Goal: Information Seeking & Learning: Compare options

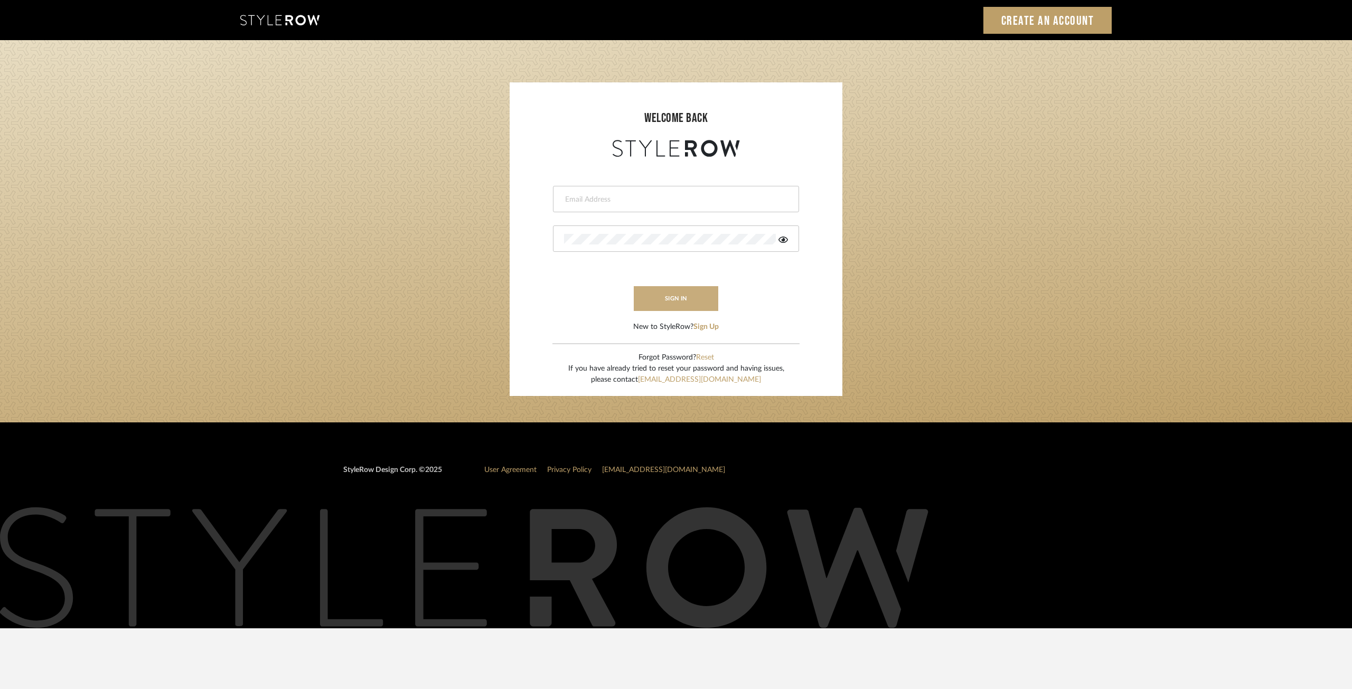
type input "[EMAIL_ADDRESS][DOMAIN_NAME]"
click at [695, 302] on button "sign in" at bounding box center [676, 298] width 84 height 25
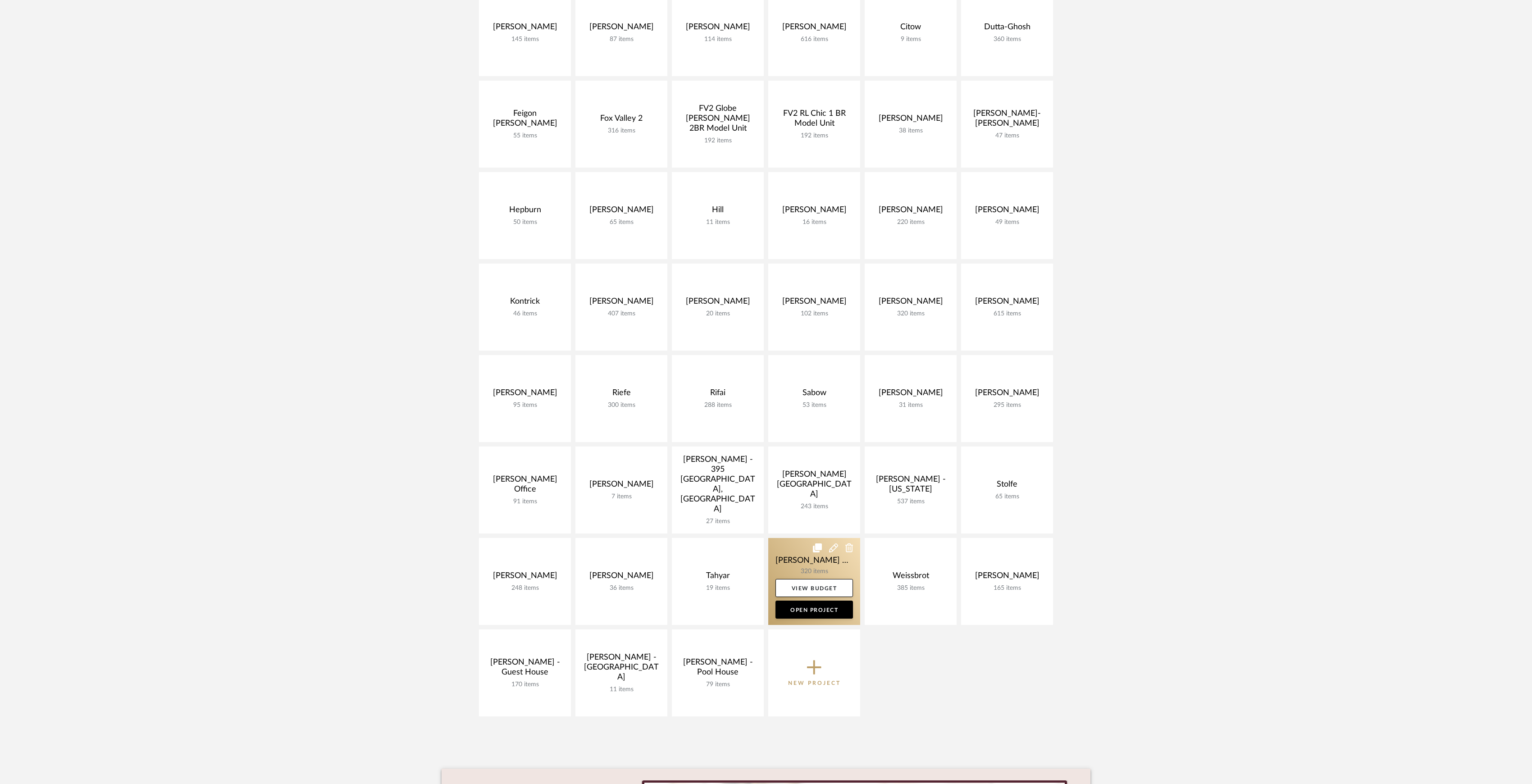
scroll to position [240, 0]
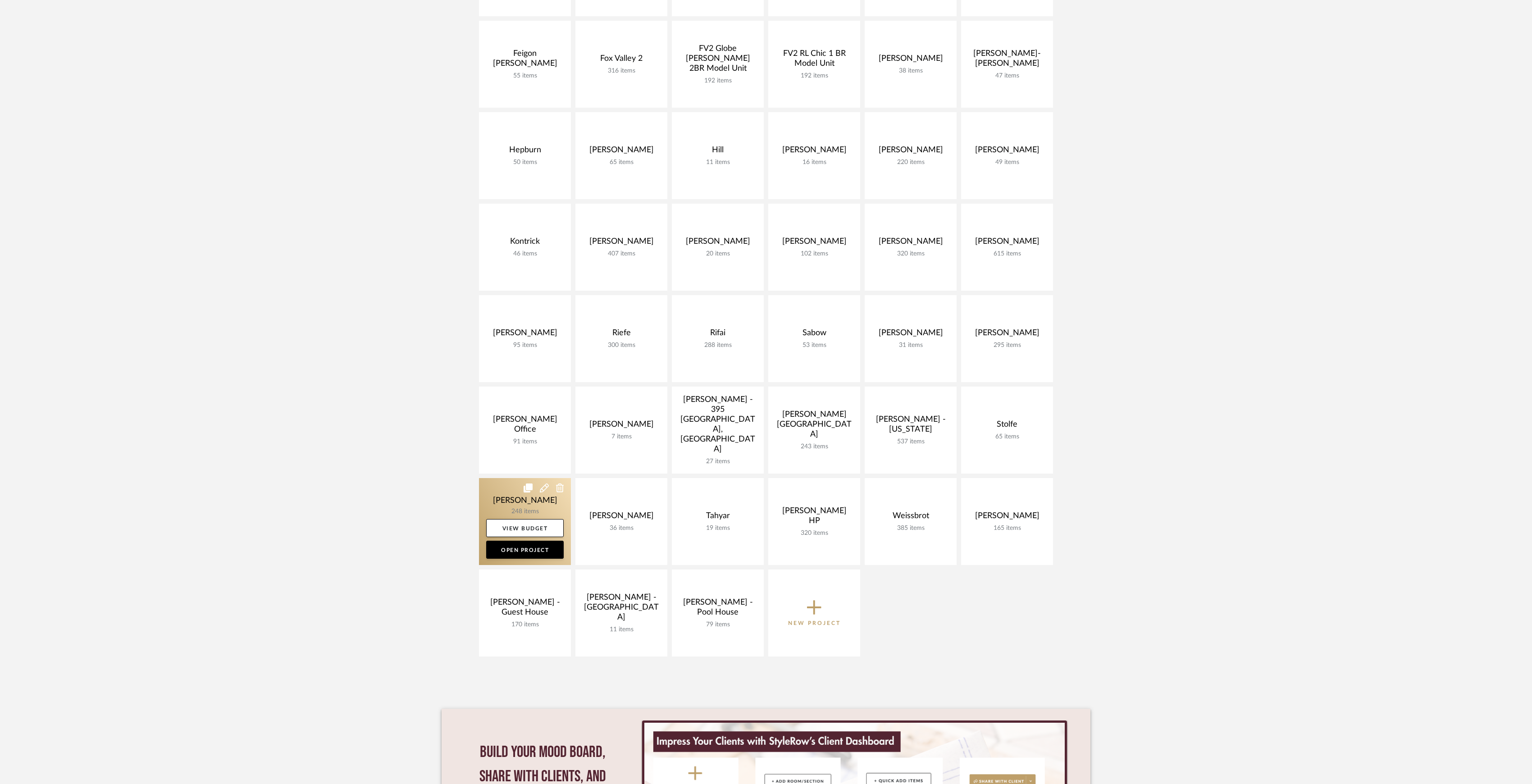
click at [533, 503] on link at bounding box center [525, 521] width 92 height 87
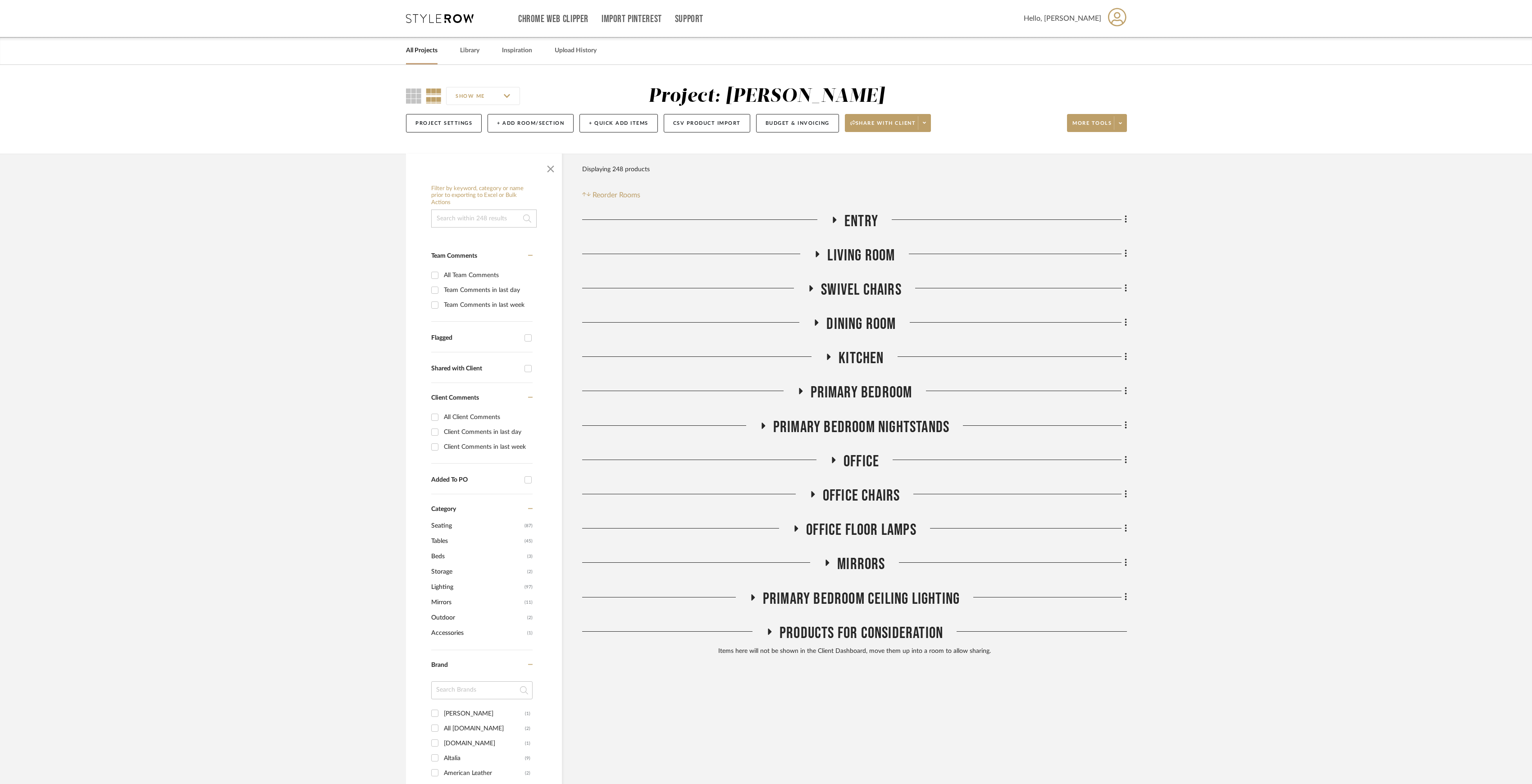
click at [867, 429] on span "Primary Bedroom Nightstands" at bounding box center [861, 427] width 176 height 20
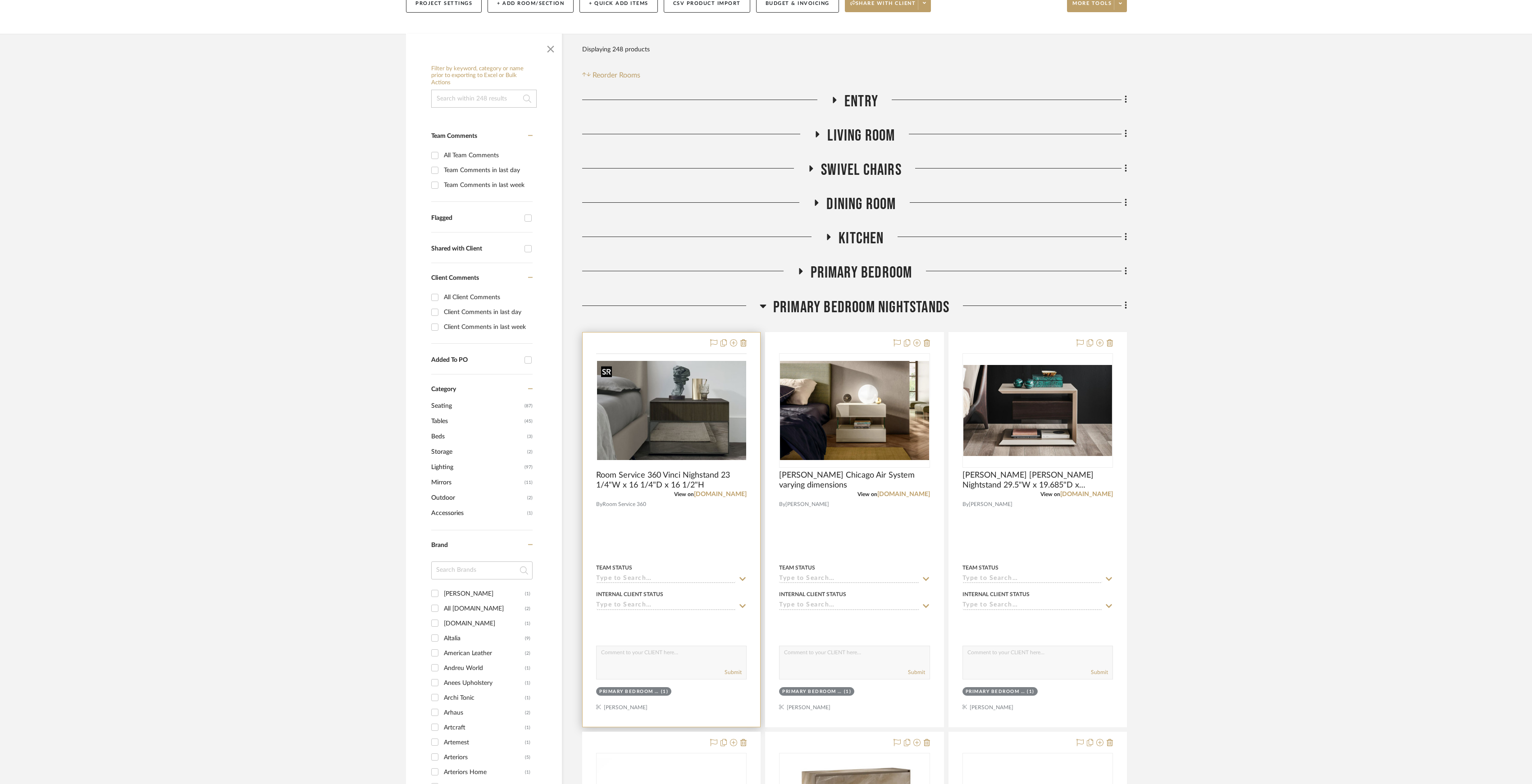
scroll to position [180, 0]
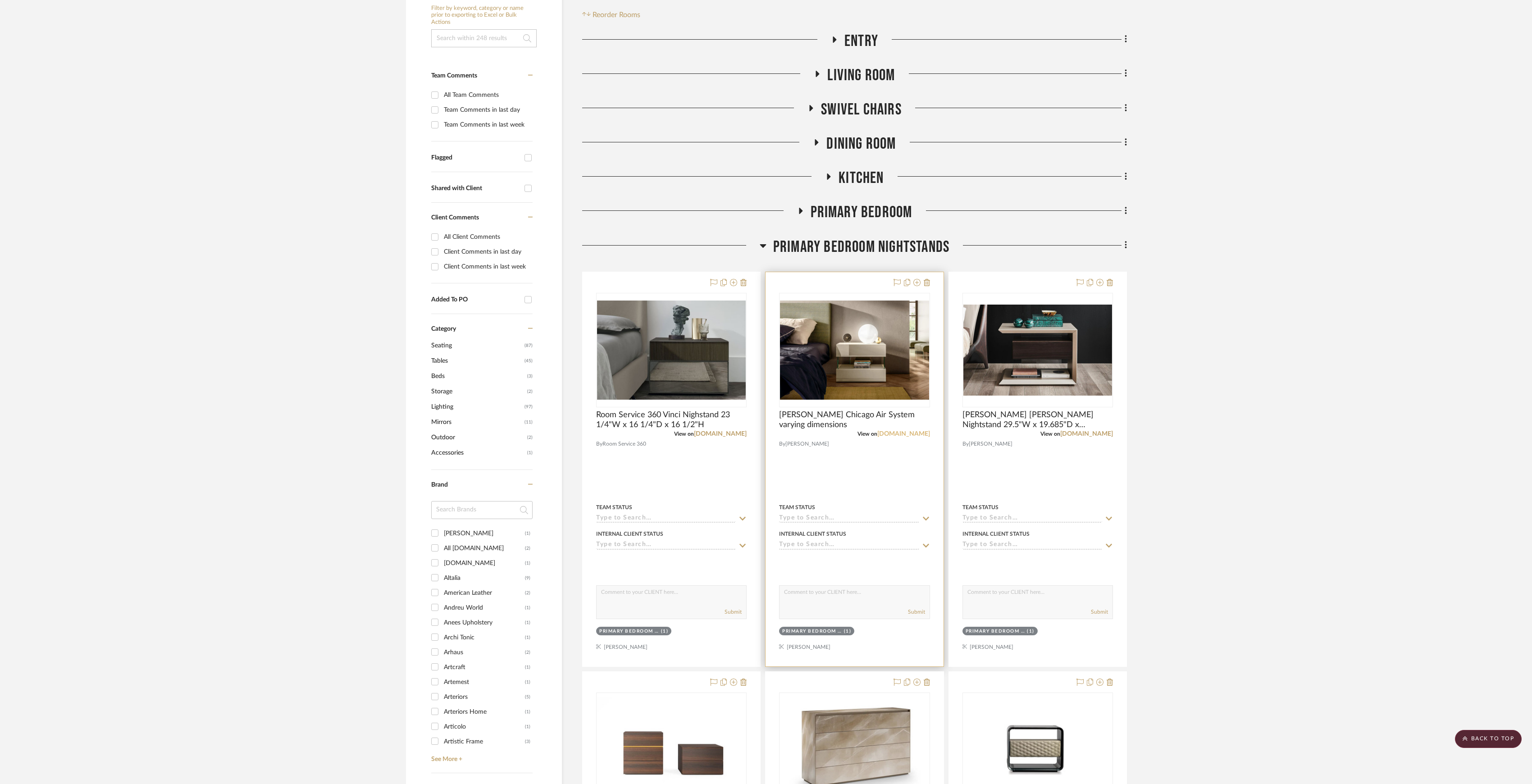
click at [899, 435] on link "[DOMAIN_NAME]" at bounding box center [904, 433] width 53 height 6
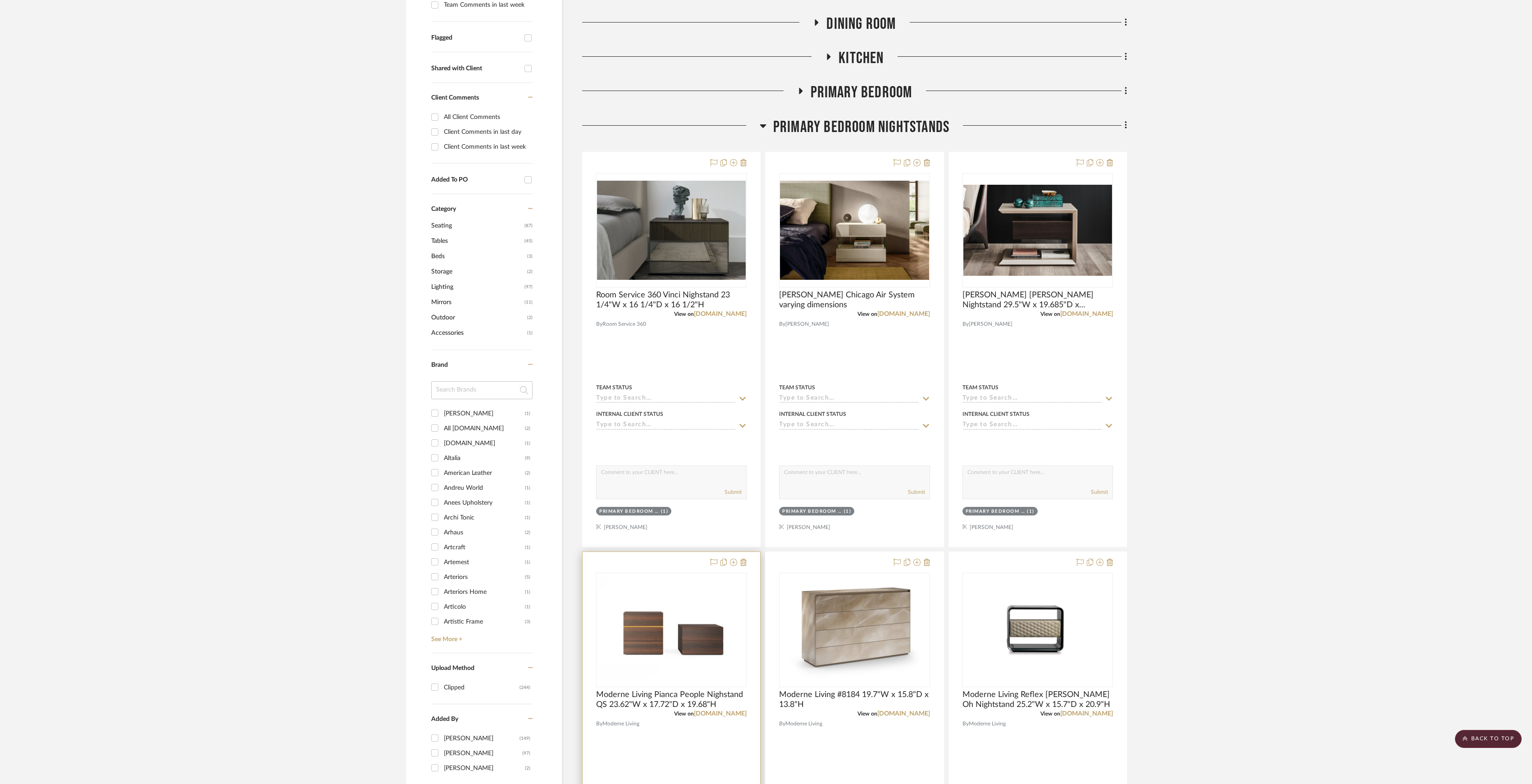
click at [718, 717] on div "View on moderneliving.com" at bounding box center [672, 714] width 150 height 9
click at [714, 717] on div "View on moderneliving.com" at bounding box center [672, 714] width 150 height 9
click at [720, 715] on link "moderneliving.com" at bounding box center [720, 713] width 53 height 6
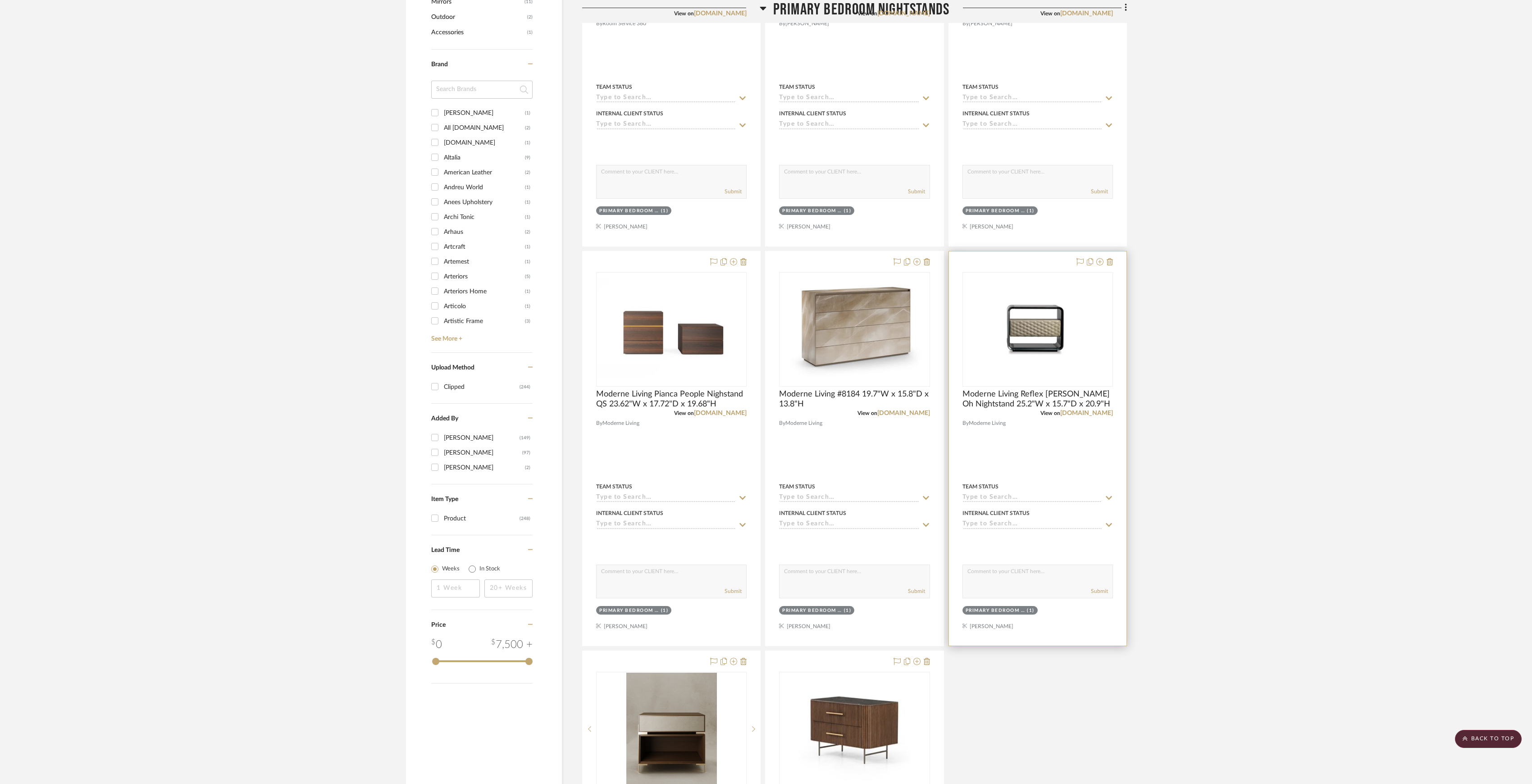
scroll to position [660, 0]
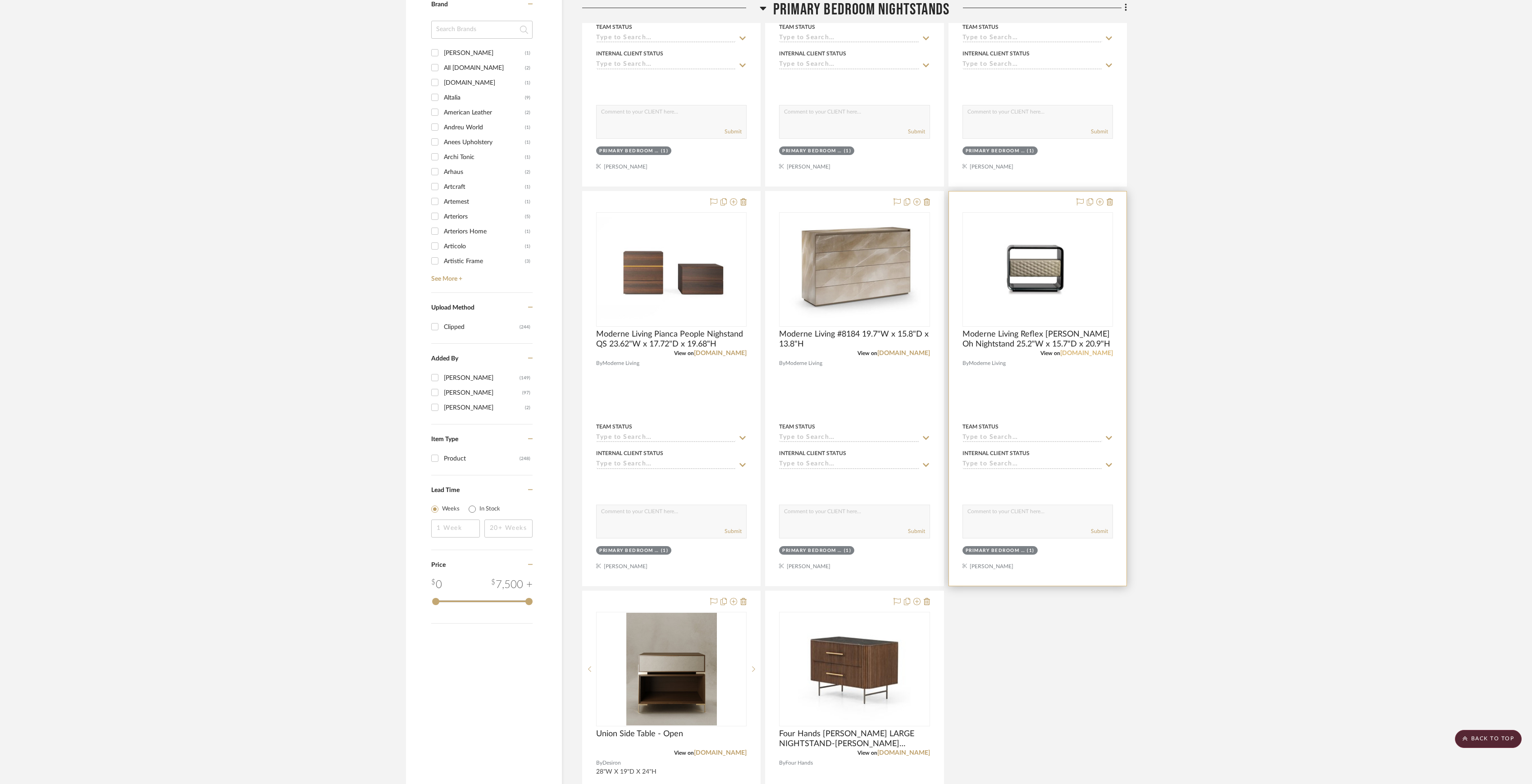
click at [1072, 354] on link "moderneliving.com" at bounding box center [1087, 352] width 53 height 6
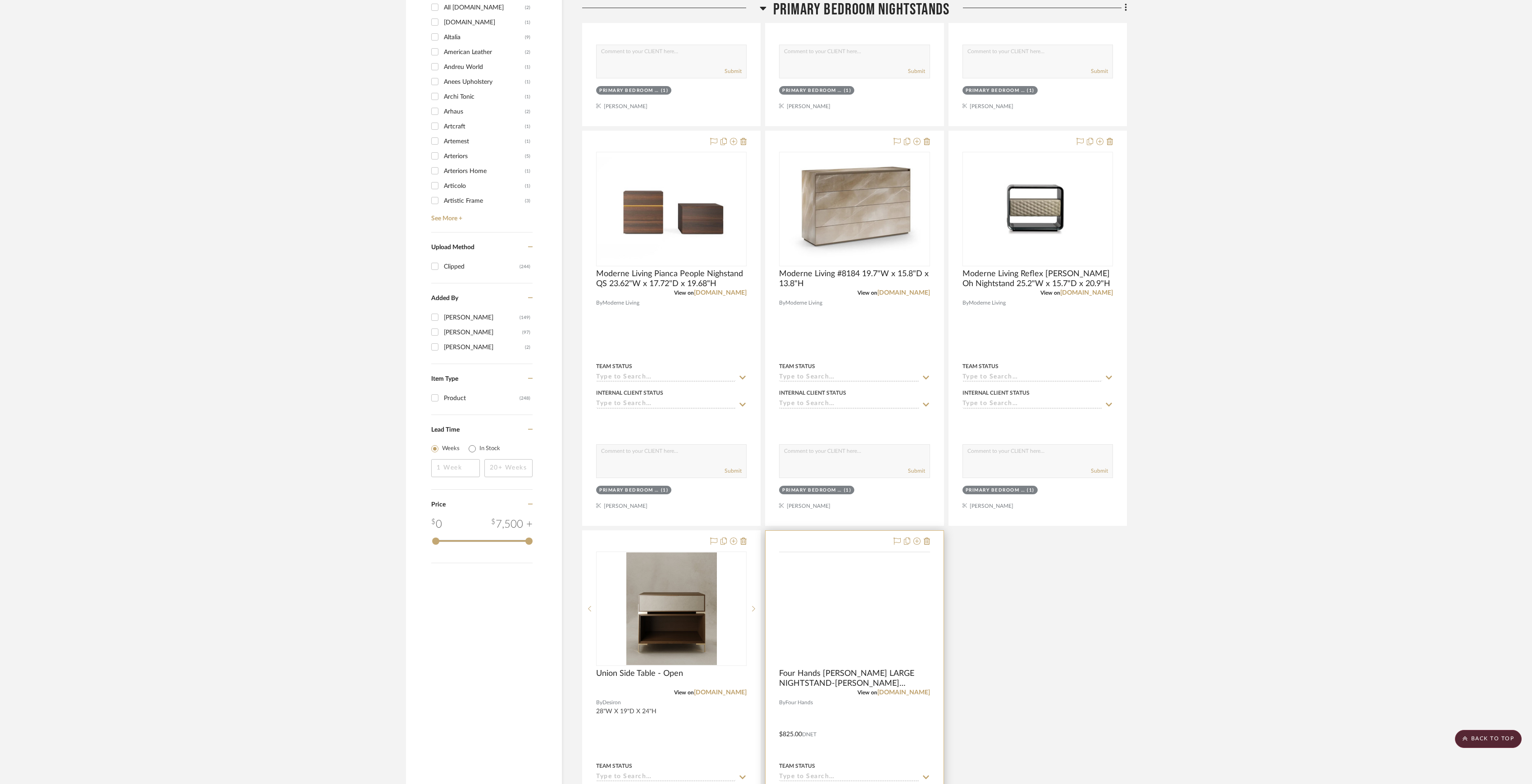
scroll to position [840, 0]
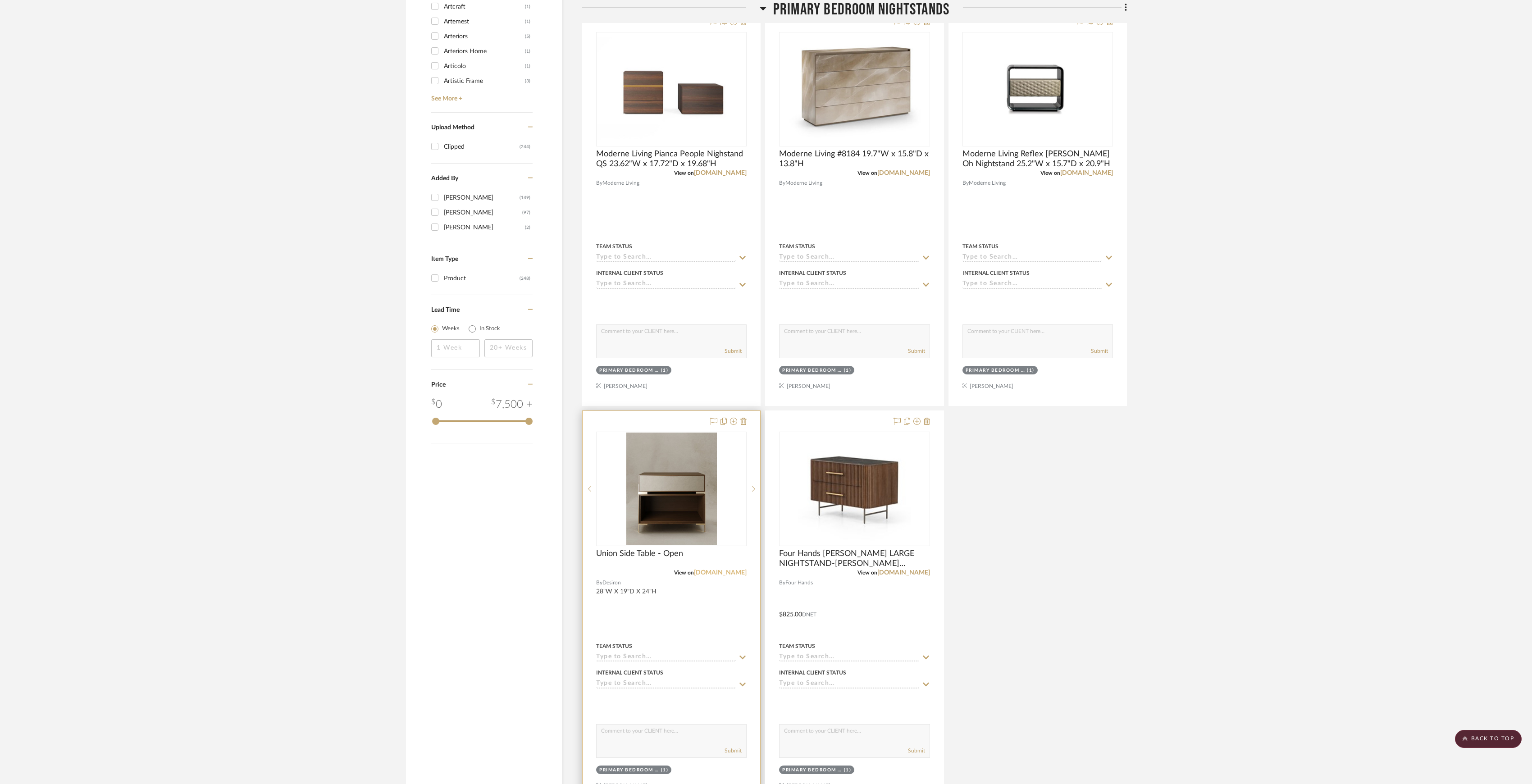
click at [735, 573] on link "desiron.com" at bounding box center [720, 572] width 53 height 6
click at [729, 573] on link "desiron.com" at bounding box center [720, 572] width 53 height 6
click at [673, 531] on img "0" at bounding box center [672, 489] width 90 height 113
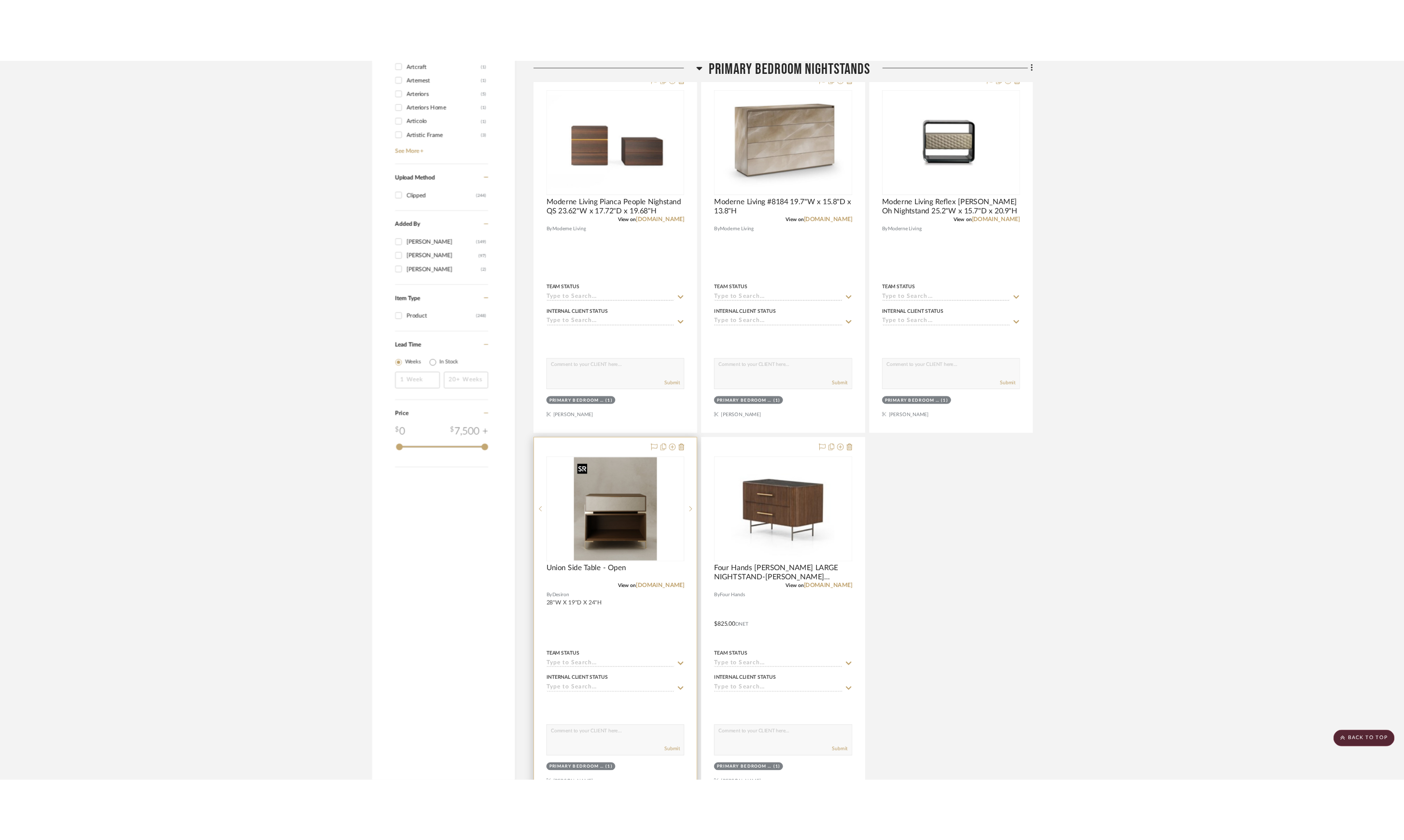
scroll to position [0, 0]
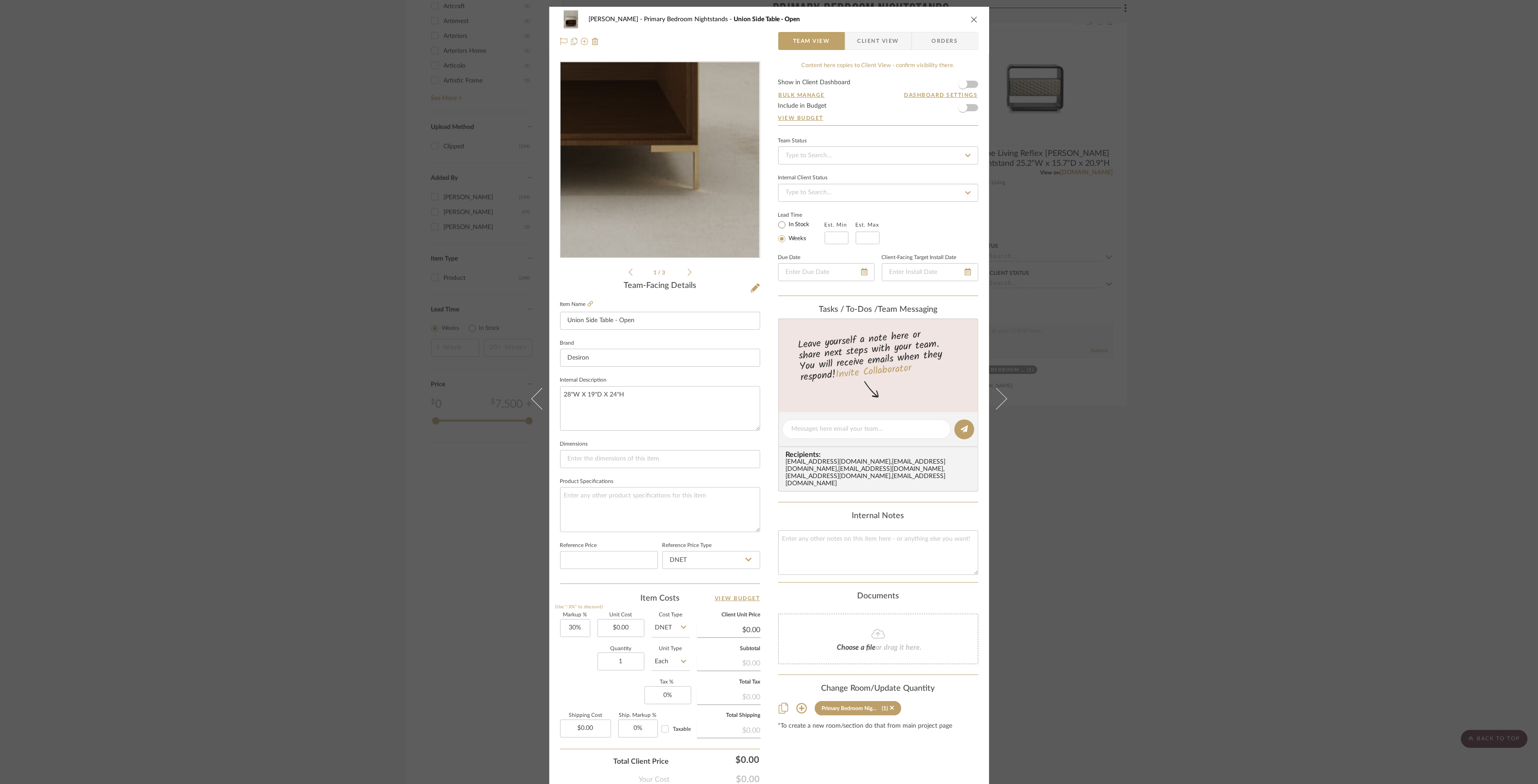
drag, startPoint x: 703, startPoint y: 240, endPoint x: 603, endPoint y: 291, distance: 112.3
click at [603, 291] on div "Team-Facing Details" at bounding box center [660, 287] width 200 height 10
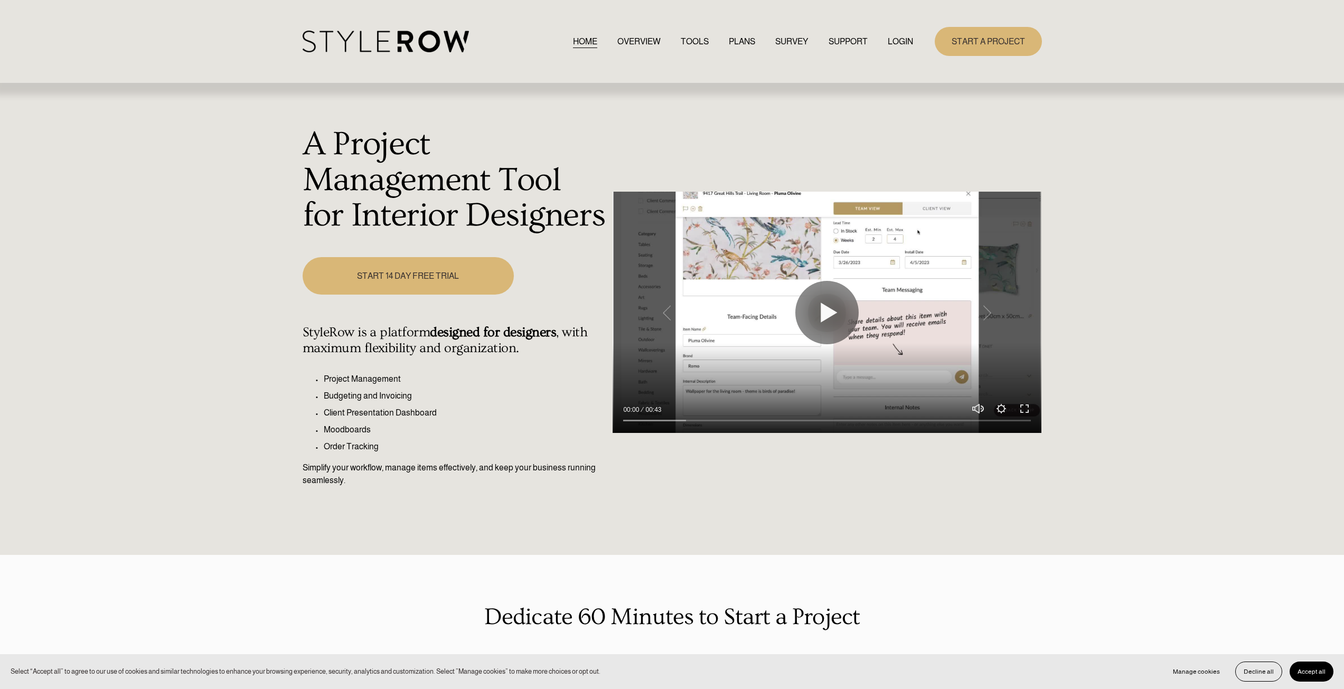
click at [896, 38] on link "LOGIN" at bounding box center [900, 41] width 25 height 14
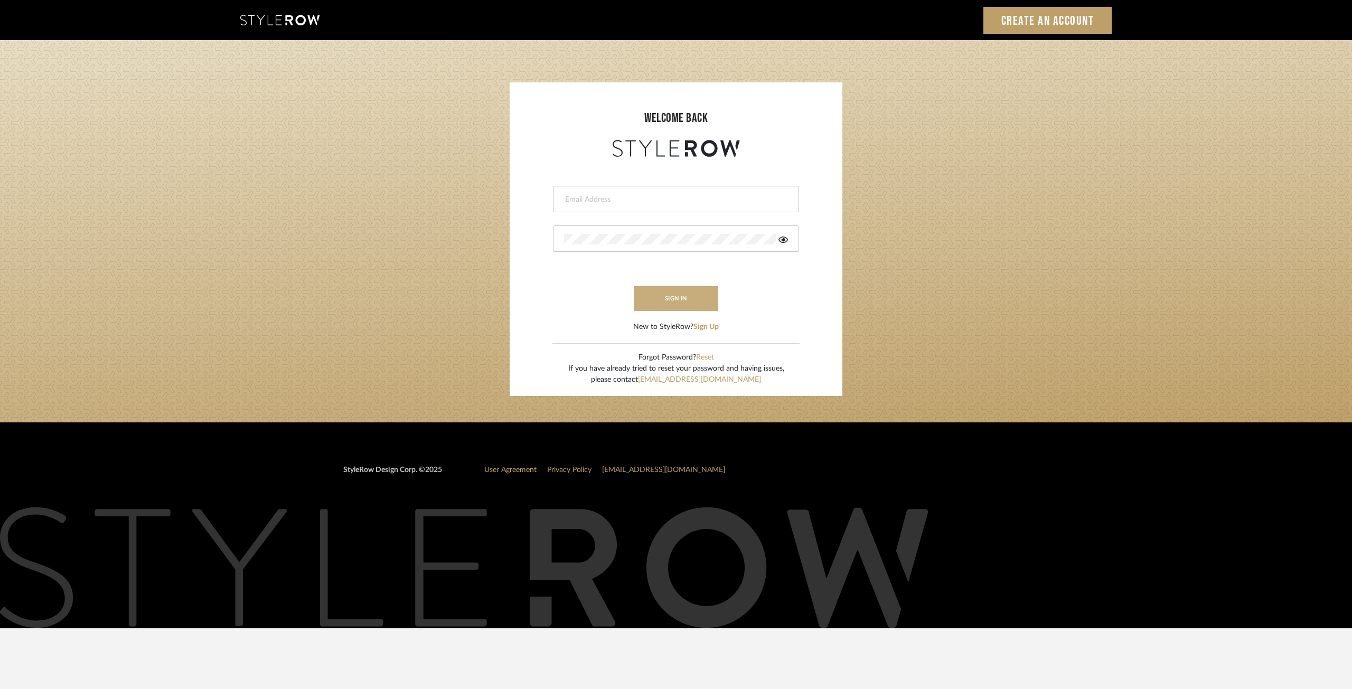
type input "[EMAIL_ADDRESS][DOMAIN_NAME]"
click at [681, 296] on button "sign in" at bounding box center [676, 298] width 84 height 25
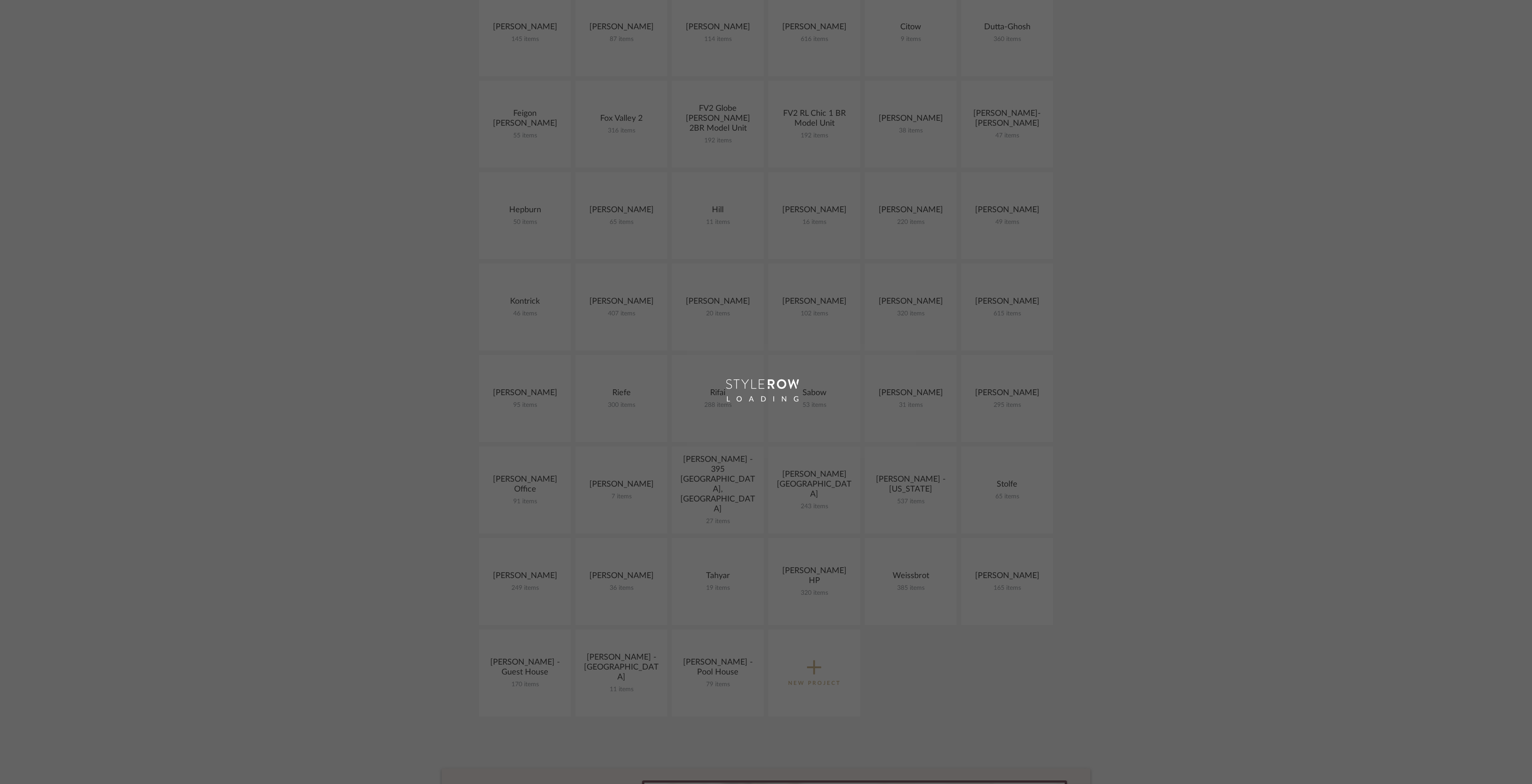
scroll to position [240, 0]
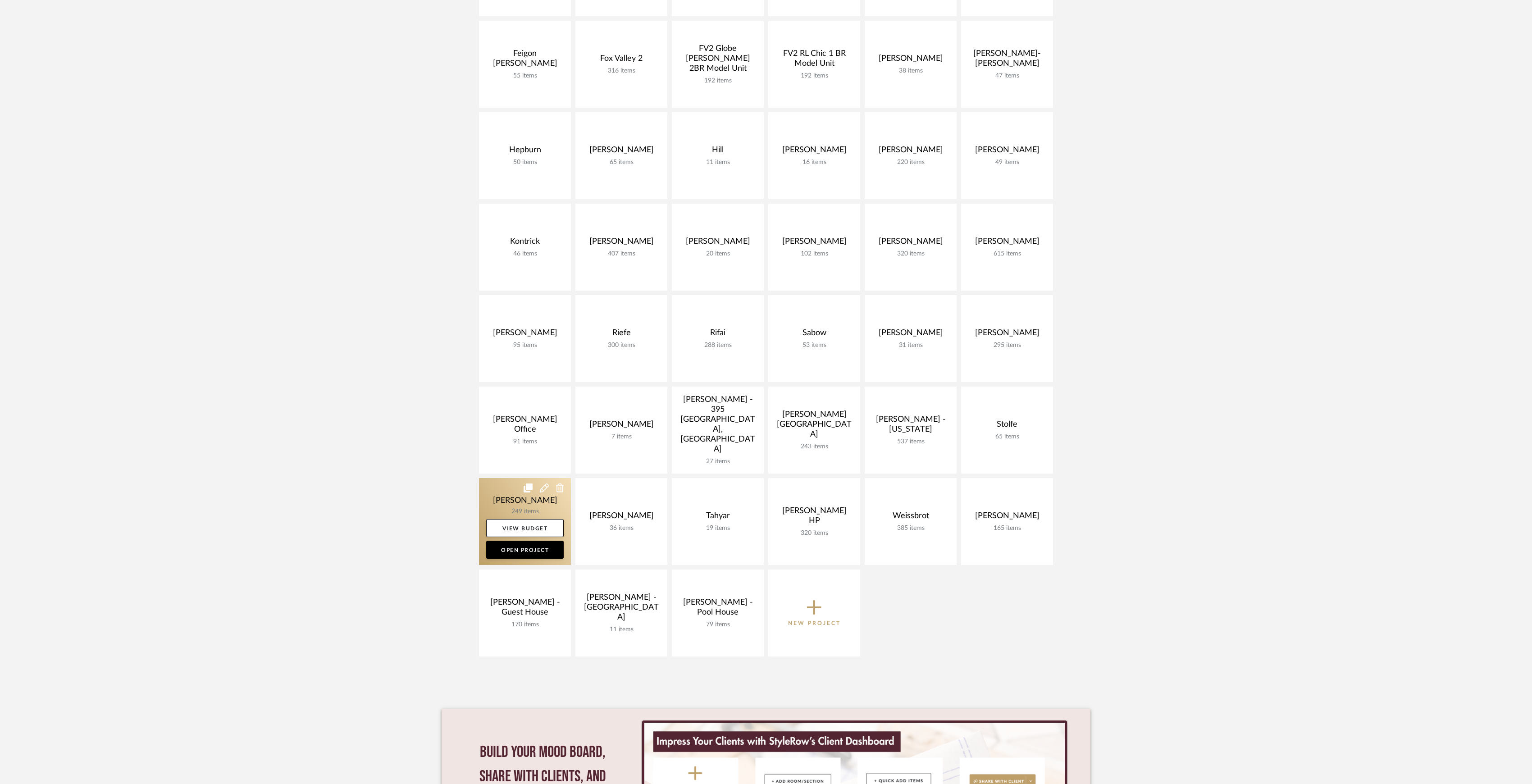
click at [532, 505] on link at bounding box center [525, 521] width 92 height 87
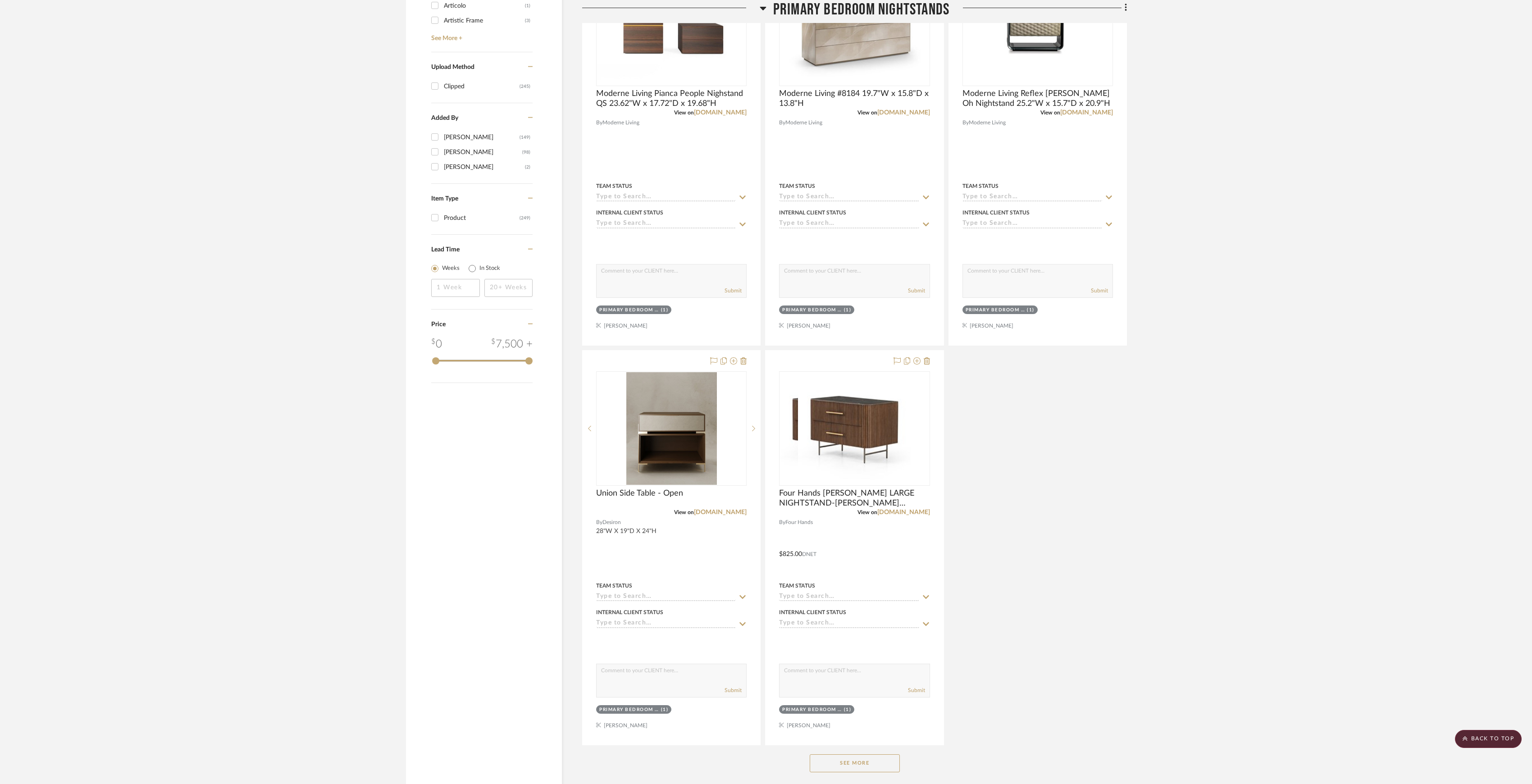
scroll to position [1192, 0]
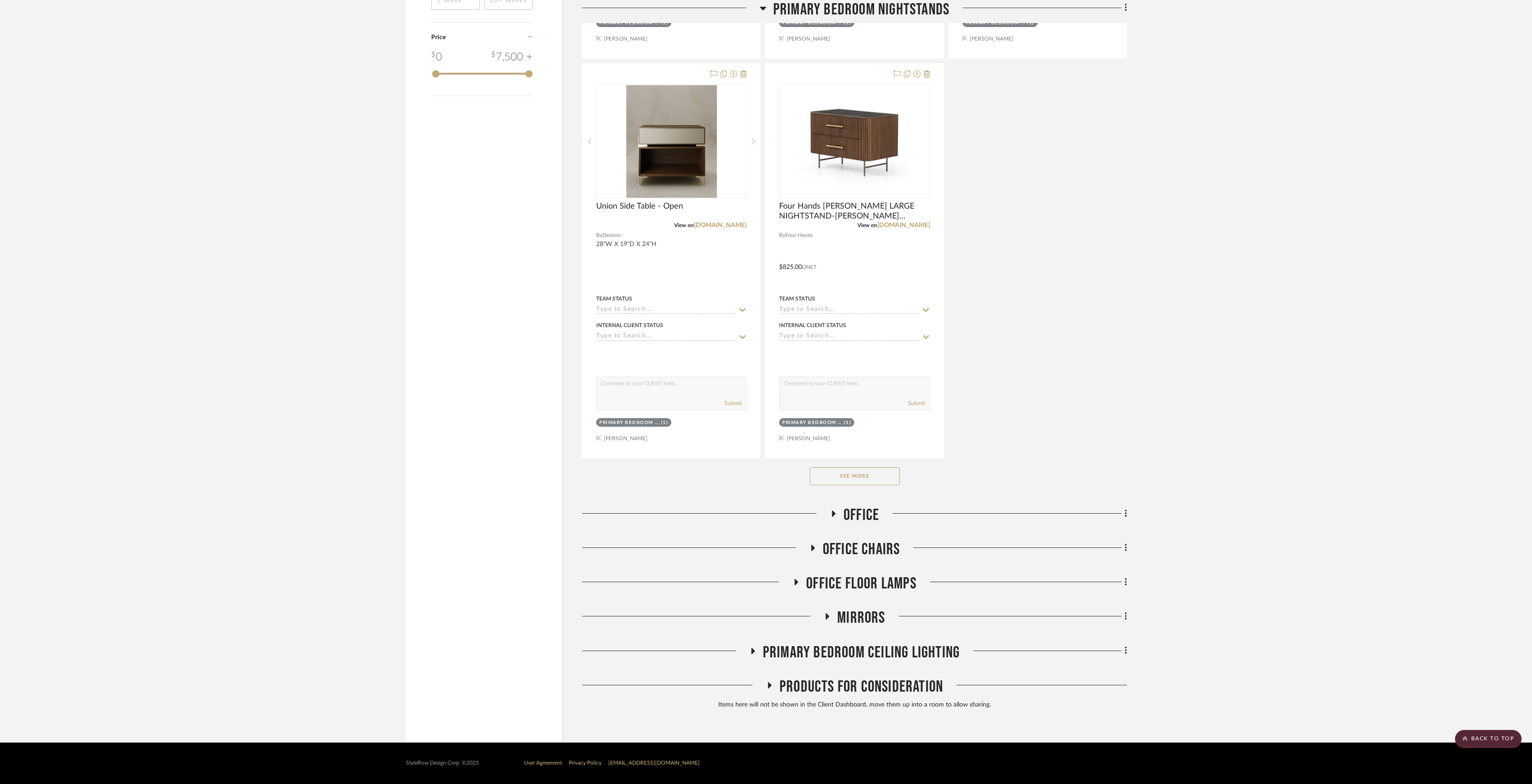
click at [848, 478] on button "See More" at bounding box center [855, 476] width 90 height 18
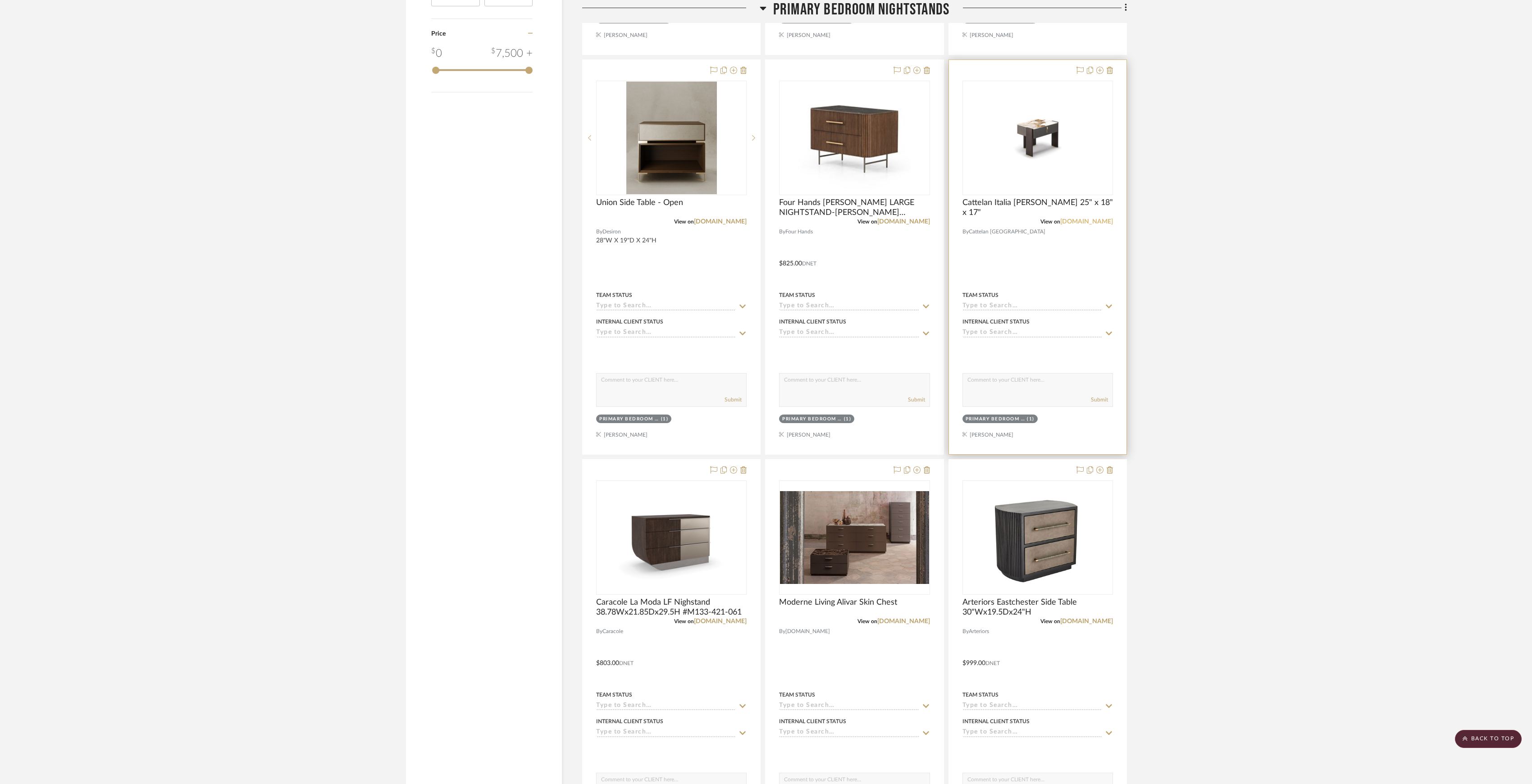
click at [1083, 224] on link "cattelanitalia.com" at bounding box center [1087, 221] width 53 height 6
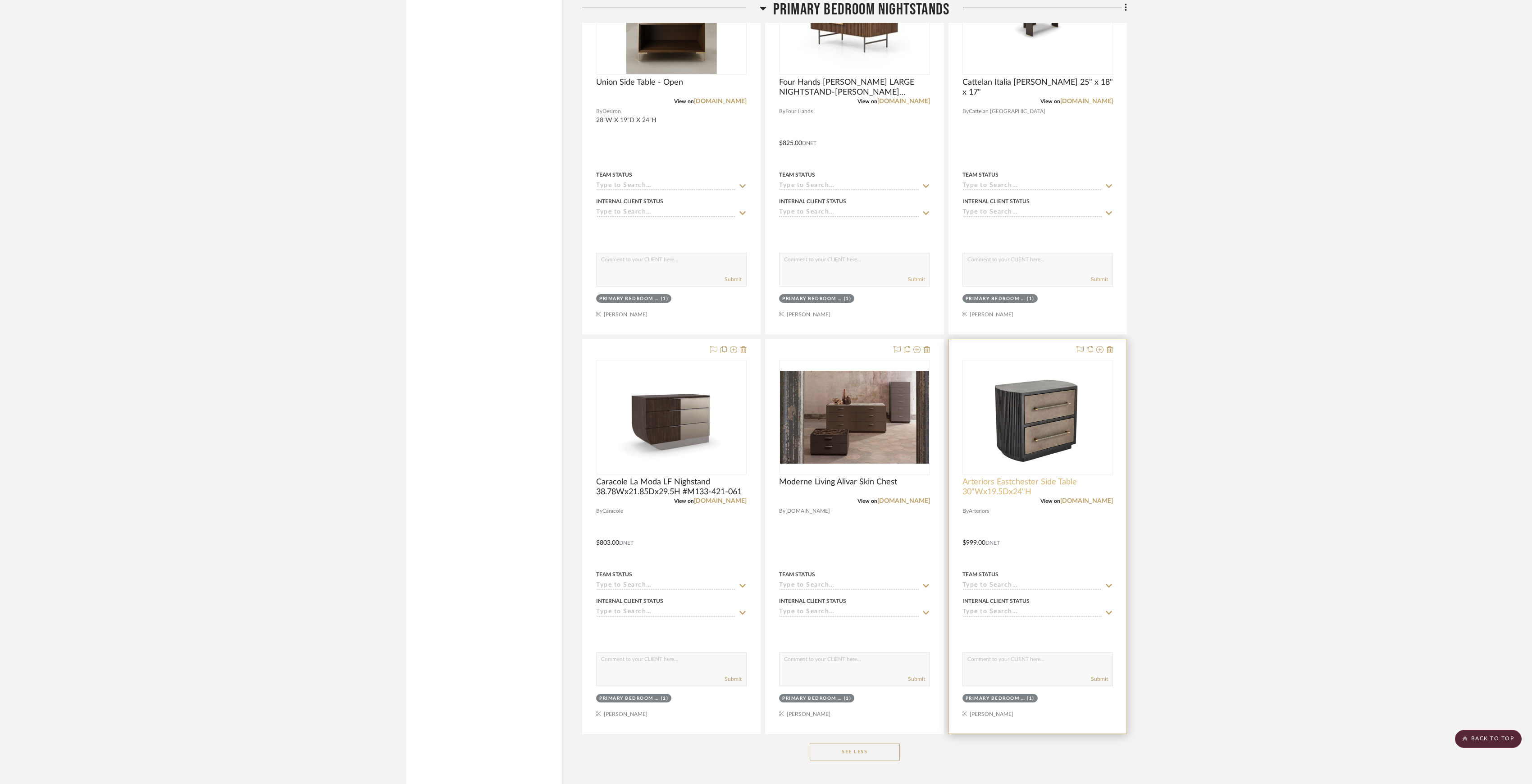
scroll to position [1552, 0]
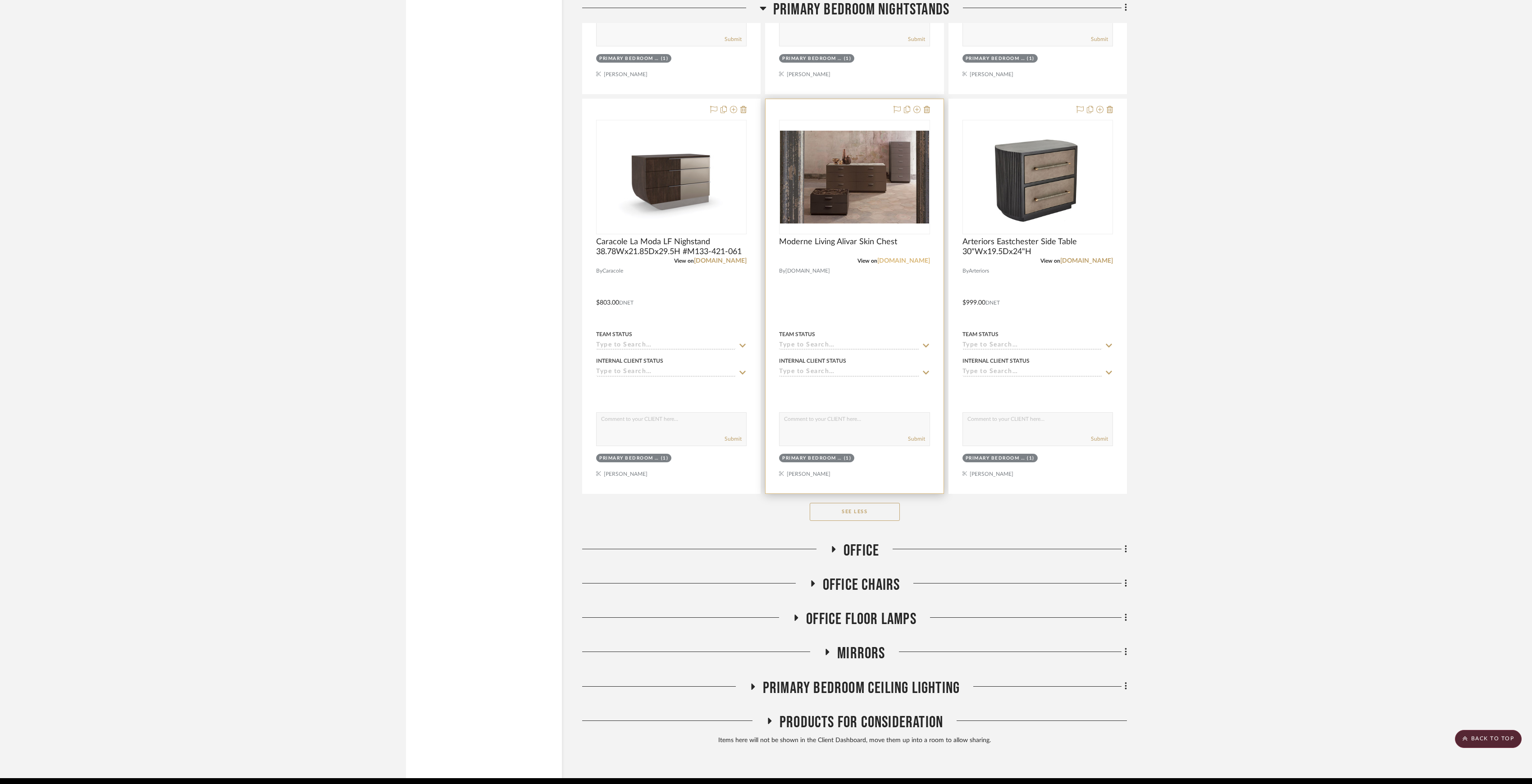
click at [894, 264] on link "moderneliving.com" at bounding box center [904, 260] width 53 height 6
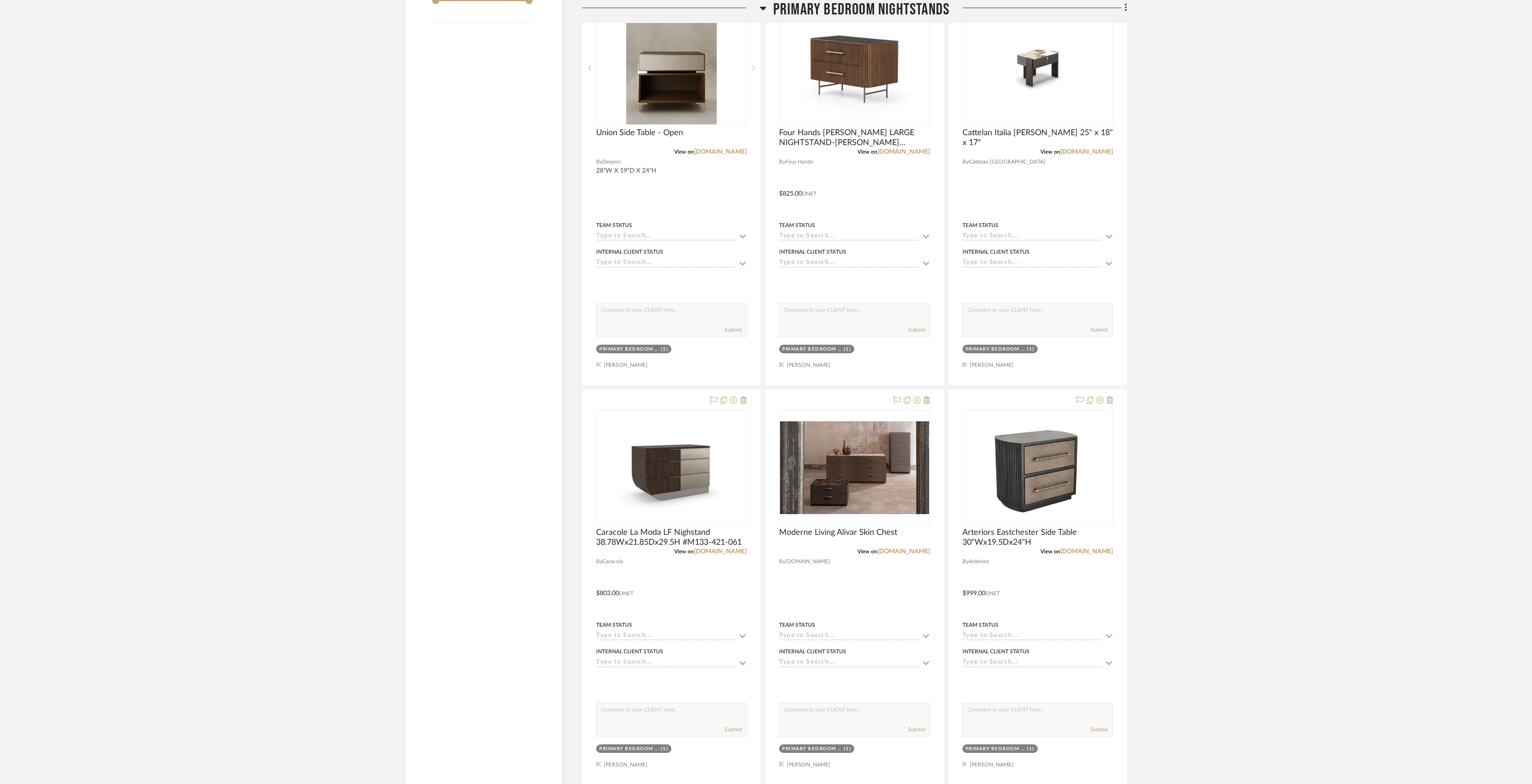
scroll to position [1592, 0]
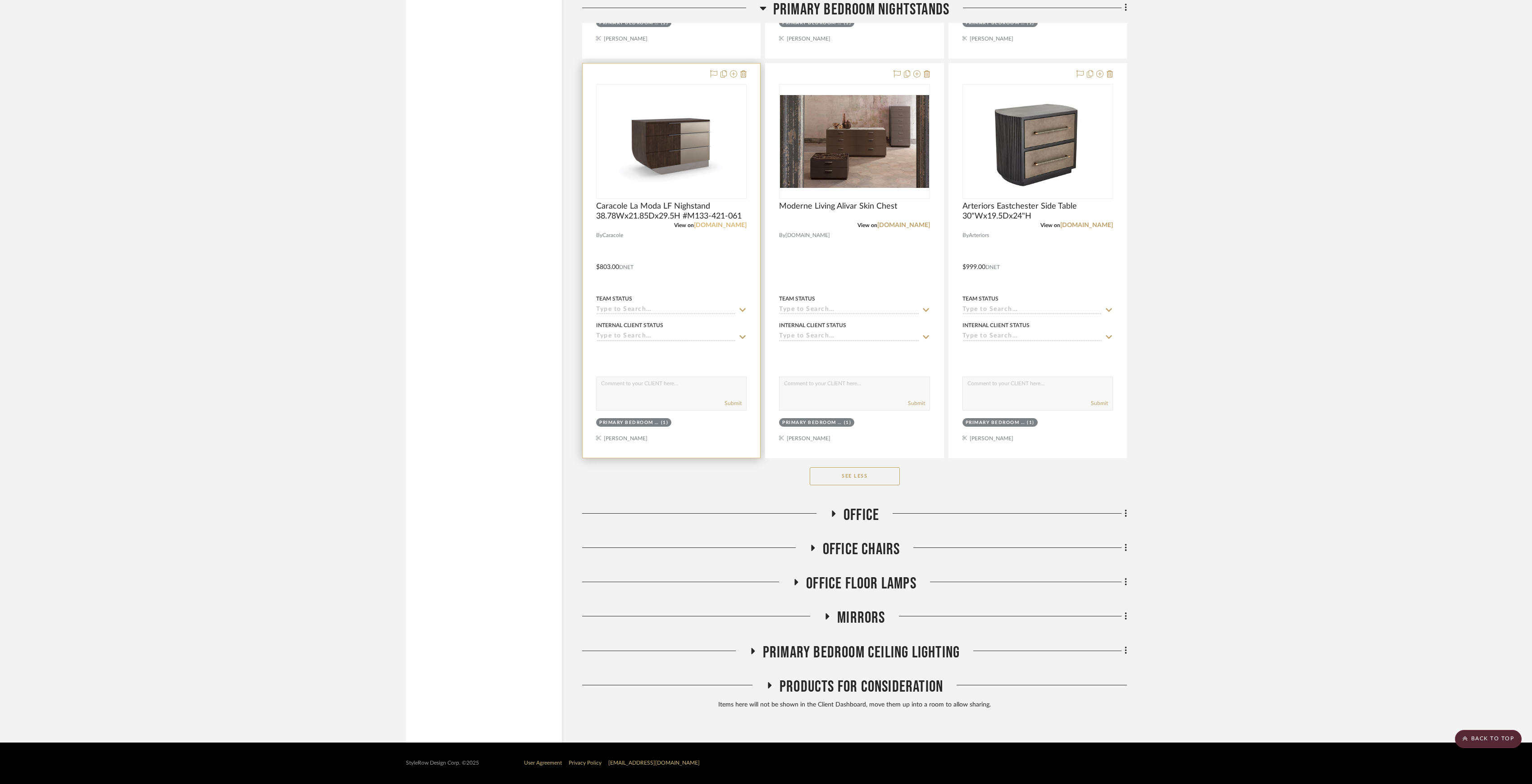
click at [718, 225] on link "my.furnishweb.com" at bounding box center [720, 224] width 53 height 6
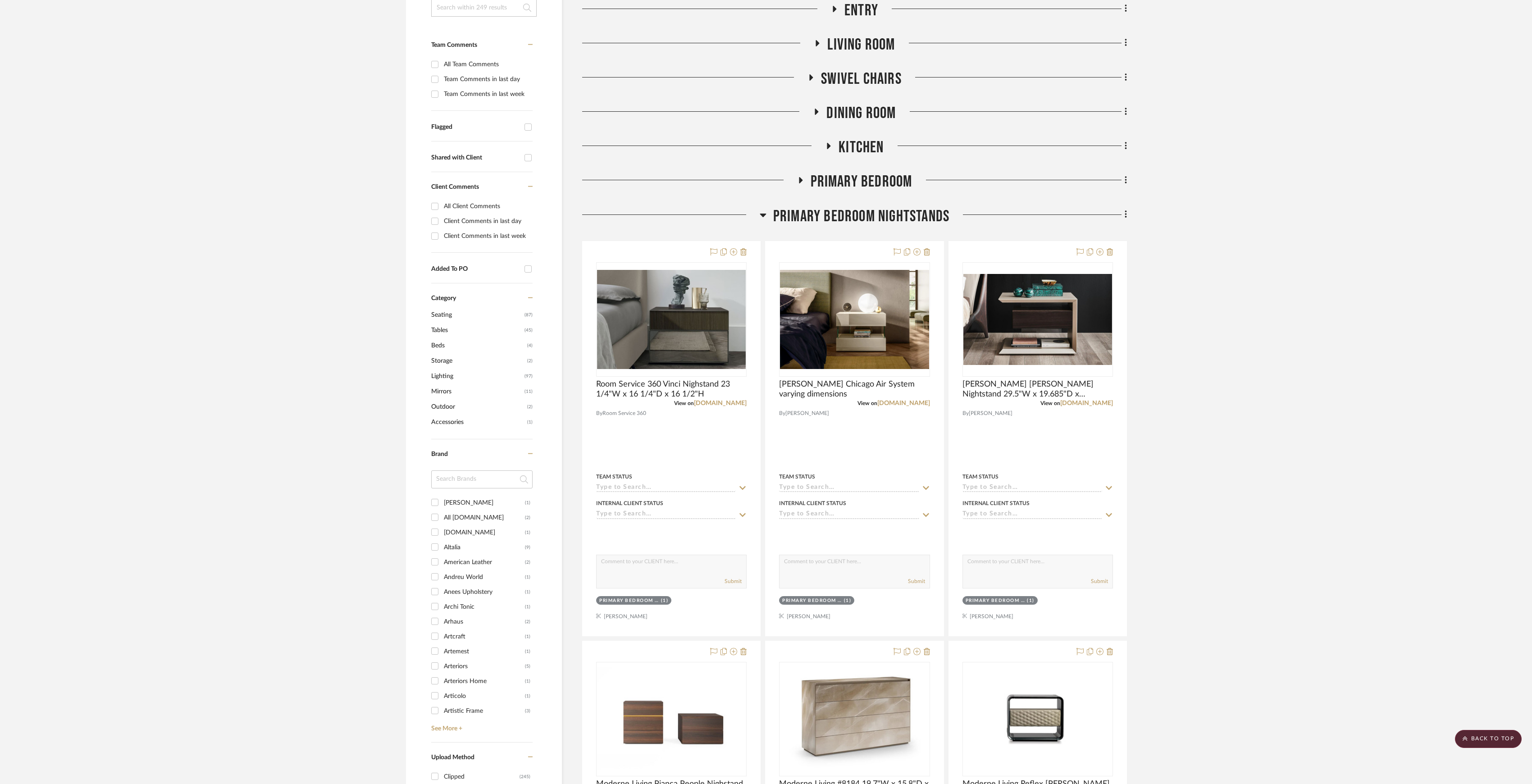
scroll to position [0, 0]
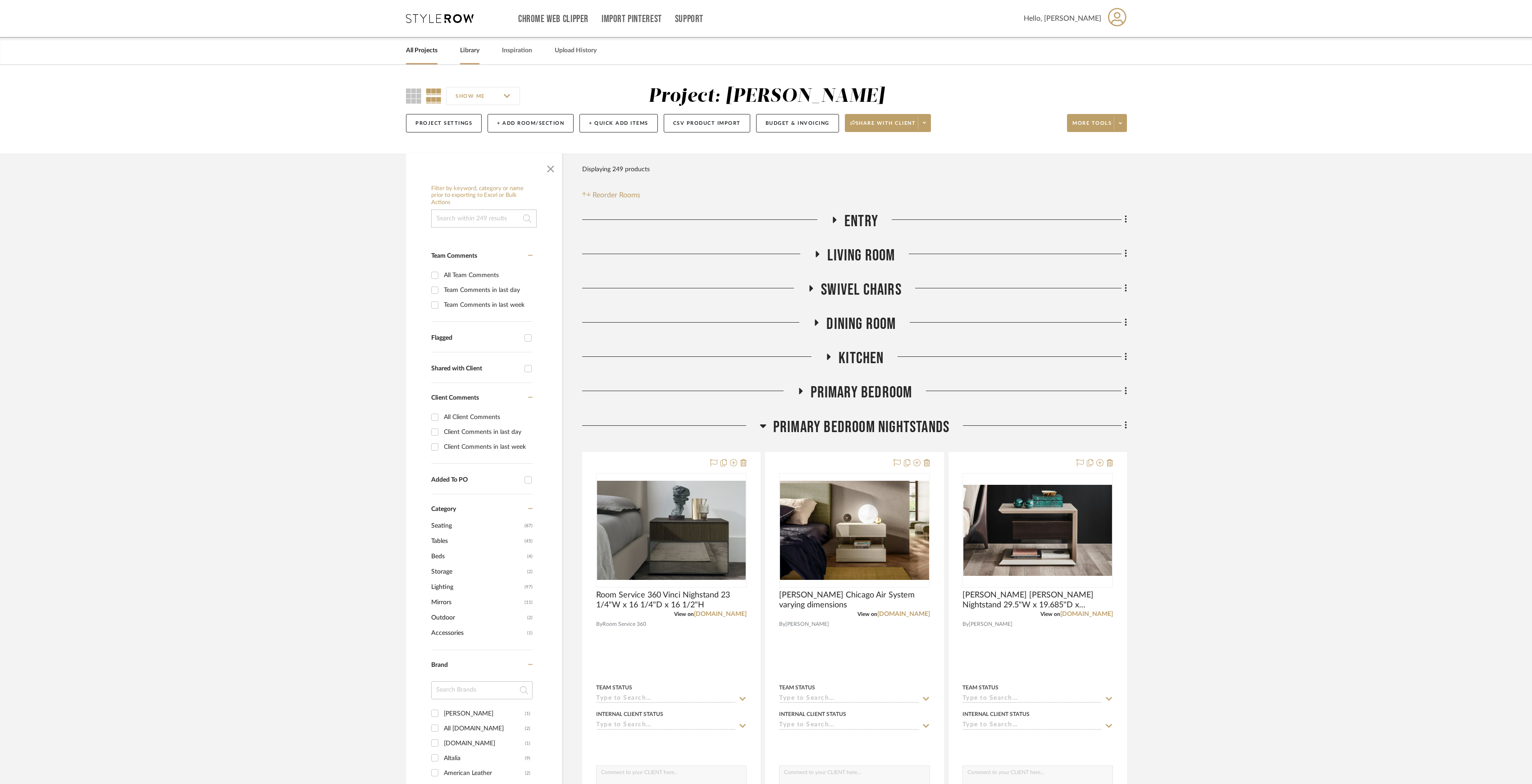
click at [469, 49] on link "Library" at bounding box center [469, 50] width 20 height 12
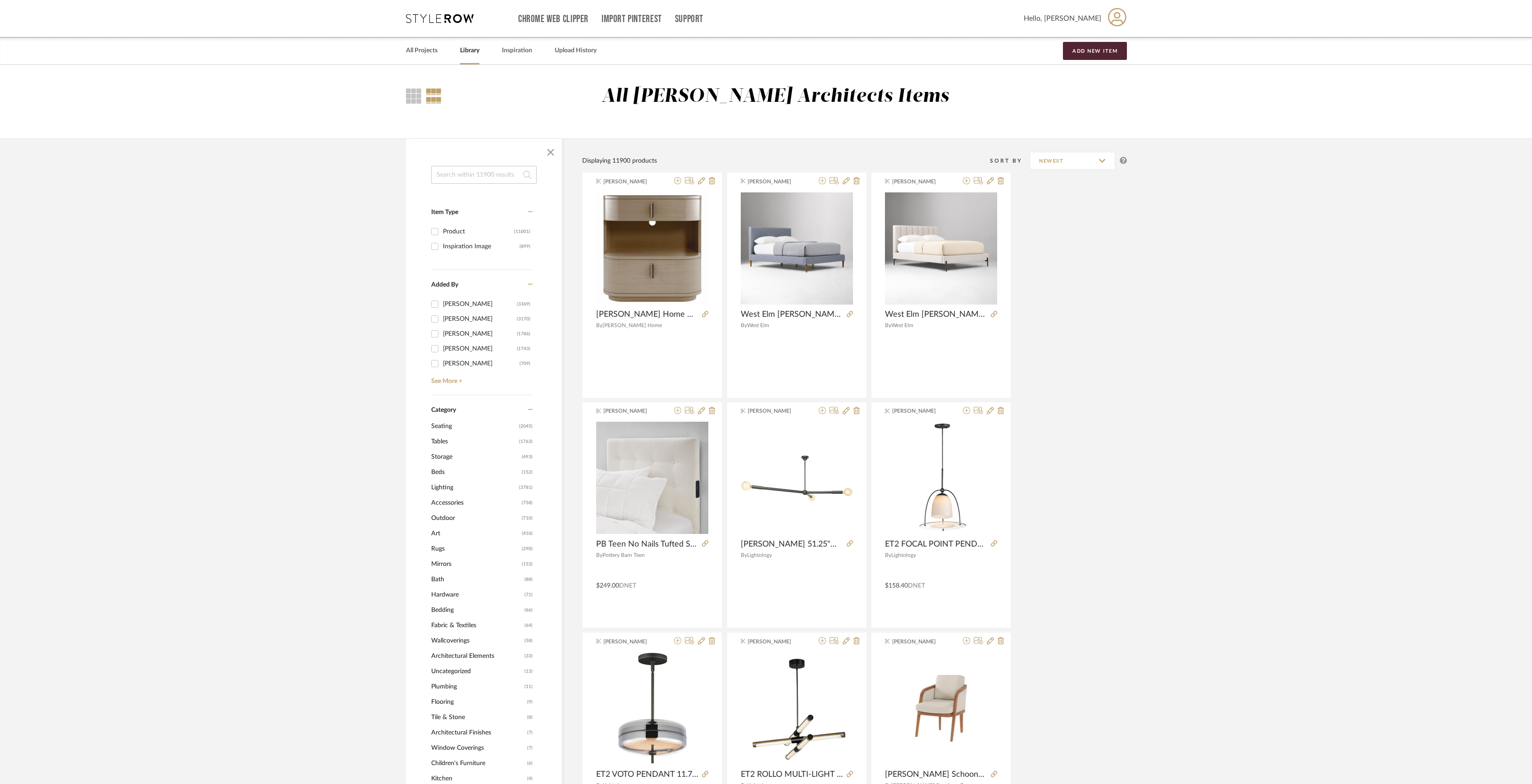
scroll to position [60, 0]
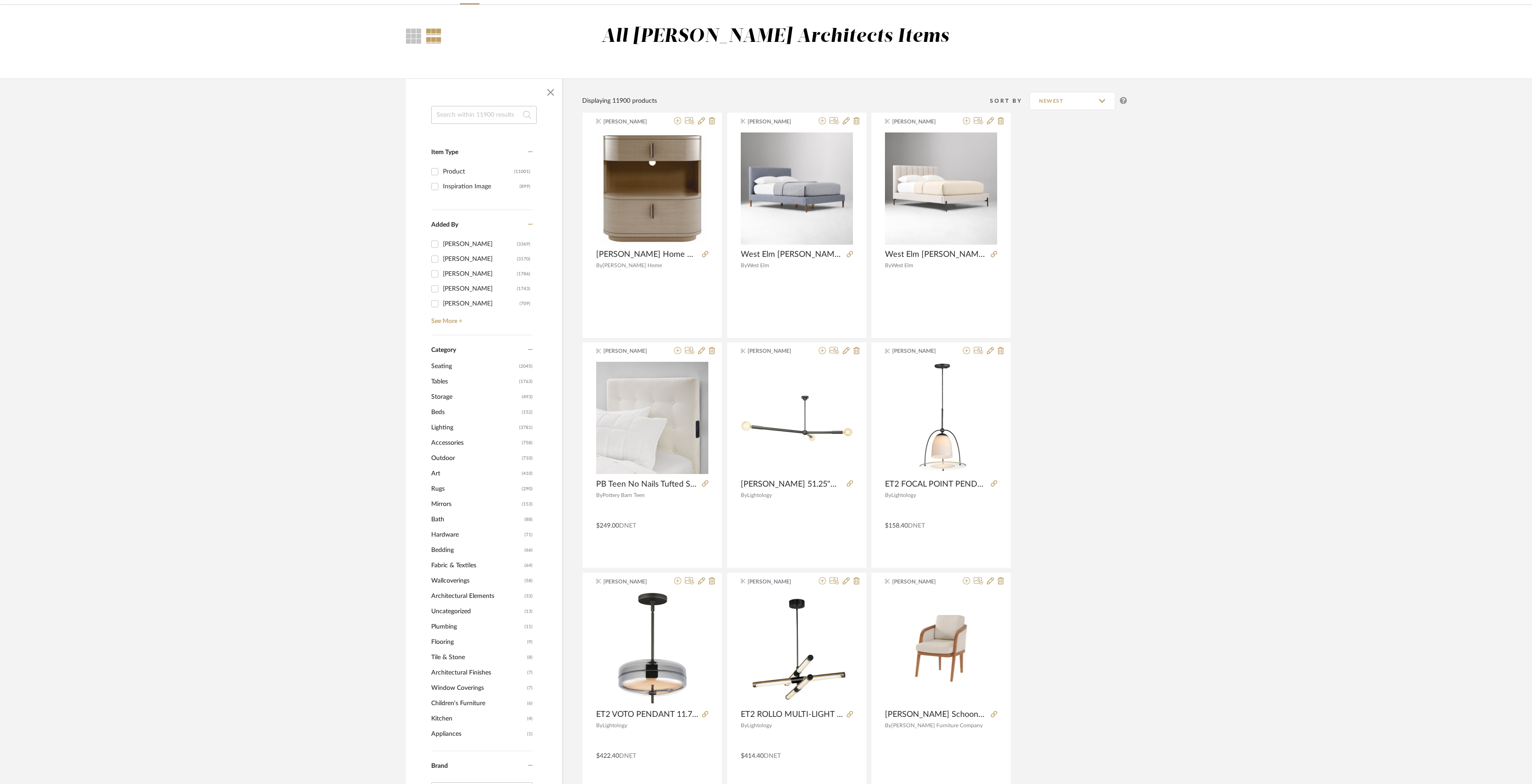
click at [444, 383] on span "Tables" at bounding box center [474, 381] width 85 height 15
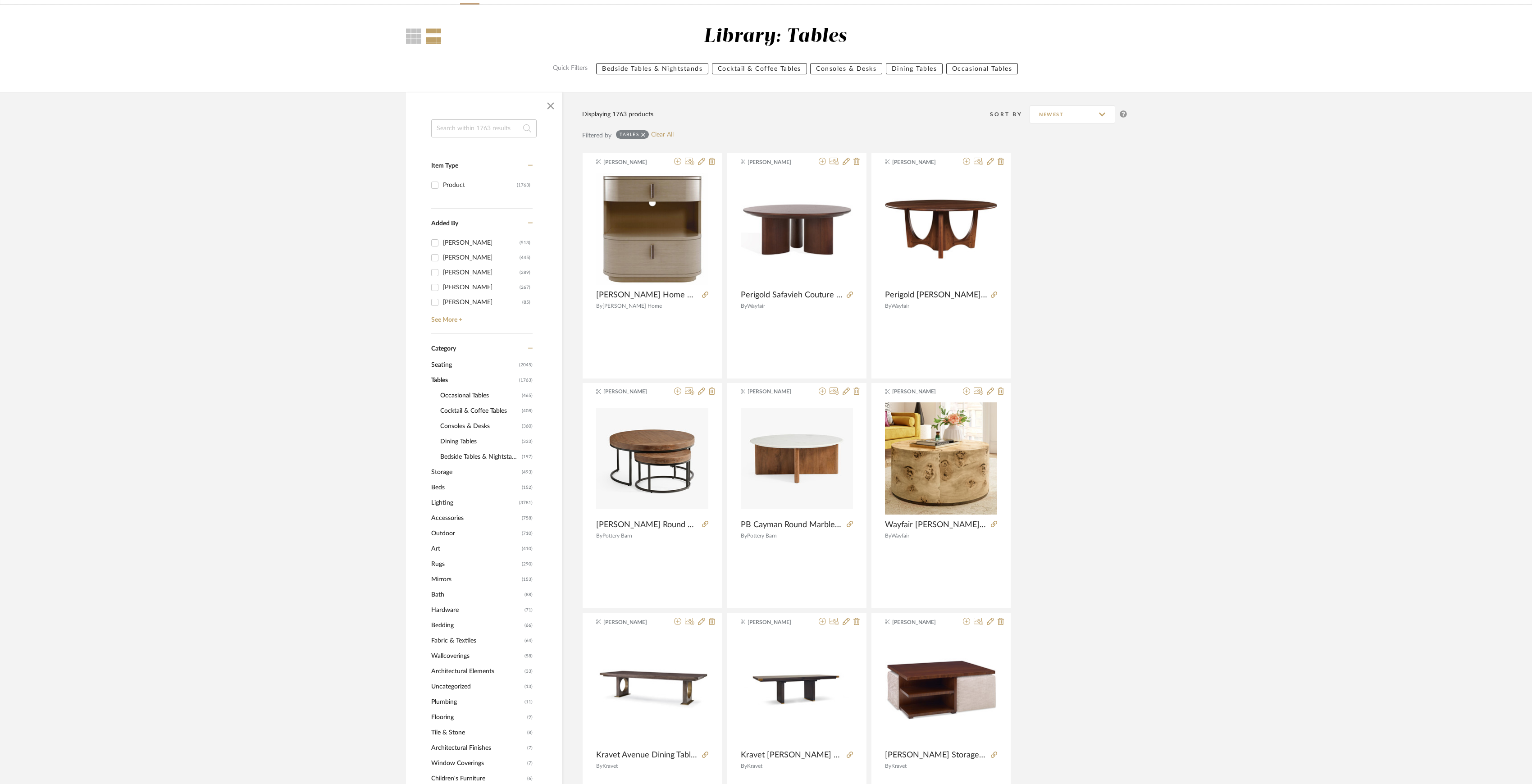
click at [475, 453] on span "Bedside Tables & Nightstands" at bounding box center [480, 456] width 79 height 15
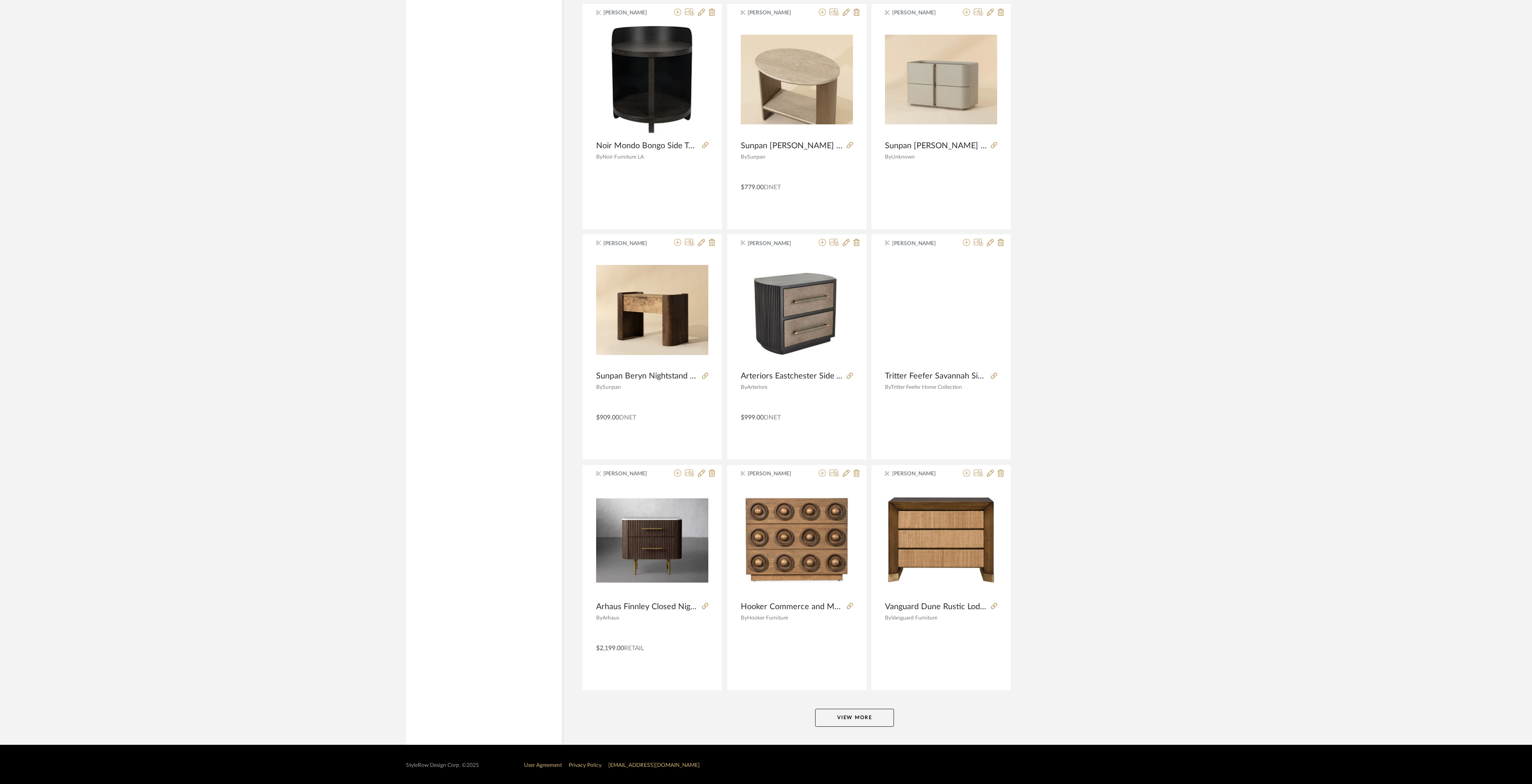
scroll to position [2288, 0]
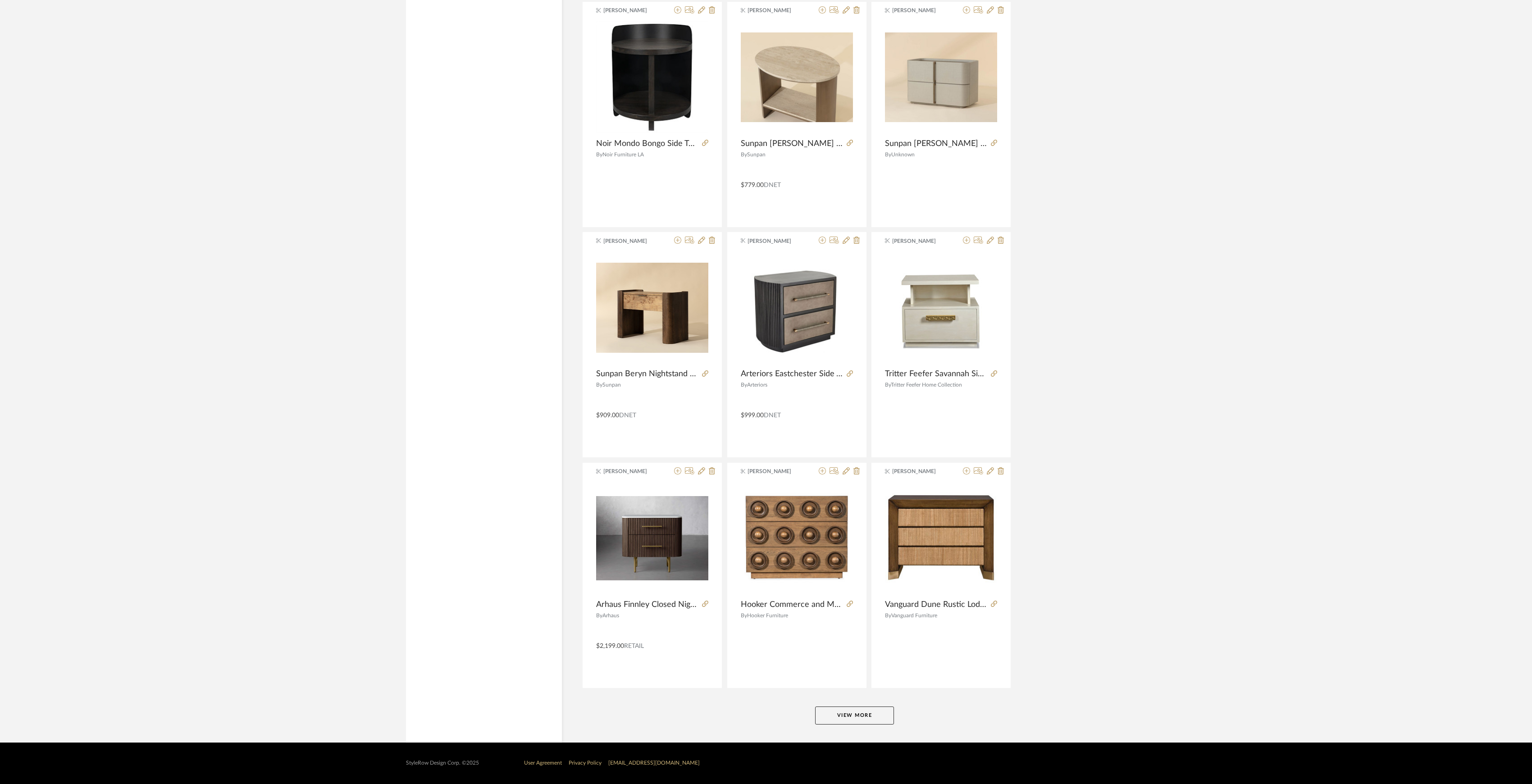
click at [862, 716] on button "View More" at bounding box center [854, 715] width 79 height 18
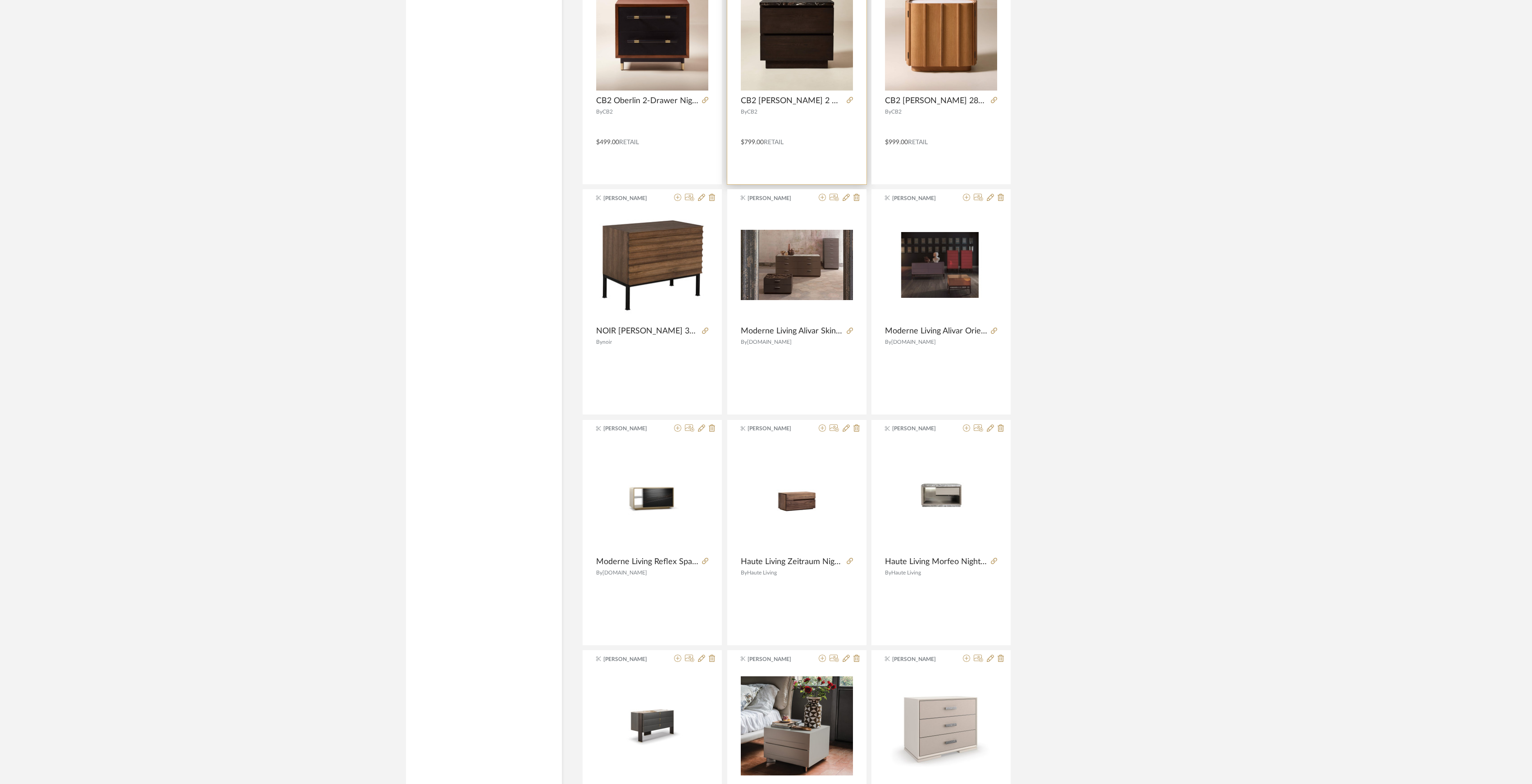
scroll to position [3309, 0]
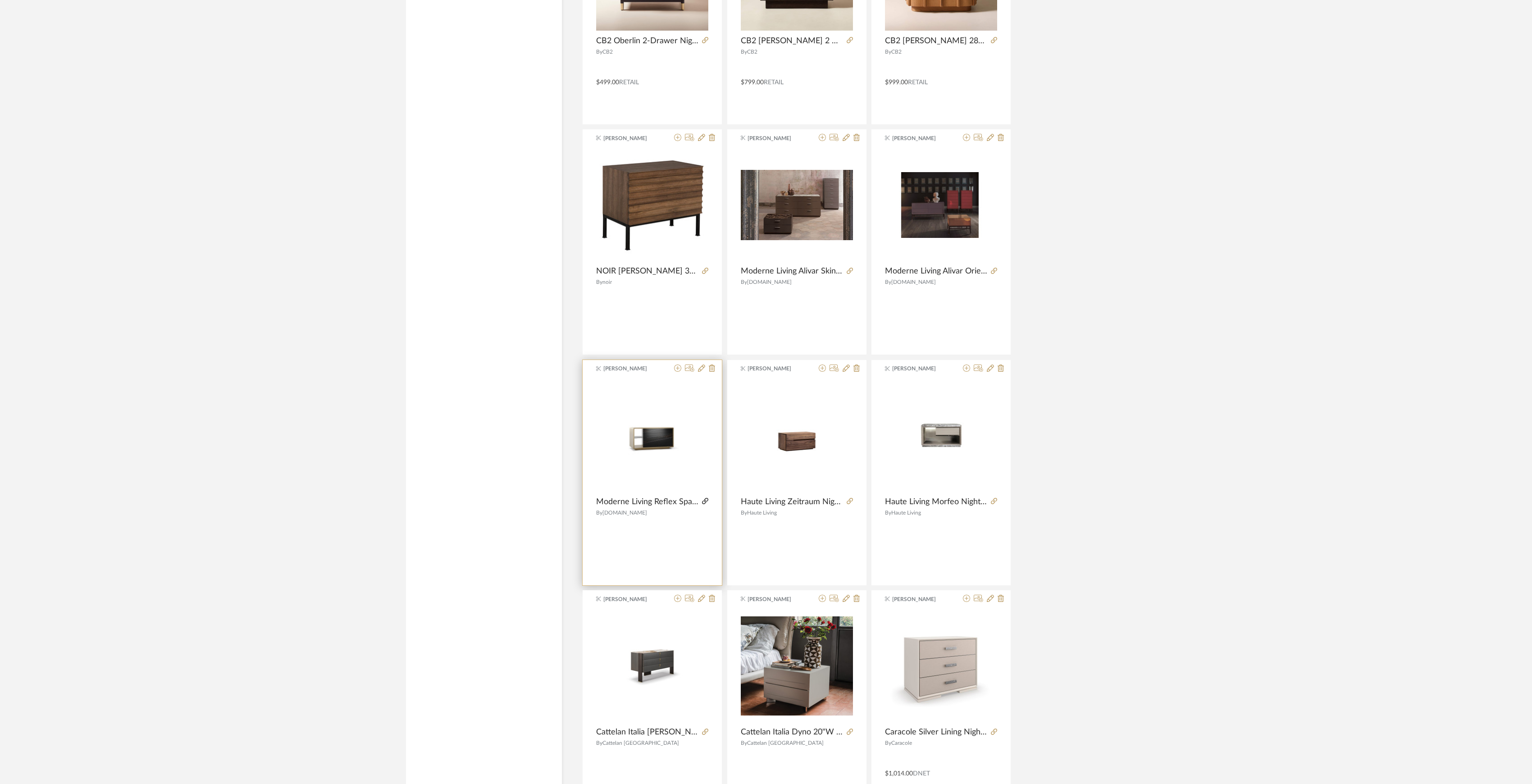
click at [704, 504] on icon at bounding box center [705, 501] width 6 height 6
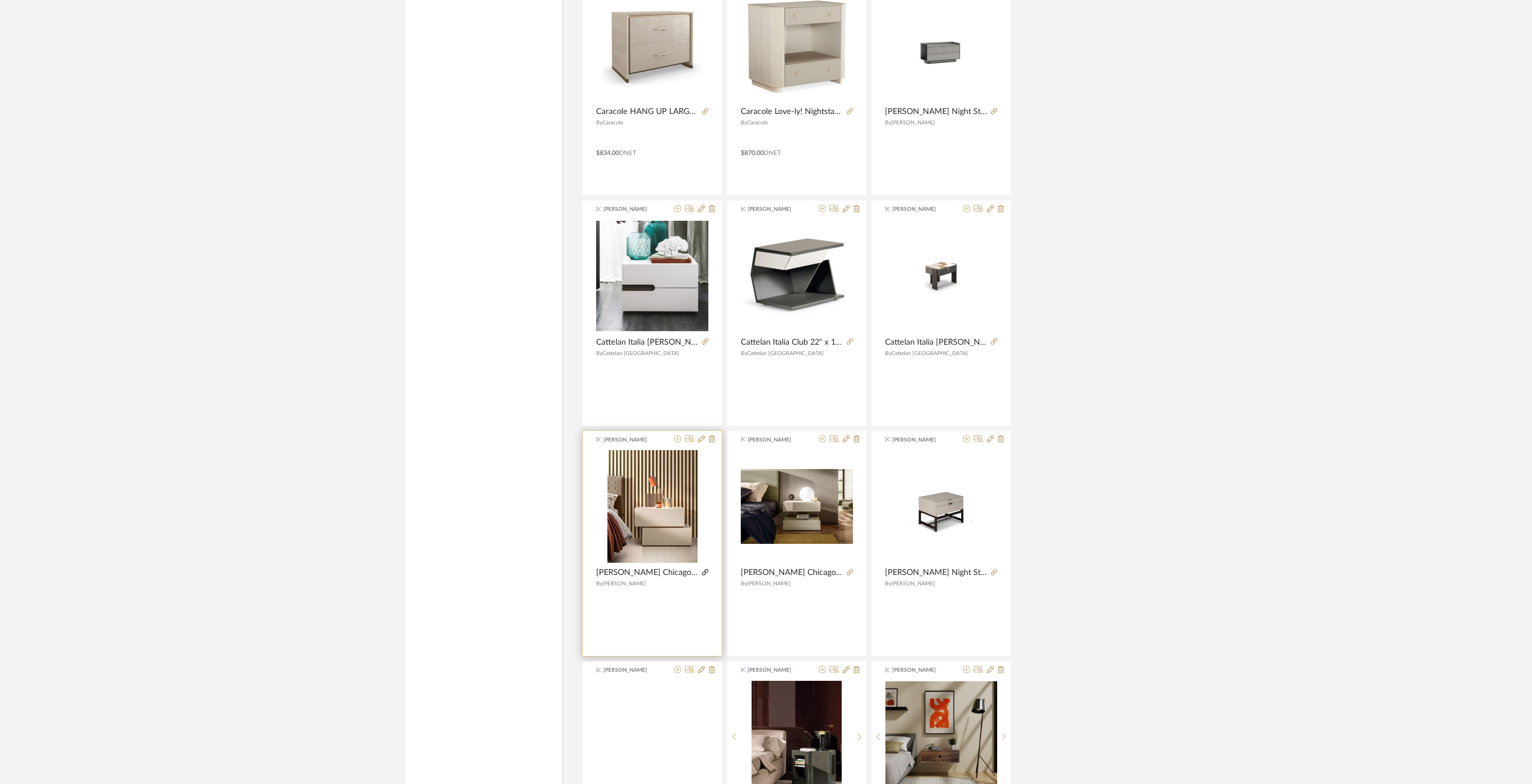
scroll to position [4570, 0]
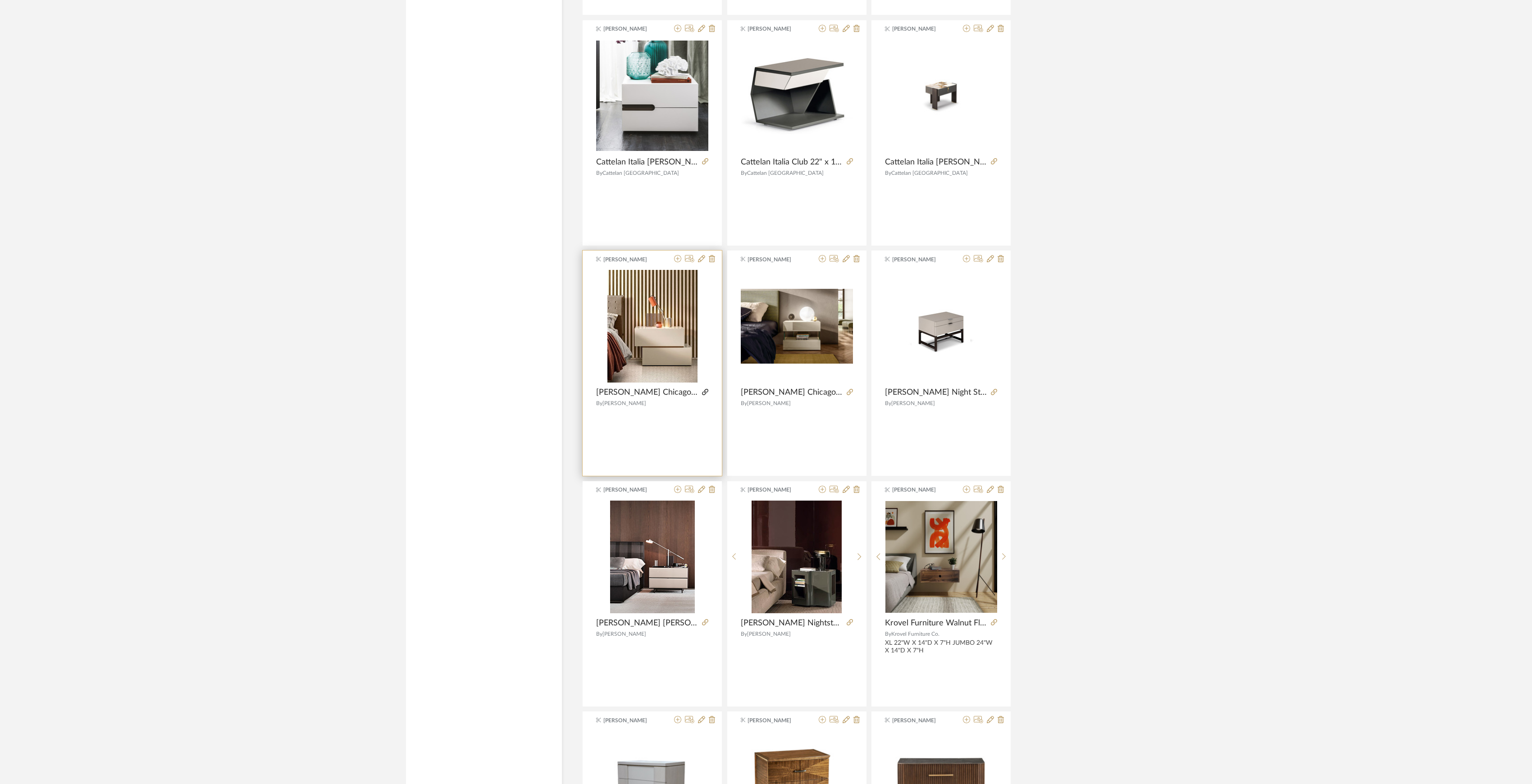
click at [705, 395] on icon at bounding box center [705, 392] width 6 height 6
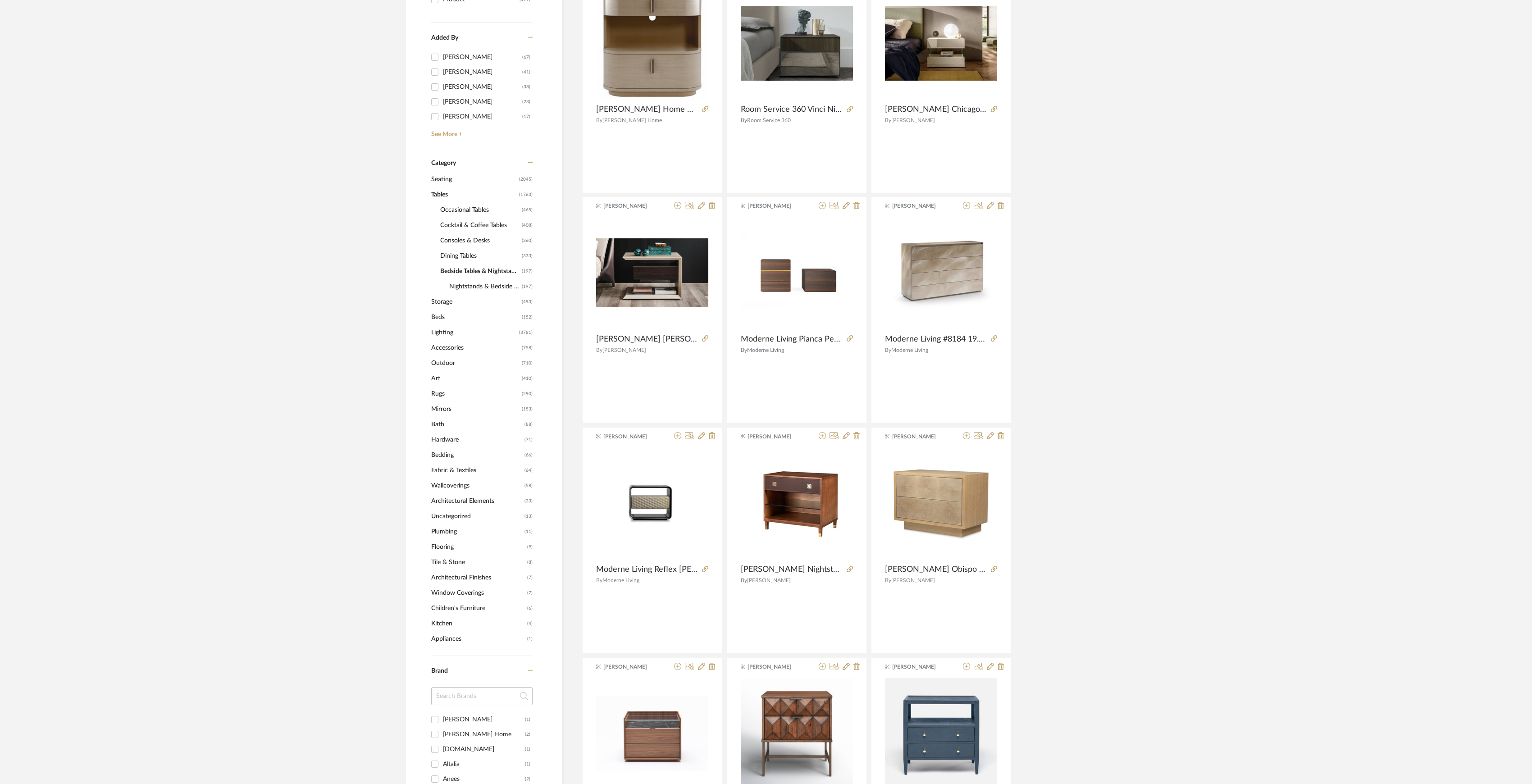
scroll to position [5, 0]
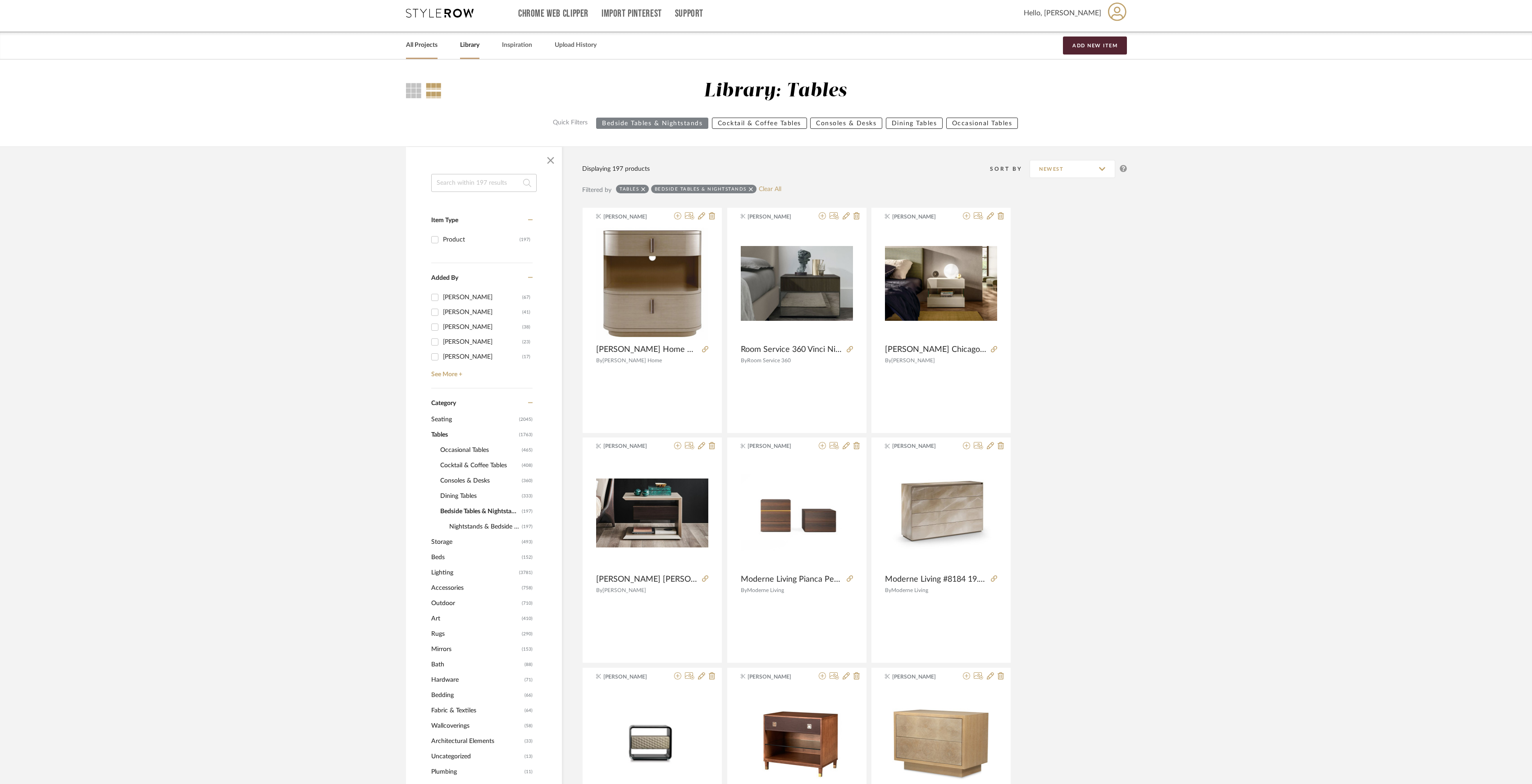
click at [416, 49] on link "All Projects" at bounding box center [422, 45] width 32 height 12
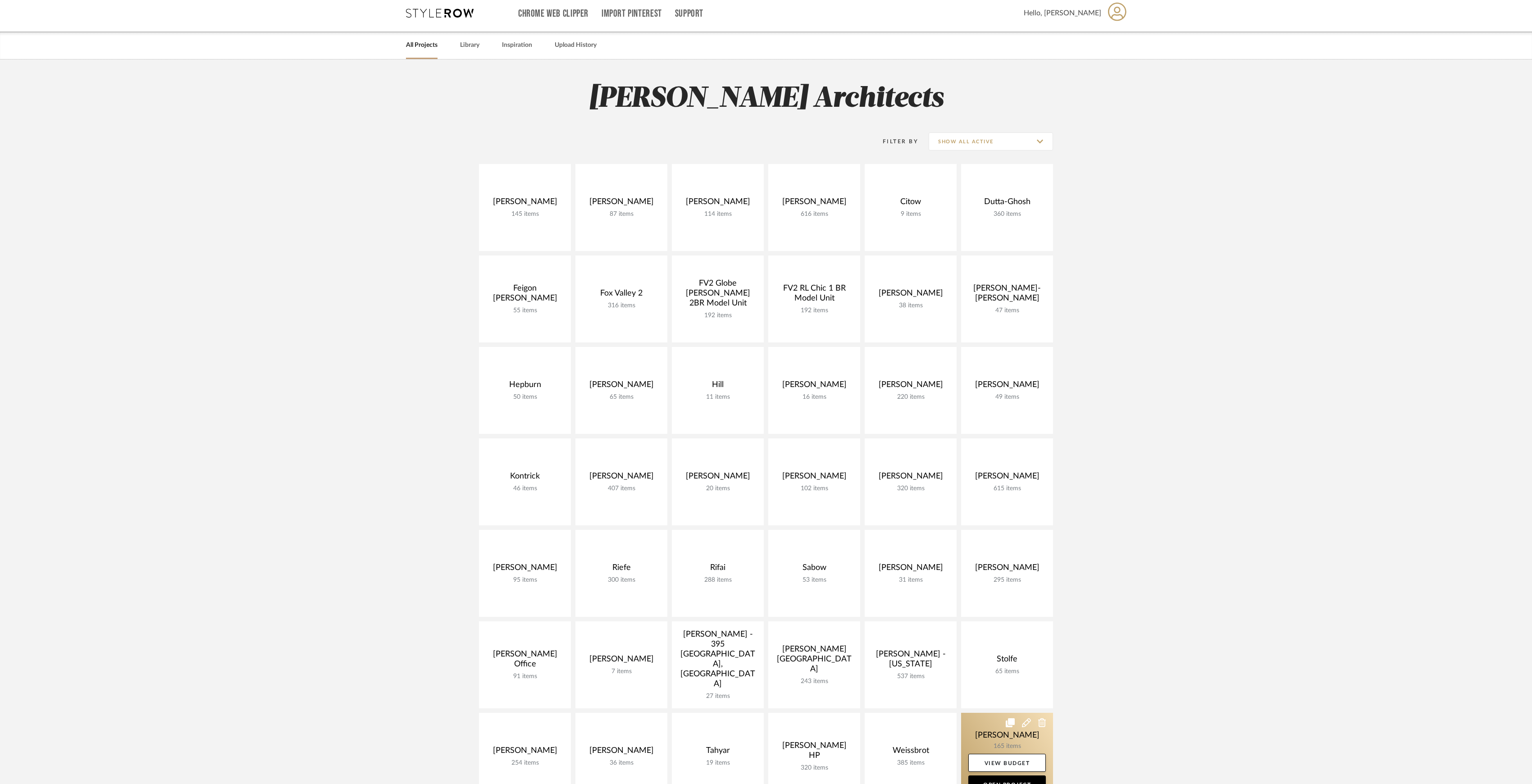
scroll to position [125, 0]
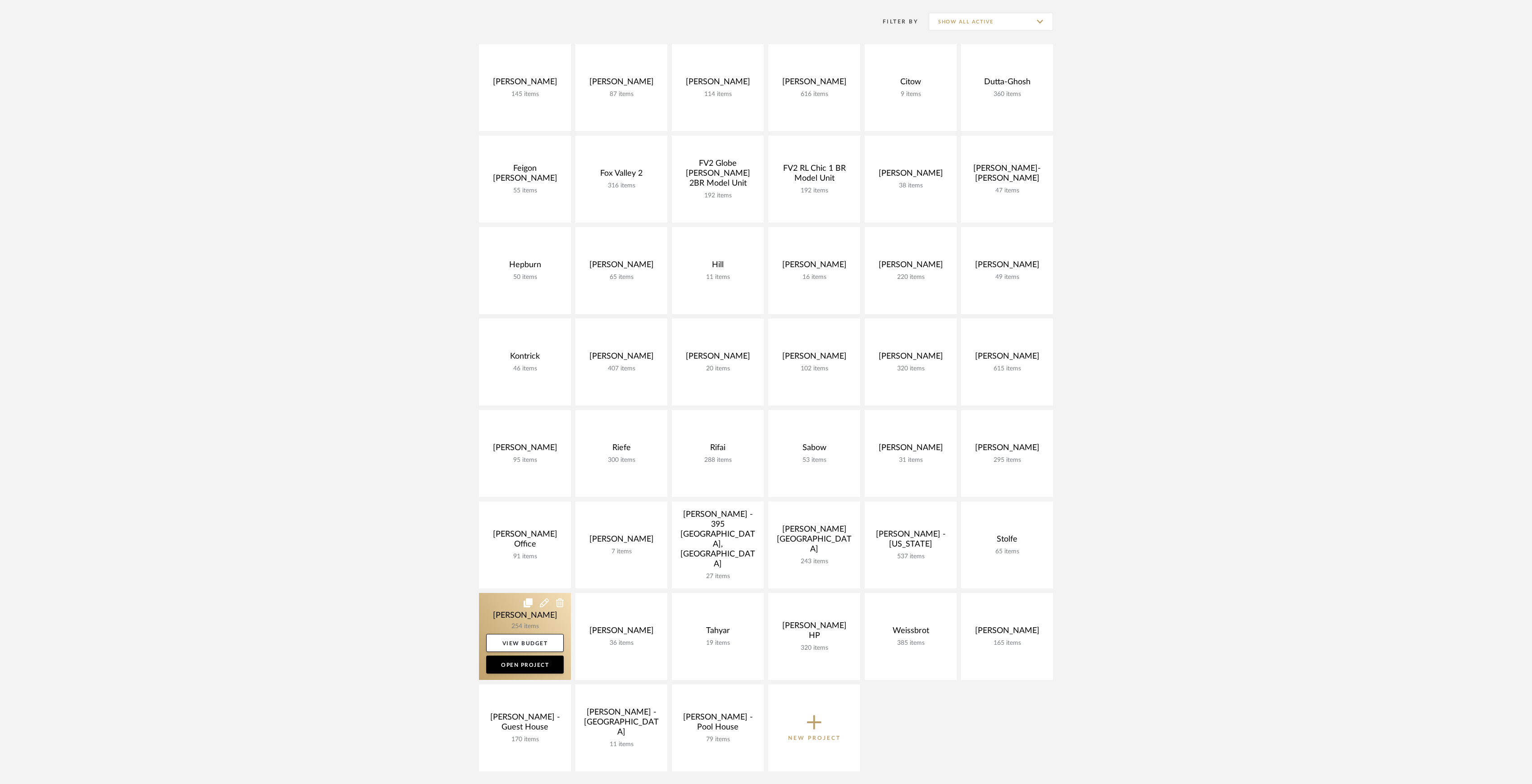
click at [531, 613] on link at bounding box center [525, 636] width 92 height 87
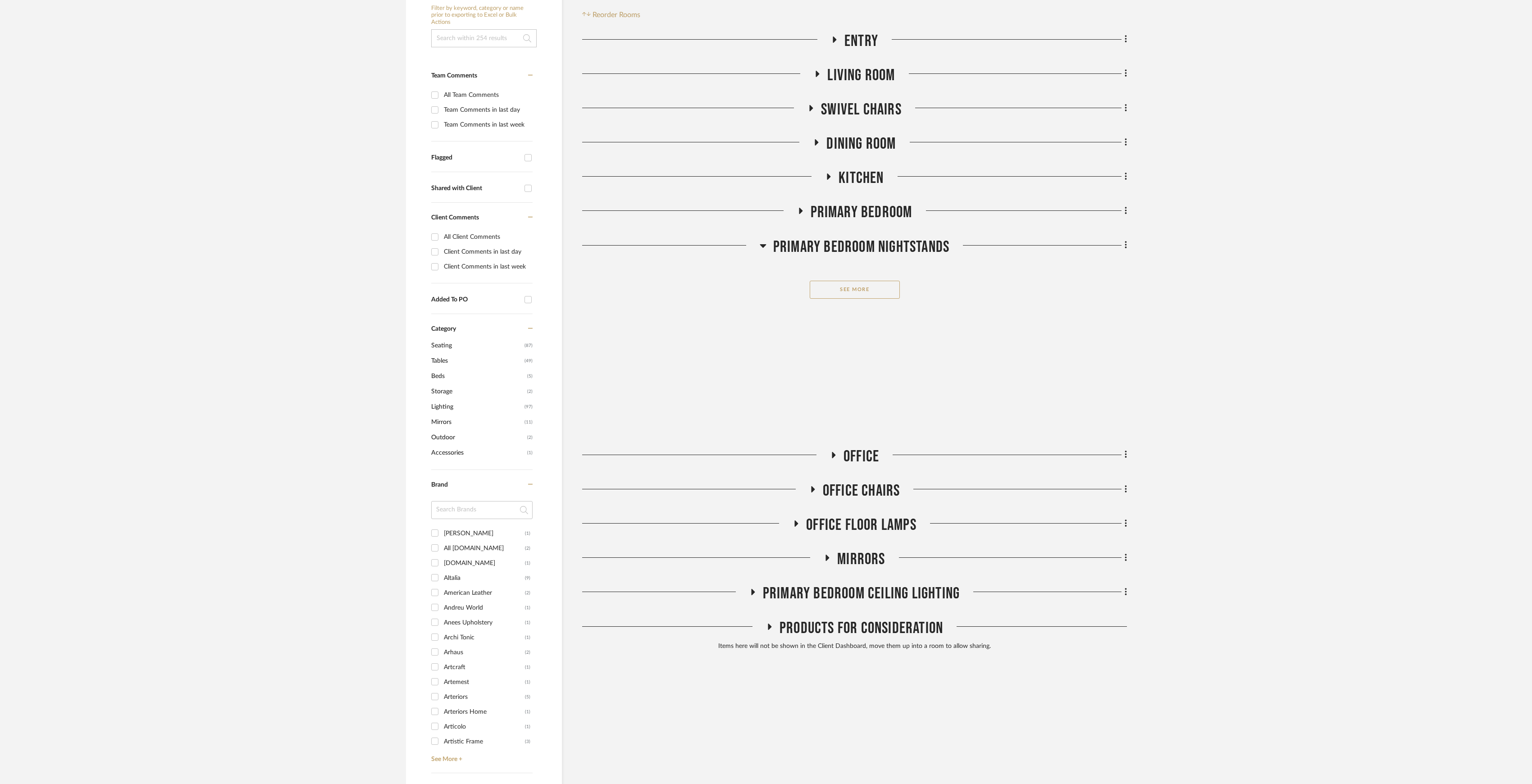
scroll to position [240, 0]
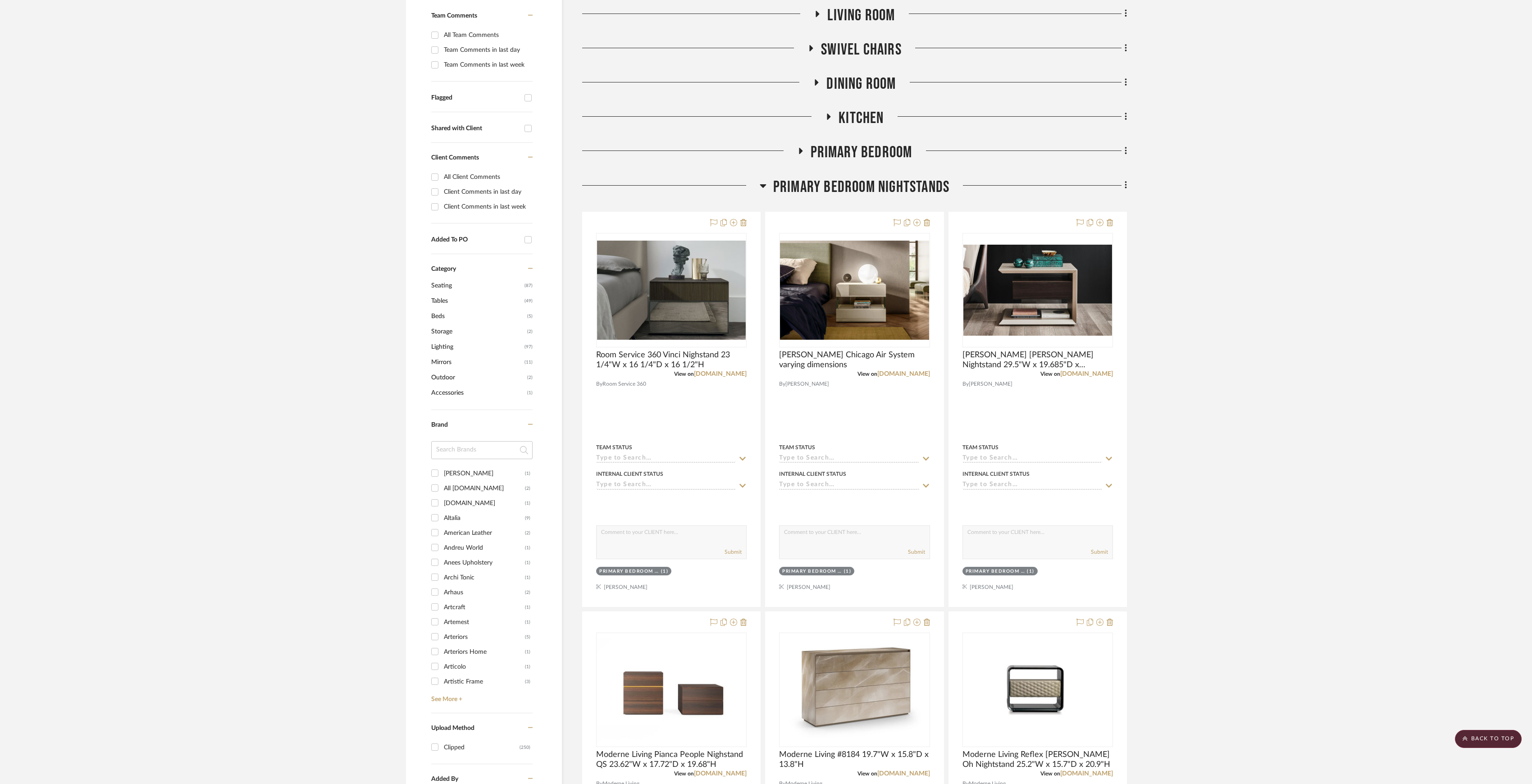
click at [817, 184] on span "Primary Bedroom Nightstands" at bounding box center [861, 187] width 176 height 20
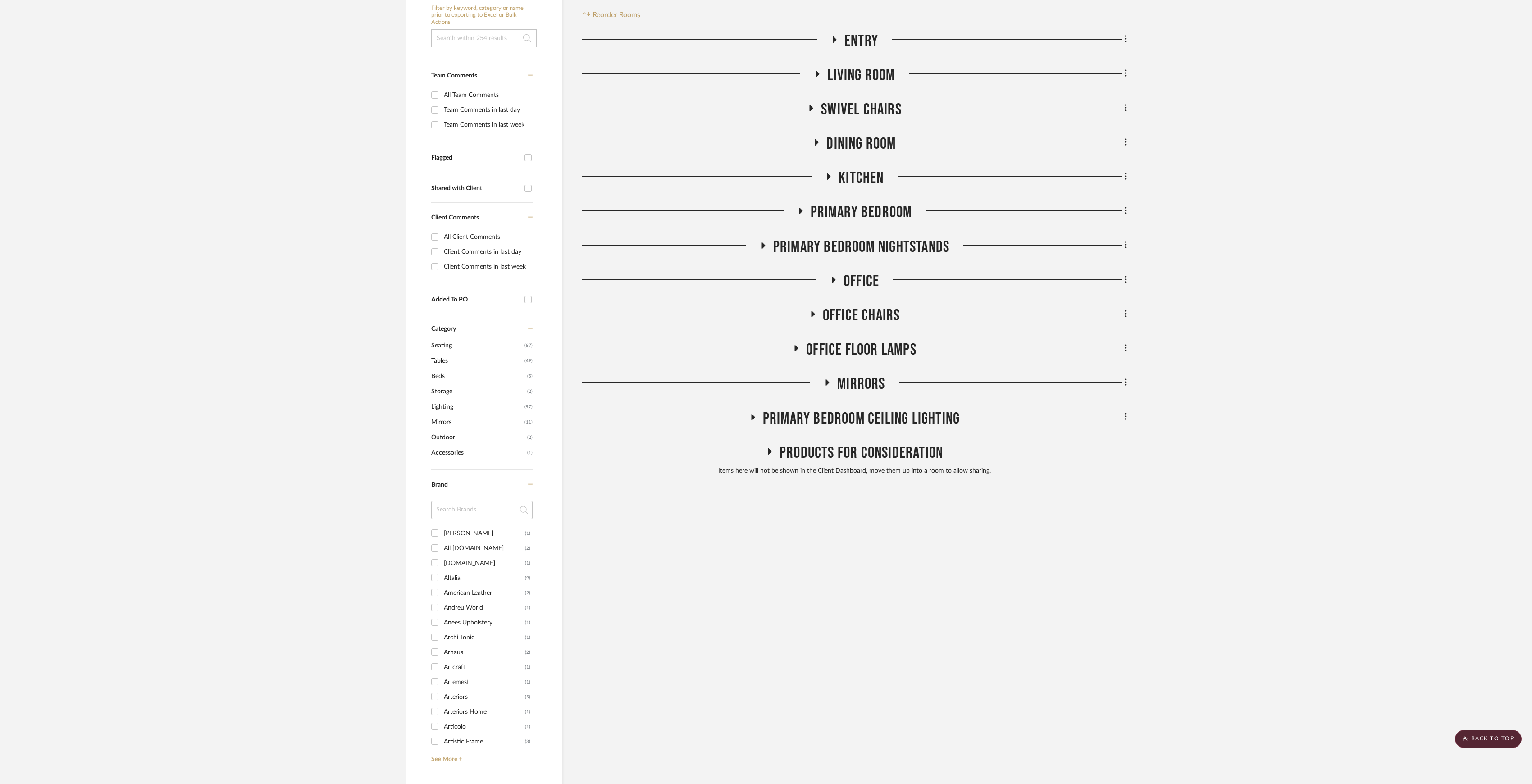
scroll to position [119, 0]
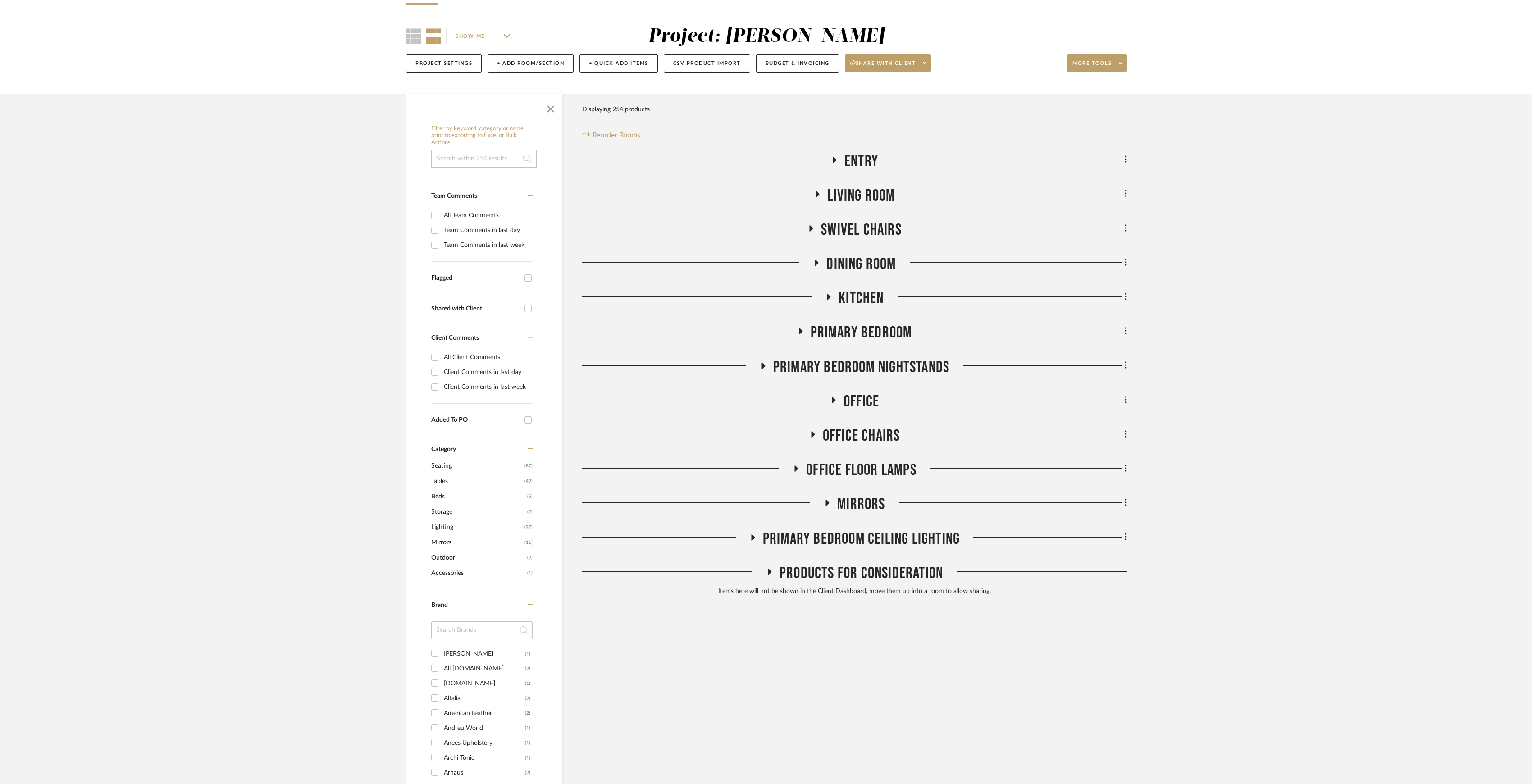
scroll to position [119, 0]
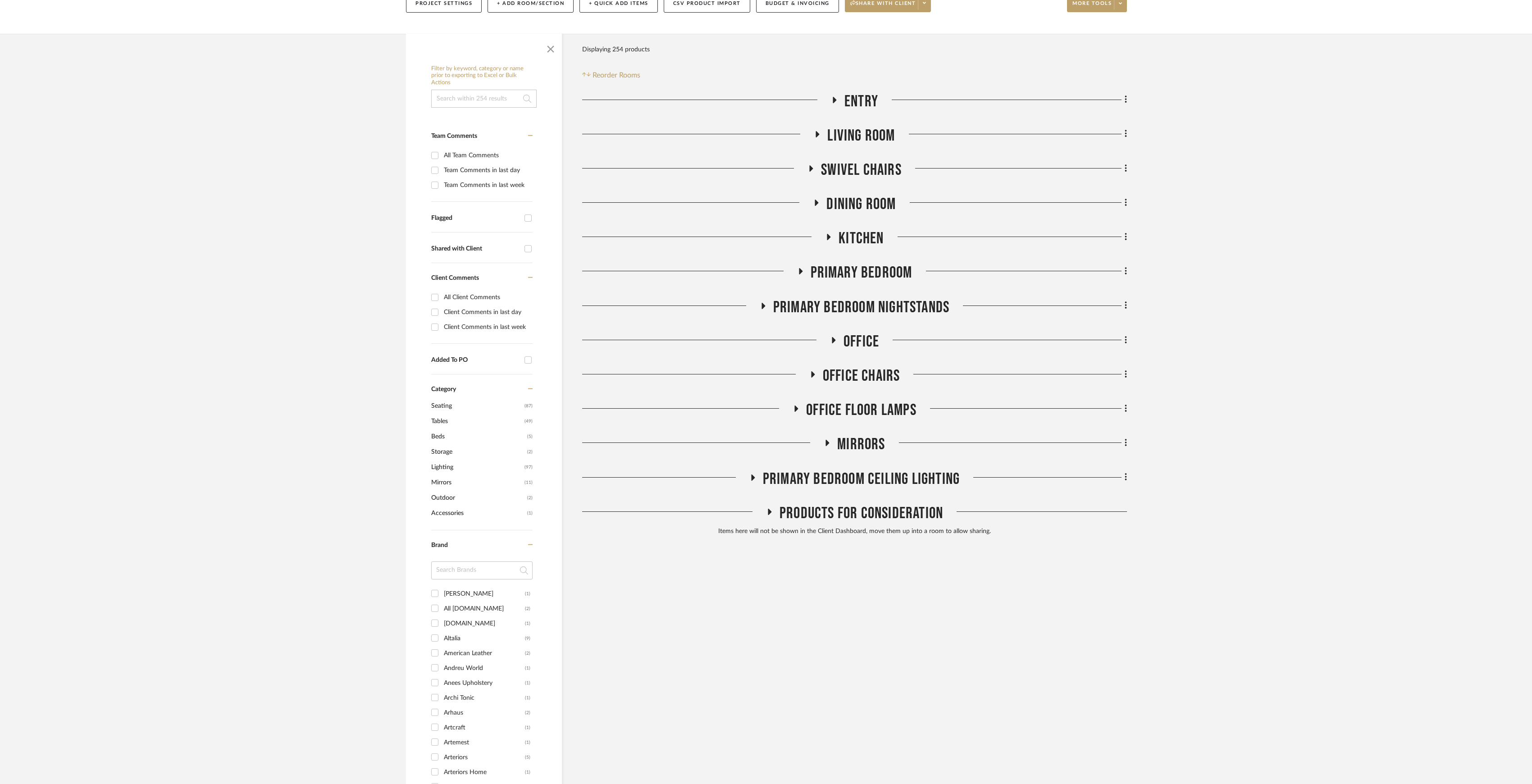
click at [883, 513] on span "Products For Consideration" at bounding box center [862, 513] width 164 height 20
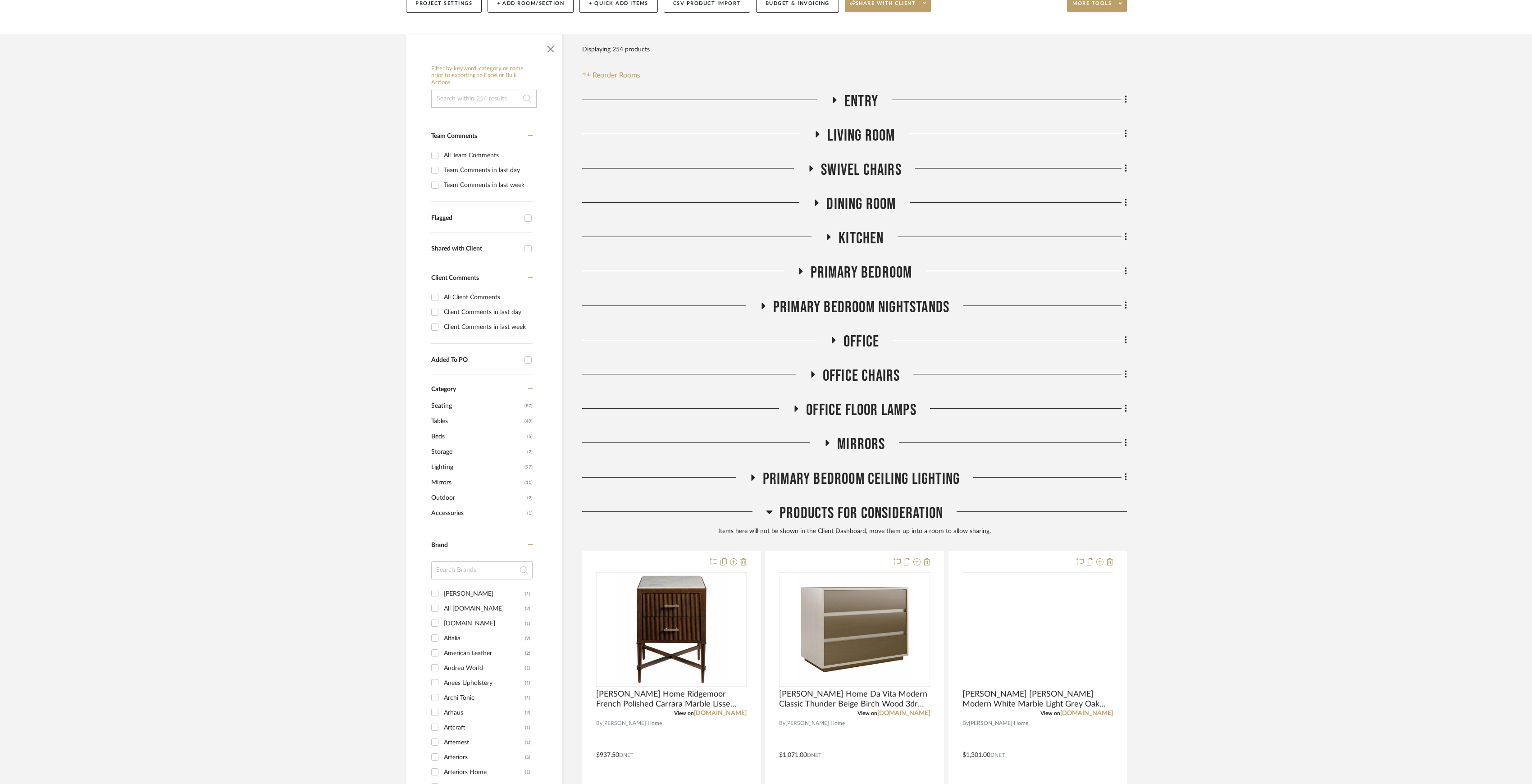
scroll to position [360, 0]
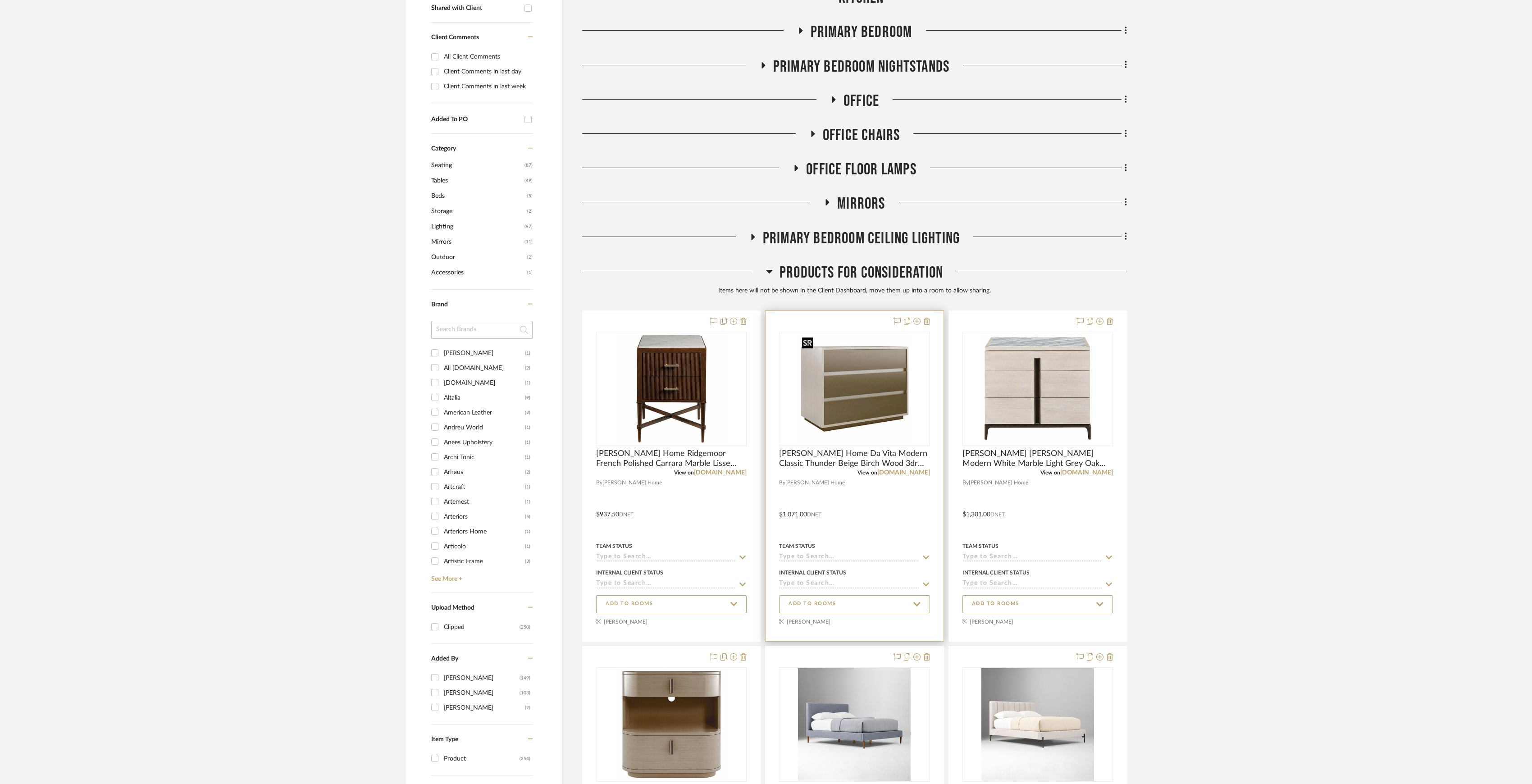
click at [0, 0] on img at bounding box center [0, 0] width 0 height 0
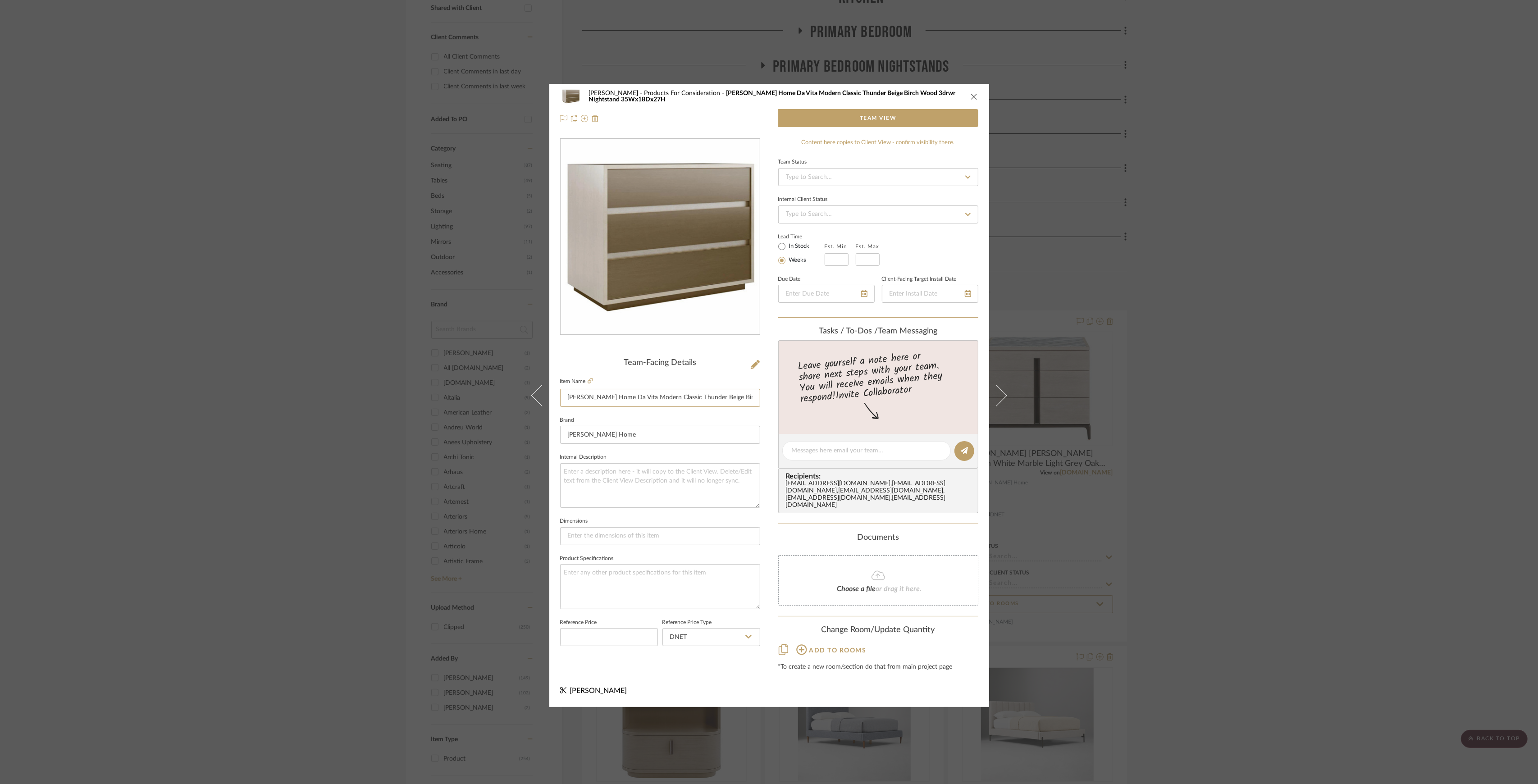
scroll to position [0, 101]
drag, startPoint x: 565, startPoint y: 398, endPoint x: 857, endPoint y: 403, distance: 292.0
click at [857, 403] on div "Sutton Products For Consideration Kathy Kuo Home Da Vita Modern Classic Thunder…" at bounding box center [769, 395] width 440 height 623
drag, startPoint x: 1251, startPoint y: 325, endPoint x: 1248, endPoint y: 331, distance: 6.7
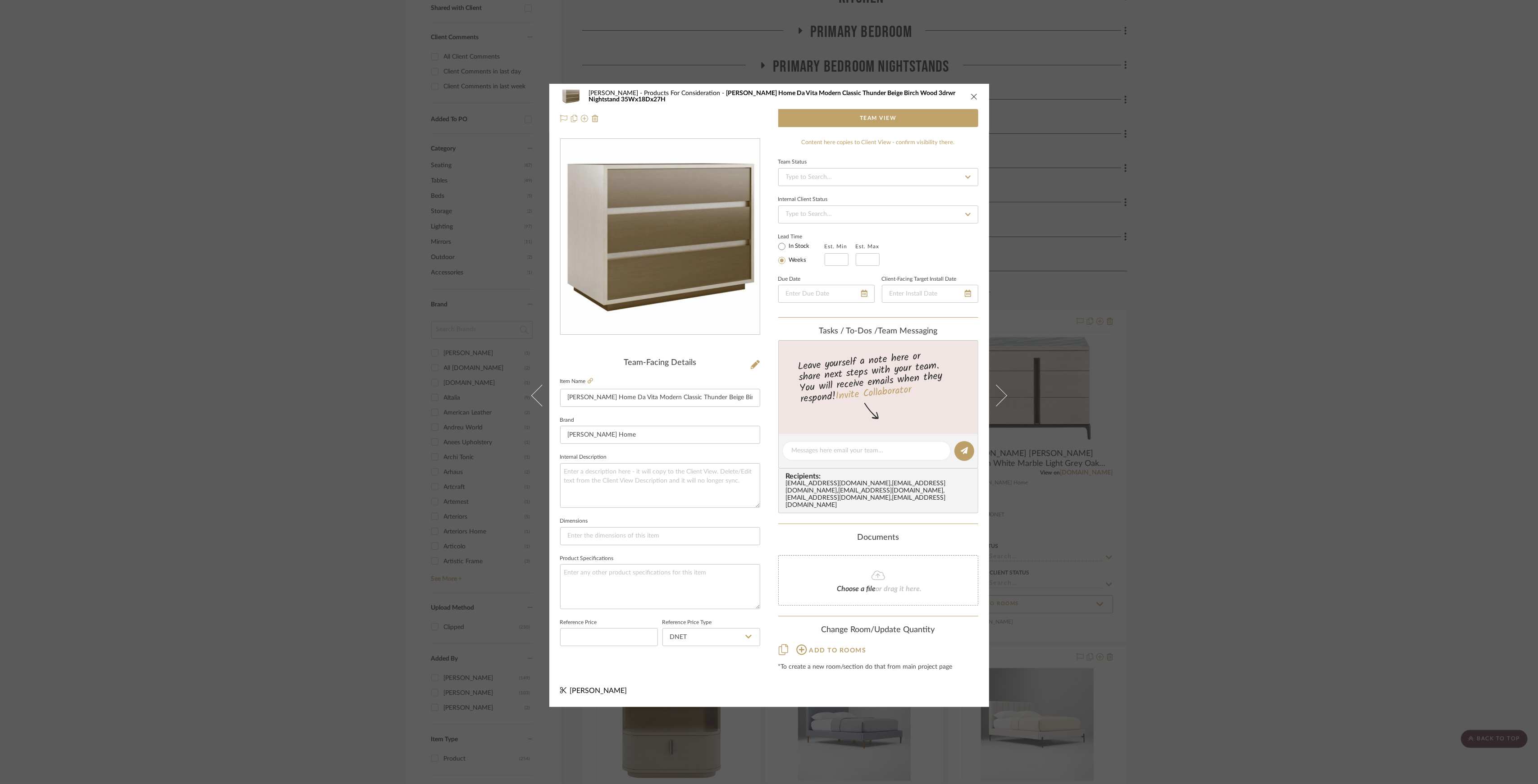
click at [1251, 325] on div "Sutton Products For Consideration Kathy Kuo Home Da Vita Modern Classic Thunder…" at bounding box center [769, 392] width 1538 height 784
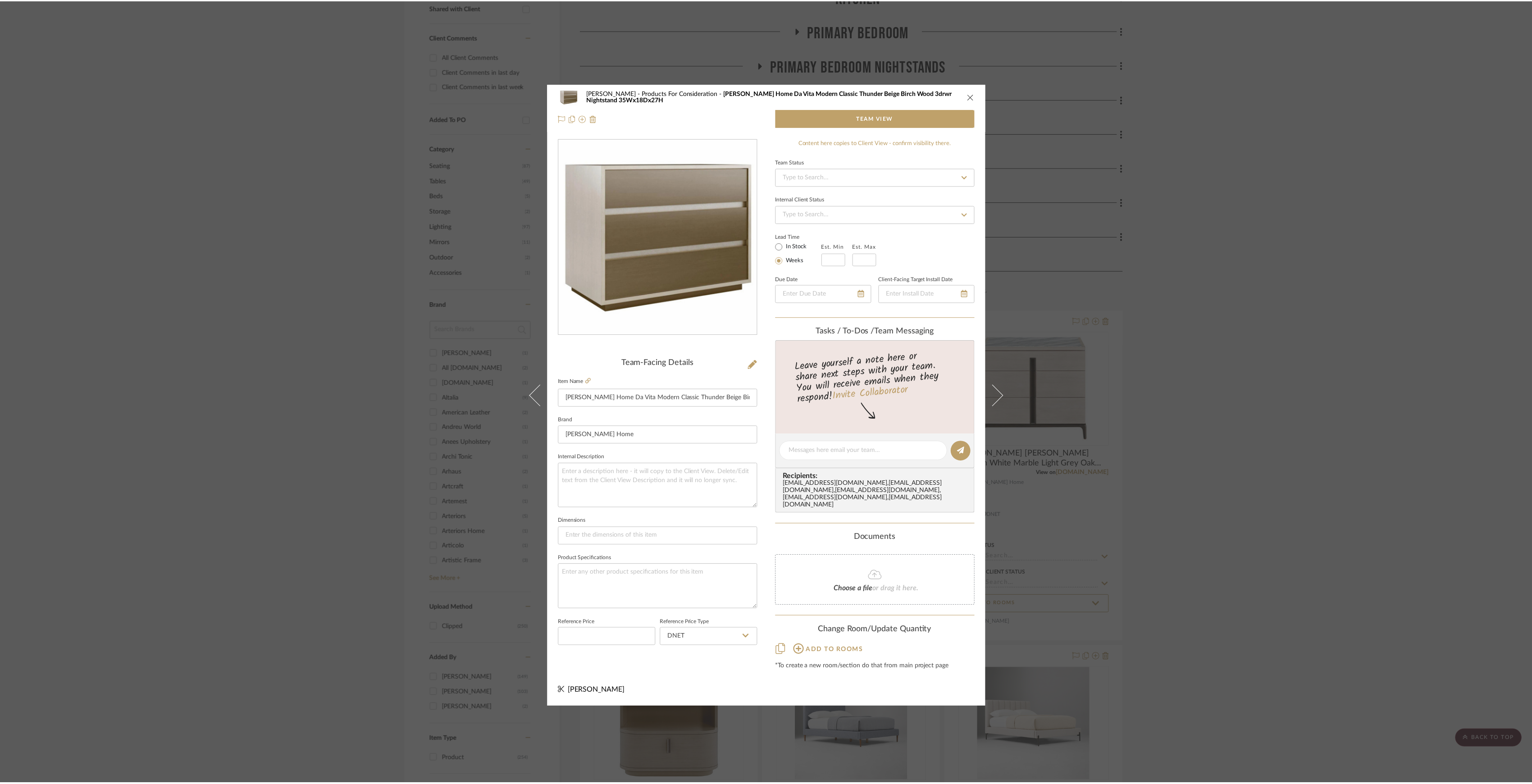
scroll to position [360, 0]
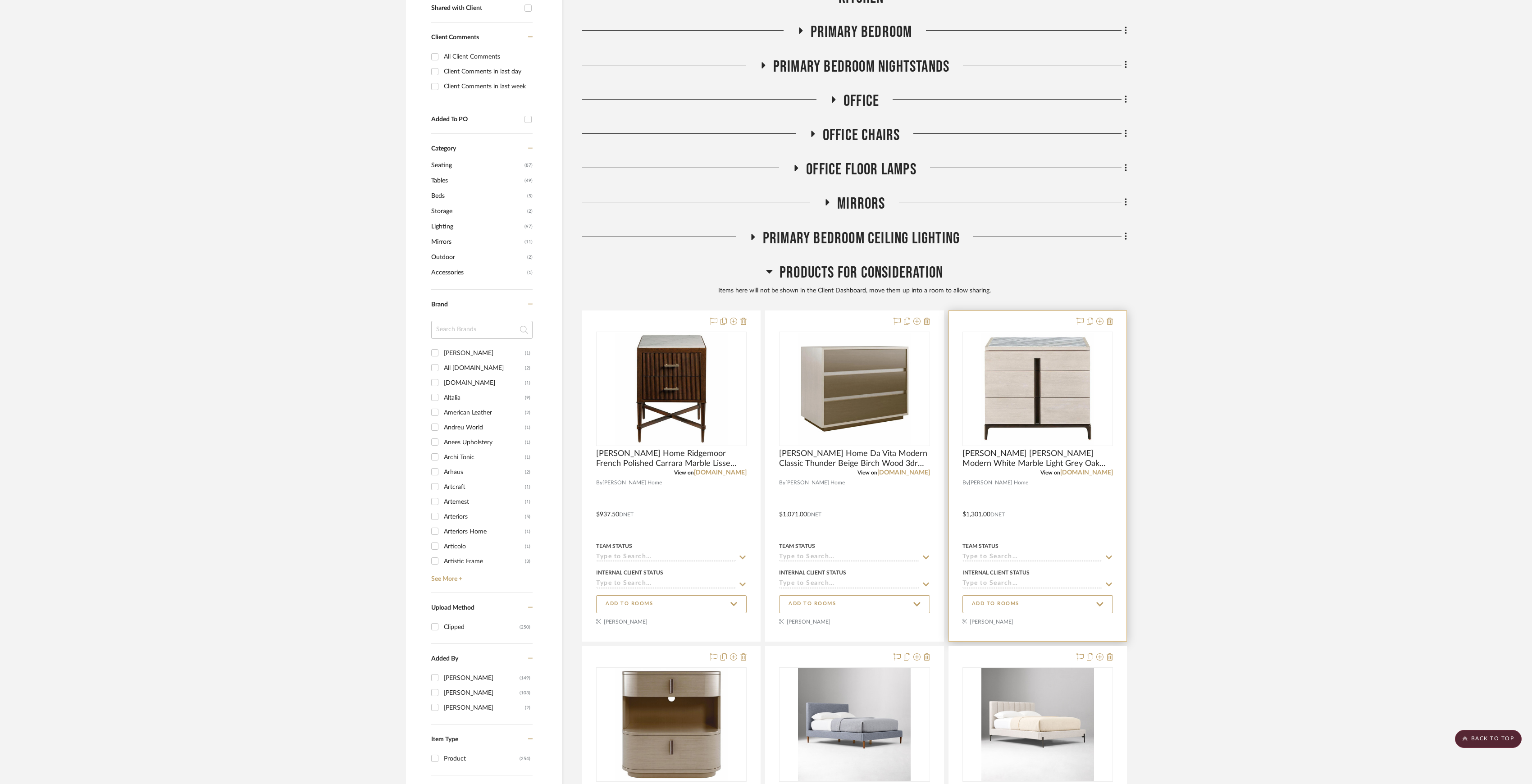
click at [1091, 469] on div "View on kathykuohome.com" at bounding box center [1038, 473] width 150 height 9
click at [1074, 462] on span "Kathy Kuo Ellie Modern White Marble Light Grey Oak Wood Bronze Nightstand 33Wx2…" at bounding box center [1038, 458] width 150 height 20
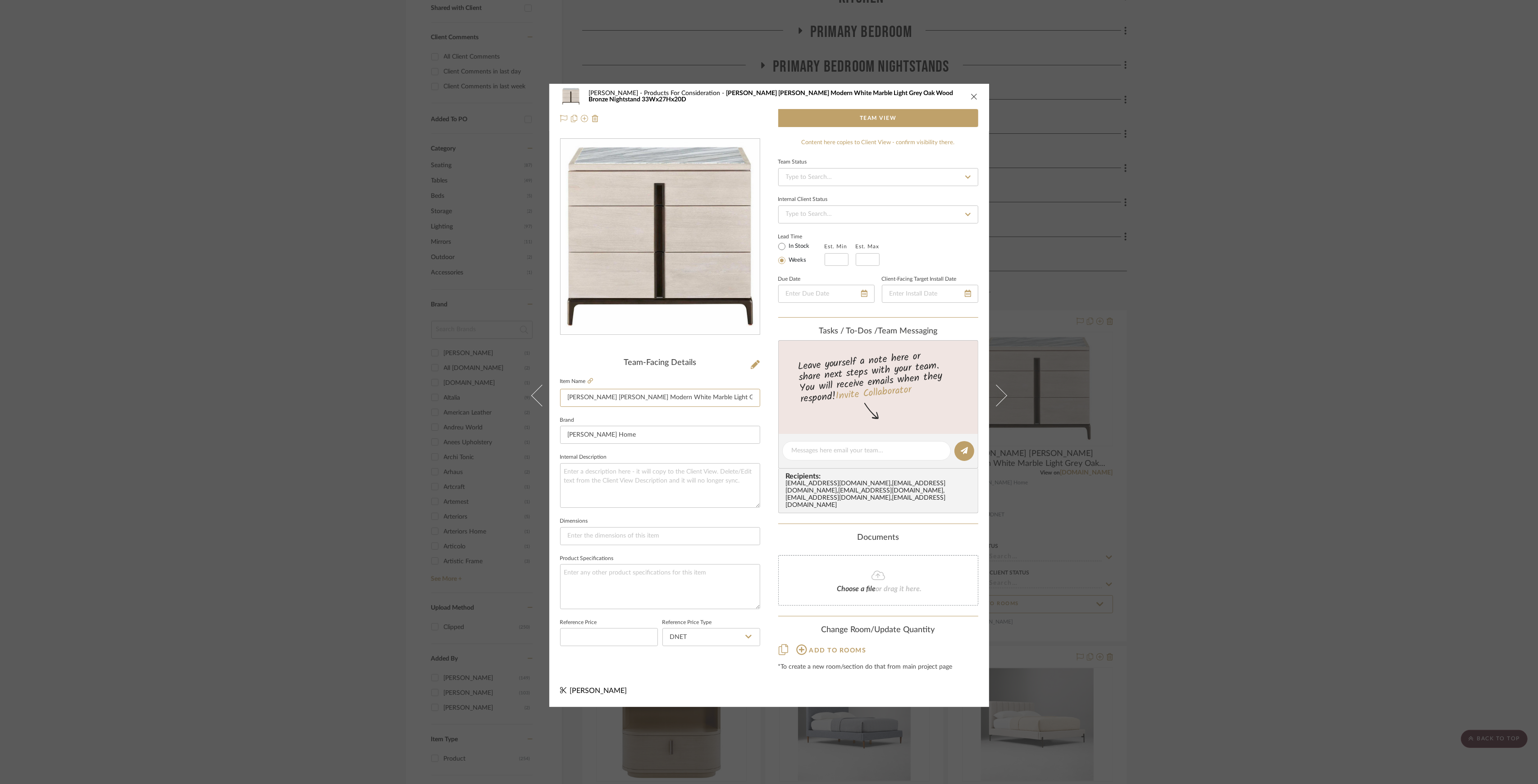
scroll to position [0, 81]
drag, startPoint x: 567, startPoint y: 401, endPoint x: 829, endPoint y: 401, distance: 262.0
click at [829, 401] on div "Sutton Products For Consideration Kathy Kuo Ellie Modern White Marble Light Gre…" at bounding box center [769, 395] width 440 height 623
click at [1233, 330] on div "Sutton Products For Consideration Kathy Kuo Ellie Modern White Marble Light Gre…" at bounding box center [769, 392] width 1538 height 784
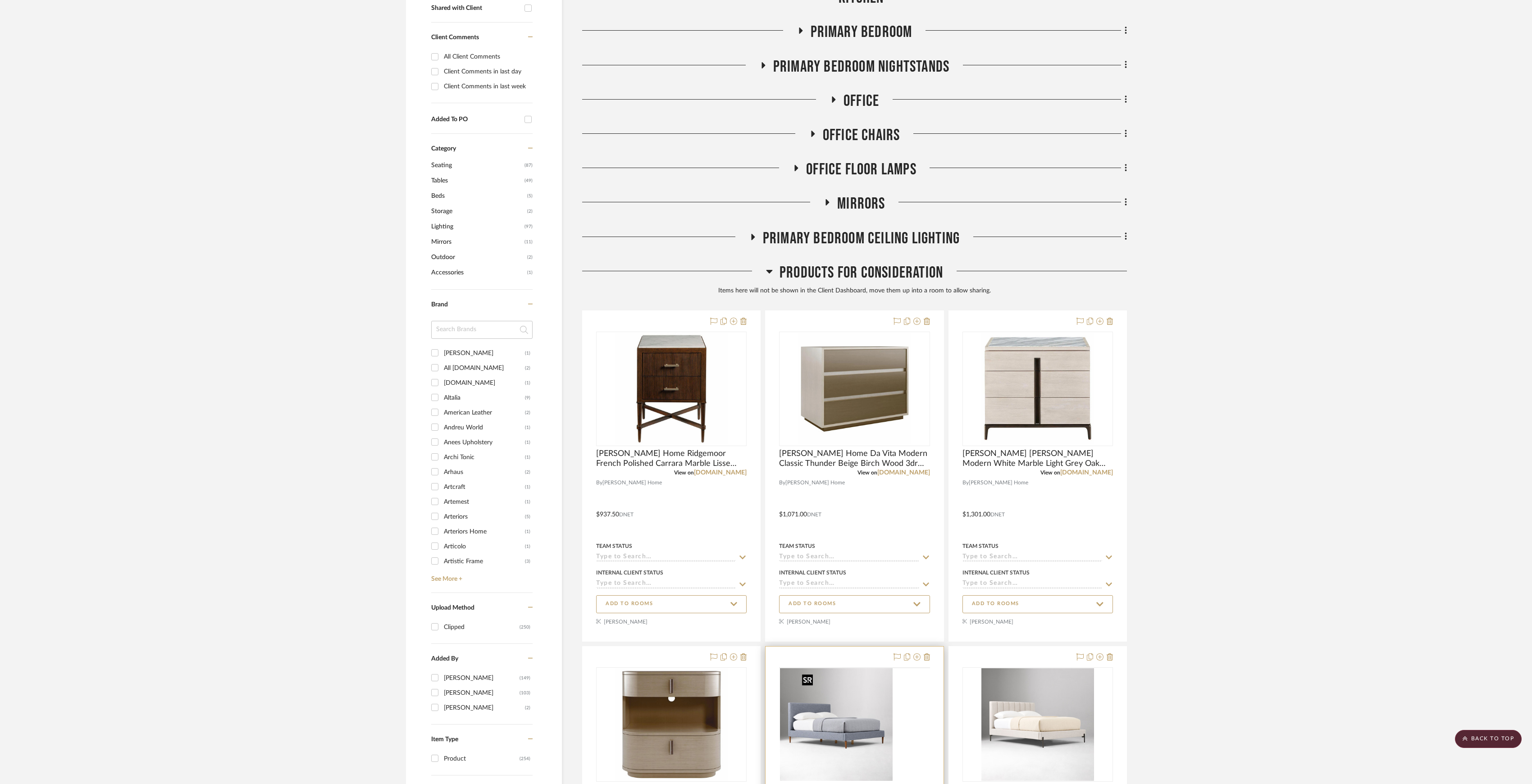
scroll to position [781, 0]
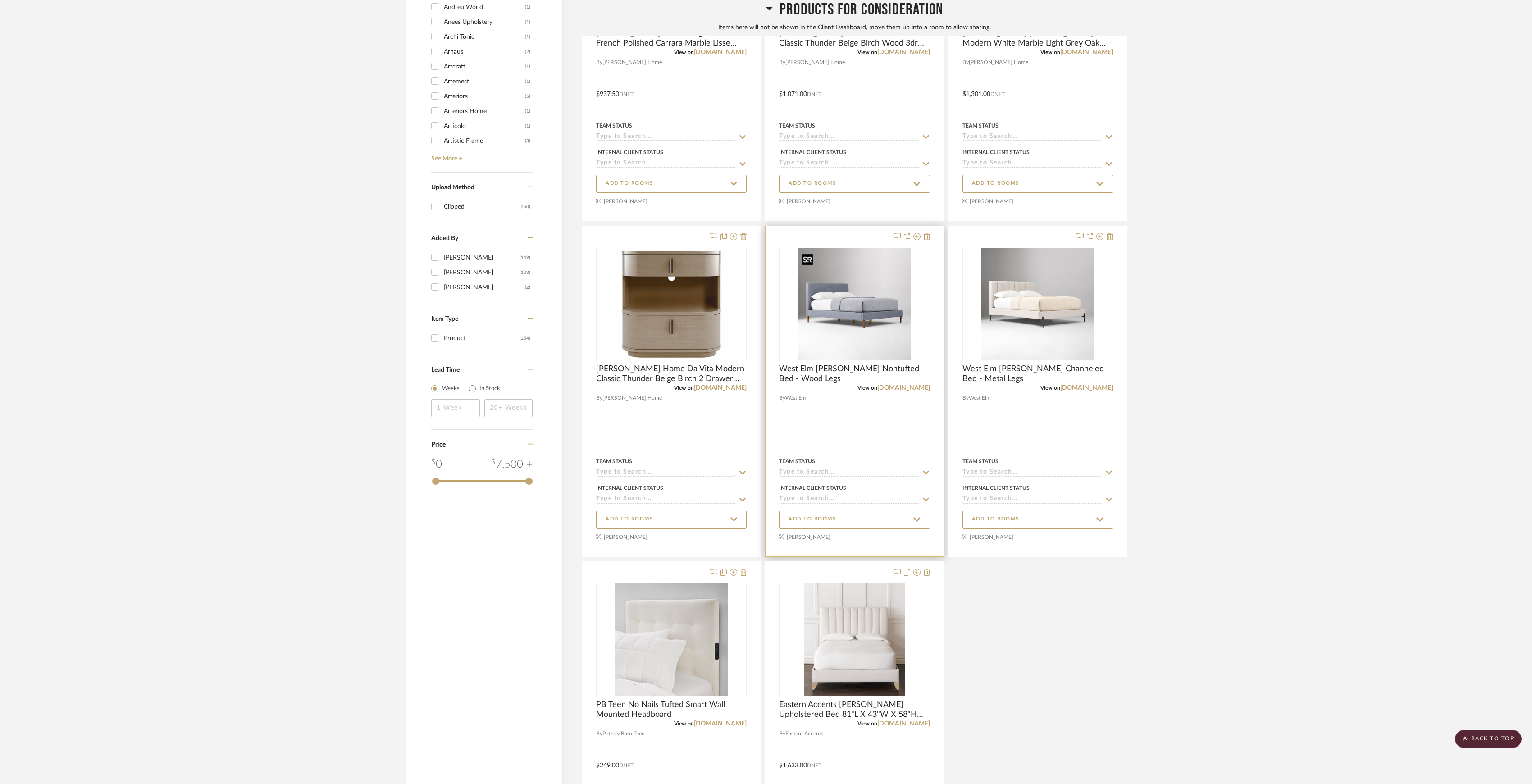
click at [865, 323] on img "0" at bounding box center [854, 304] width 113 height 113
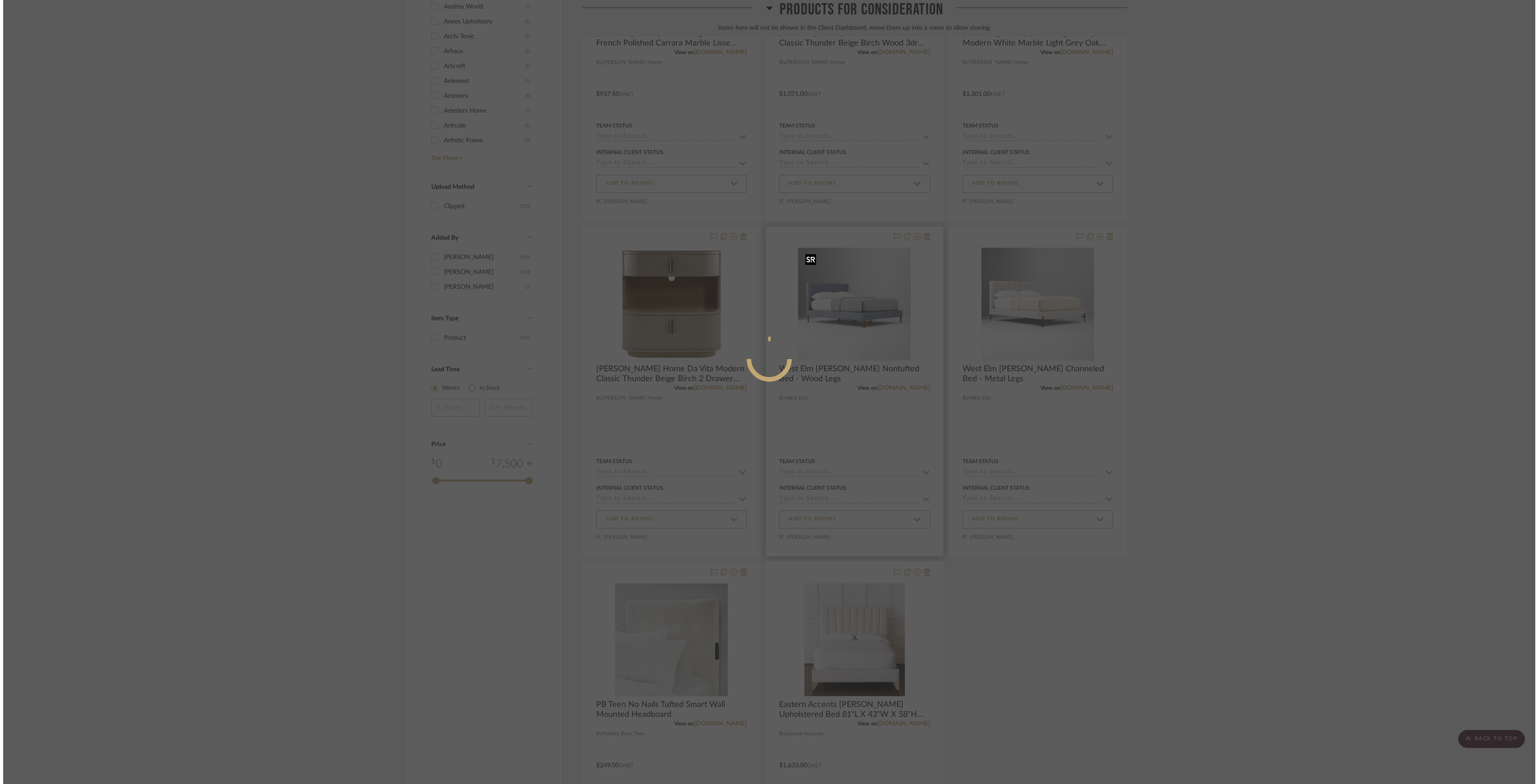
scroll to position [0, 0]
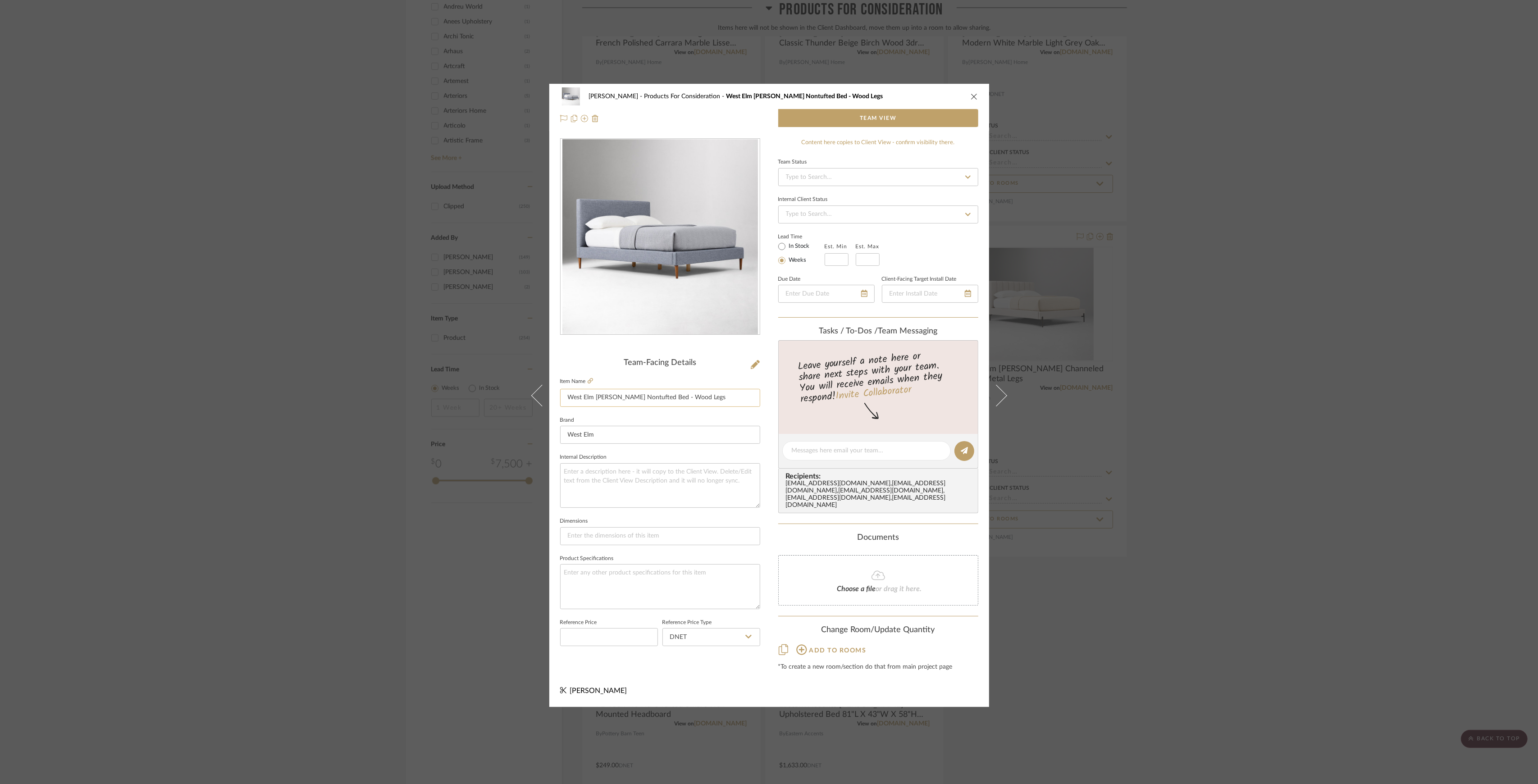
drag, startPoint x: 711, startPoint y: 403, endPoint x: 592, endPoint y: 400, distance: 119.0
click at [592, 400] on input "West Elm Emmett Nontufted Bed - Wood Legs" at bounding box center [660, 398] width 200 height 18
click at [1210, 453] on div "Sutton Products For Consideration West Elm Emmett Nontufted Bed - Wood Legs Tea…" at bounding box center [769, 392] width 1538 height 784
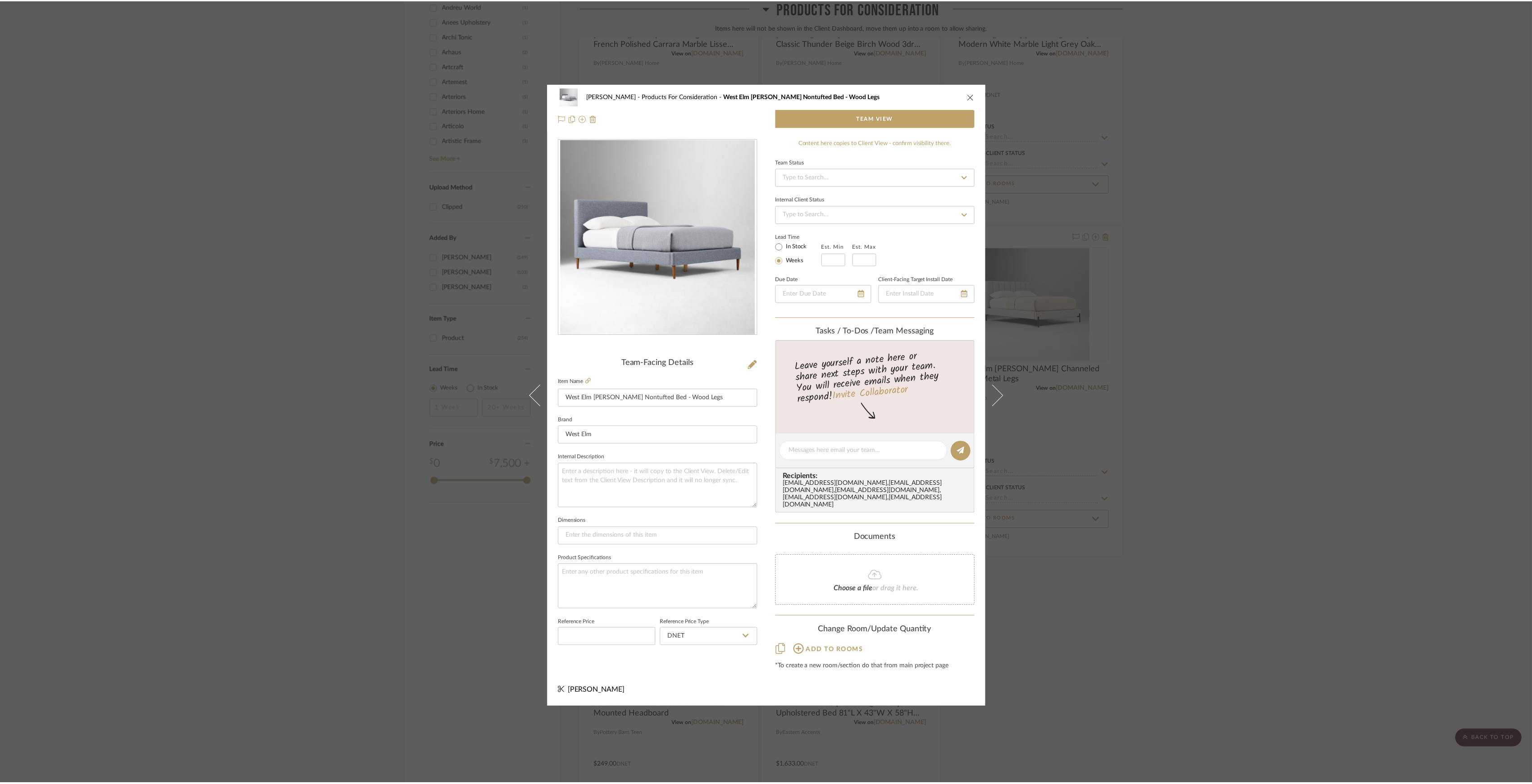
scroll to position [781, 0]
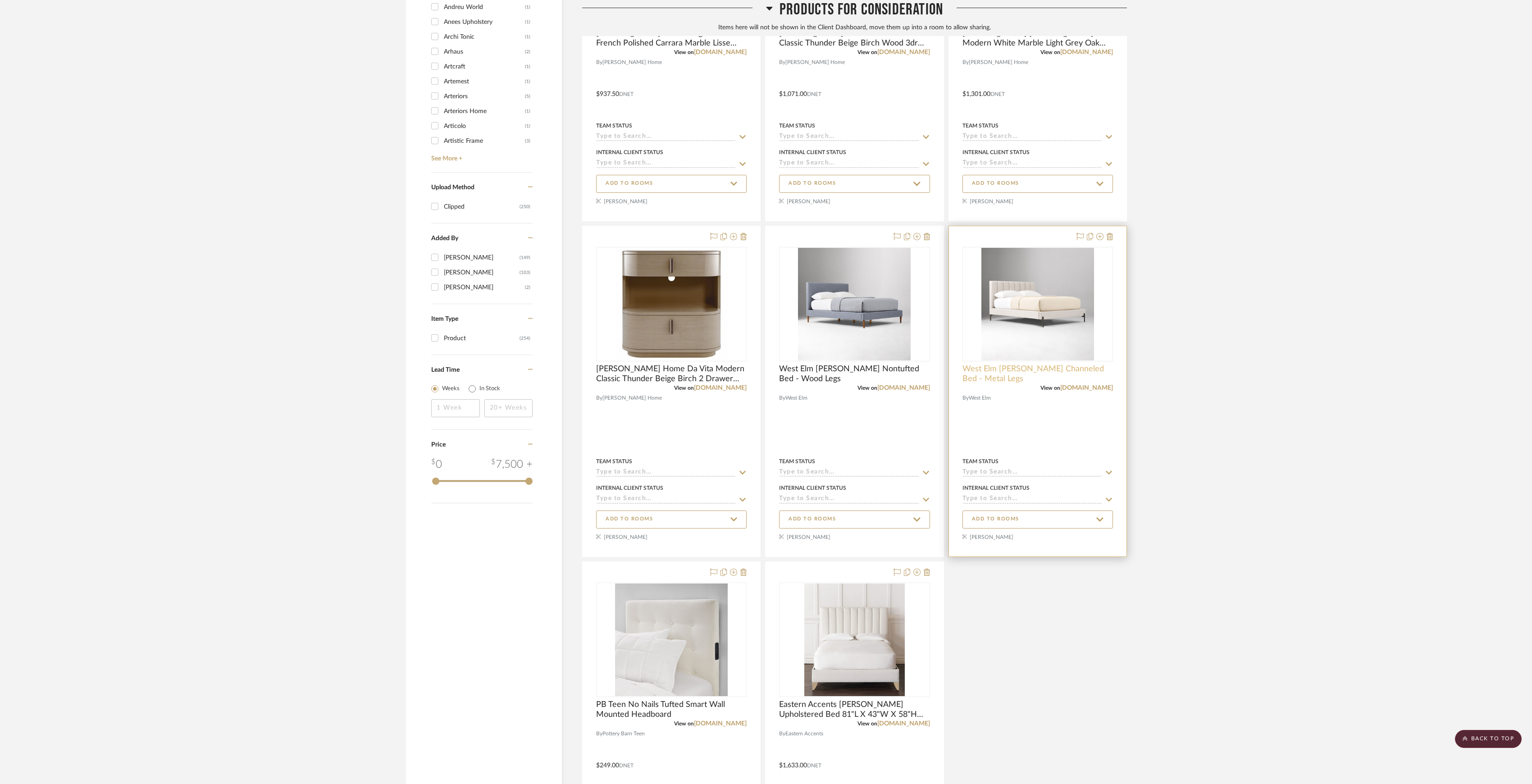
click at [1019, 368] on span "West Elm Emmett Channeled Bed - Metal Legs" at bounding box center [1038, 374] width 150 height 20
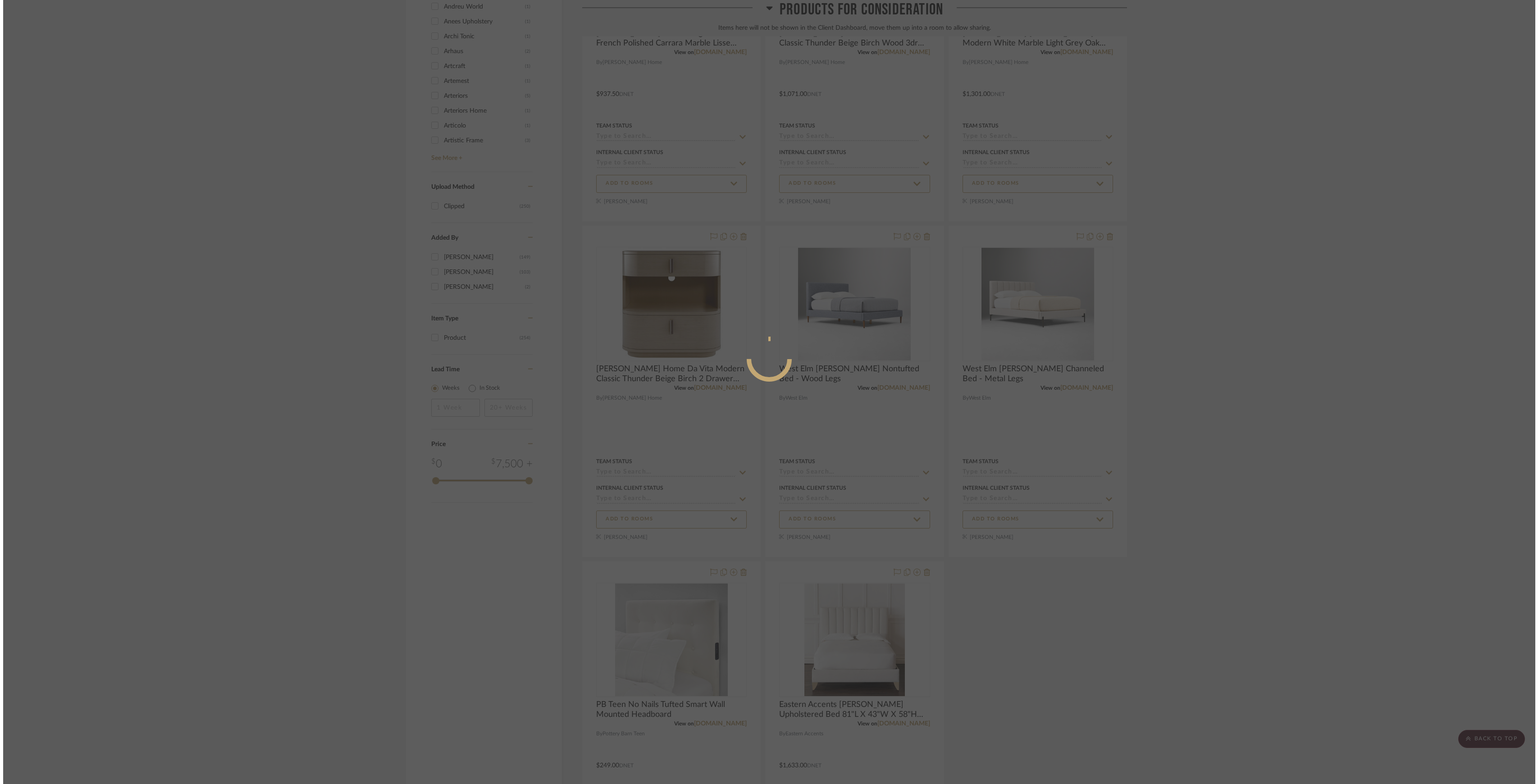
scroll to position [0, 0]
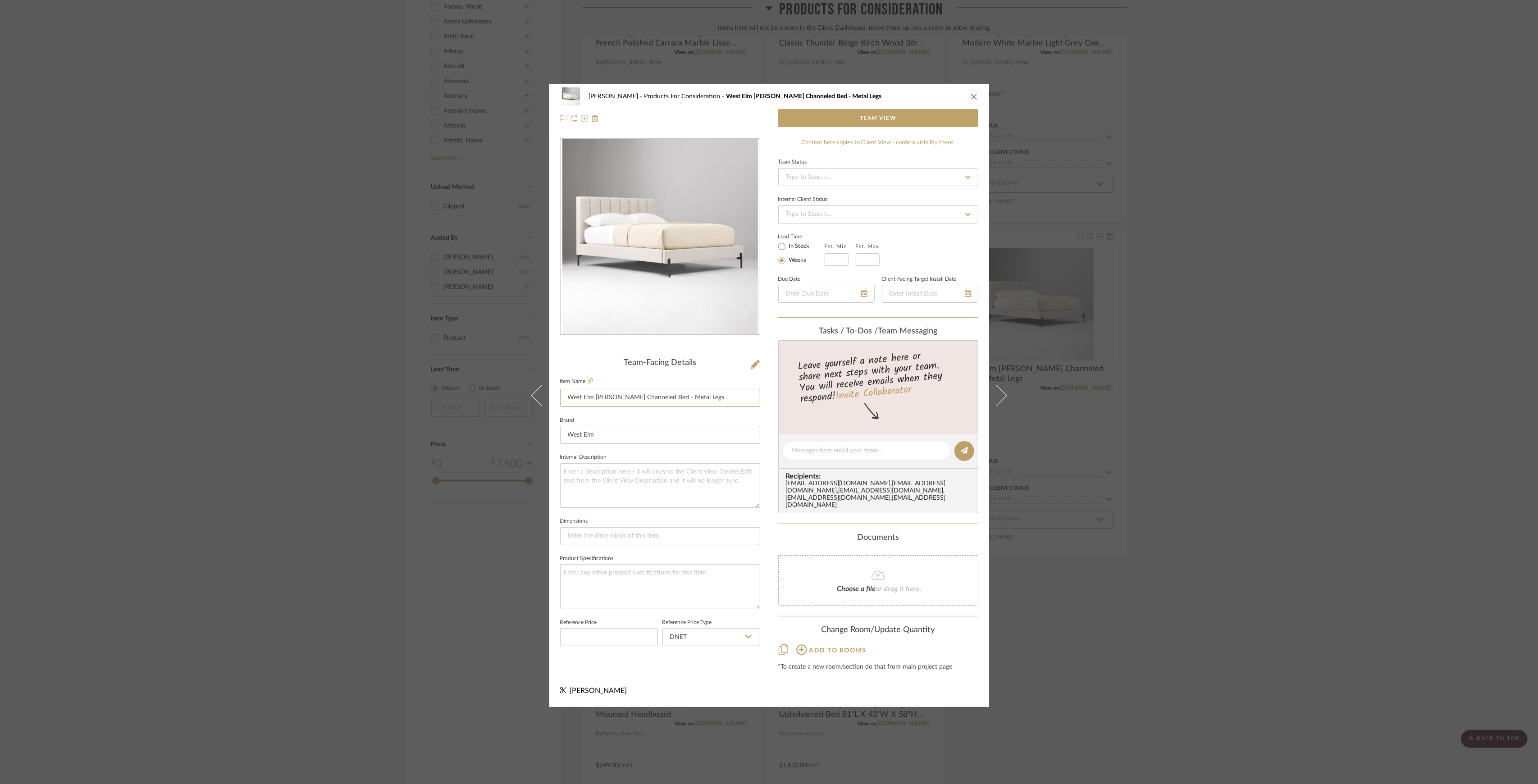
drag, startPoint x: 593, startPoint y: 403, endPoint x: 860, endPoint y: 421, distance: 267.6
click at [727, 405] on input "West Elm Emmett Channeled Bed - Metal Legs" at bounding box center [660, 398] width 200 height 18
drag, startPoint x: 1218, startPoint y: 419, endPoint x: 1133, endPoint y: 492, distance: 112.0
click at [1218, 419] on div "Sutton Products For Consideration West Elm Emmett Channeled Bed - Metal Legs Te…" at bounding box center [769, 392] width 1538 height 784
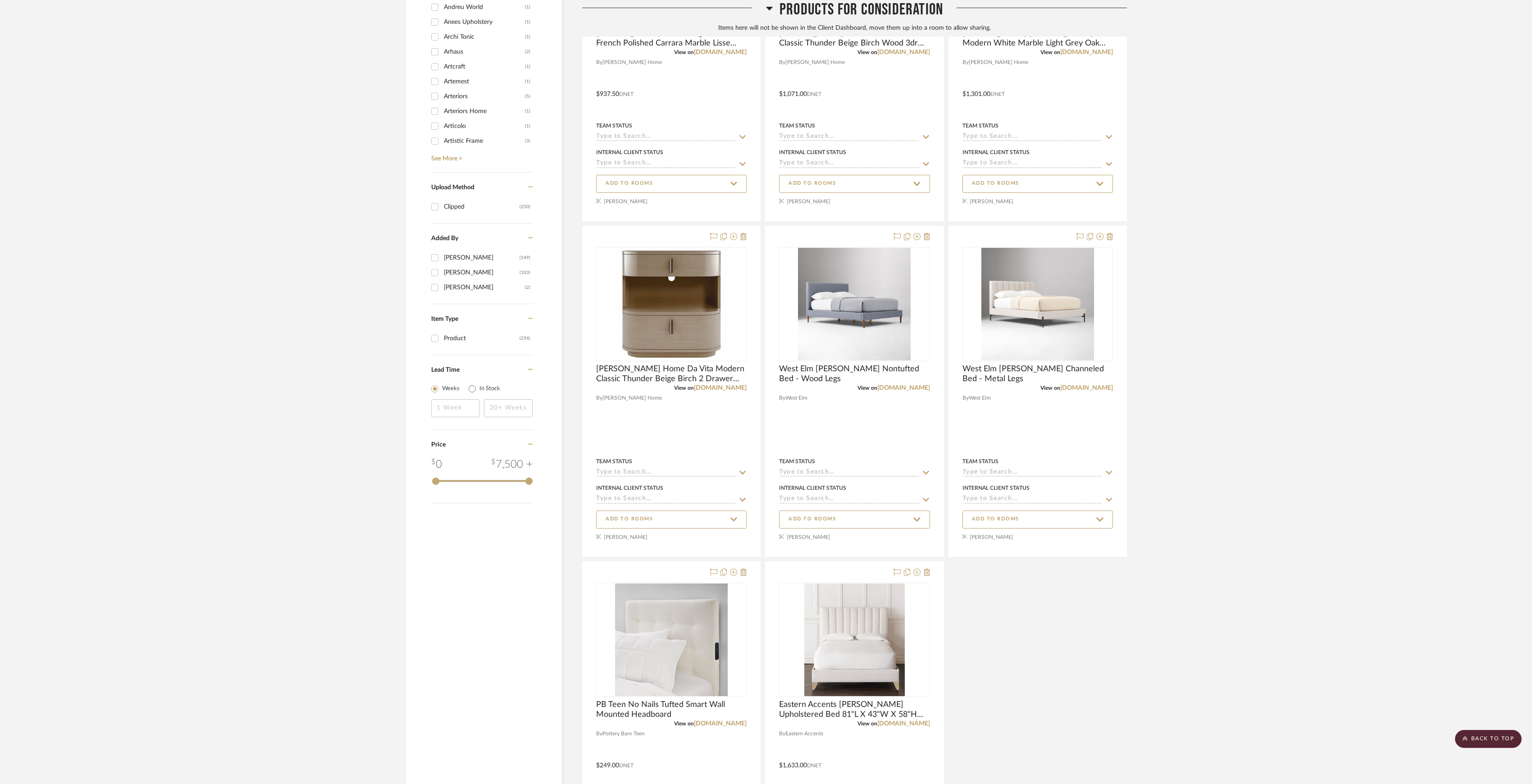
scroll to position [901, 0]
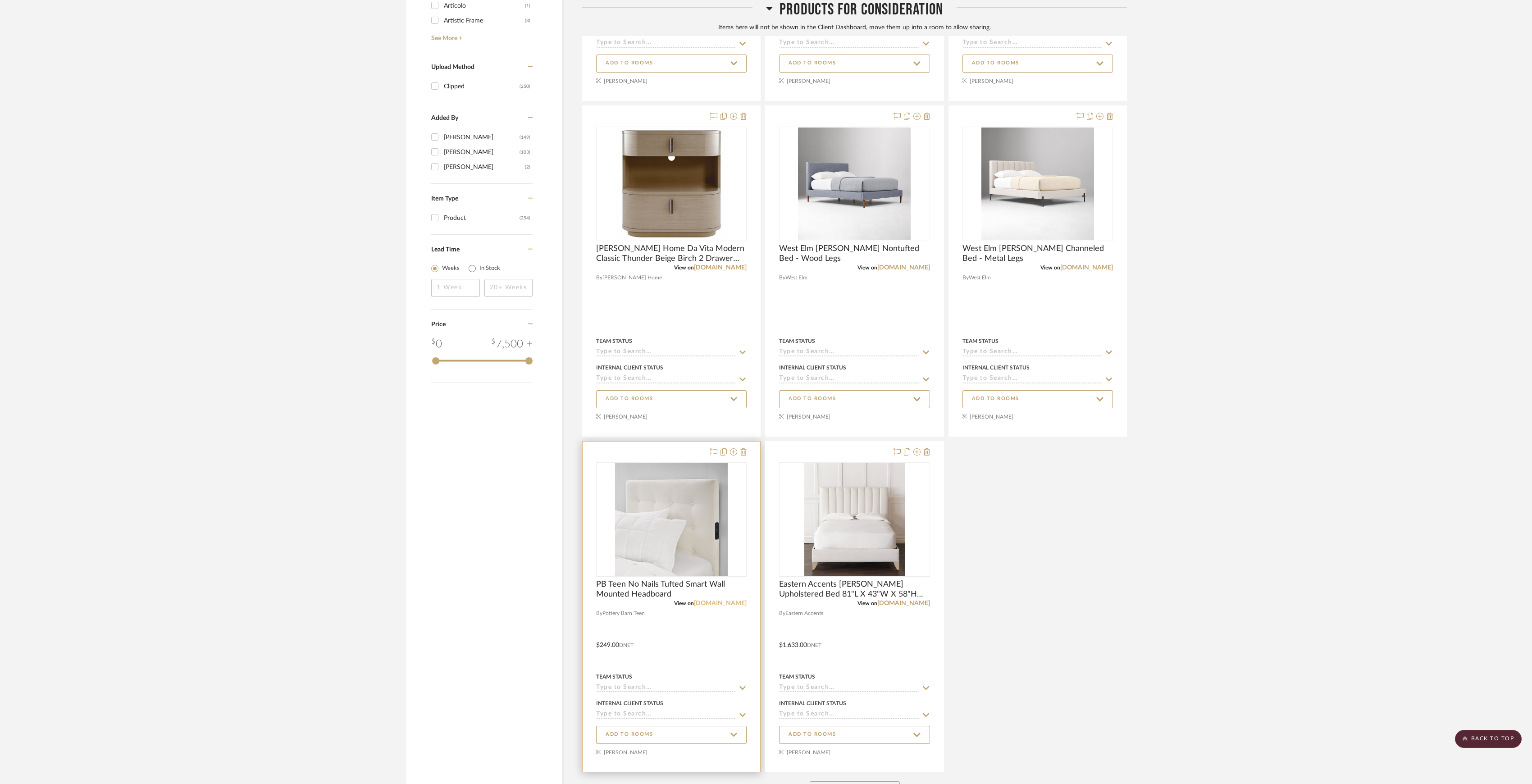
click at [727, 606] on link "pbteen.com" at bounding box center [720, 602] width 53 height 6
click at [844, 532] on img "0" at bounding box center [855, 520] width 101 height 113
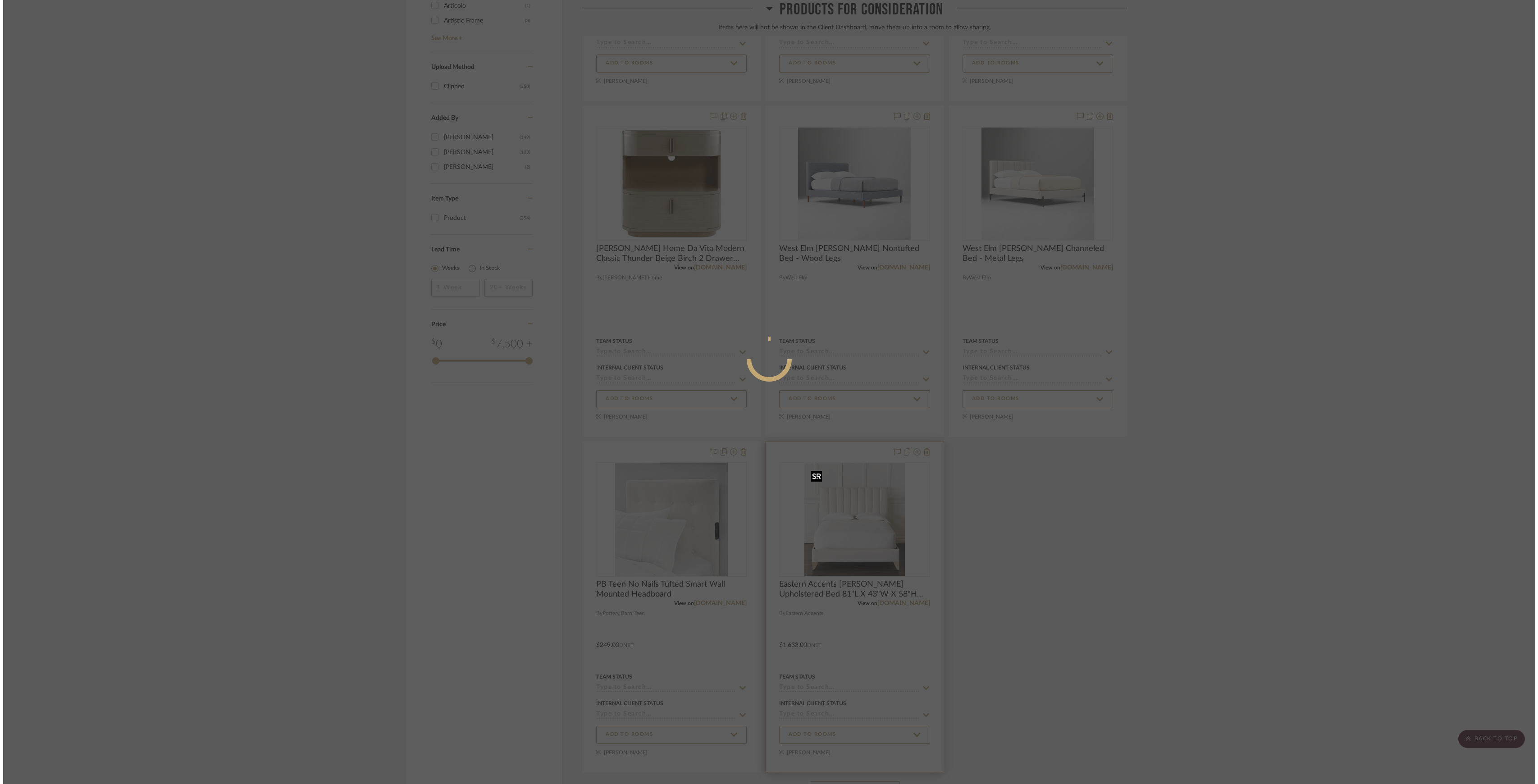
scroll to position [0, 0]
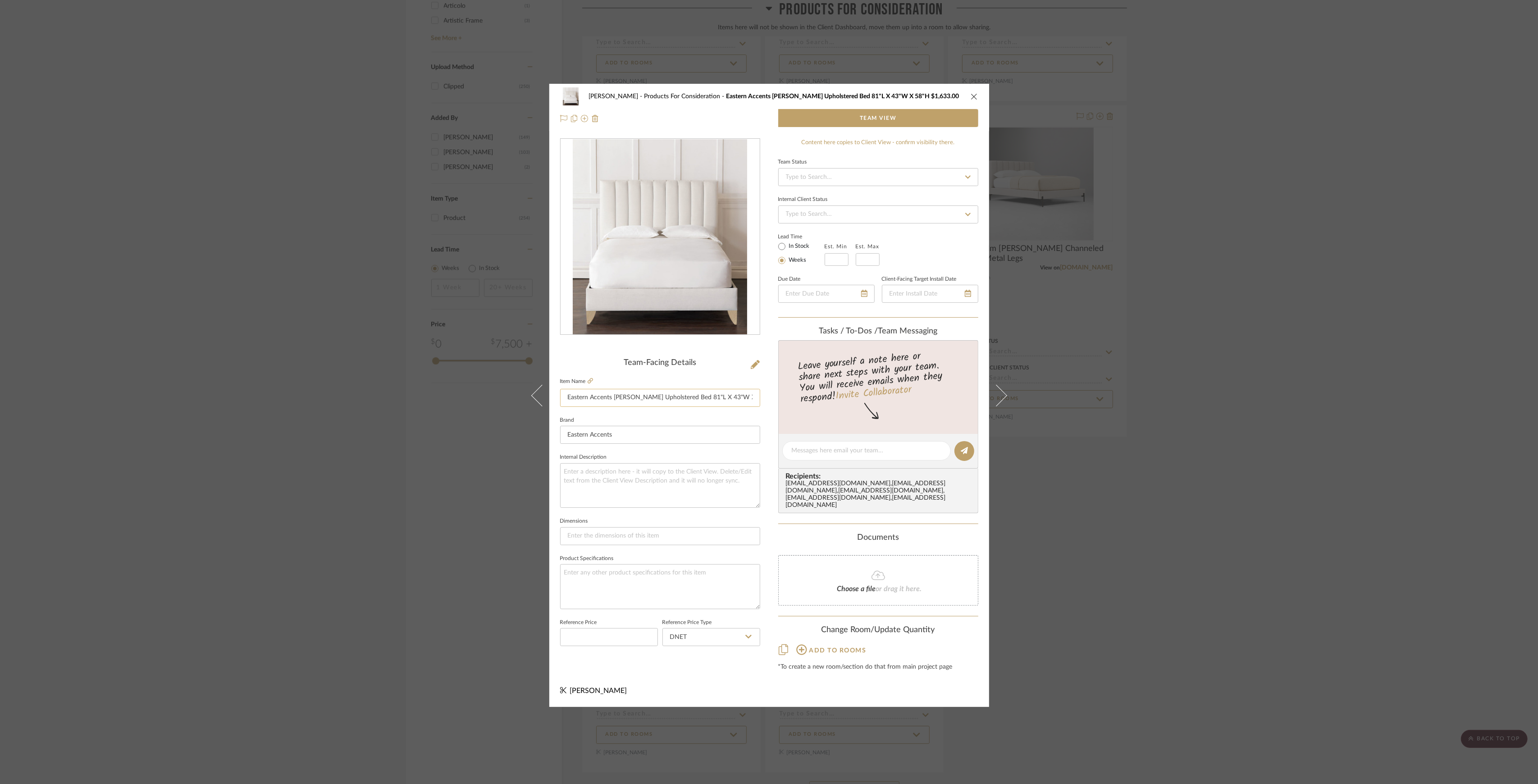
drag, startPoint x: 612, startPoint y: 398, endPoint x: 673, endPoint y: 399, distance: 61.0
click at [673, 399] on input "Eastern Accents Kyler Upholstered Bed 81"L X 43"W X 58"H $1,633.00" at bounding box center [660, 398] width 200 height 18
drag, startPoint x: 1401, startPoint y: 479, endPoint x: 1051, endPoint y: 445, distance: 351.6
click at [1401, 479] on div "Sutton Products For Consideration Eastern Accents Kyler Upholstered Bed 81"L X …" at bounding box center [769, 392] width 1538 height 784
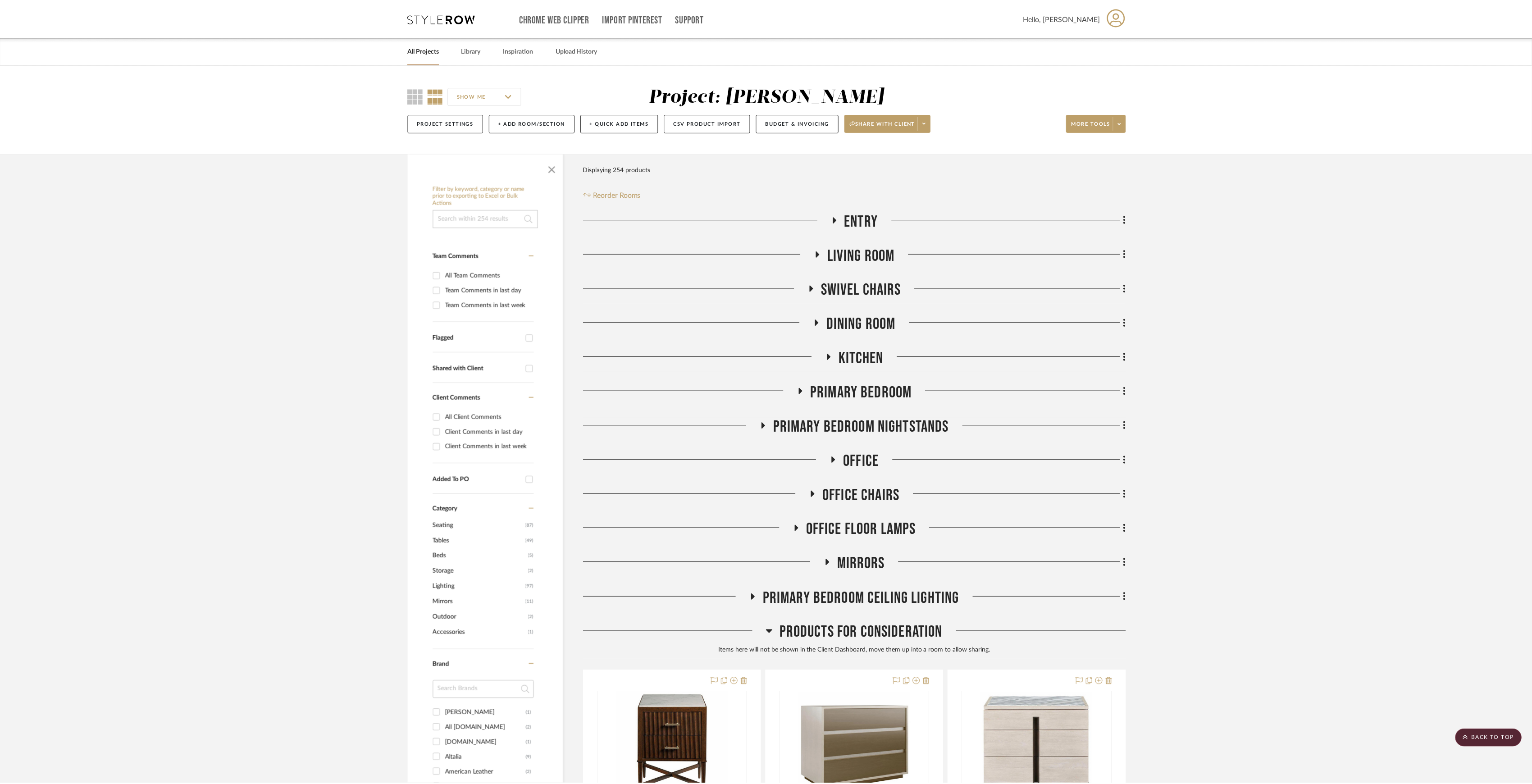
scroll to position [901, 0]
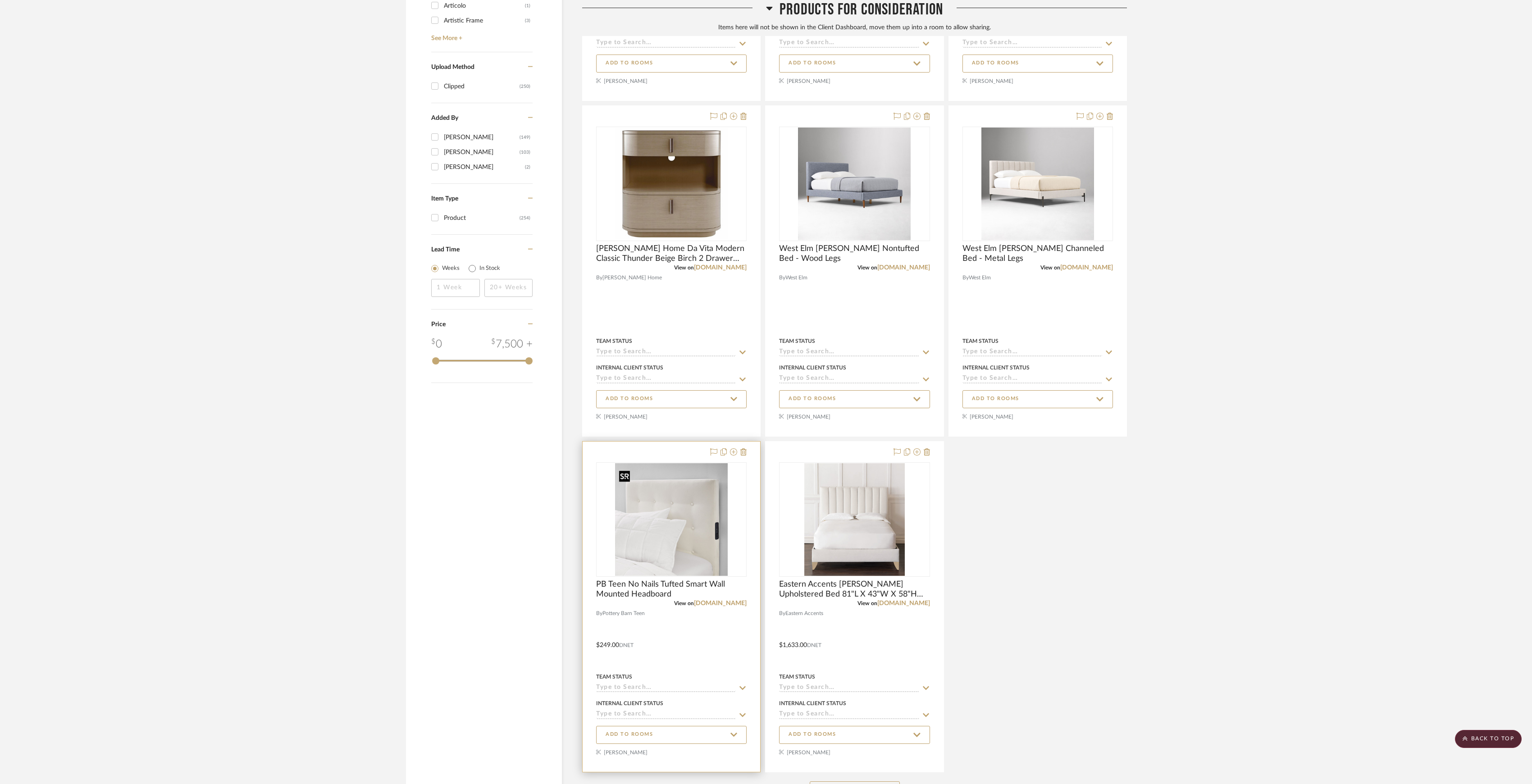
click at [678, 520] on img "0" at bounding box center [672, 520] width 113 height 113
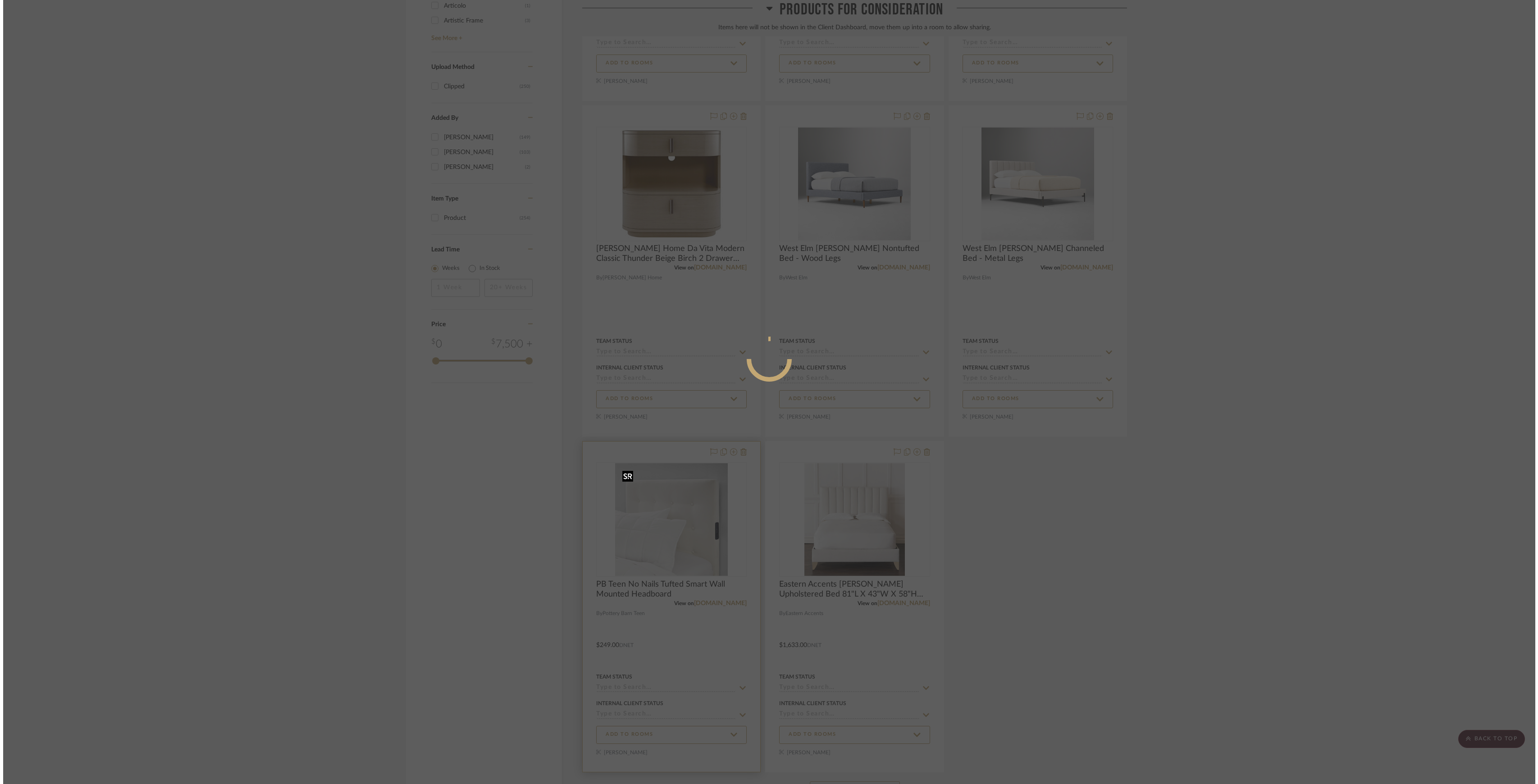
scroll to position [0, 0]
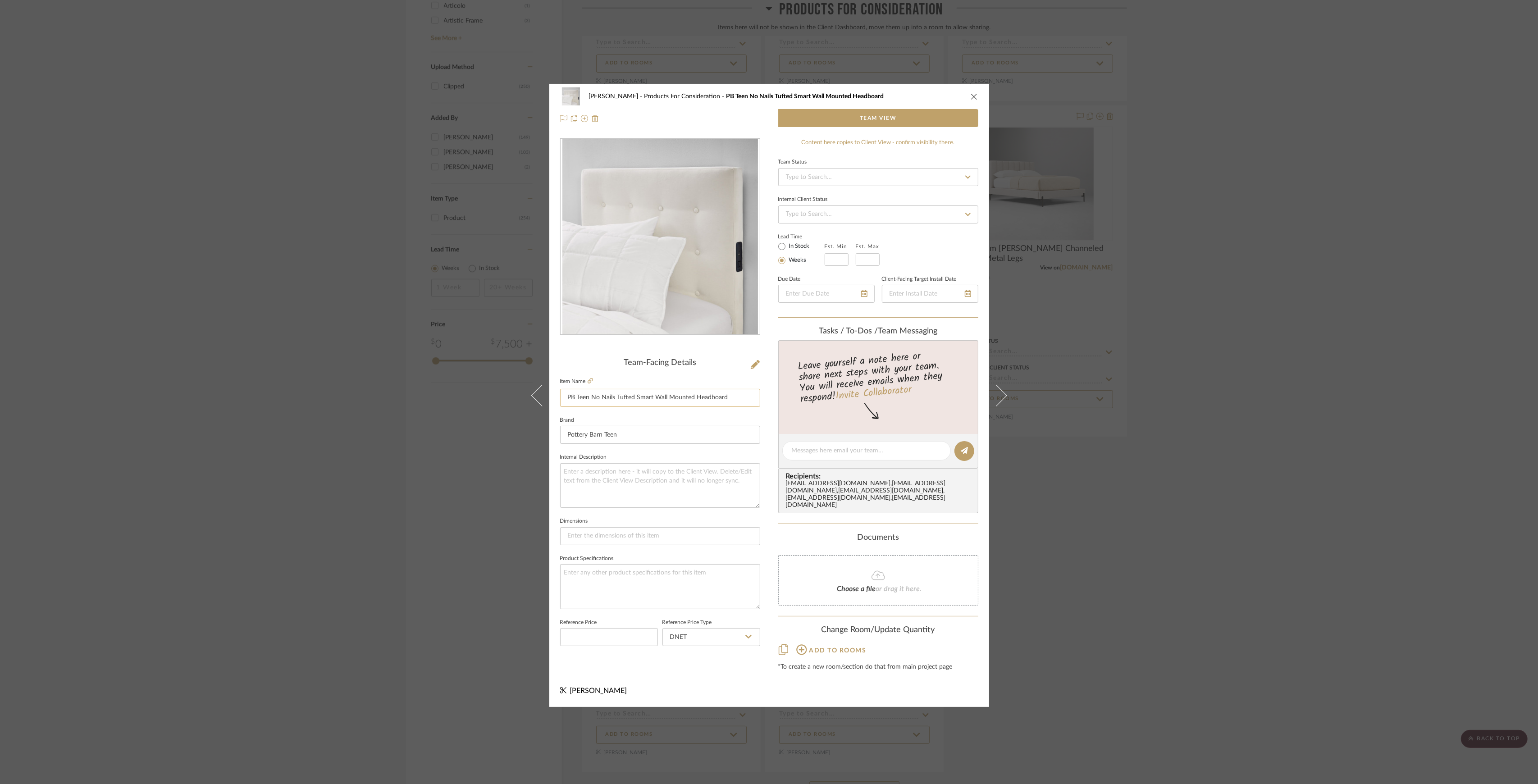
click at [597, 399] on input "PB Teen No Nails Tufted Smart Wall Mounted Headboard" at bounding box center [660, 398] width 200 height 18
drag, startPoint x: 590, startPoint y: 400, endPoint x: 743, endPoint y: 400, distance: 153.0
click at [743, 400] on input "PB Teen No Nails Tufted Smart Wall Mounted Headboard" at bounding box center [660, 398] width 200 height 18
click at [1394, 474] on div "Sutton Products For Consideration PB Teen No Nails Tufted Smart Wall Mounted He…" at bounding box center [769, 392] width 1538 height 784
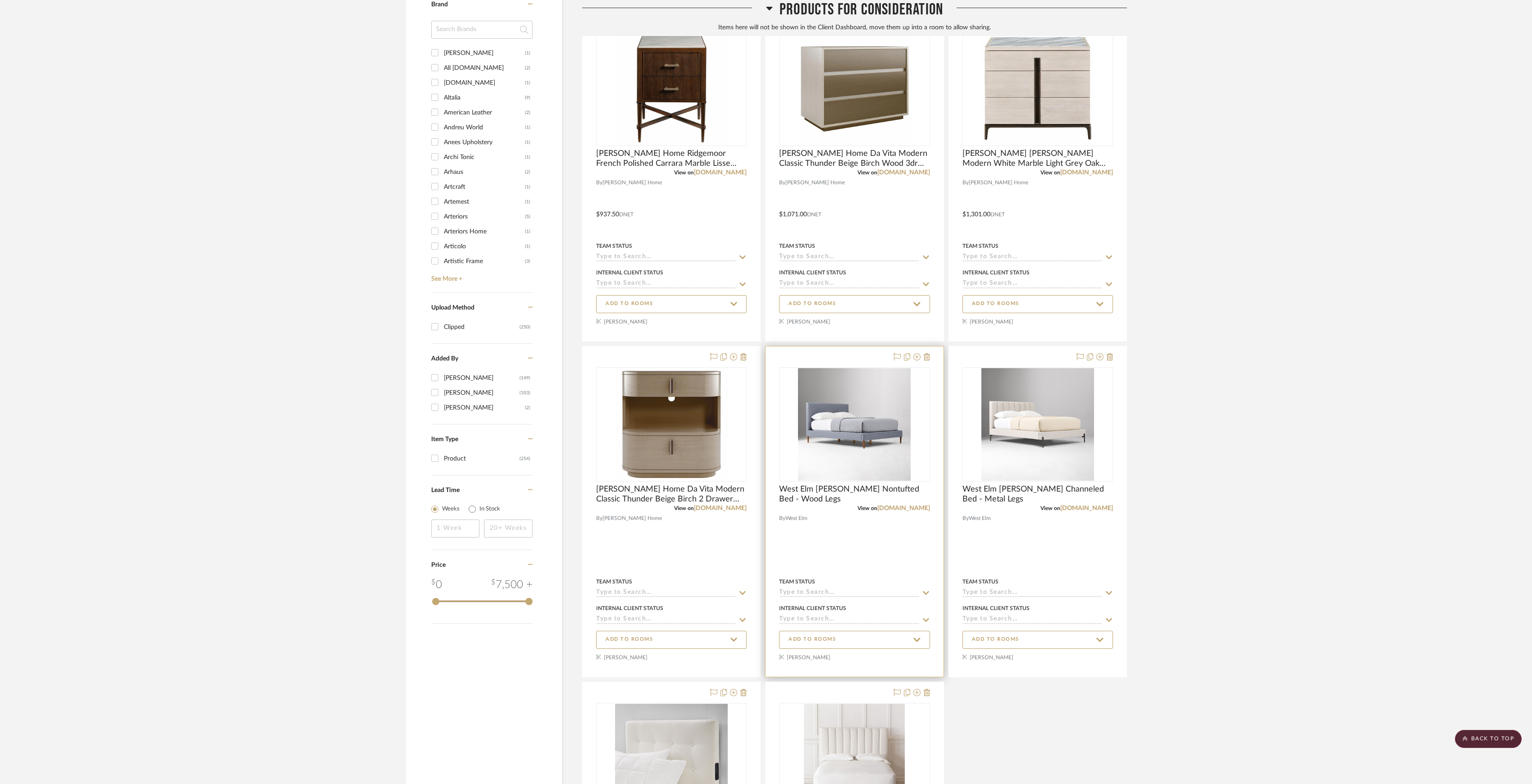
scroll to position [541, 0]
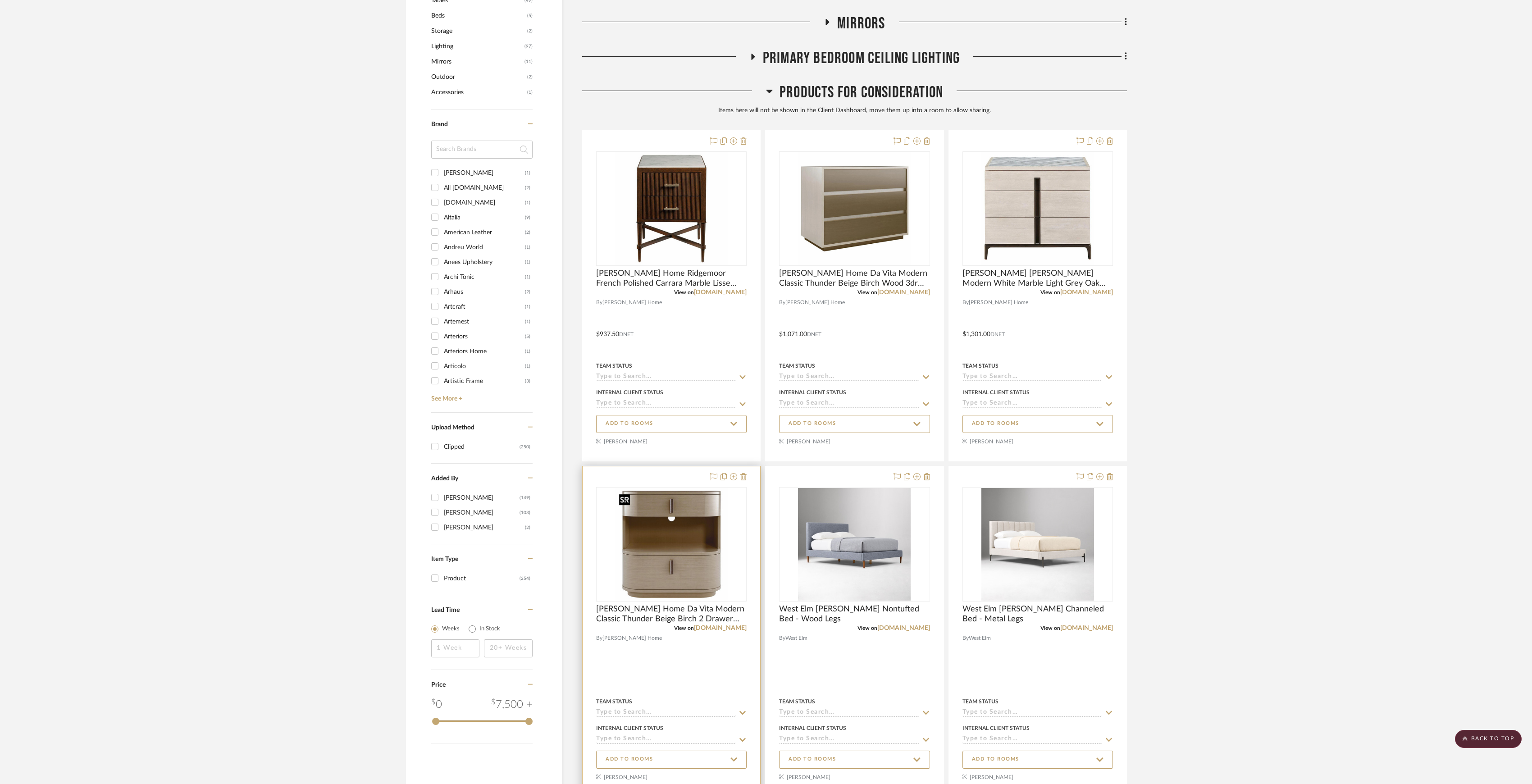
click at [719, 530] on img "0" at bounding box center [672, 544] width 113 height 113
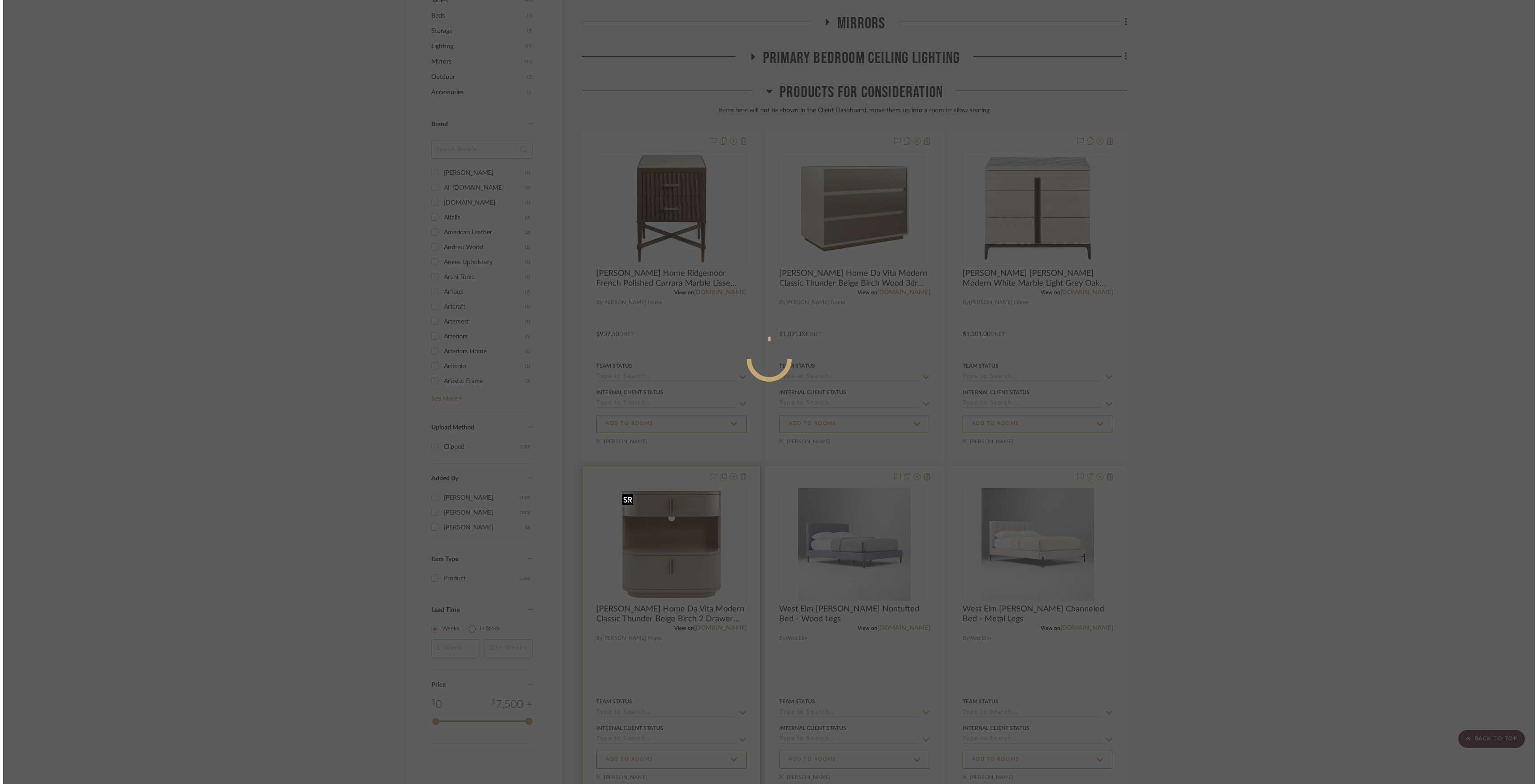
scroll to position [0, 0]
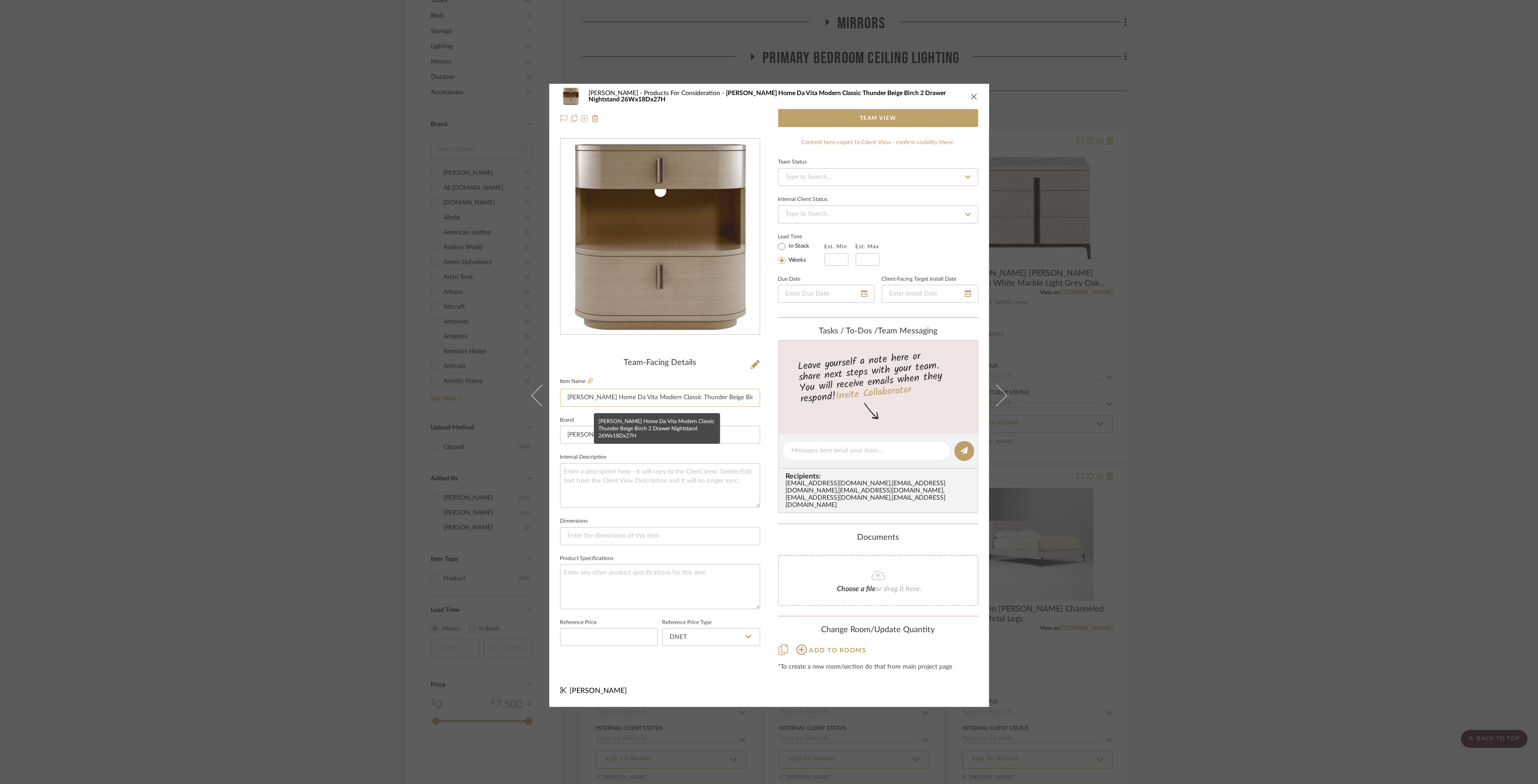
drag, startPoint x: 637, startPoint y: 399, endPoint x: 585, endPoint y: 401, distance: 52.0
click at [636, 399] on input "Kathy Kuo Home Da Vita Modern Classic Thunder Beige Birch 2 Drawer Nightstand 2…" at bounding box center [660, 398] width 200 height 18
click at [566, 402] on input "Kathy Kuo Home Da Vita Modern Classic Thunder Beige Birch 2 Drawer Nightstand 2…" at bounding box center [660, 398] width 200 height 18
drag, startPoint x: 561, startPoint y: 400, endPoint x: 866, endPoint y: 401, distance: 305.0
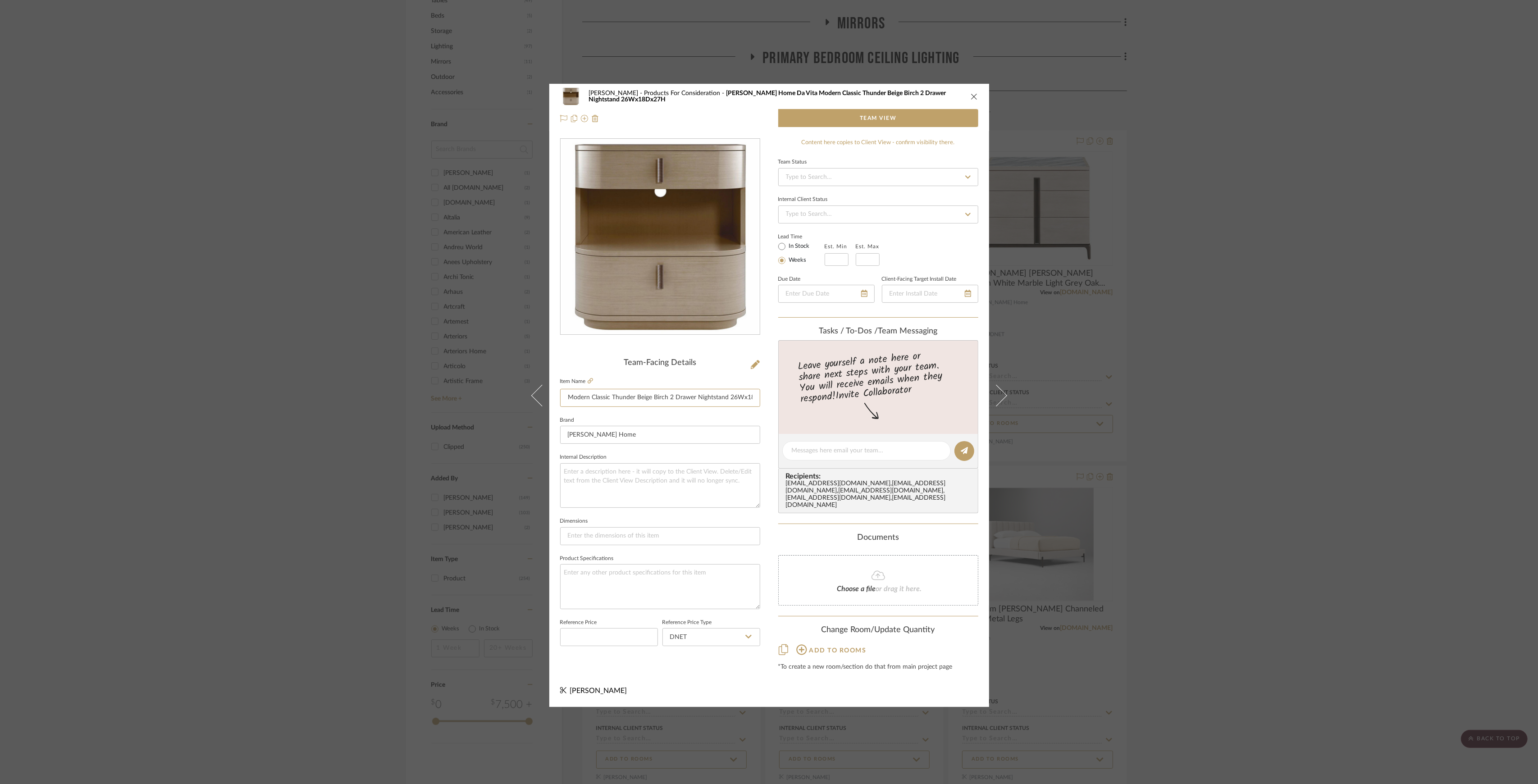
click at [866, 401] on div "Sutton Products For Consideration Kathy Kuo Home Da Vita Modern Classic Thunder…" at bounding box center [769, 395] width 440 height 623
click at [1358, 412] on div "Sutton Products For Consideration Kathy Kuo Home Da Vita Modern Classic Thunder…" at bounding box center [769, 392] width 1538 height 784
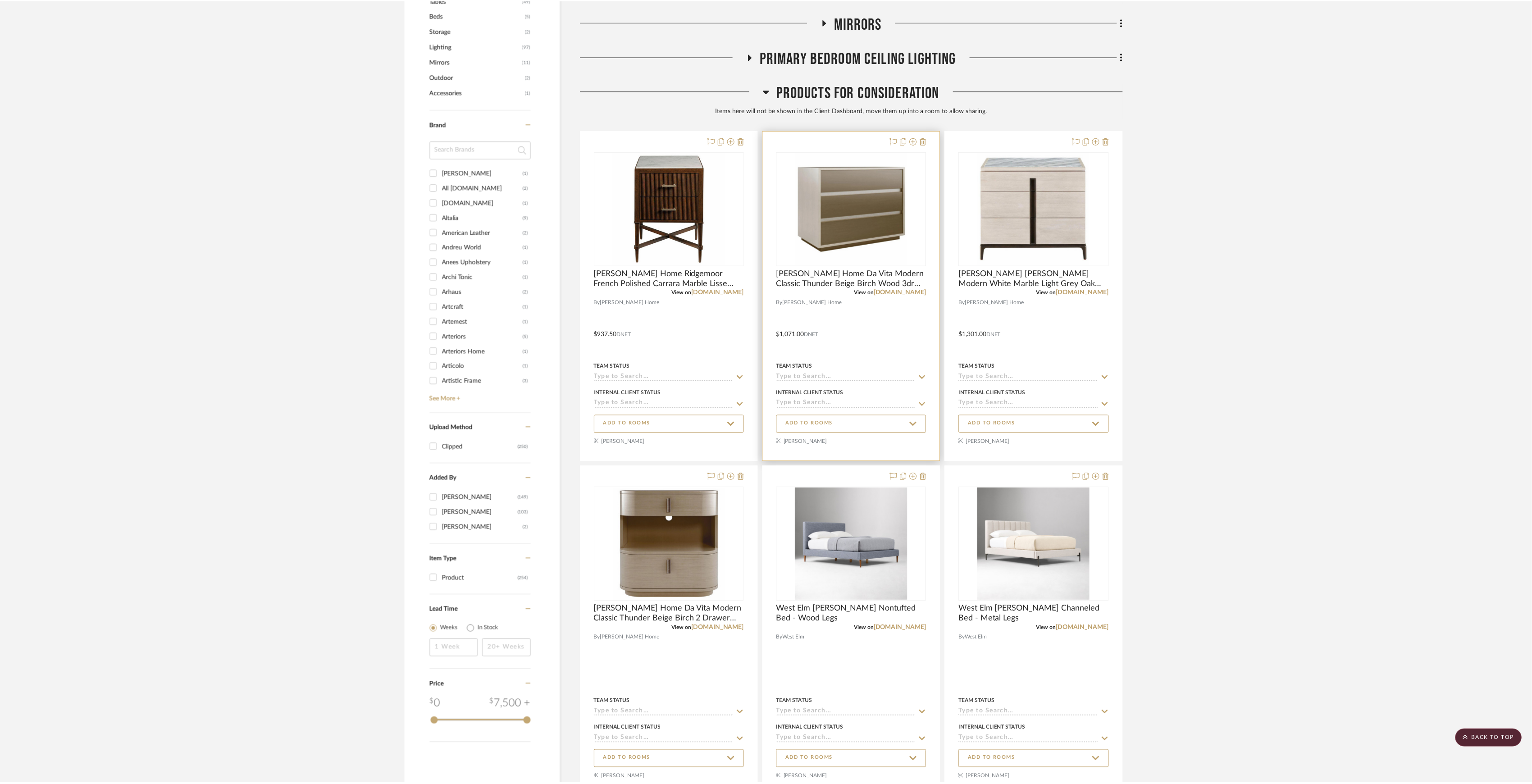
scroll to position [541, 0]
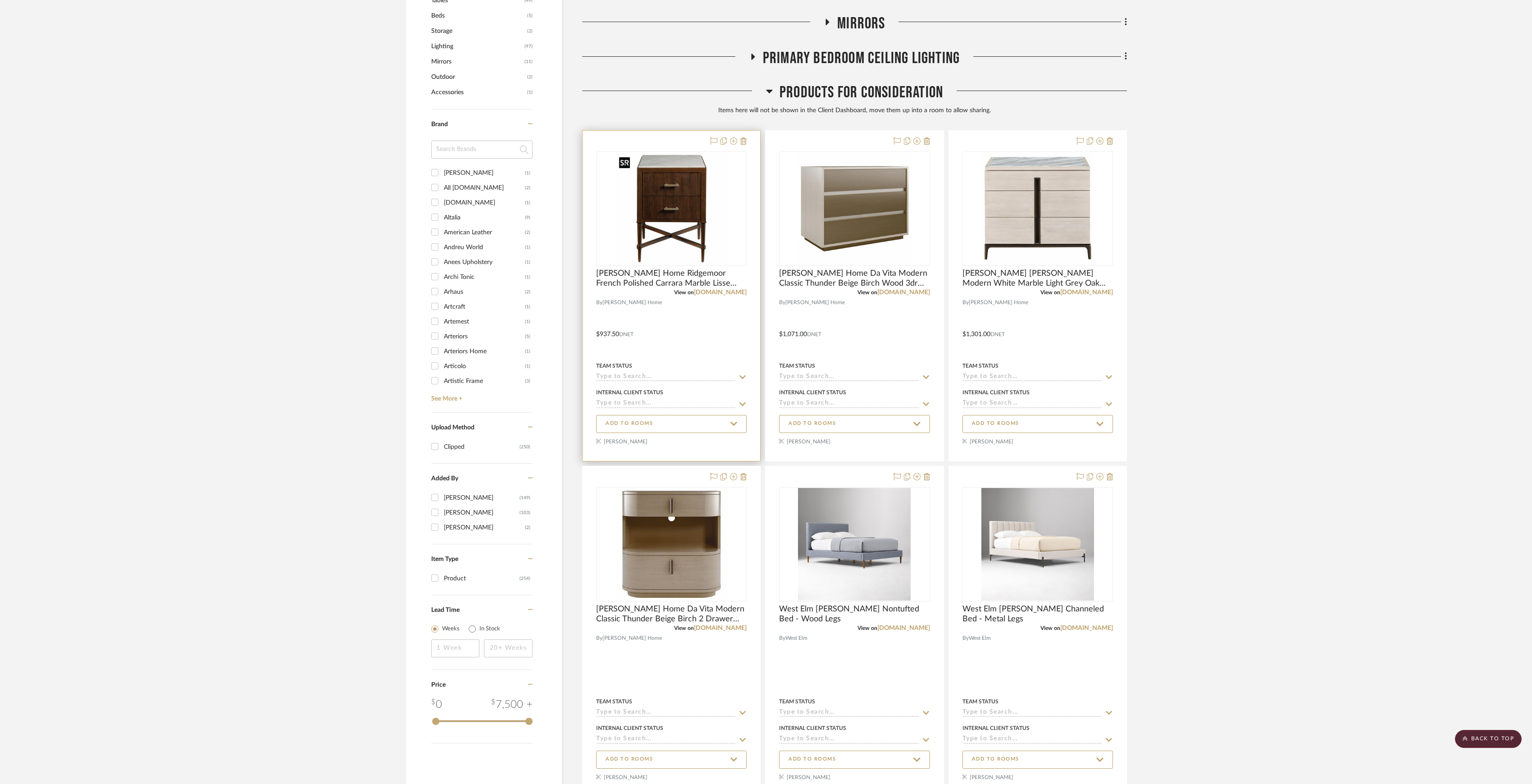
click at [0, 0] on img at bounding box center [0, 0] width 0 height 0
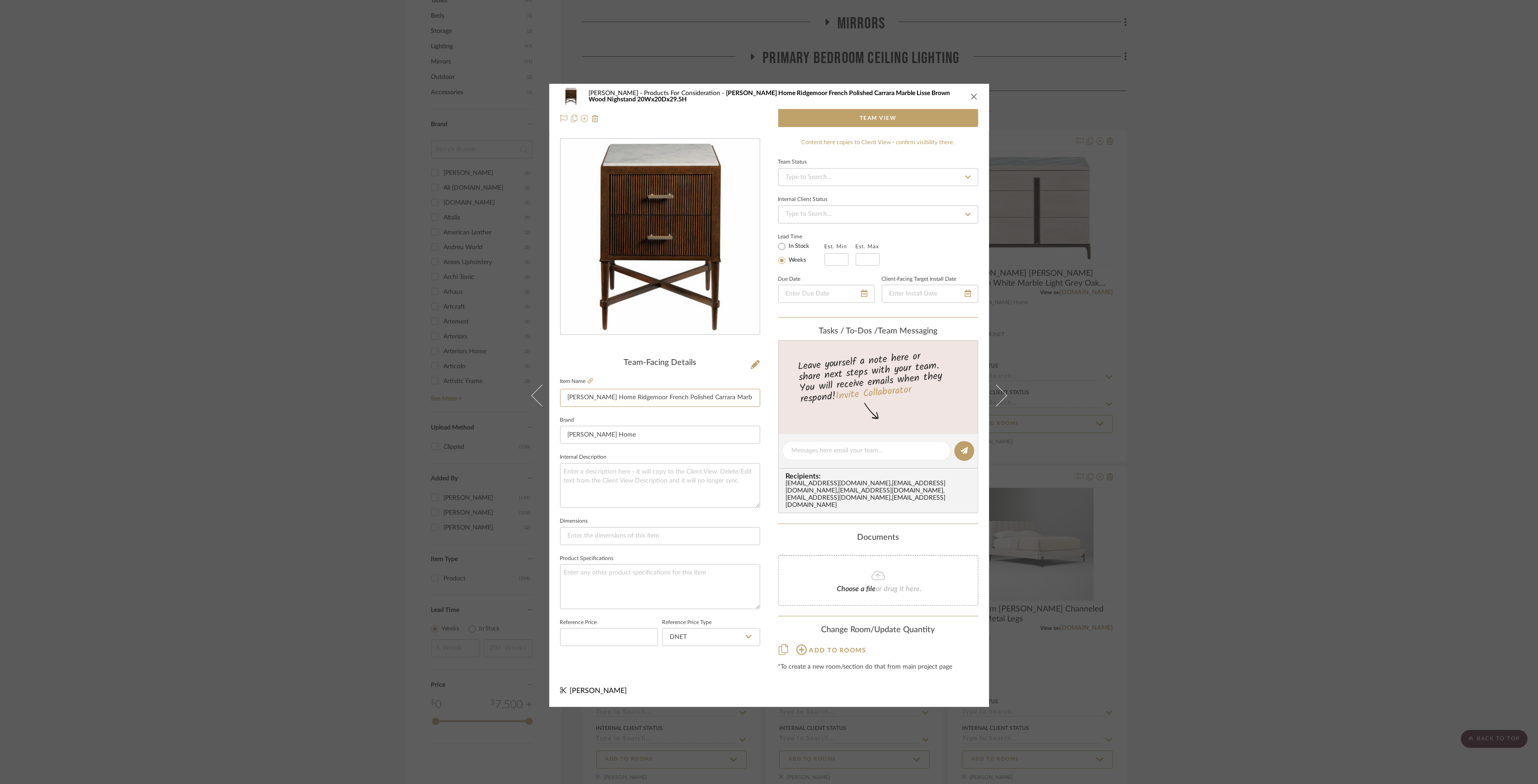
scroll to position [0, 117]
drag, startPoint x: 612, startPoint y: 397, endPoint x: 959, endPoint y: 405, distance: 347.1
click at [959, 405] on div "Sutton Products For Consideration Kathy Kuo Home Ridgemoor French Polished Carr…" at bounding box center [769, 395] width 440 height 623
click at [1384, 354] on div "Sutton Products For Consideration Kathy Kuo Home Ridgemoor French Polished Carr…" at bounding box center [769, 392] width 1538 height 784
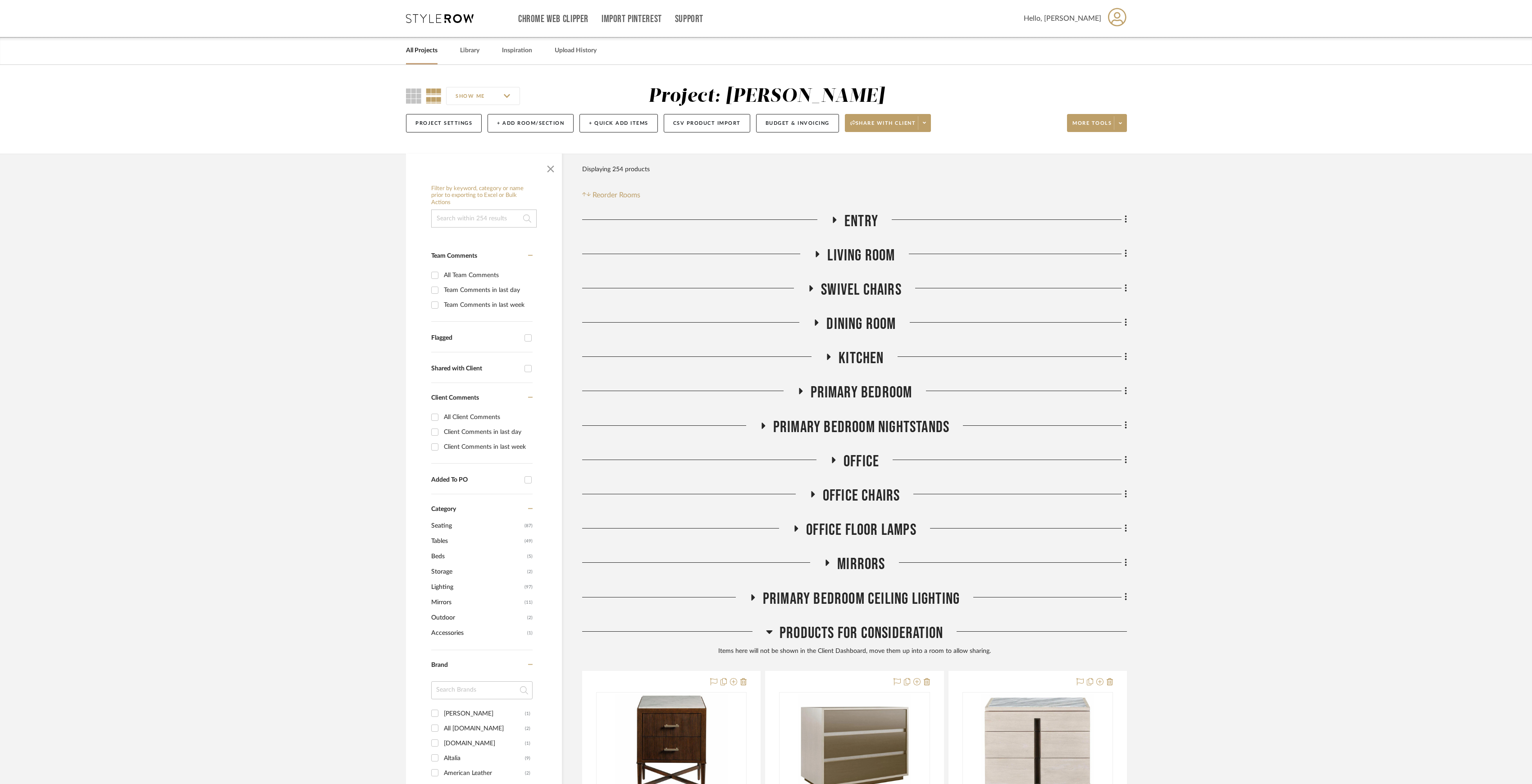
click at [853, 426] on span "Primary Bedroom Nightstands" at bounding box center [861, 427] width 176 height 20
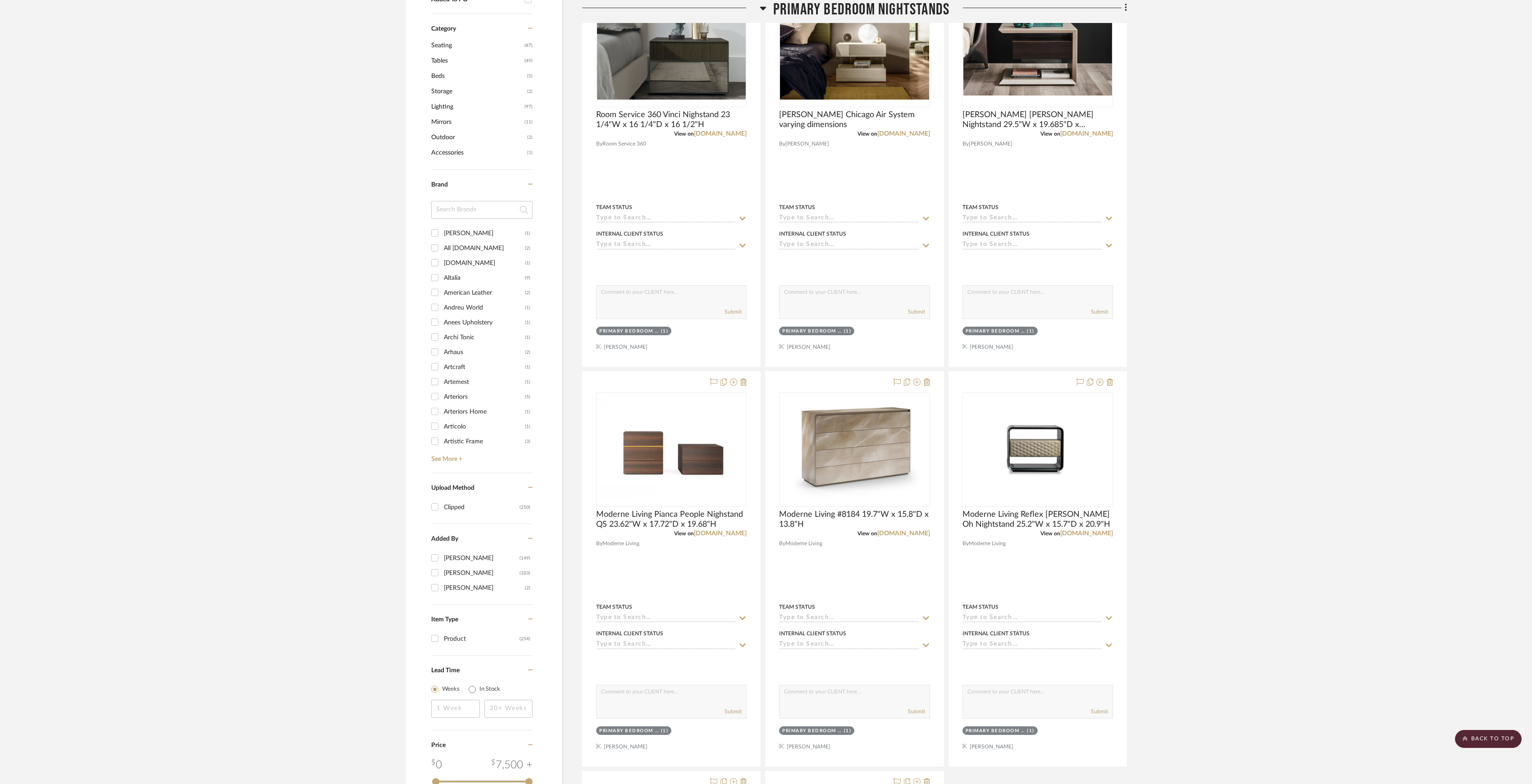
scroll to position [660, 0]
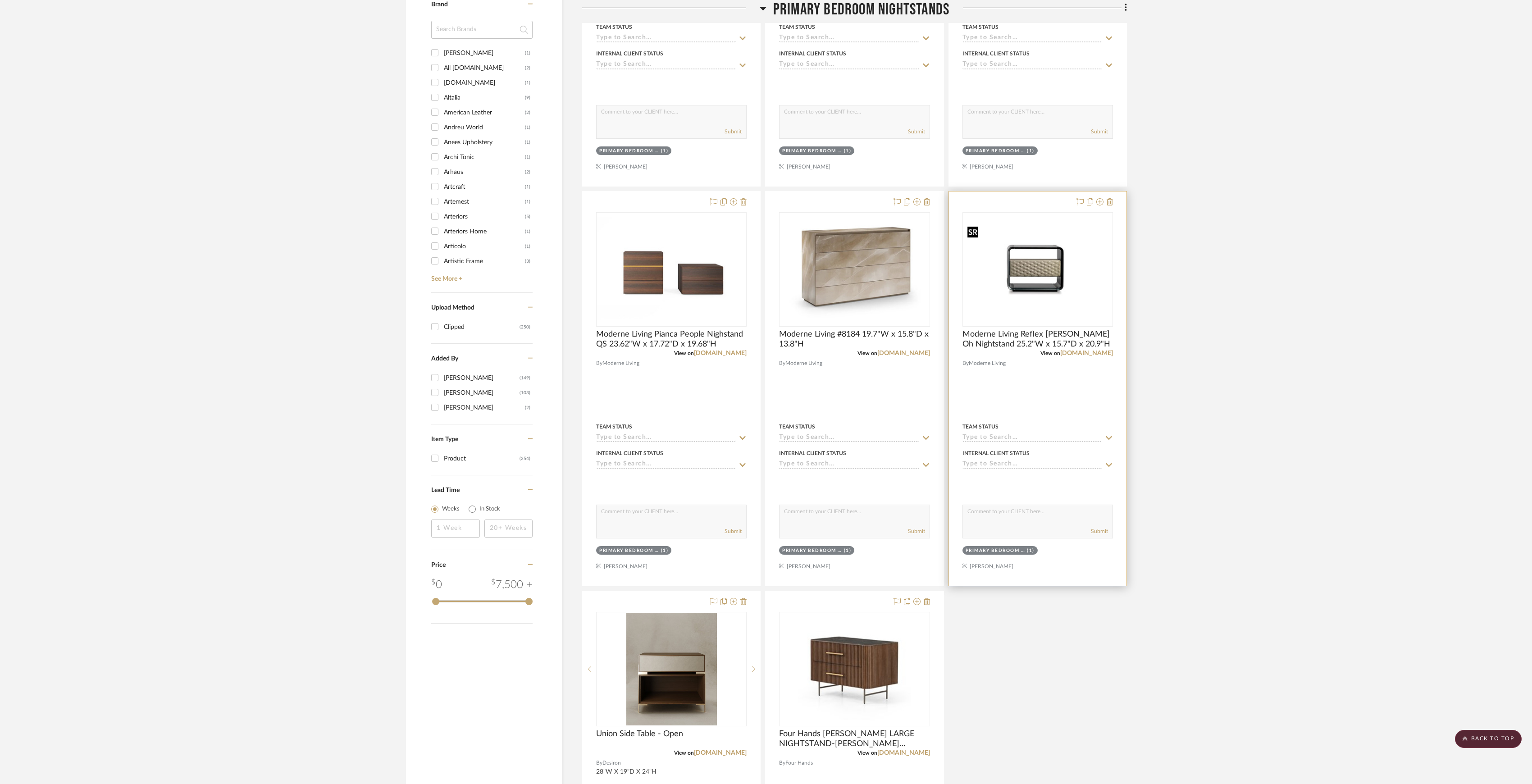
click at [0, 0] on img at bounding box center [0, 0] width 0 height 0
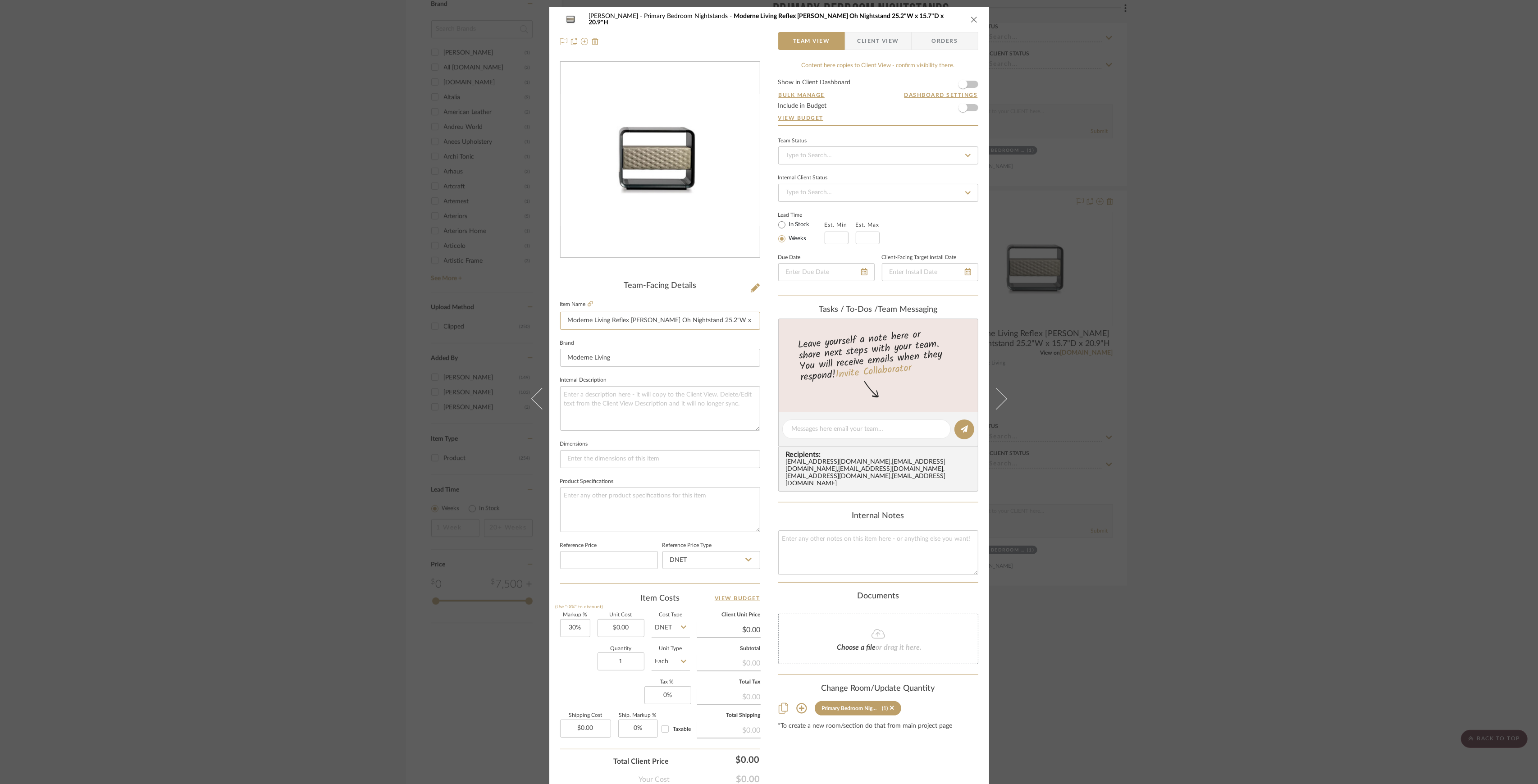
scroll to position [0, 15]
drag, startPoint x: 610, startPoint y: 321, endPoint x: 1245, endPoint y: 374, distance: 637.2
click at [808, 332] on div "Sutton Primary Bedroom Nightstands Moderne Living Reflex Angelo Oh Nightstand 2…" at bounding box center [769, 422] width 440 height 832
click at [1280, 404] on div "Sutton Primary Bedroom Nightstands Moderne Living Reflex Angelo Oh Nightstand 2…" at bounding box center [769, 392] width 1538 height 784
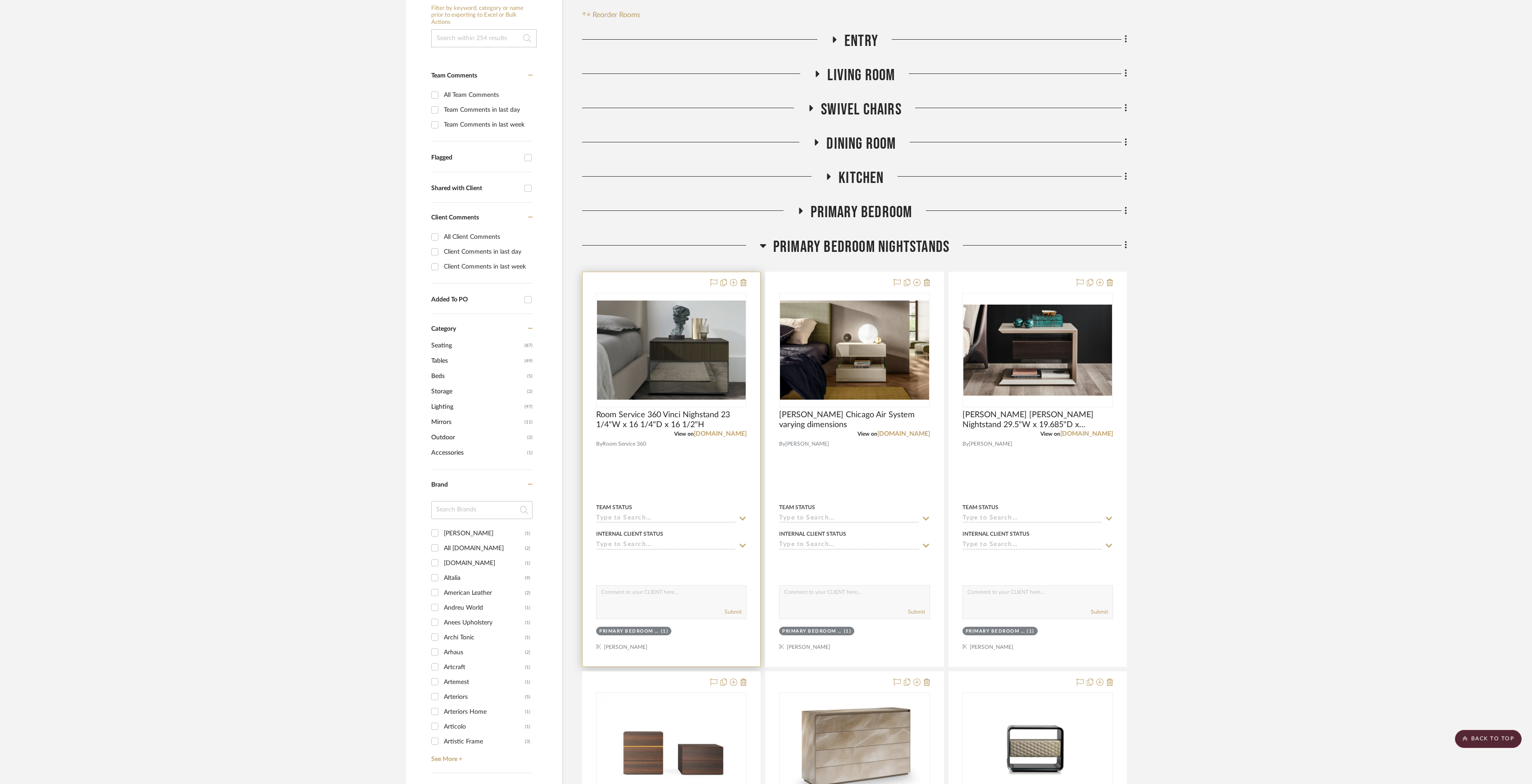
scroll to position [541, 0]
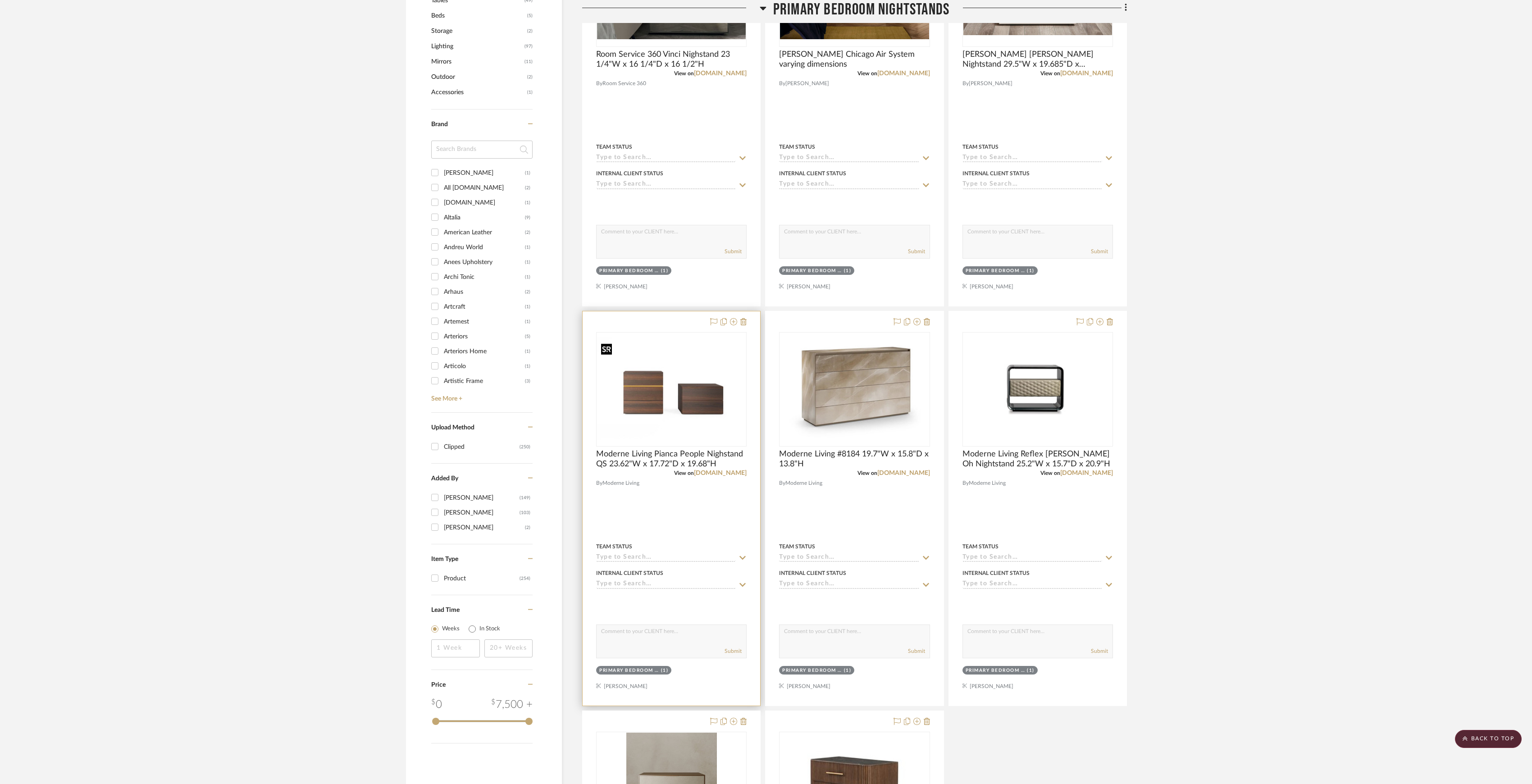
click at [693, 412] on img "0" at bounding box center [672, 389] width 149 height 104
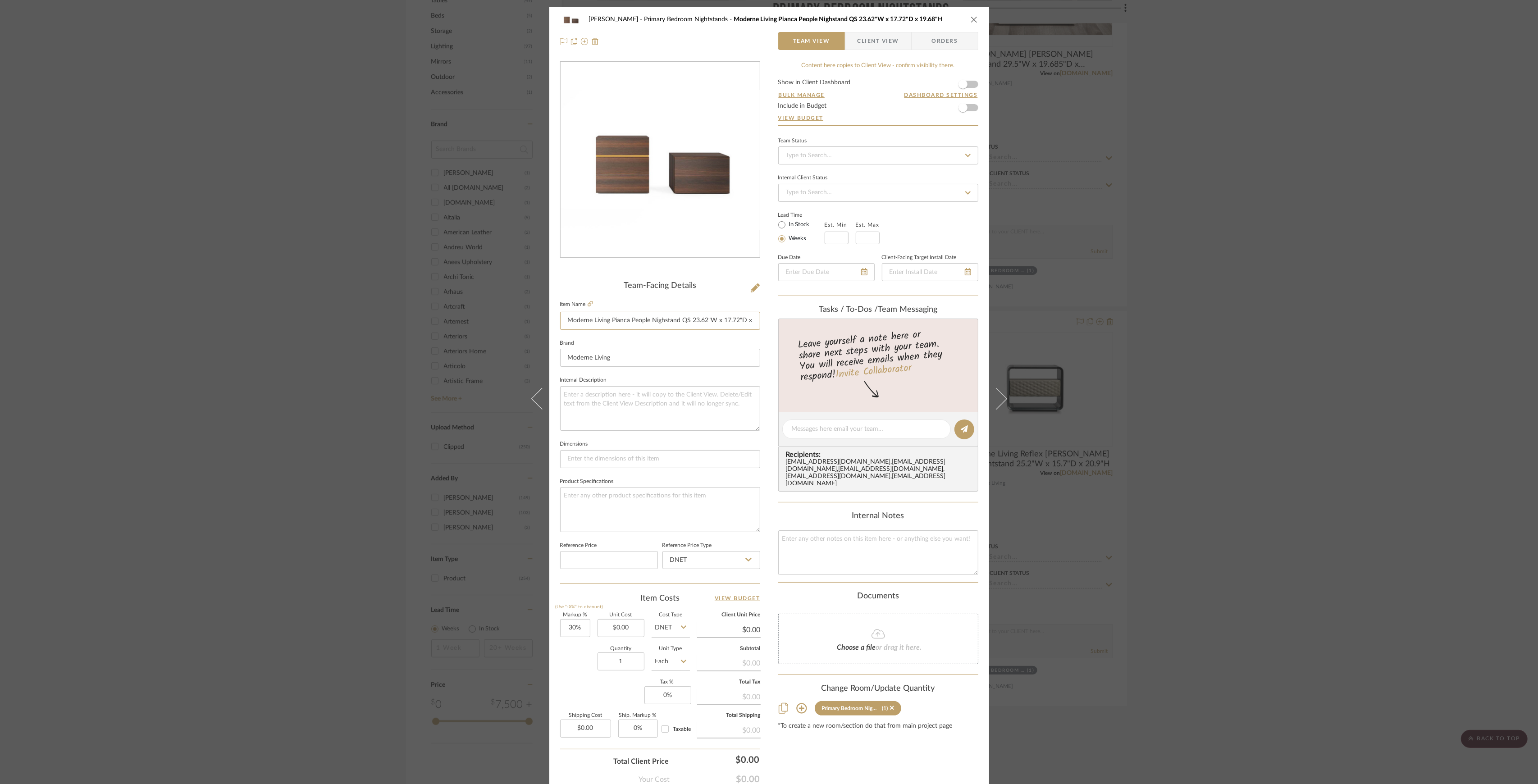
scroll to position [0, 25]
drag, startPoint x: 609, startPoint y: 319, endPoint x: 801, endPoint y: 327, distance: 192.2
click at [801, 327] on div "Sutton Primary Bedroom Nightstands Moderne Living Pianca People Nighstand QS 23…" at bounding box center [769, 422] width 440 height 832
drag, startPoint x: 1333, startPoint y: 269, endPoint x: 1318, endPoint y: 261, distance: 17.0
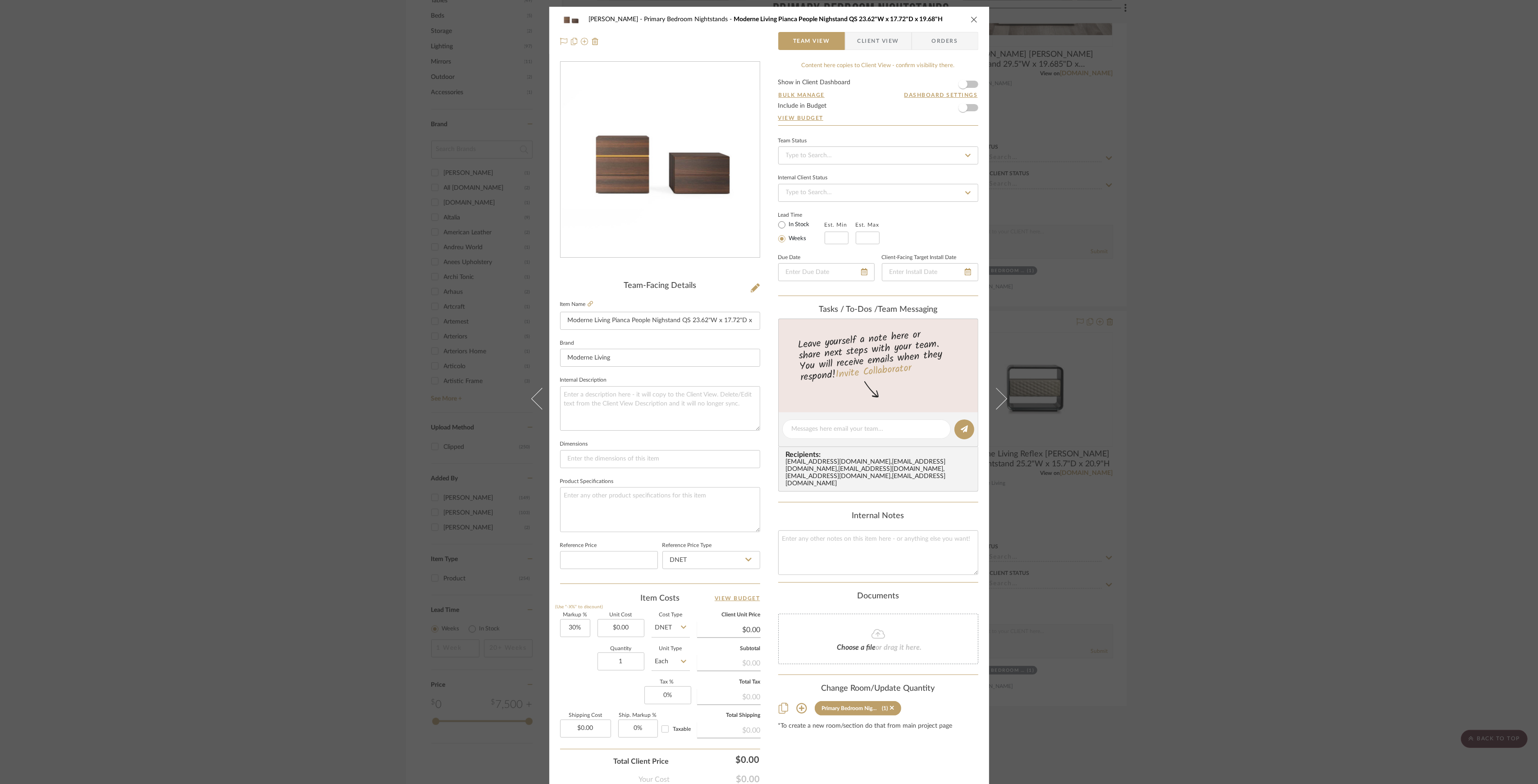
click at [1333, 269] on div "Sutton Primary Bedroom Nightstands Moderne Living Pianca People Nighstand QS 23…" at bounding box center [769, 392] width 1538 height 784
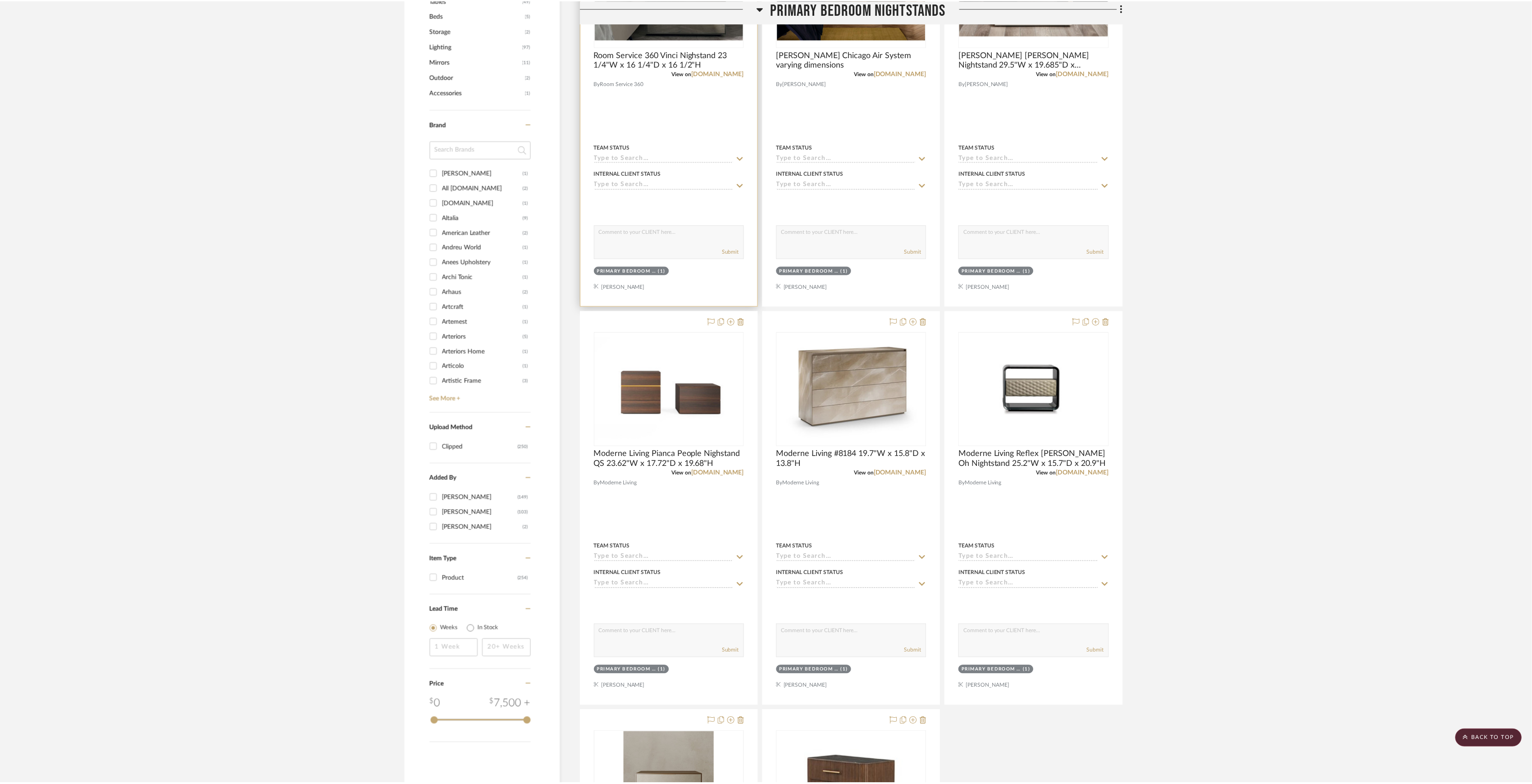
scroll to position [541, 0]
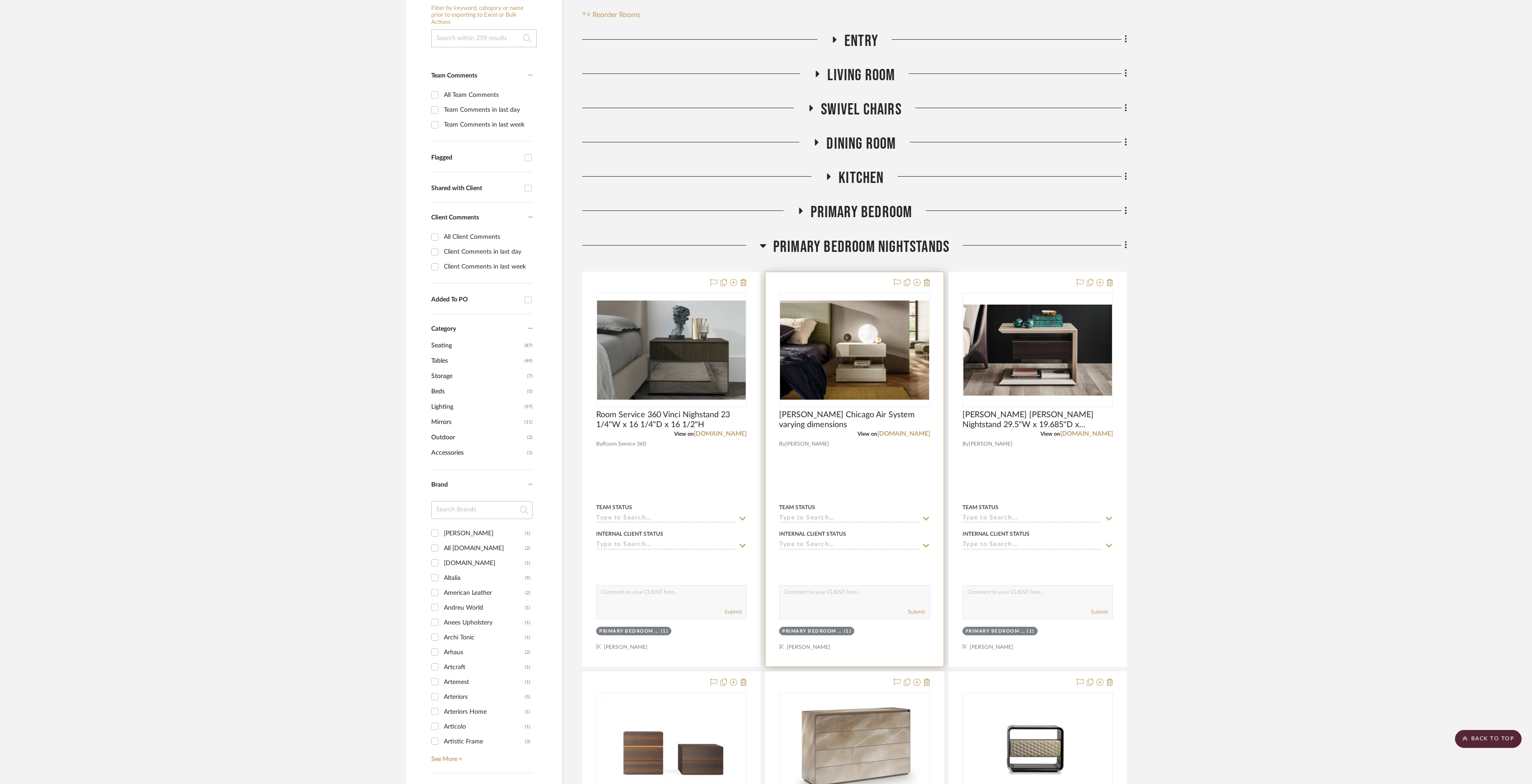
scroll to position [360, 0]
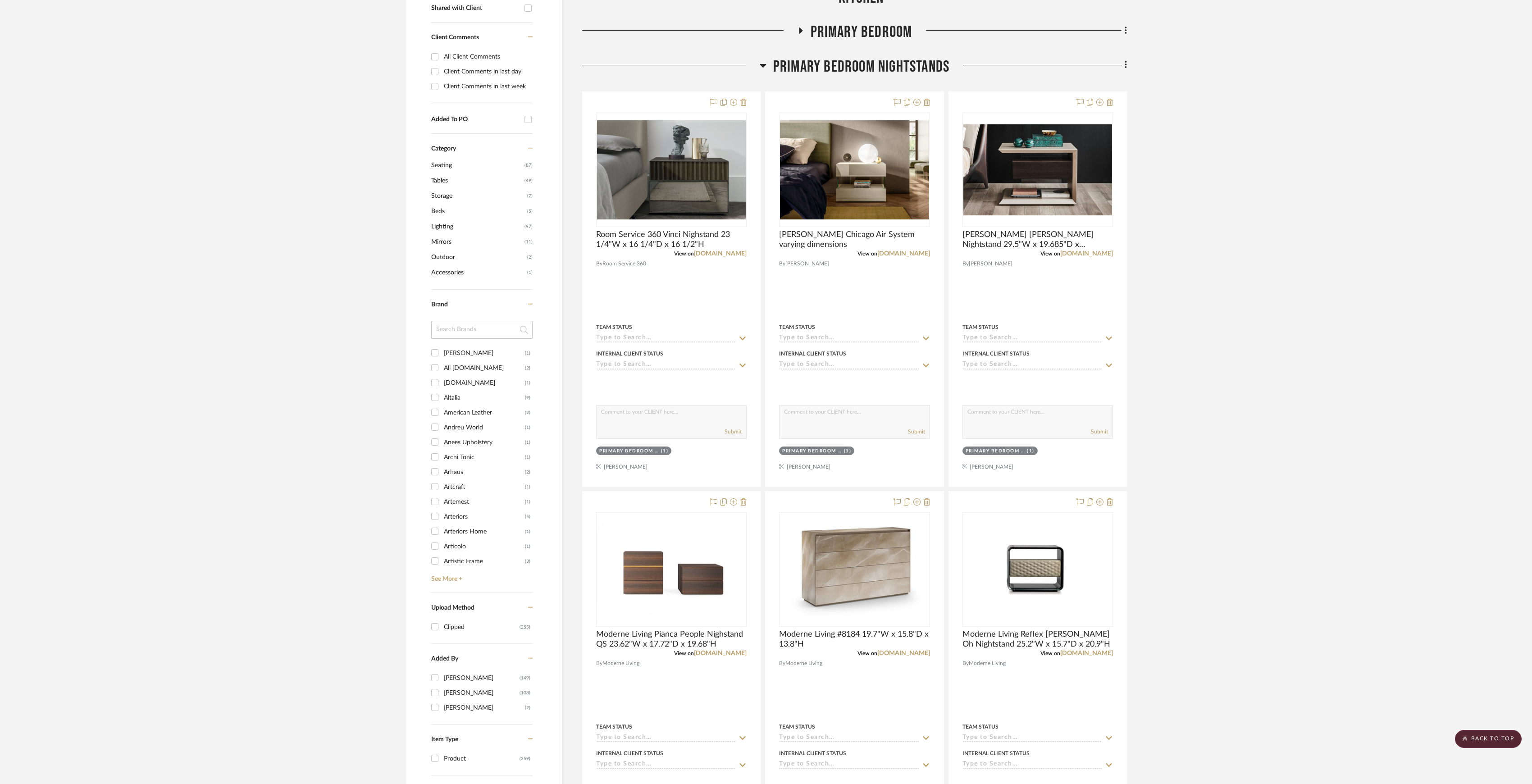
click at [843, 61] on span "Primary Bedroom Nightstands" at bounding box center [861, 67] width 176 height 20
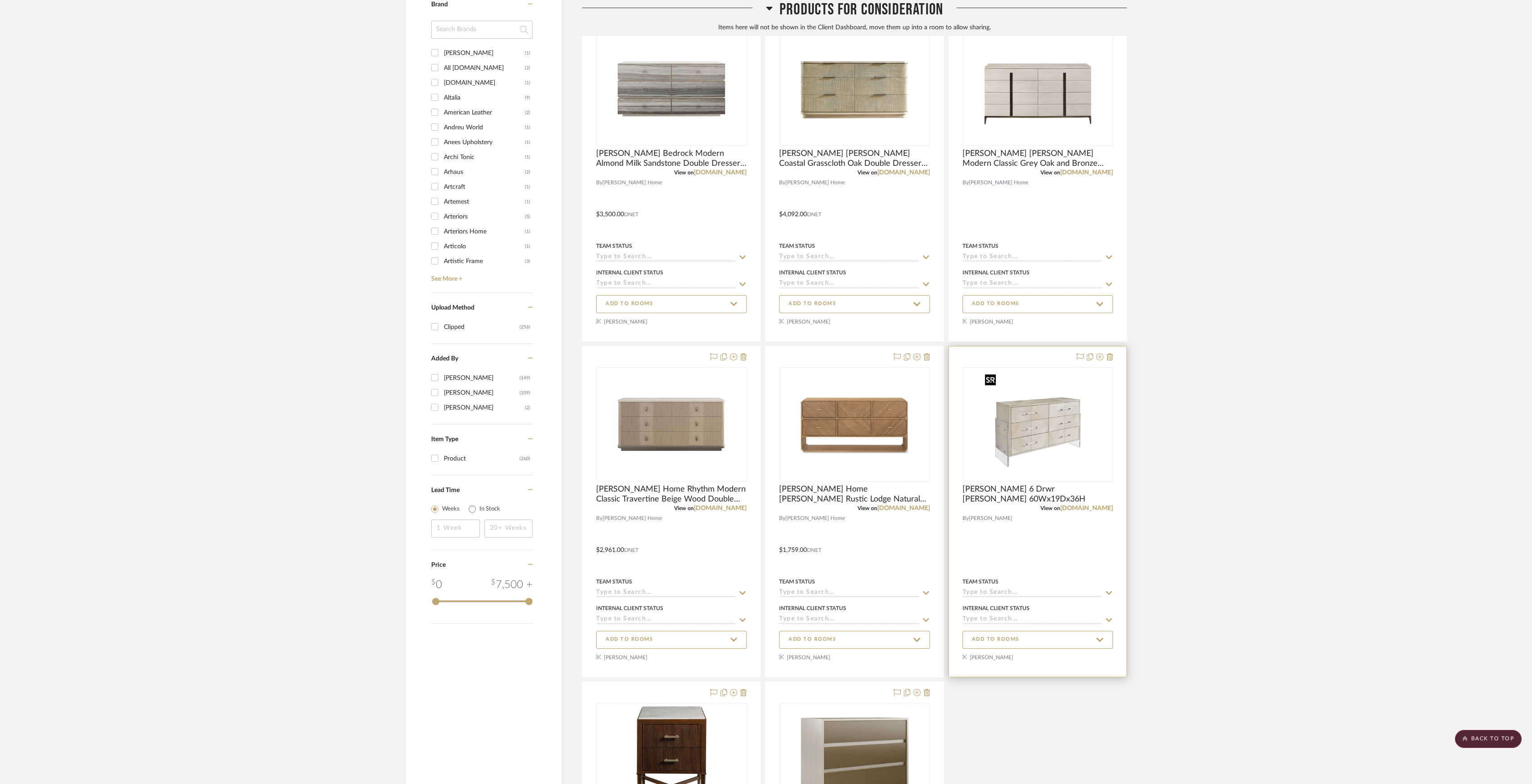
scroll to position [541, 0]
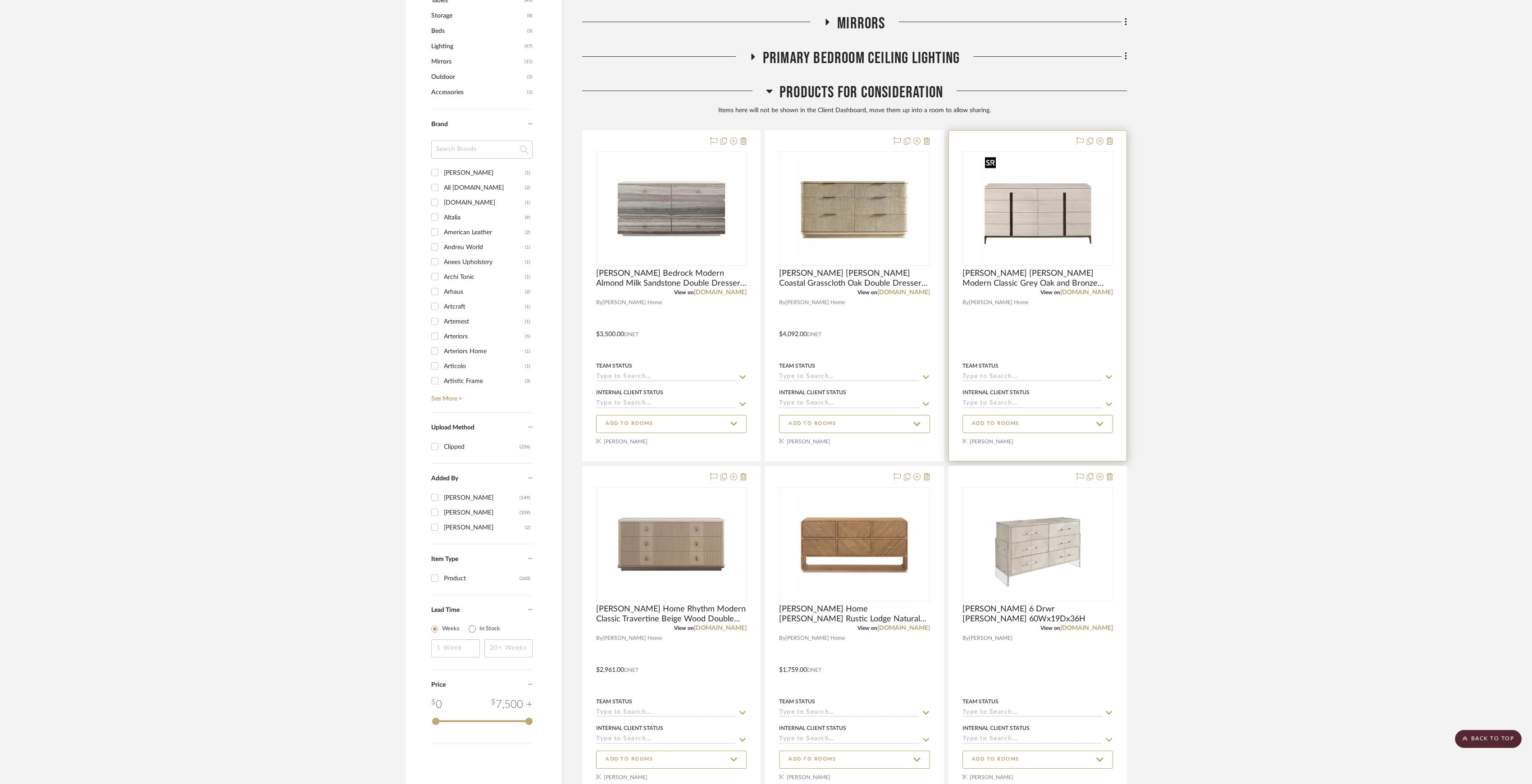
click at [1034, 238] on img "0" at bounding box center [1038, 208] width 113 height 113
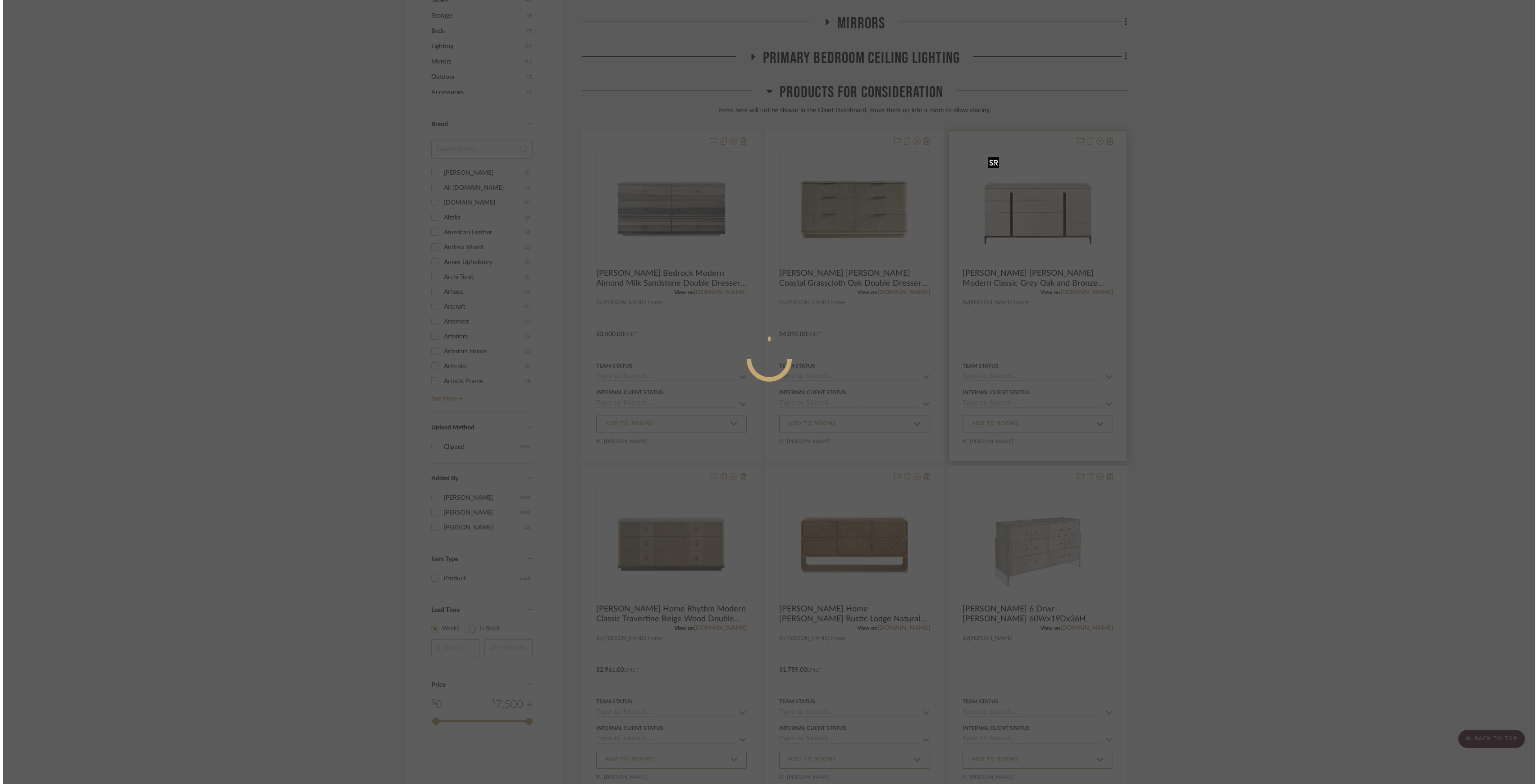
scroll to position [0, 0]
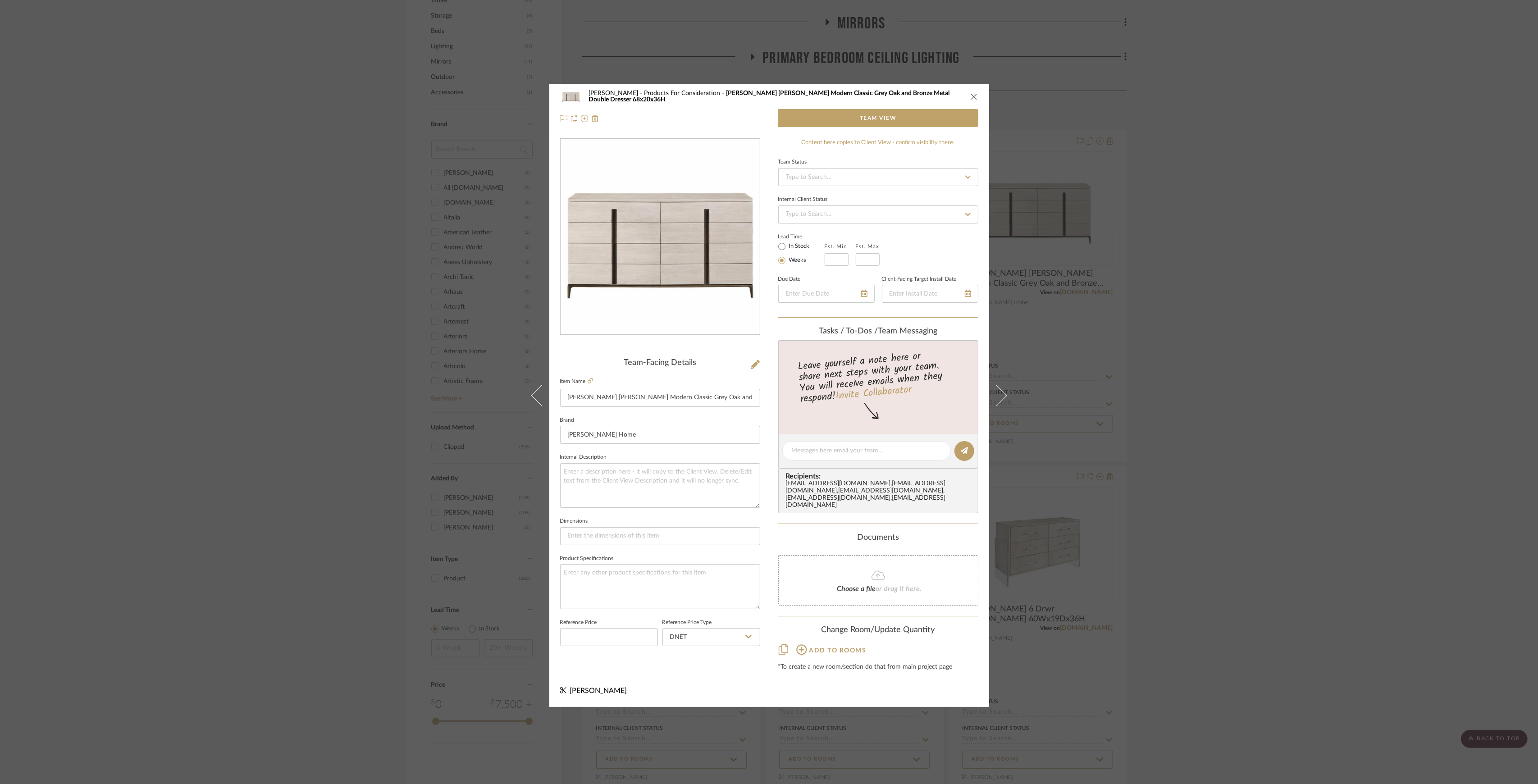
click at [1347, 335] on div "[PERSON_NAME] Products For Consideration [PERSON_NAME] [PERSON_NAME] Modern Cla…" at bounding box center [769, 392] width 1538 height 784
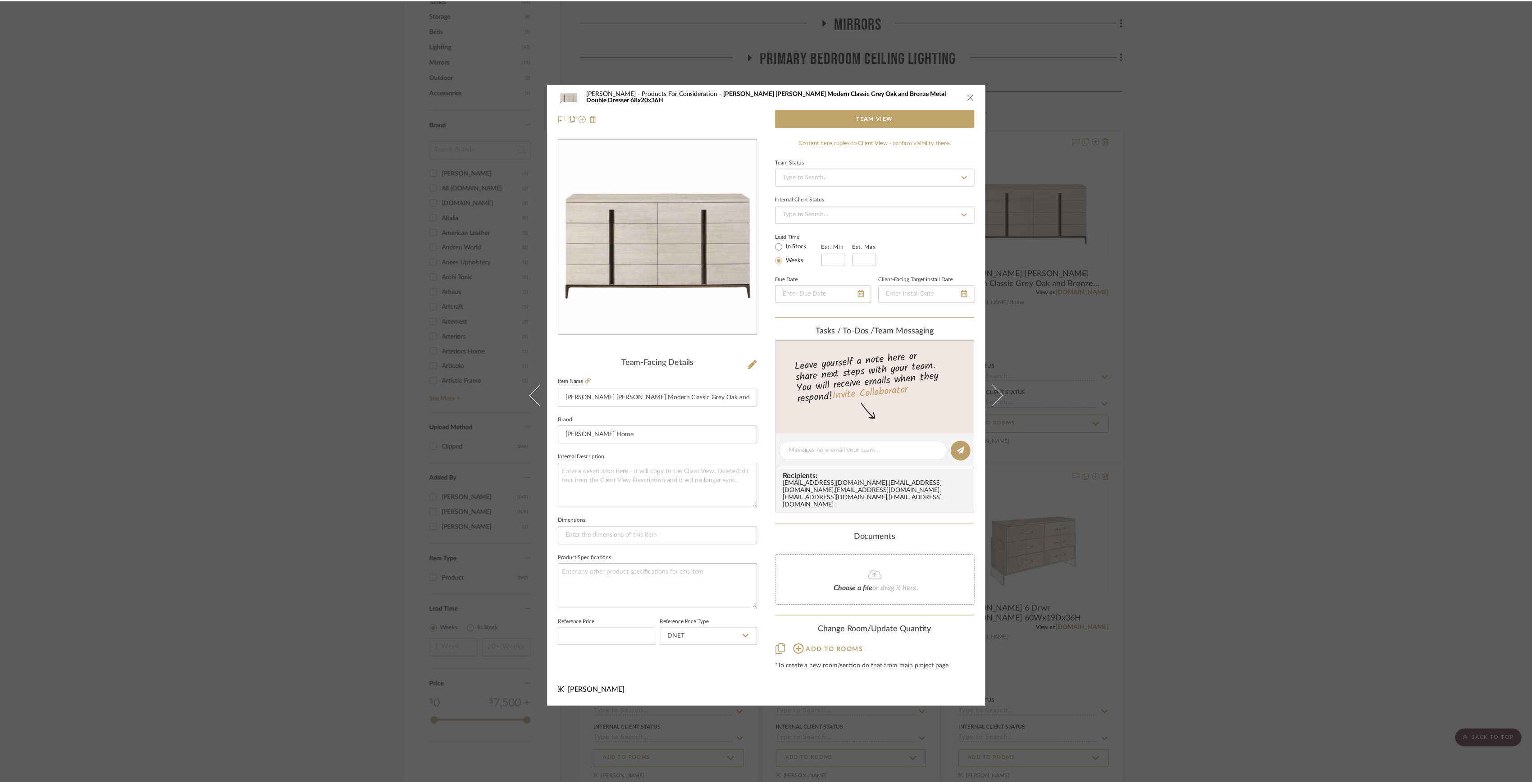
scroll to position [541, 0]
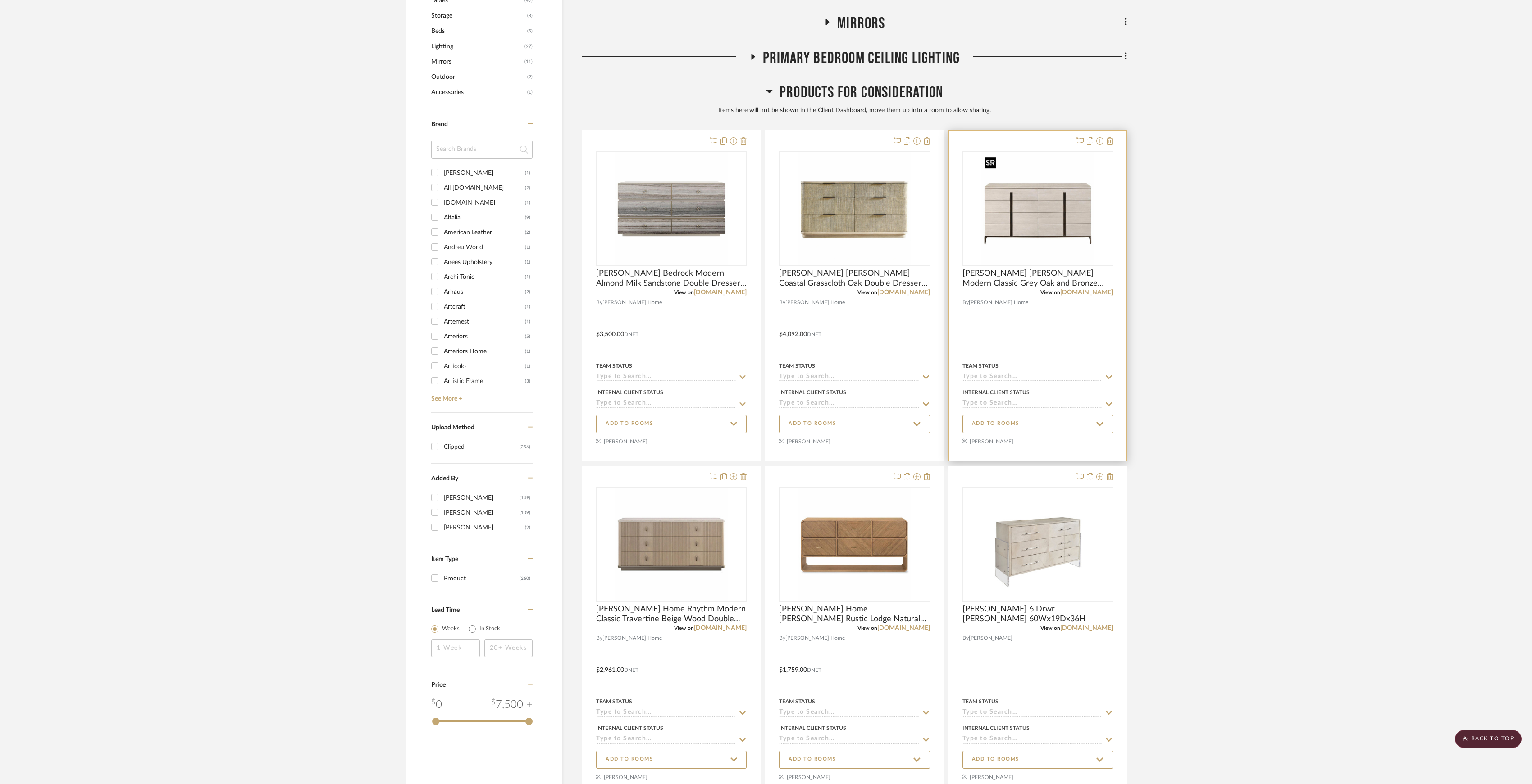
click at [1051, 265] on div "0" at bounding box center [1037, 208] width 149 height 113
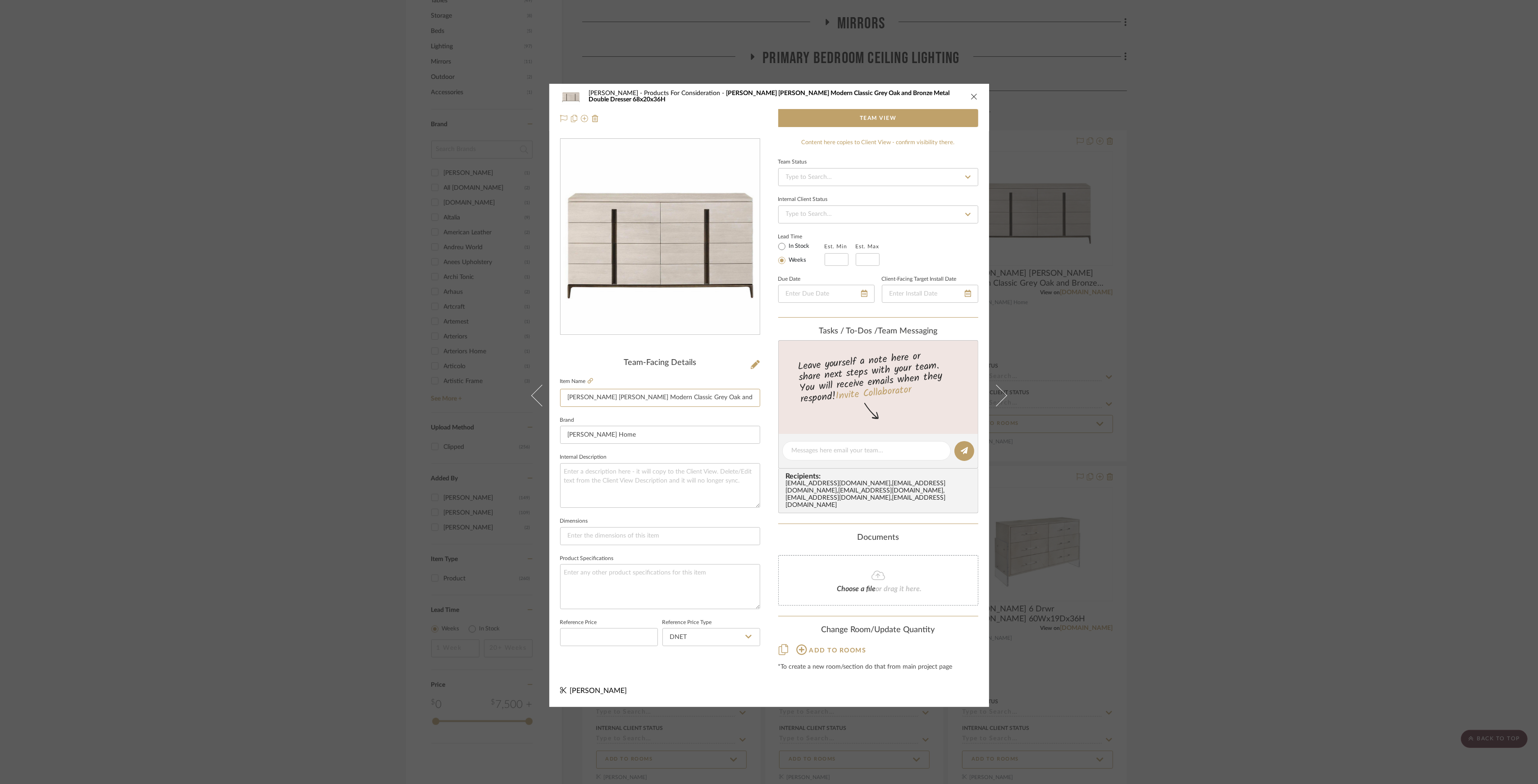
scroll to position [0, 59]
drag, startPoint x: 595, startPoint y: 398, endPoint x: 812, endPoint y: 400, distance: 217.0
click at [812, 400] on div "[PERSON_NAME] Products For Consideration [PERSON_NAME] [PERSON_NAME] Modern Cla…" at bounding box center [769, 395] width 440 height 623
click at [1409, 419] on div "[PERSON_NAME] Products For Consideration [PERSON_NAME] [PERSON_NAME] Modern Cla…" at bounding box center [769, 392] width 1538 height 784
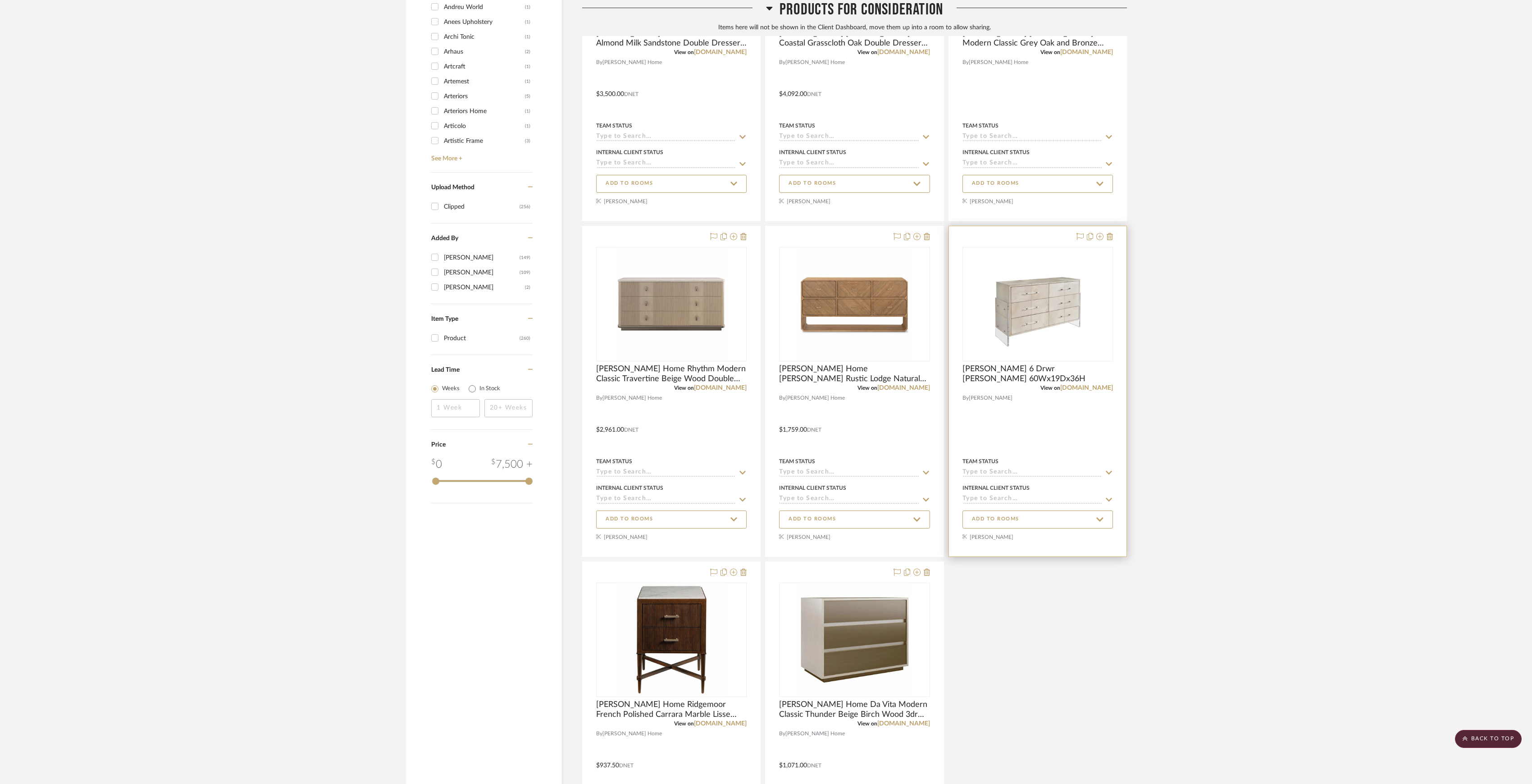
scroll to position [601, 0]
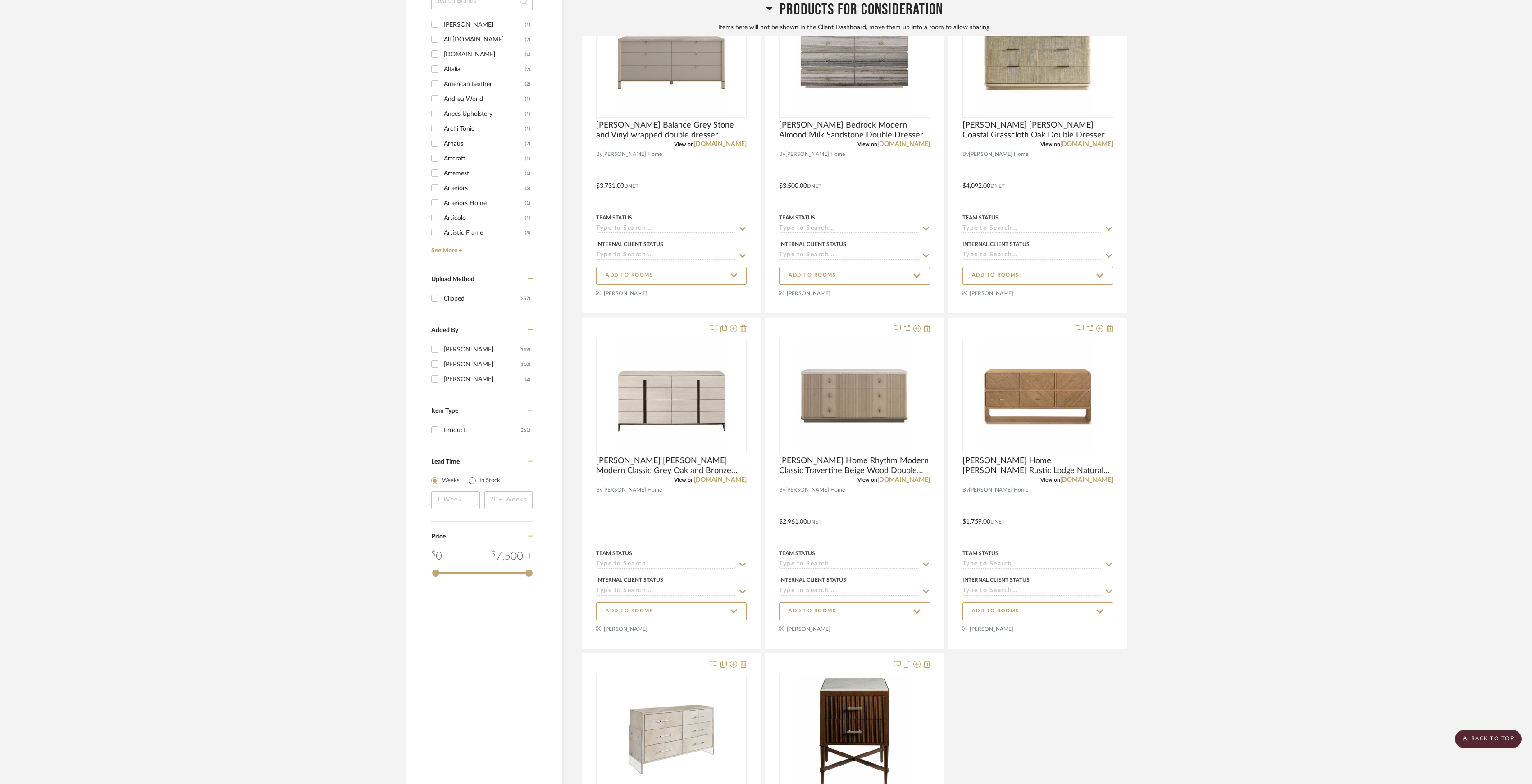
scroll to position [508, 0]
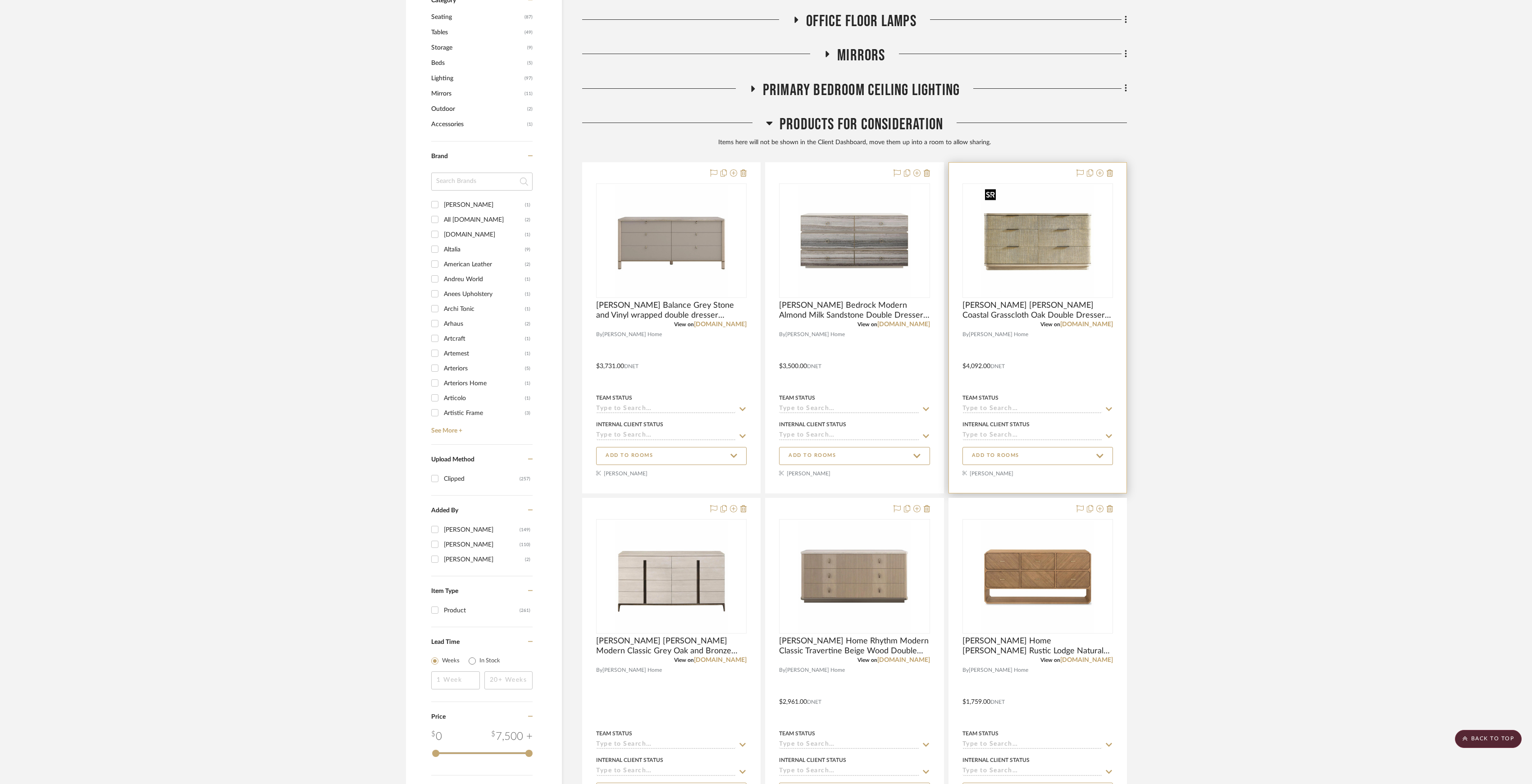
click at [1046, 272] on img "0" at bounding box center [1038, 241] width 113 height 113
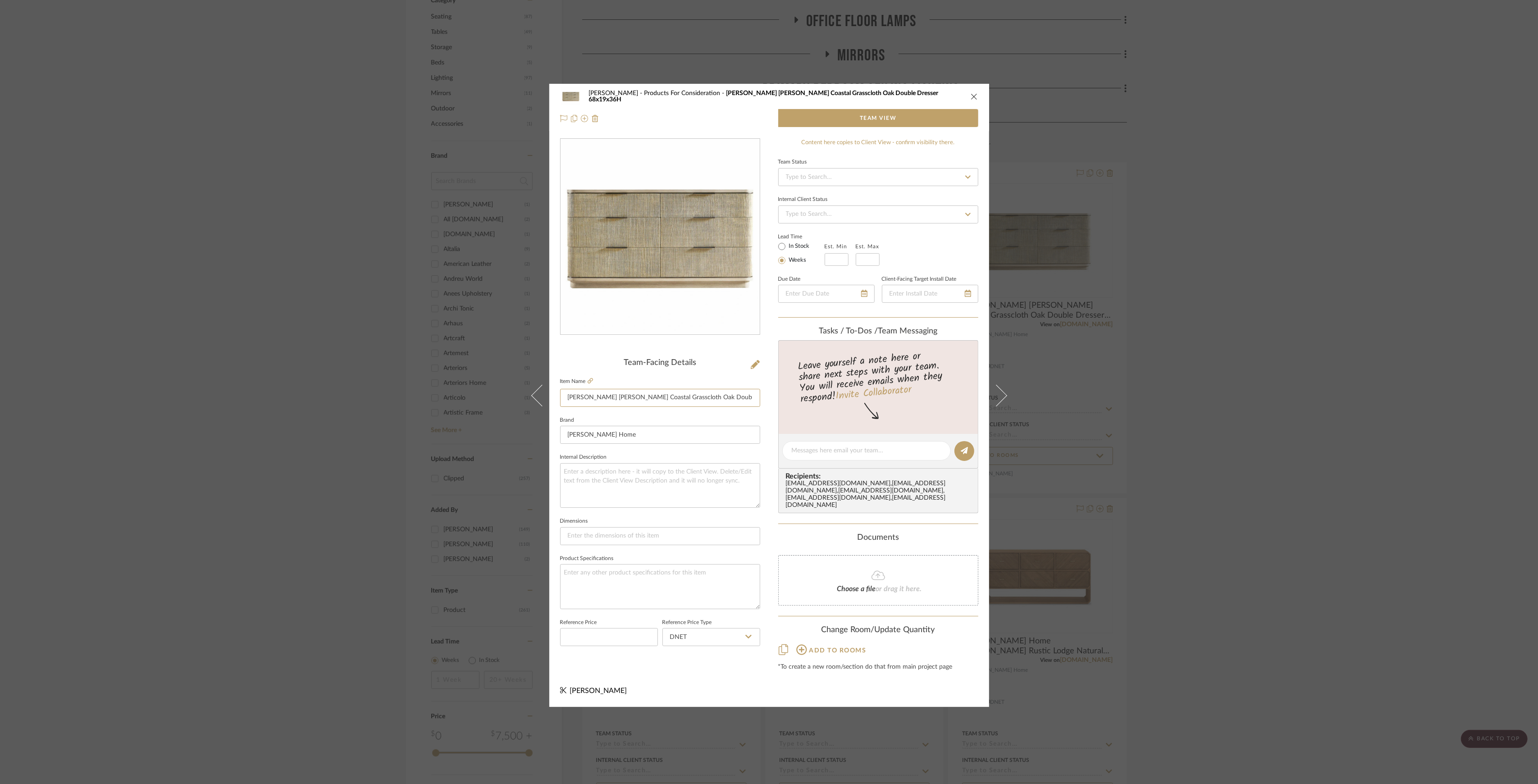
scroll to position [0, 4]
drag, startPoint x: 612, startPoint y: 399, endPoint x: 871, endPoint y: 410, distance: 259.2
click at [871, 410] on div "Sutton Products For Consideration Kathy Kuo Kaila Coastal Grasscloth Oak Double…" at bounding box center [769, 395] width 440 height 623
click at [1343, 354] on div "Sutton Products For Consideration Kathy Kuo Kaila Coastal Grasscloth Oak Double…" at bounding box center [769, 392] width 1538 height 784
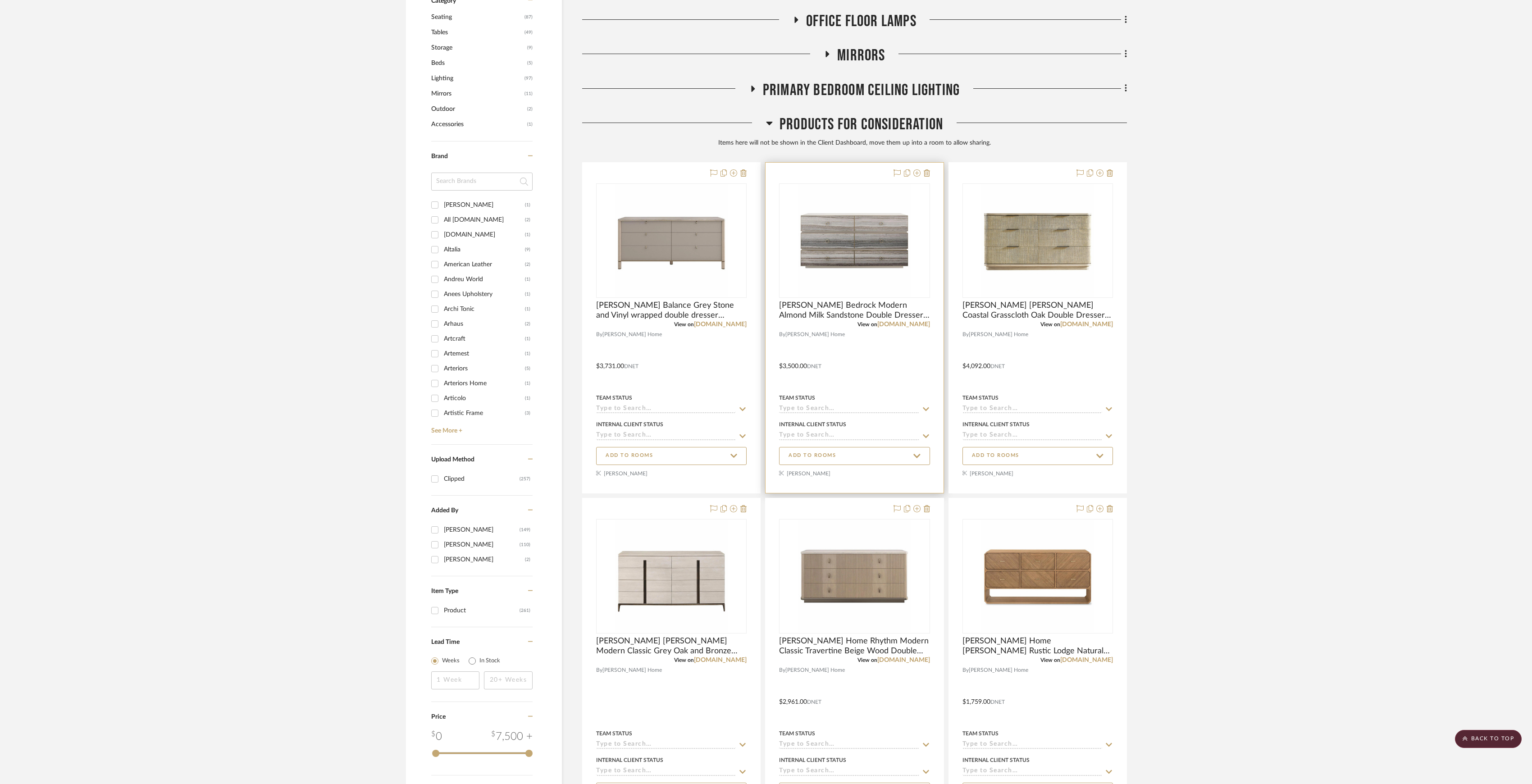
scroll to position [629, 0]
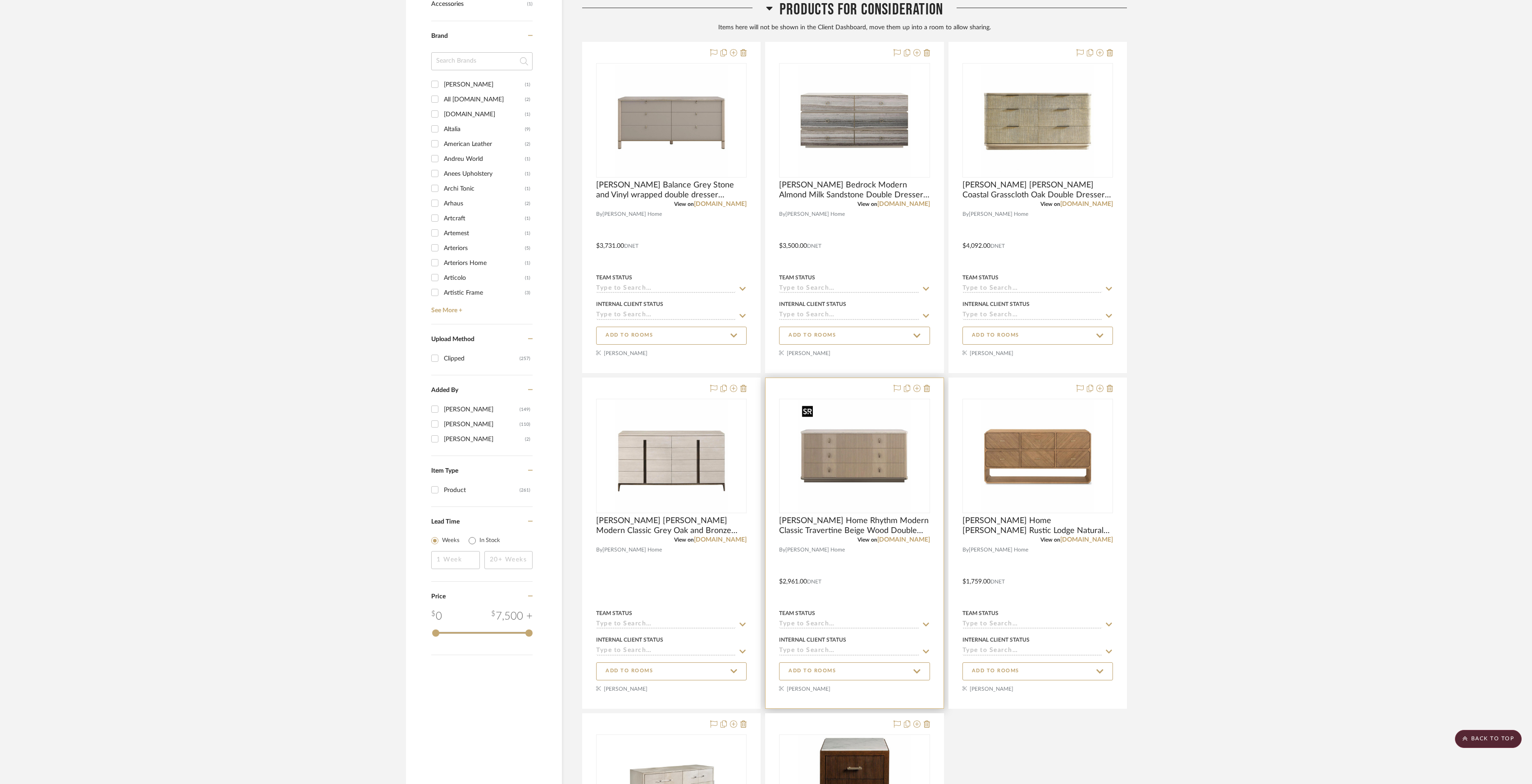
click at [870, 478] on img "0" at bounding box center [854, 456] width 113 height 113
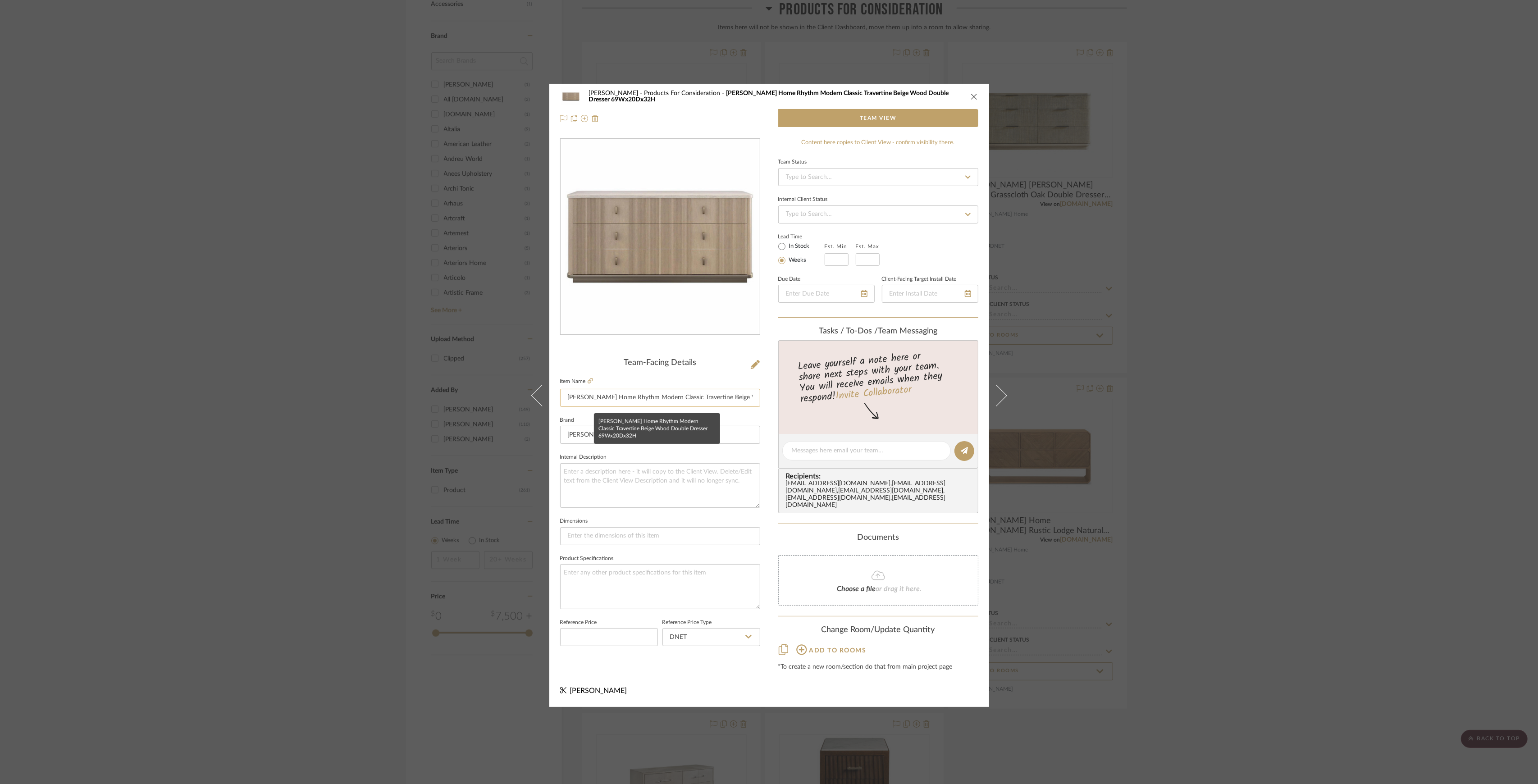
click at [609, 401] on input "[PERSON_NAME] Home Rhythm Modern Classic Travertine Beige Wood Double Dresser 6…" at bounding box center [660, 398] width 200 height 18
drag, startPoint x: 614, startPoint y: 400, endPoint x: 865, endPoint y: 404, distance: 251.0
click at [865, 404] on div "Sutton Products For Consideration Kathy Kuo Home Rhythm Modern Classic Traverti…" at bounding box center [769, 395] width 440 height 623
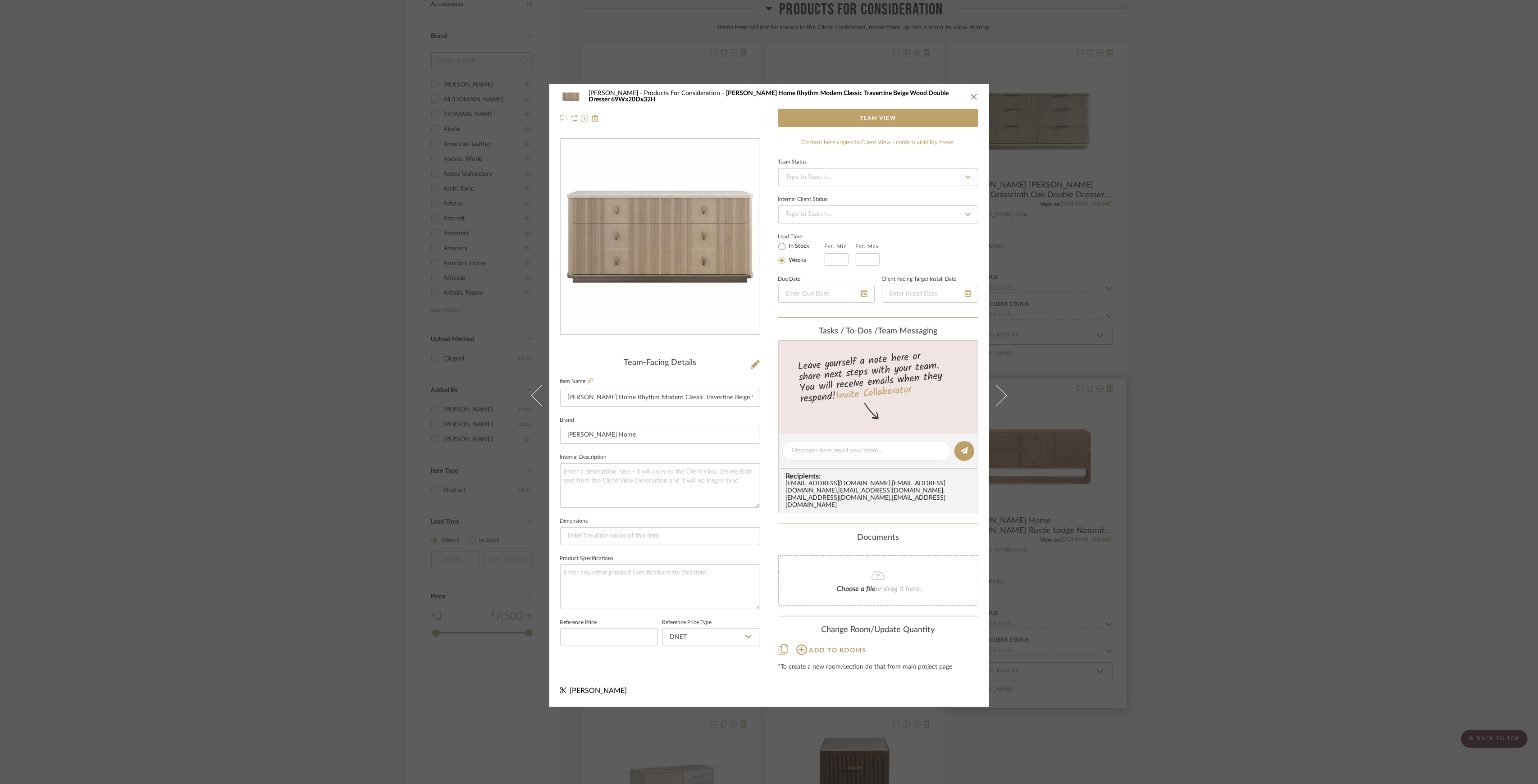
drag, startPoint x: 1210, startPoint y: 372, endPoint x: 1005, endPoint y: 393, distance: 206.1
click at [1209, 372] on div "Sutton Products For Consideration Kathy Kuo Home Rhythm Modern Classic Traverti…" at bounding box center [769, 392] width 1538 height 784
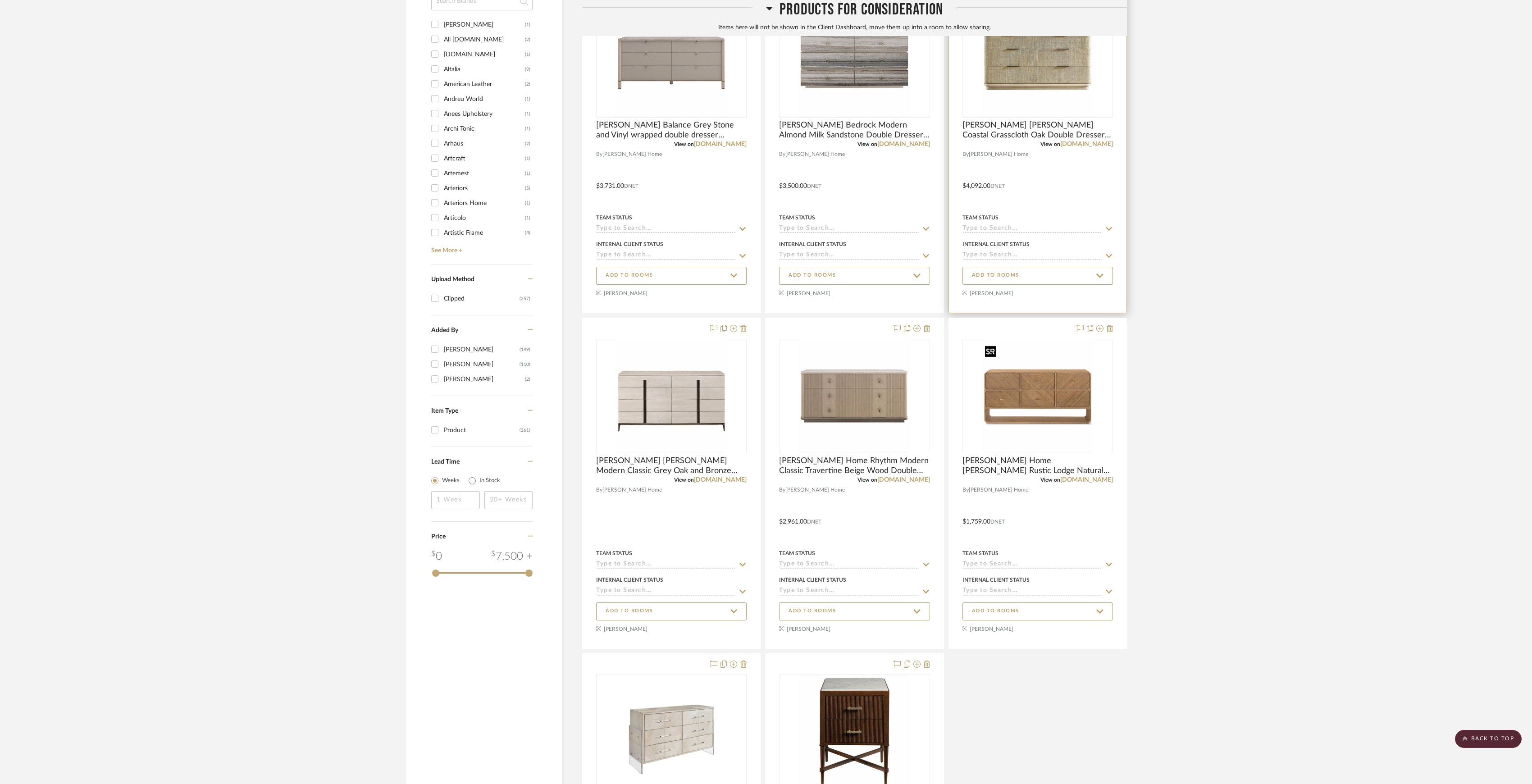
scroll to position [568, 0]
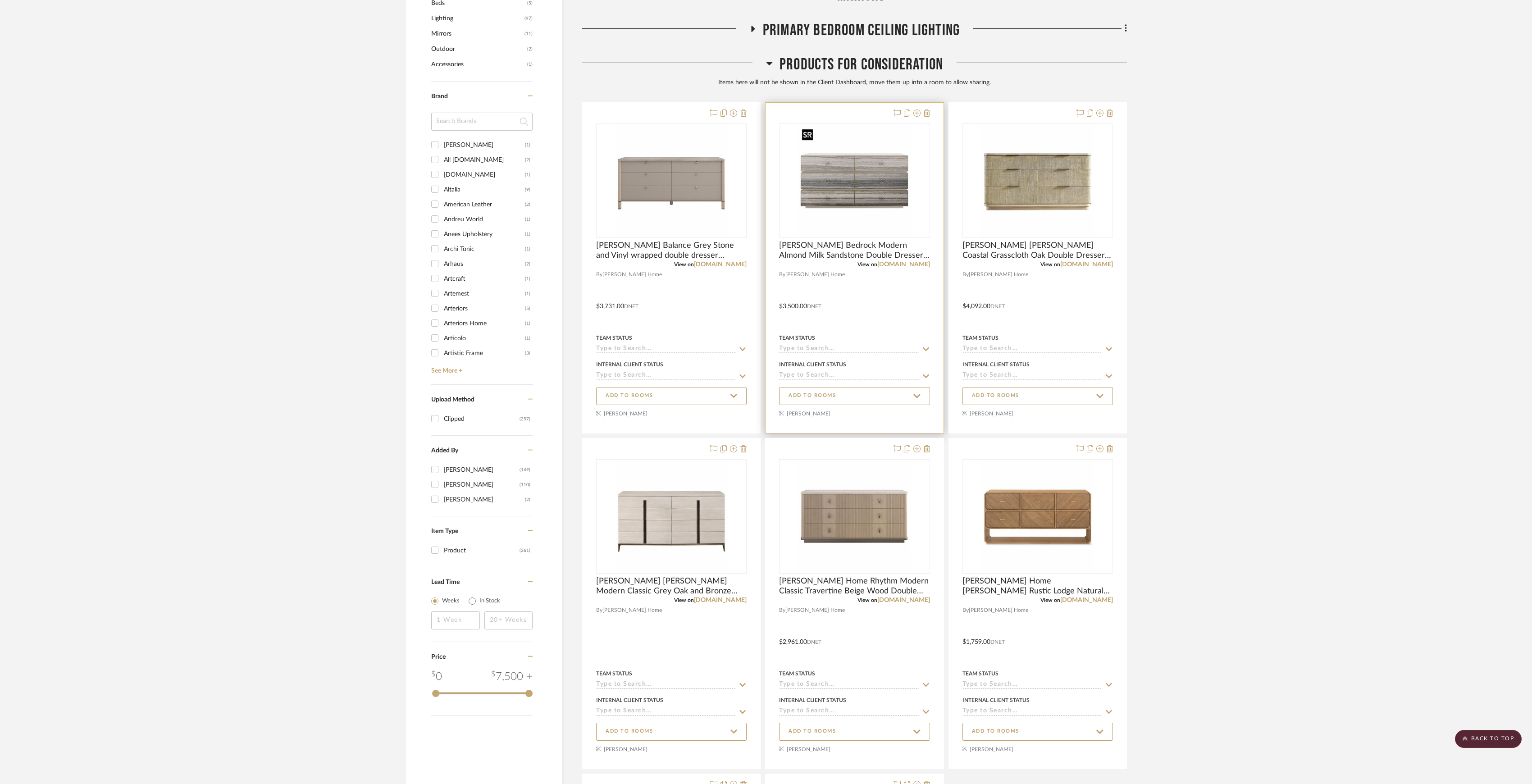
click at [847, 203] on img "0" at bounding box center [854, 181] width 113 height 113
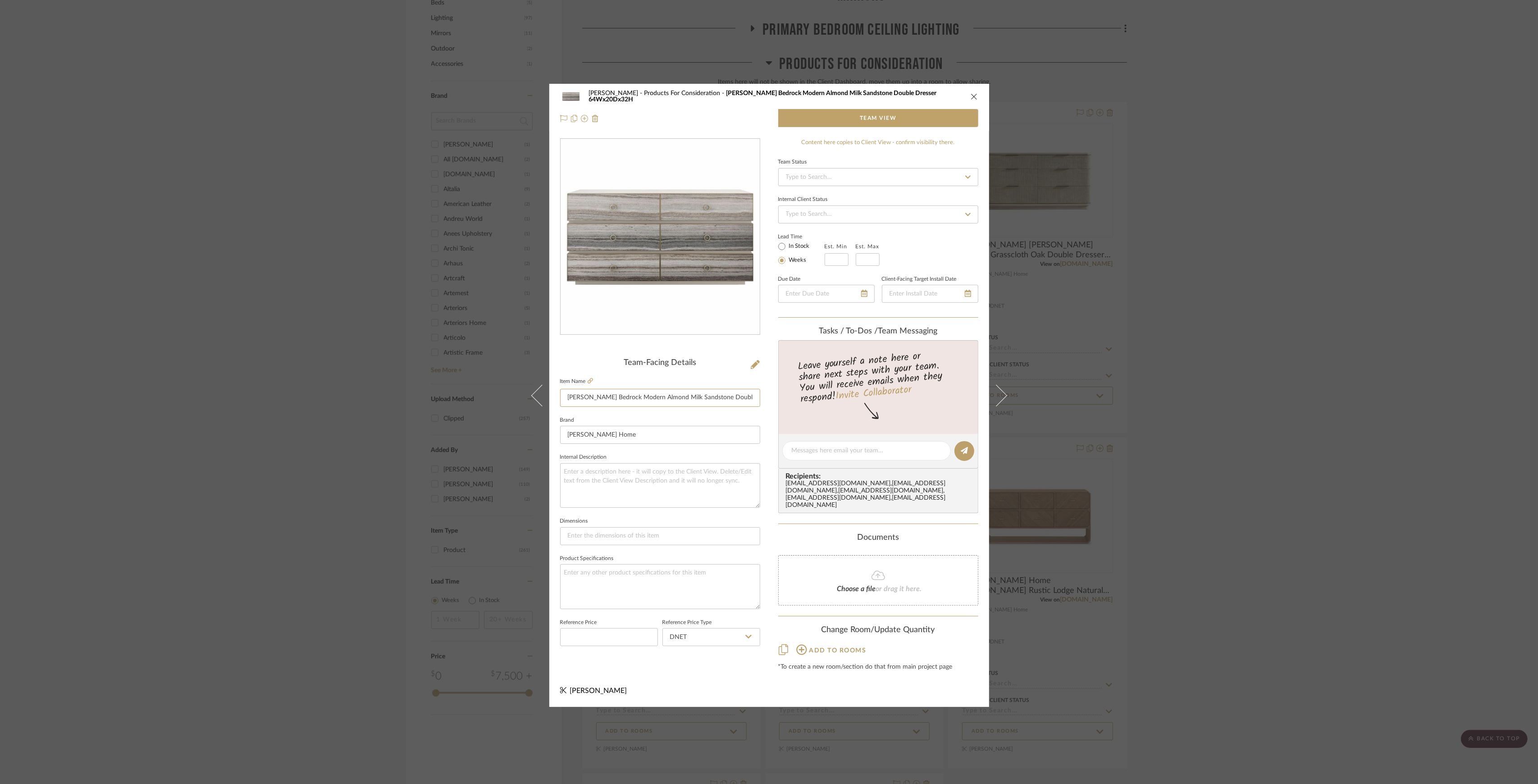
scroll to position [0, 50]
drag, startPoint x: 620, startPoint y: 398, endPoint x: 786, endPoint y: 400, distance: 166.0
click at [786, 400] on div "Sutton Products For Consideration Kathy Kuo Bedrock Modern Almond Milk Sandston…" at bounding box center [769, 395] width 440 height 623
drag, startPoint x: 1442, startPoint y: 302, endPoint x: 1432, endPoint y: 301, distance: 10.0
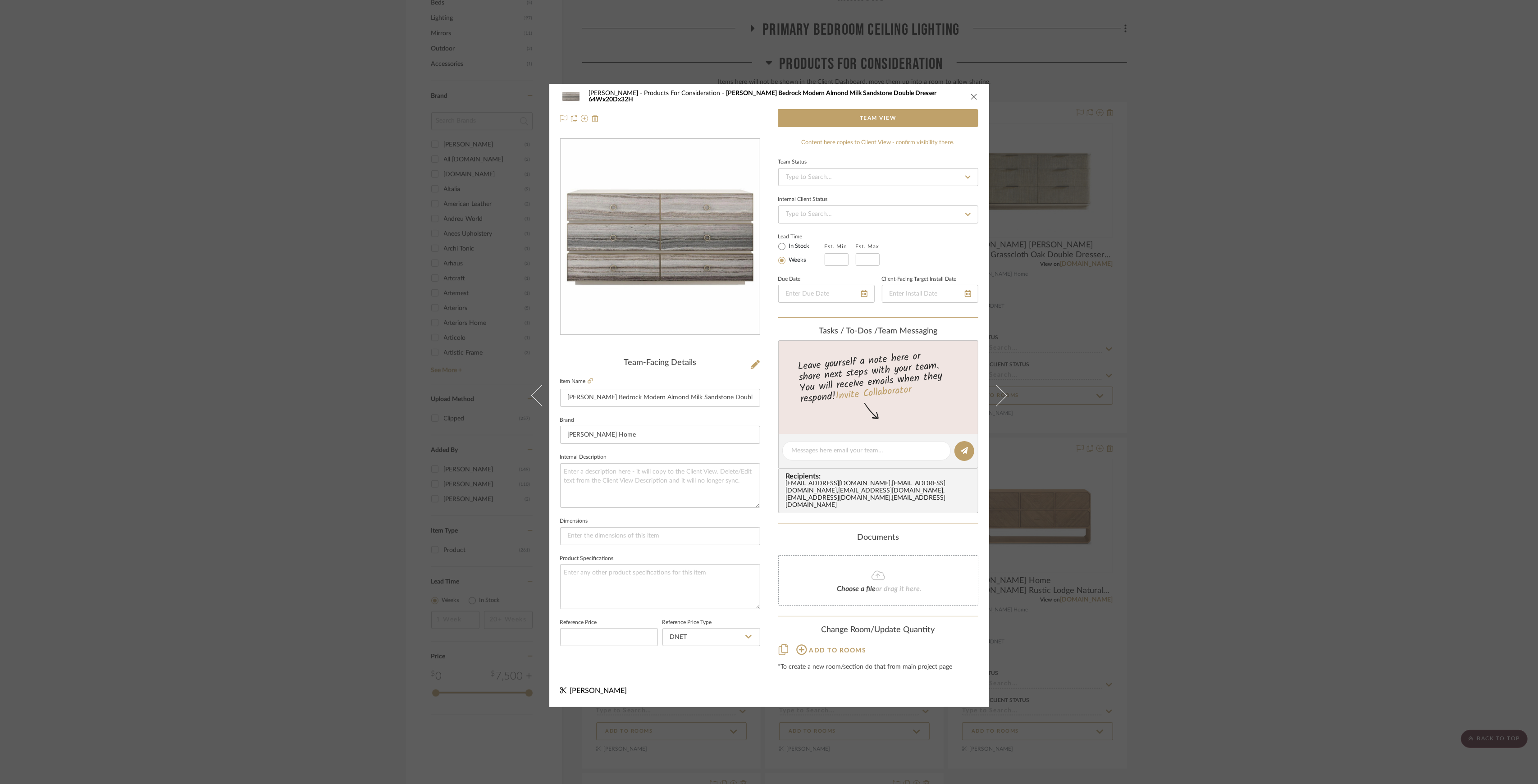
click at [1432, 301] on div "Sutton Products For Consideration Kathy Kuo Bedrock Modern Almond Milk Sandston…" at bounding box center [769, 392] width 1538 height 784
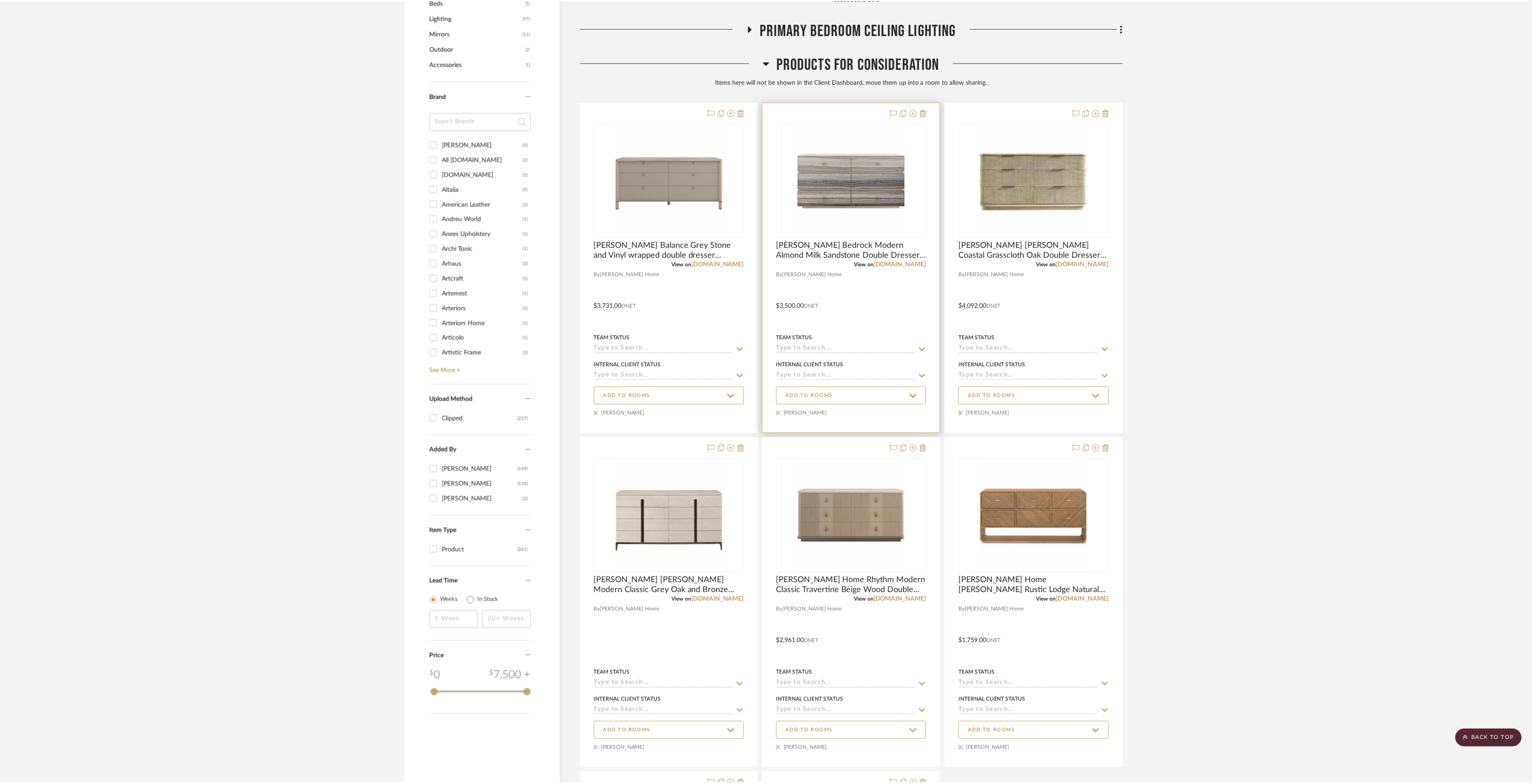
scroll to position [568, 0]
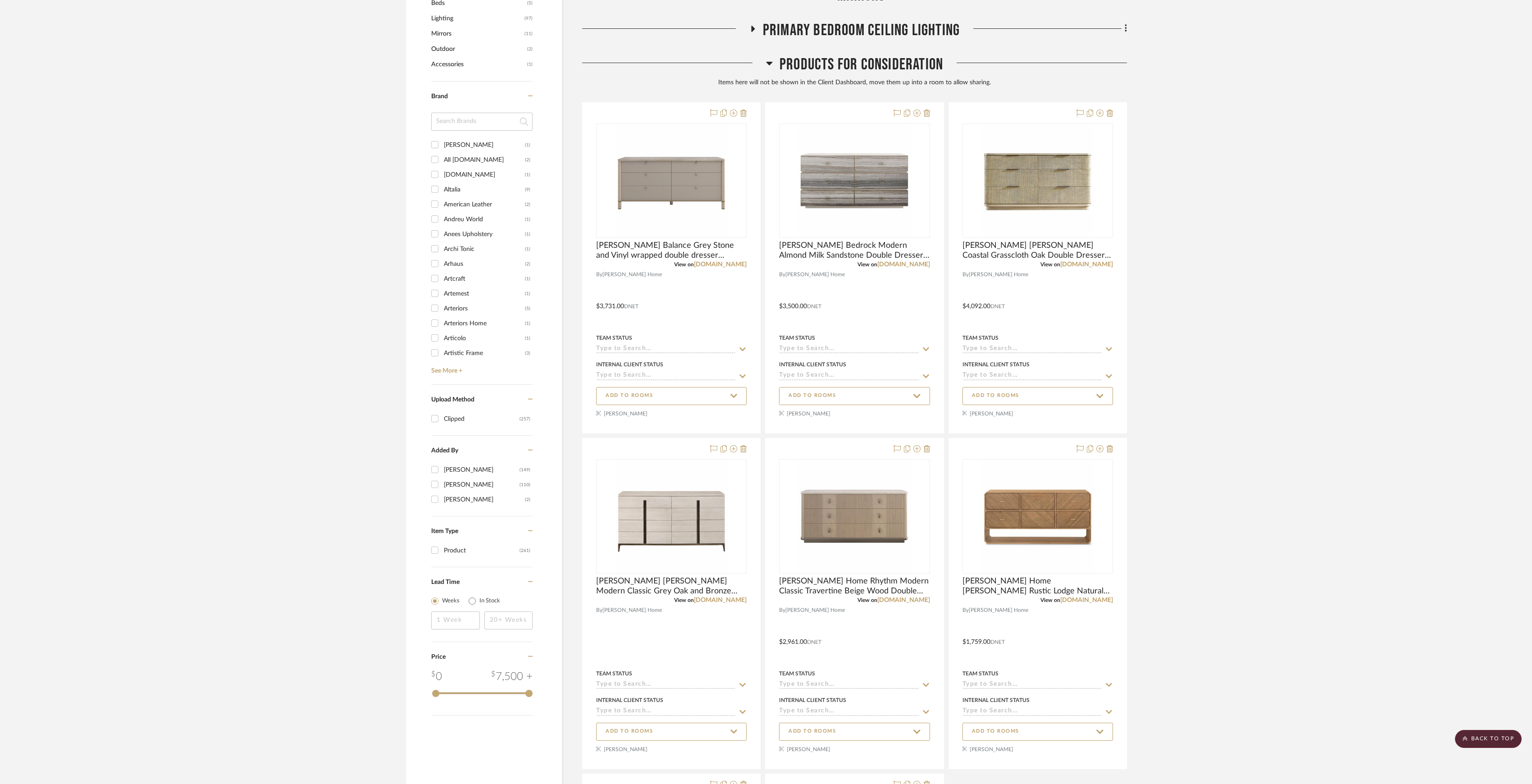
click at [1251, 406] on project-details-page "SHOW ME Project: Sutton Project Settings + Add Room/Section + Quick Add Items C…" at bounding box center [766, 328] width 1532 height 1663
click at [657, 254] on span "[PERSON_NAME] Balance Grey Stone and Vinyl wrapped double dresser 69Wx20Dx32.25H" at bounding box center [672, 250] width 150 height 20
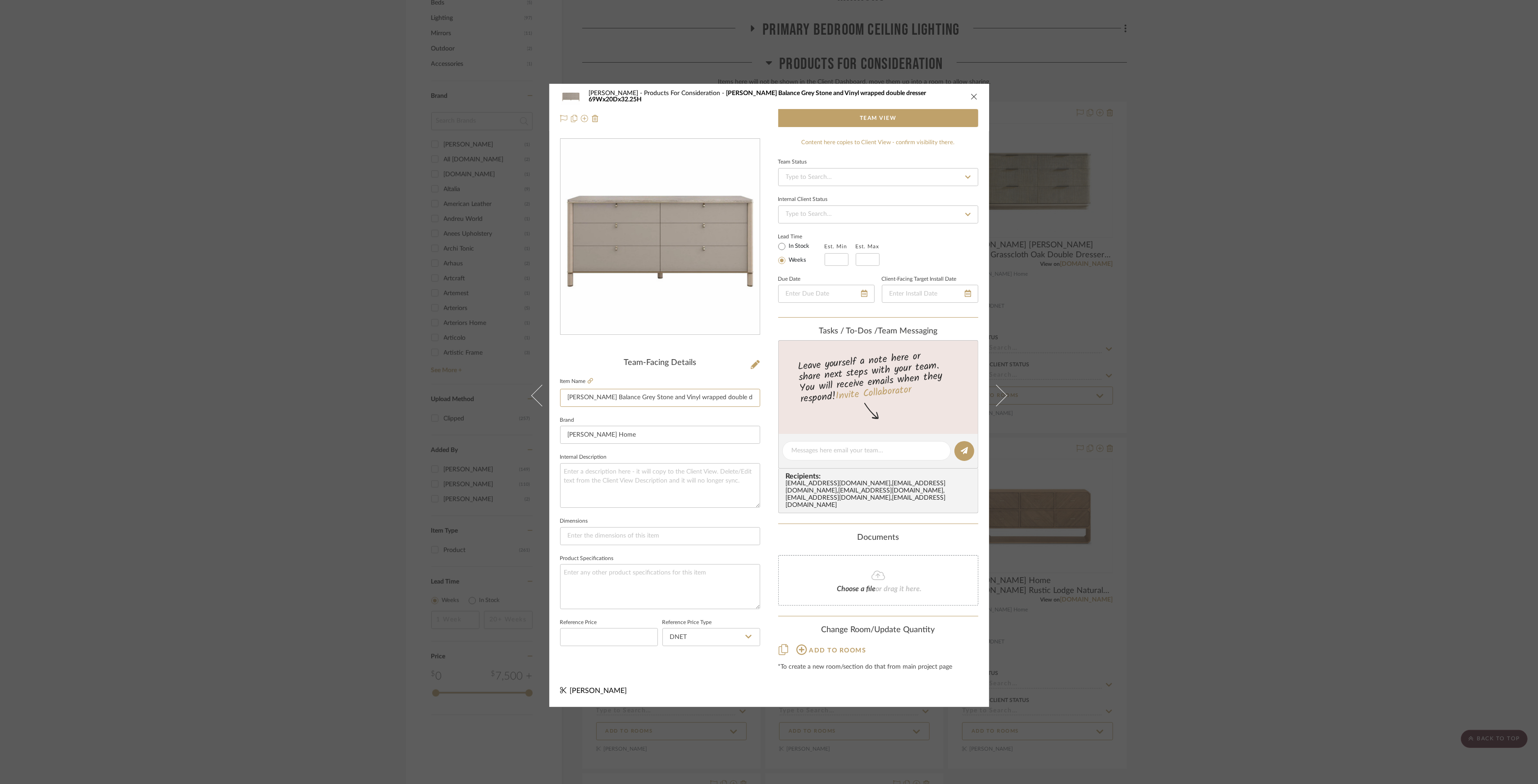
scroll to position [0, 50]
drag, startPoint x: 610, startPoint y: 398, endPoint x: 881, endPoint y: 408, distance: 271.2
click at [881, 408] on div "Sutton Products For Consideration Kathy Kuo Balance Grey Stone and Vinyl wrappe…" at bounding box center [769, 395] width 440 height 623
click at [1259, 370] on div "Sutton Products For Consideration Kathy Kuo Balance Grey Stone and Vinyl wrappe…" at bounding box center [769, 392] width 1538 height 784
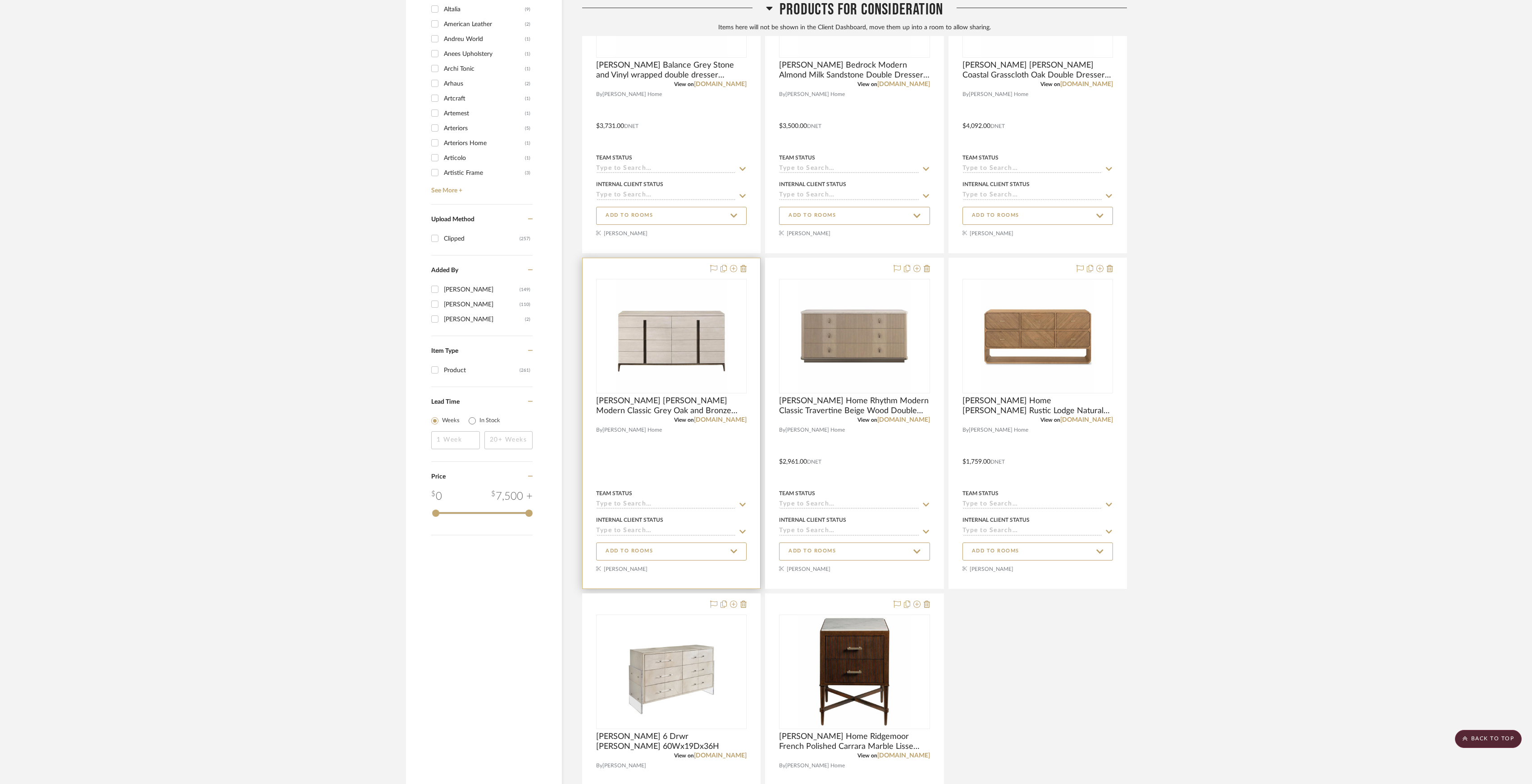
scroll to position [869, 0]
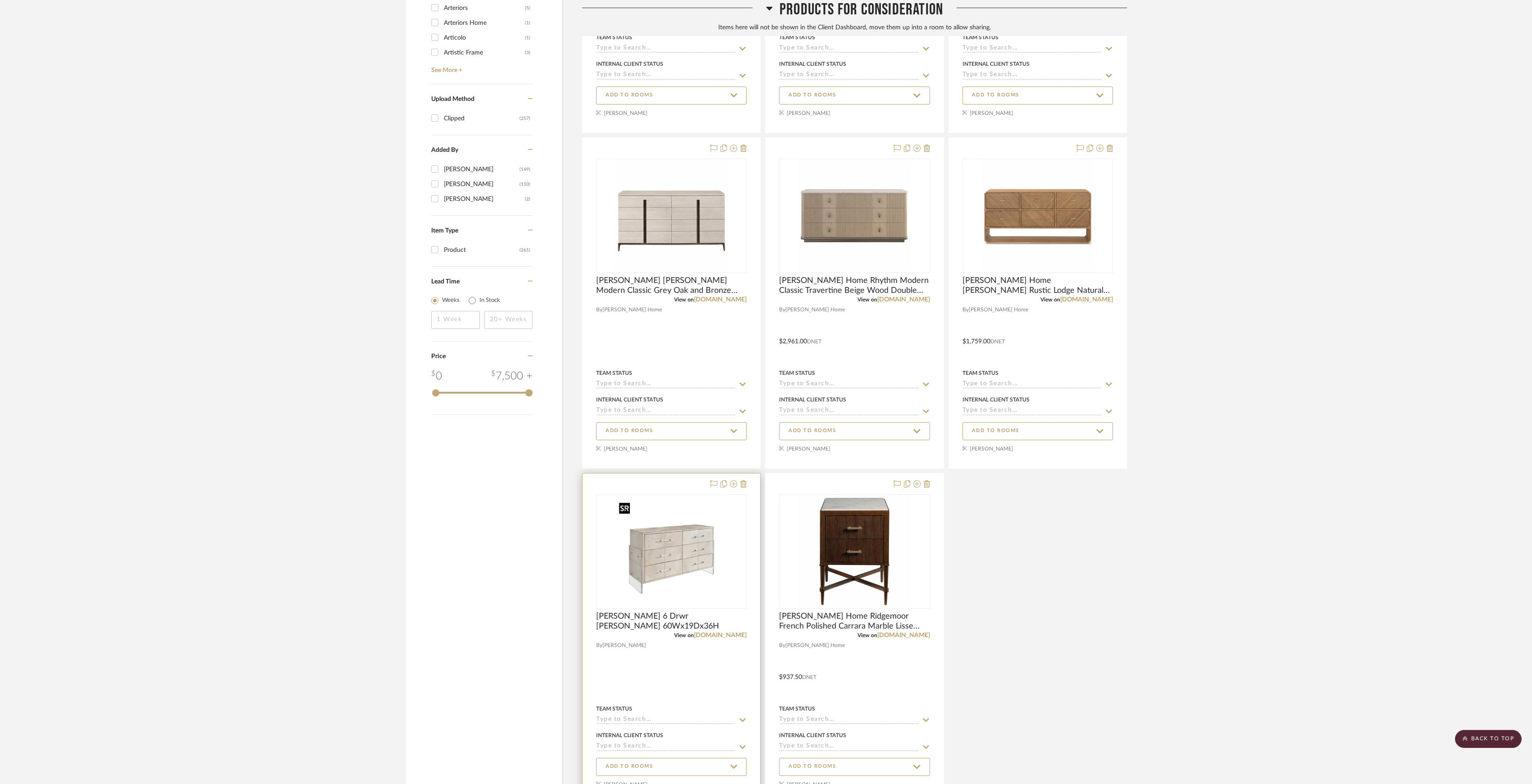
click at [655, 581] on img "0" at bounding box center [672, 551] width 113 height 113
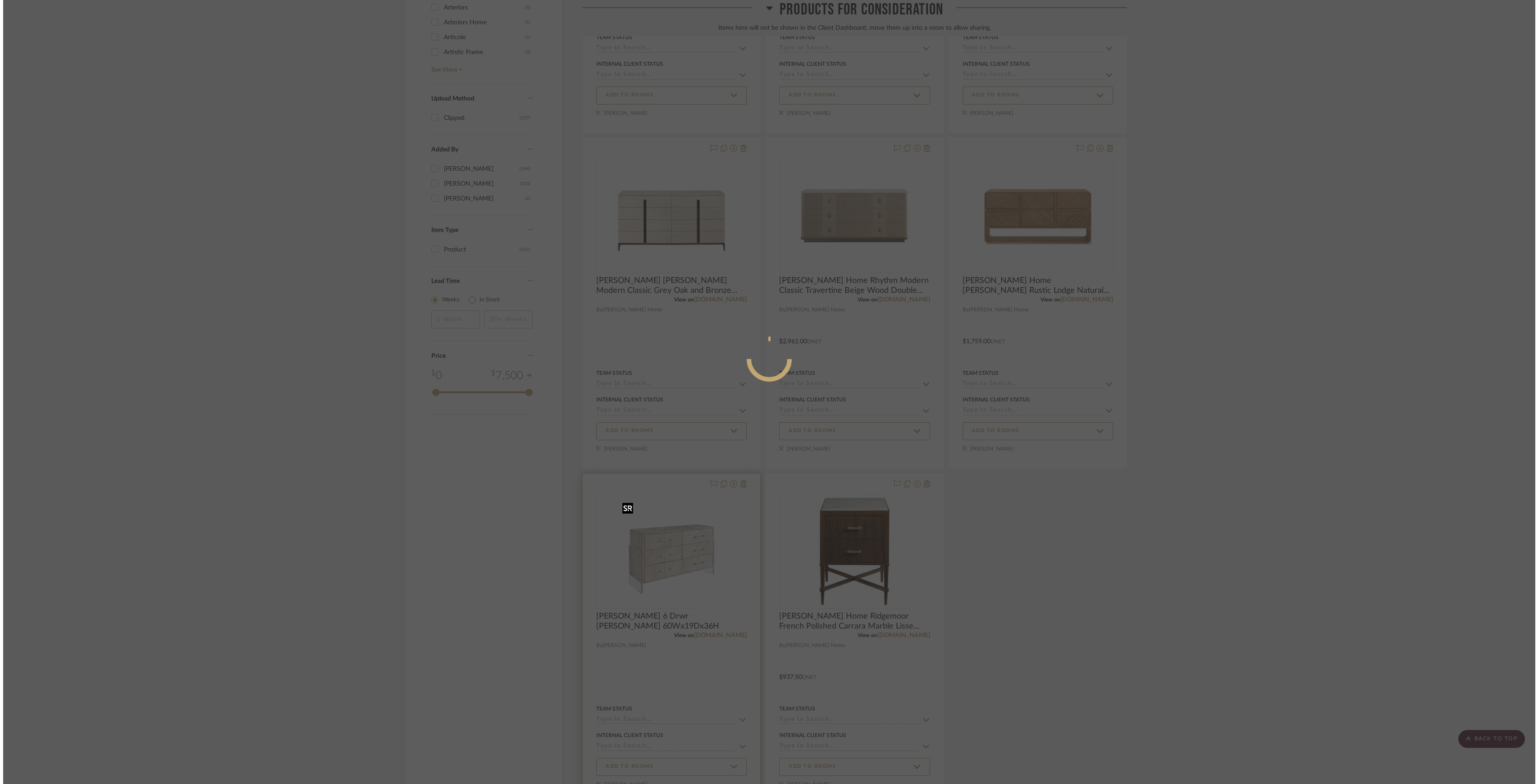
scroll to position [0, 0]
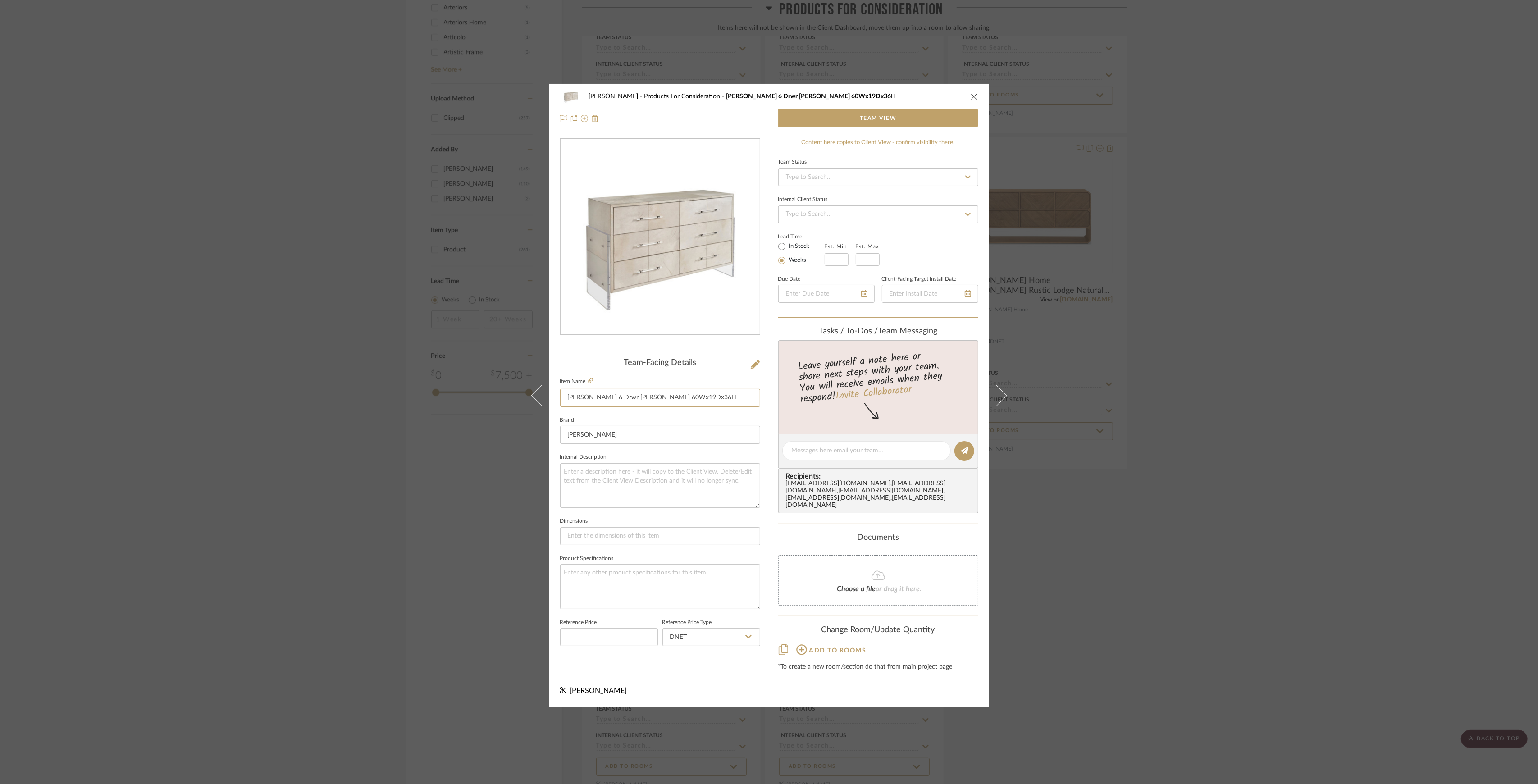
drag, startPoint x: 609, startPoint y: 400, endPoint x: 1296, endPoint y: 444, distance: 688.4
click at [784, 413] on div "Sutton Products For Consideration Regina Andrew Lyra 6 Drwr Dresser 60Wx19Dx36H…" at bounding box center [769, 395] width 440 height 623
drag, startPoint x: 1373, startPoint y: 413, endPoint x: 1366, endPoint y: 408, distance: 8.6
click at [1373, 413] on div "Sutton Products For Consideration Regina Andrew Lyra 6 Drwr Dresser 60Wx19Dx36H…" at bounding box center [769, 392] width 1538 height 784
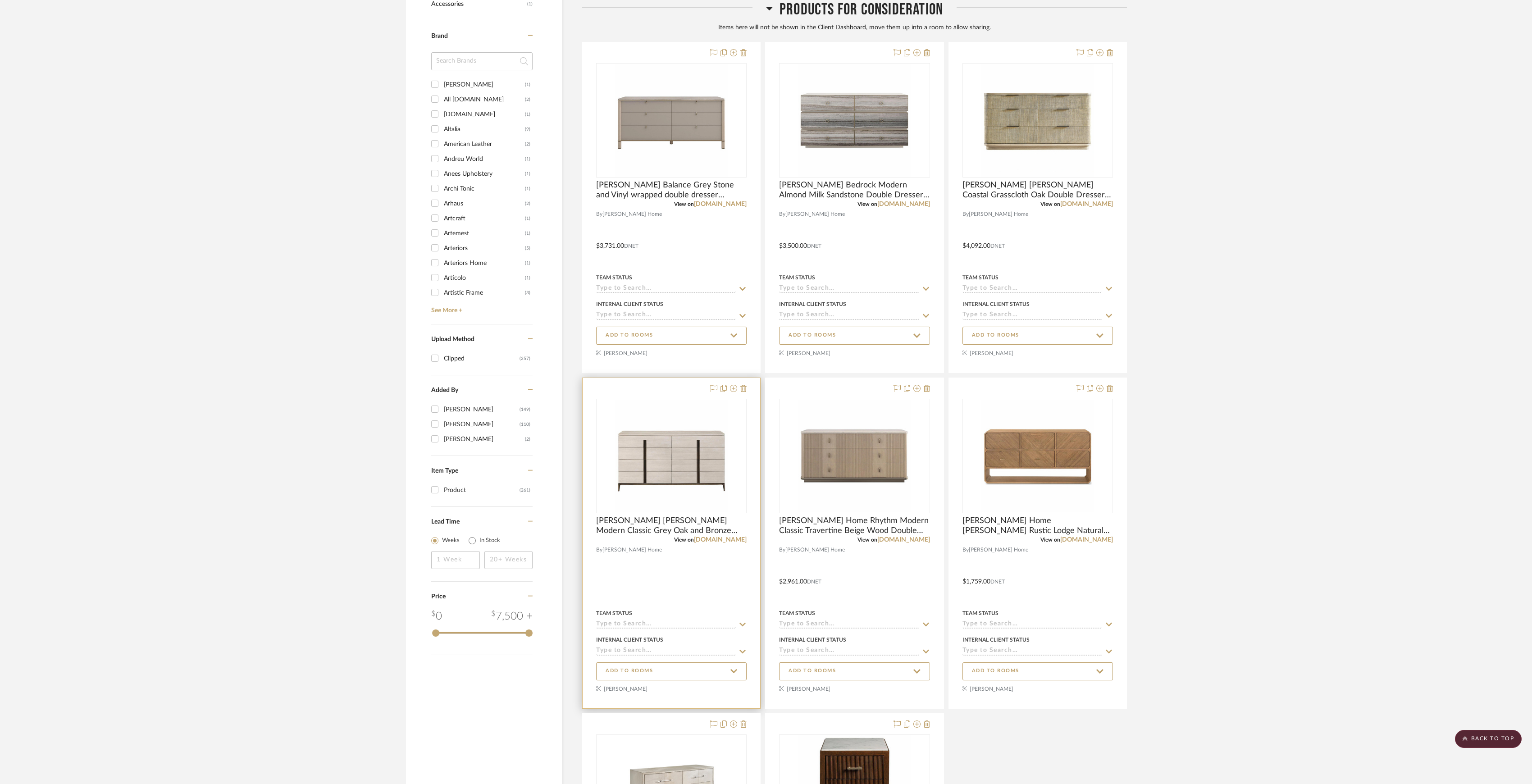
scroll to position [568, 0]
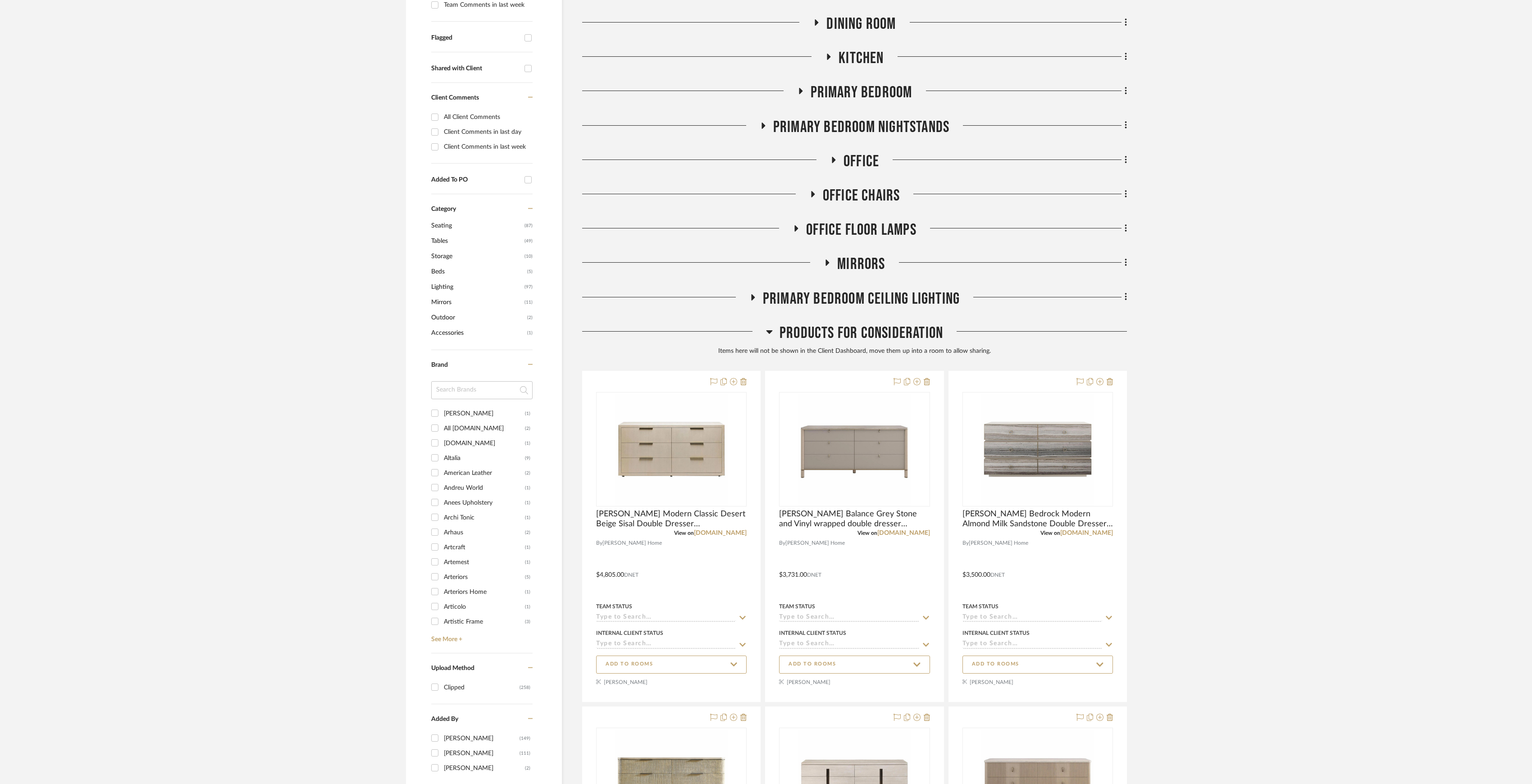
scroll to position [541, 0]
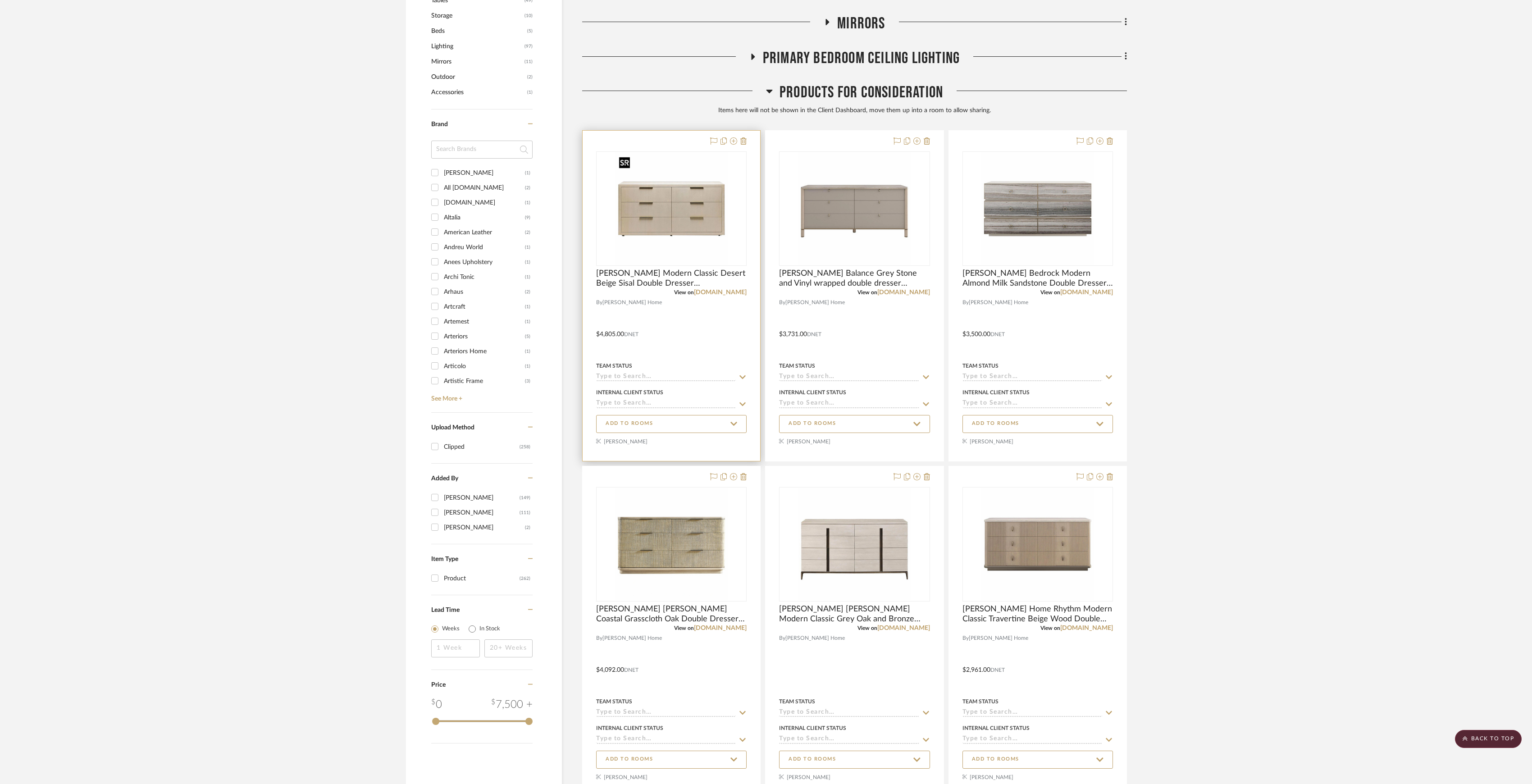
click at [0, 0] on img at bounding box center [0, 0] width 0 height 0
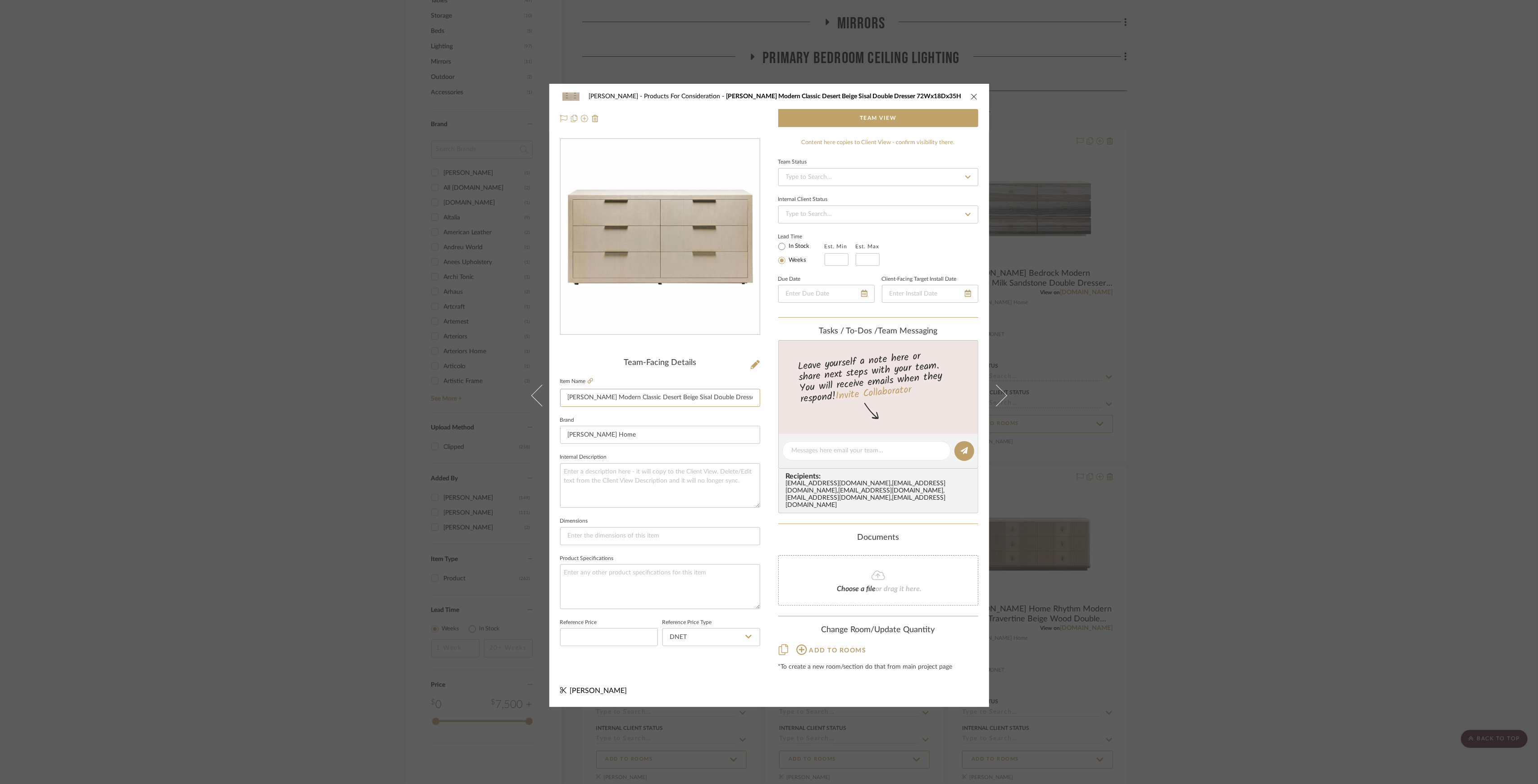
scroll to position [0, 61]
drag, startPoint x: 596, startPoint y: 400, endPoint x: 824, endPoint y: 407, distance: 228.1
click at [803, 404] on div "[PERSON_NAME] Products For Consideration [PERSON_NAME] Montaigne Modern Classic…" at bounding box center [769, 395] width 440 height 623
drag, startPoint x: 1325, startPoint y: 395, endPoint x: 1296, endPoint y: 404, distance: 30.4
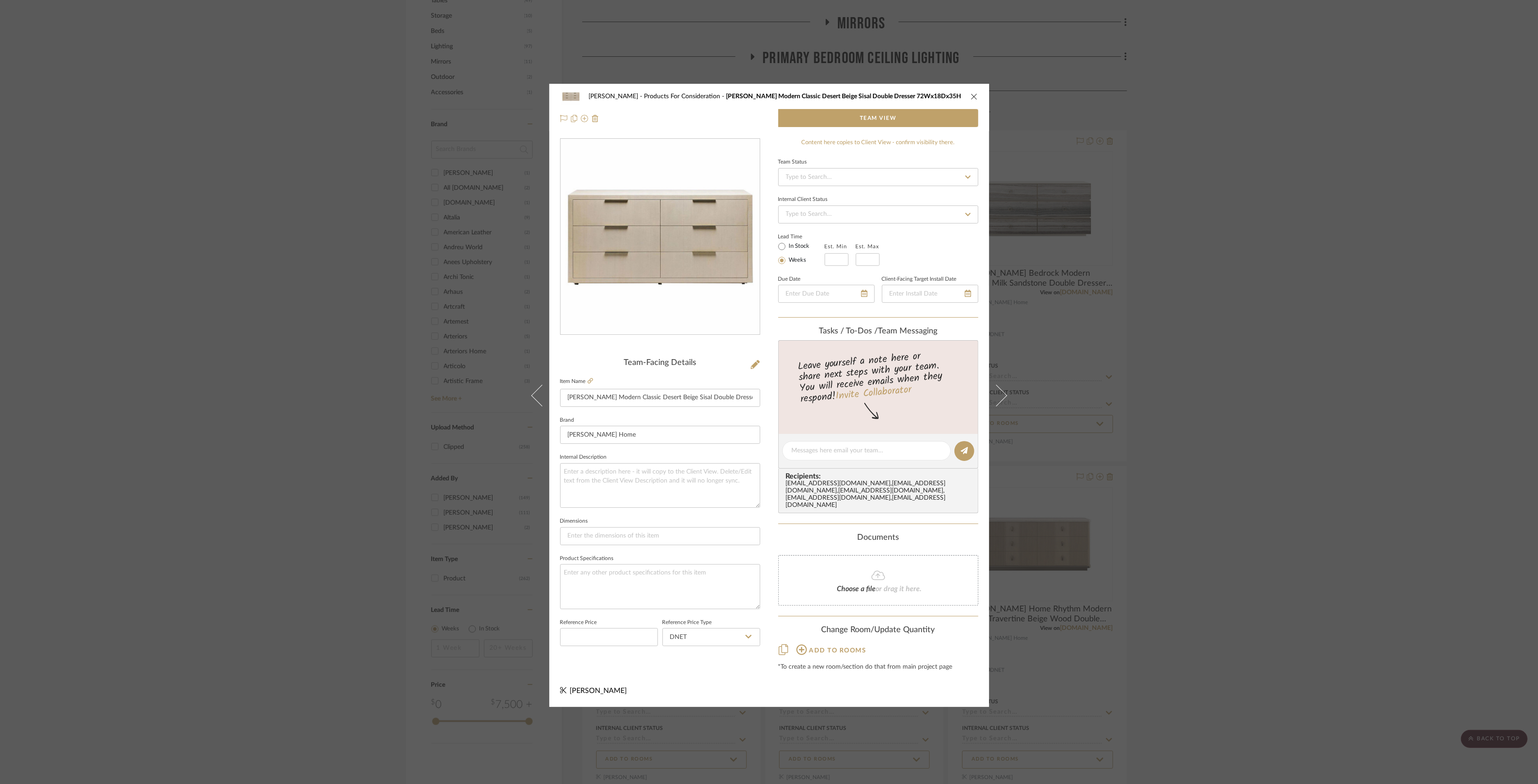
click at [1325, 395] on div "[PERSON_NAME] Products For Consideration [PERSON_NAME] Montaigne Modern Classic…" at bounding box center [769, 392] width 1538 height 784
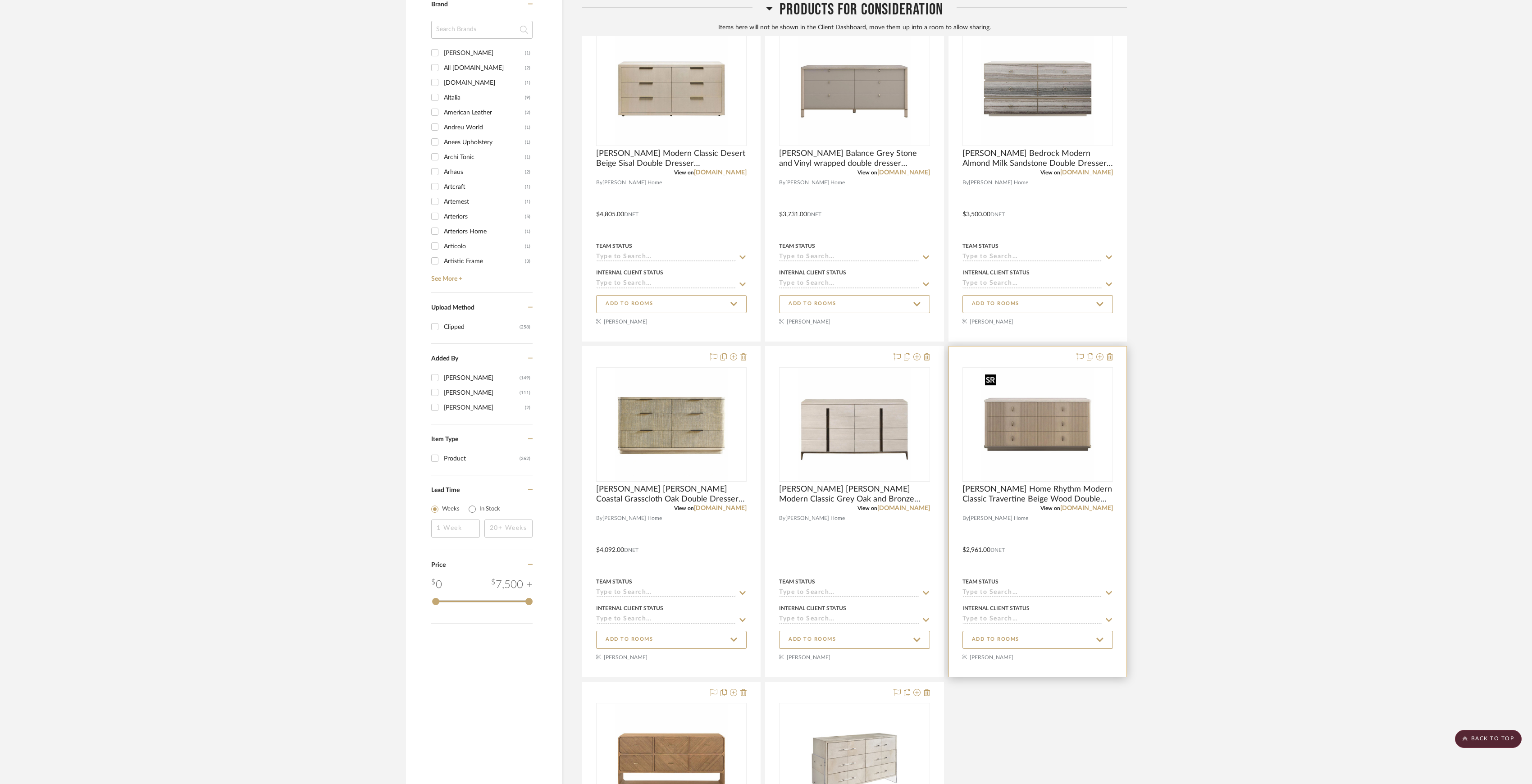
scroll to position [781, 0]
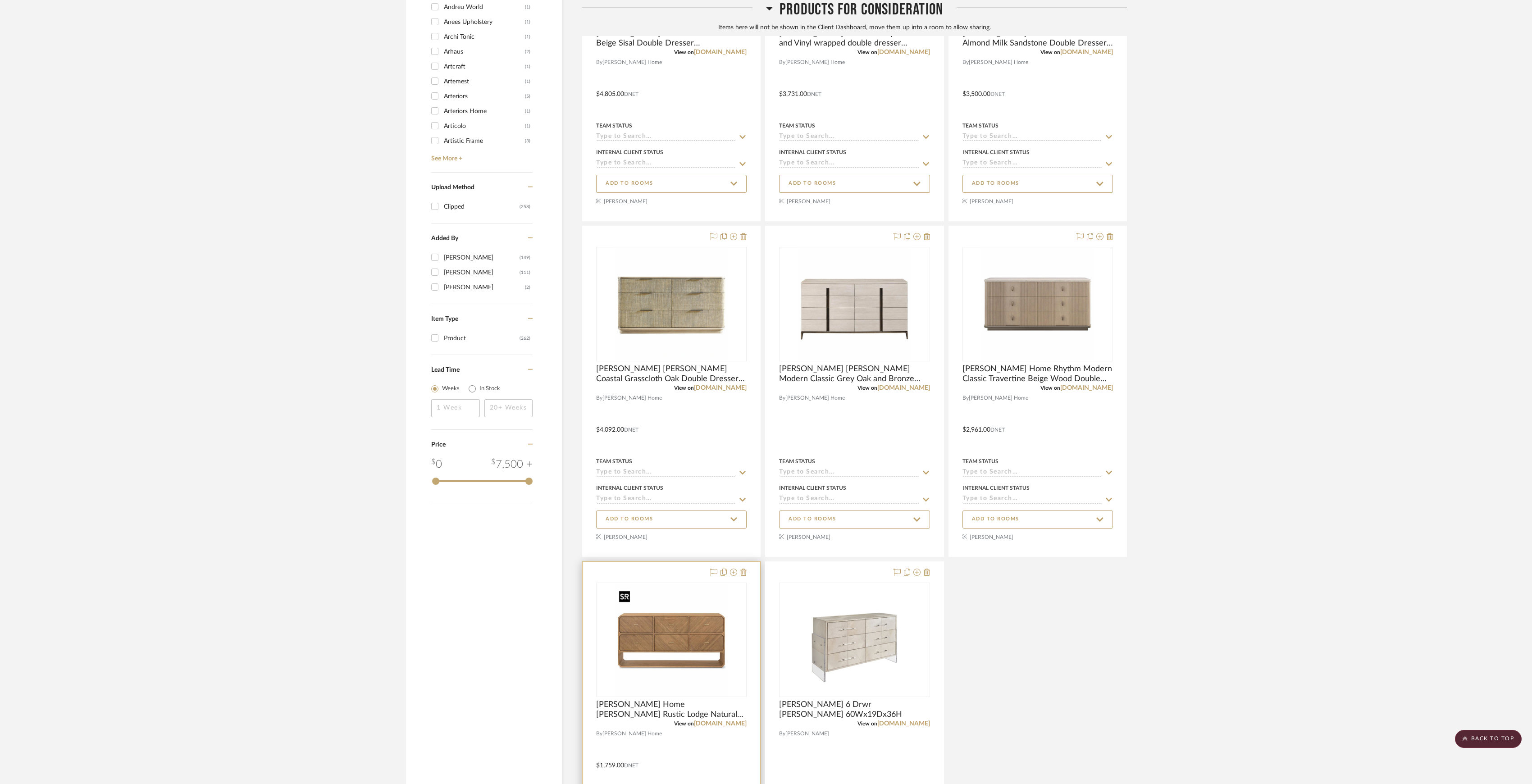
click at [655, 631] on img "0" at bounding box center [672, 640] width 113 height 113
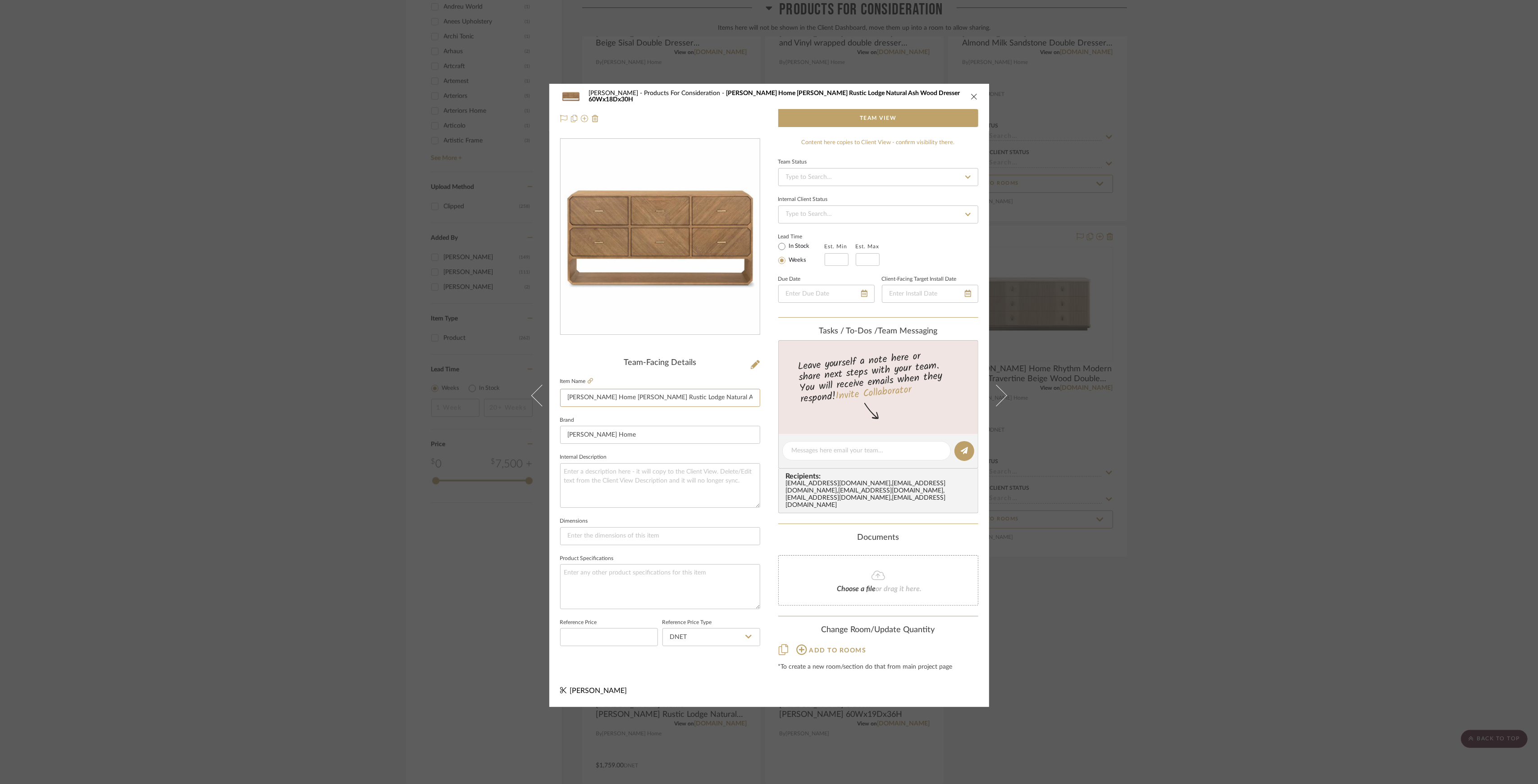
scroll to position [0, 31]
drag, startPoint x: 614, startPoint y: 398, endPoint x: 958, endPoint y: 421, distance: 344.8
click at [894, 414] on div "[PERSON_NAME] Products For Consideration [PERSON_NAME] Home [PERSON_NAME] Rusti…" at bounding box center [769, 395] width 440 height 623
click at [1236, 319] on div "[PERSON_NAME] Products For Consideration [PERSON_NAME] Home [PERSON_NAME] Rusti…" at bounding box center [769, 392] width 1538 height 784
